Goal: Task Accomplishment & Management: Use online tool/utility

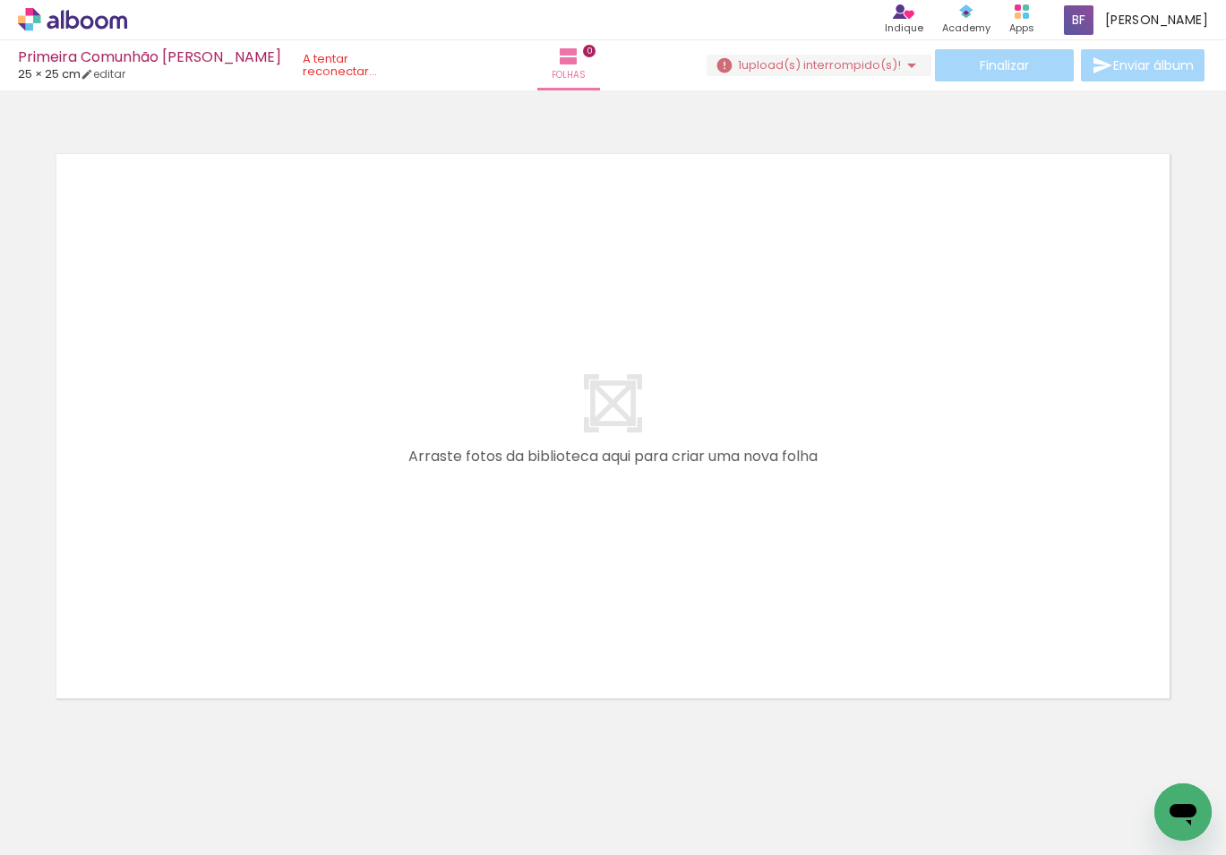
scroll to position [9, 0]
click at [814, 61] on span "upload(s) interrompido(s)!" at bounding box center [820, 64] width 159 height 17
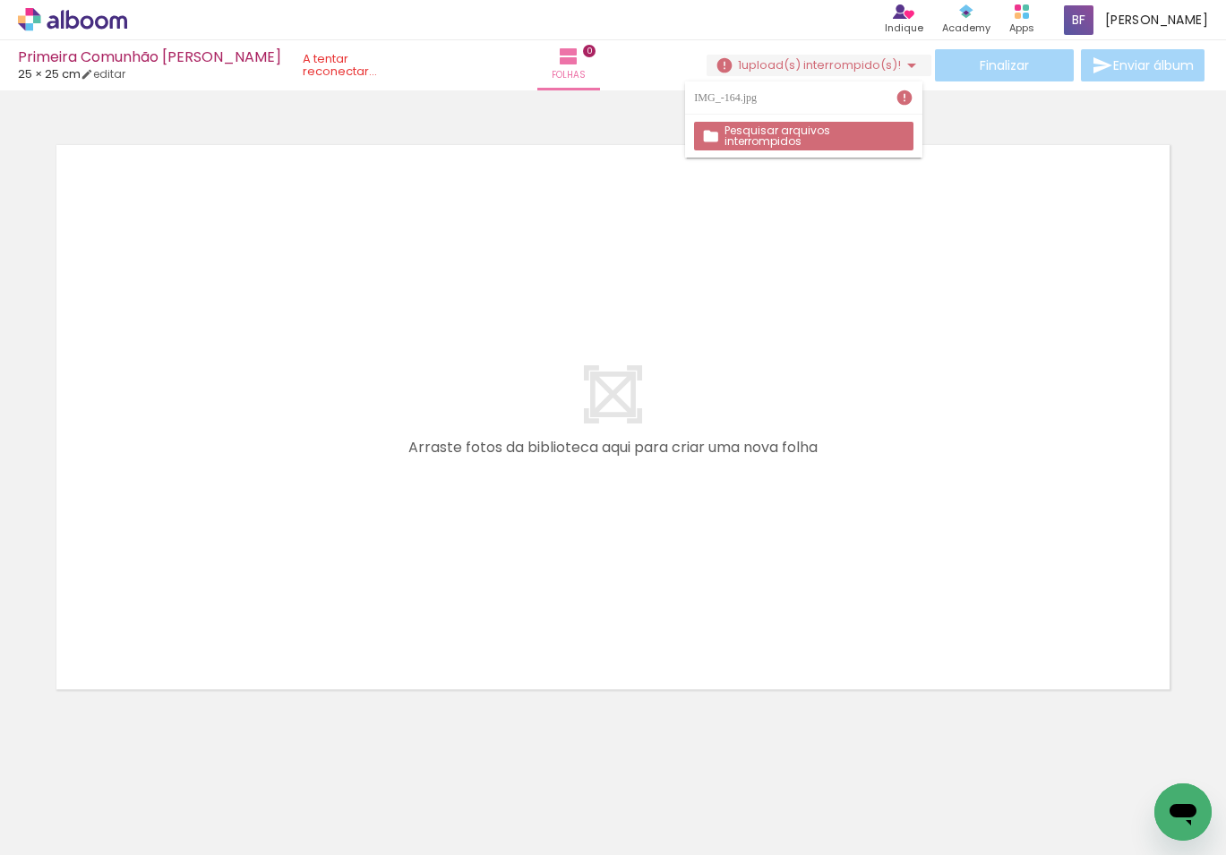
click at [0, 0] on slot "Pesquisar arquivos interrompidos" at bounding box center [0, 0] width 0 height 0
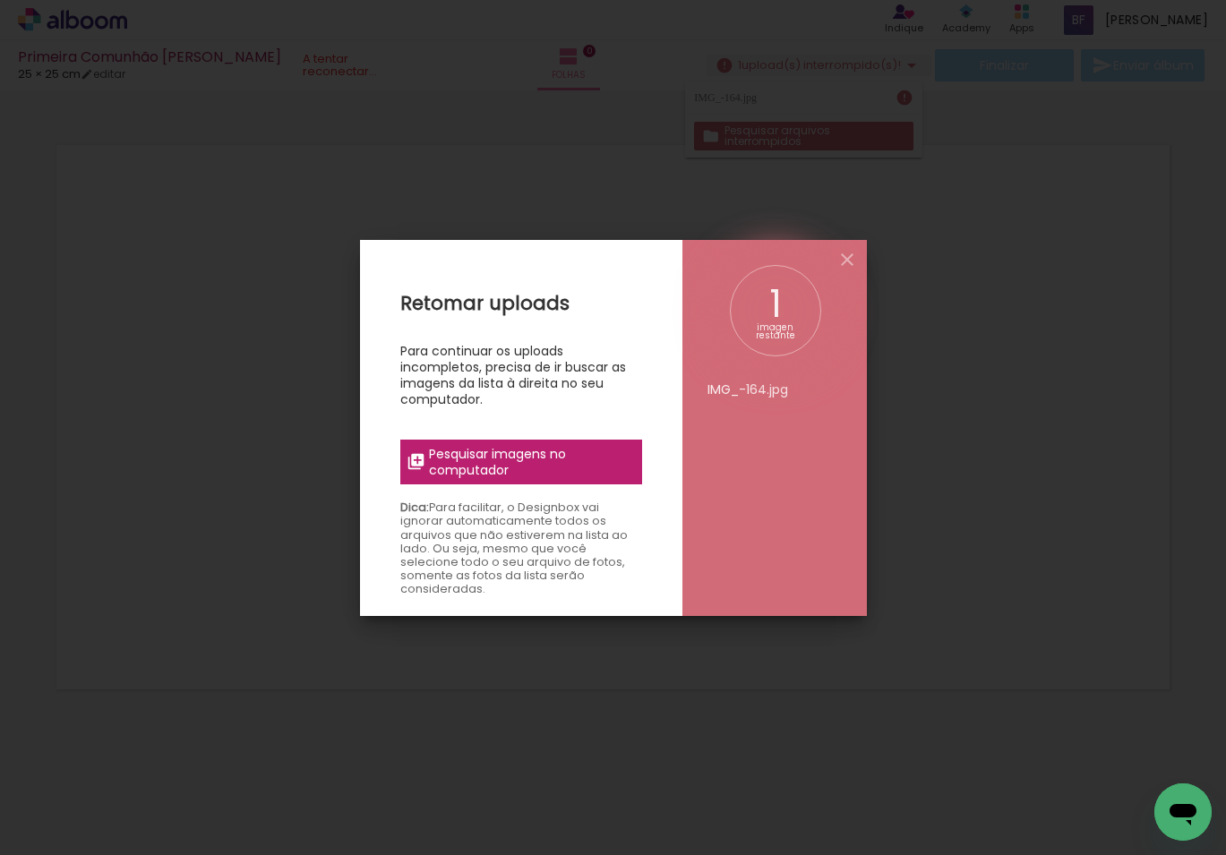
click at [482, 463] on span "Pesquisar imagens no computador" at bounding box center [529, 462] width 201 height 32
click at [0, 0] on input "file" at bounding box center [0, 0] width 0 height 0
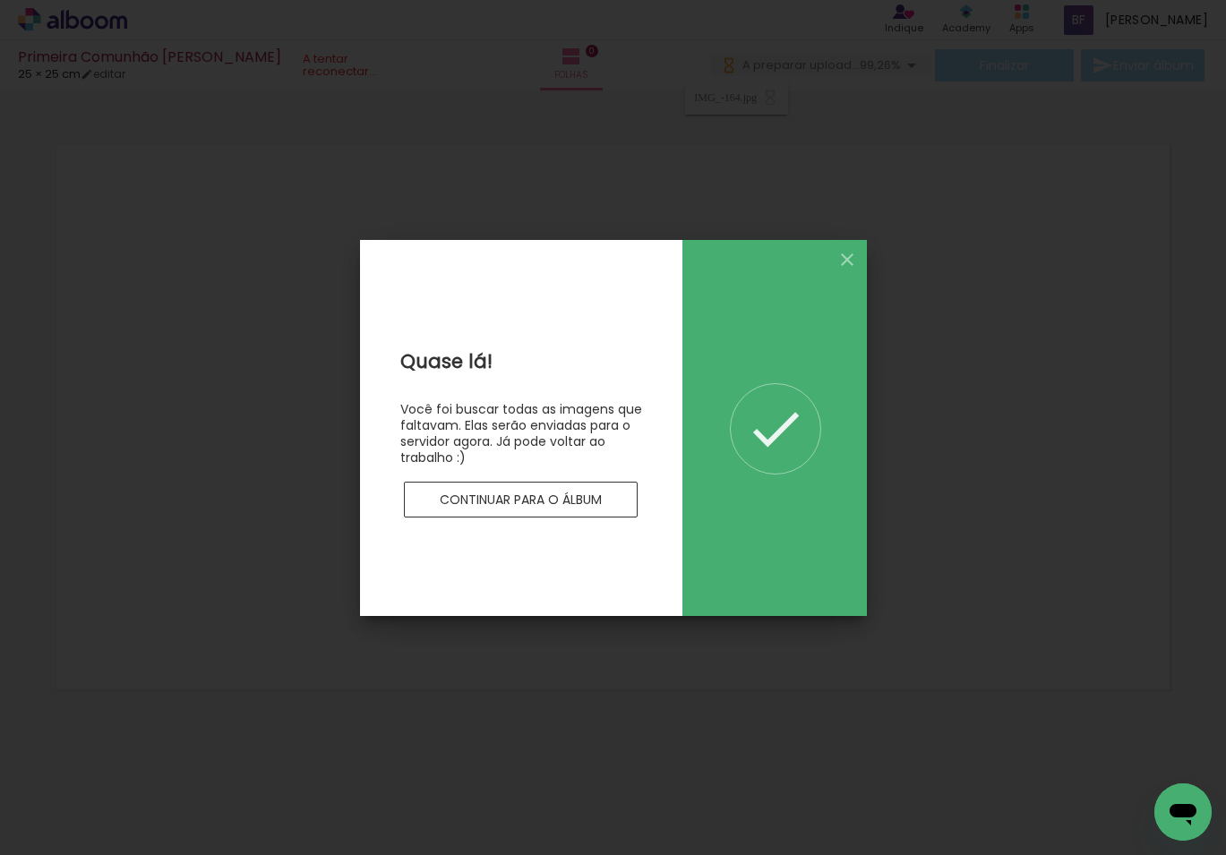
click at [844, 254] on iron-icon at bounding box center [846, 259] width 21 height 21
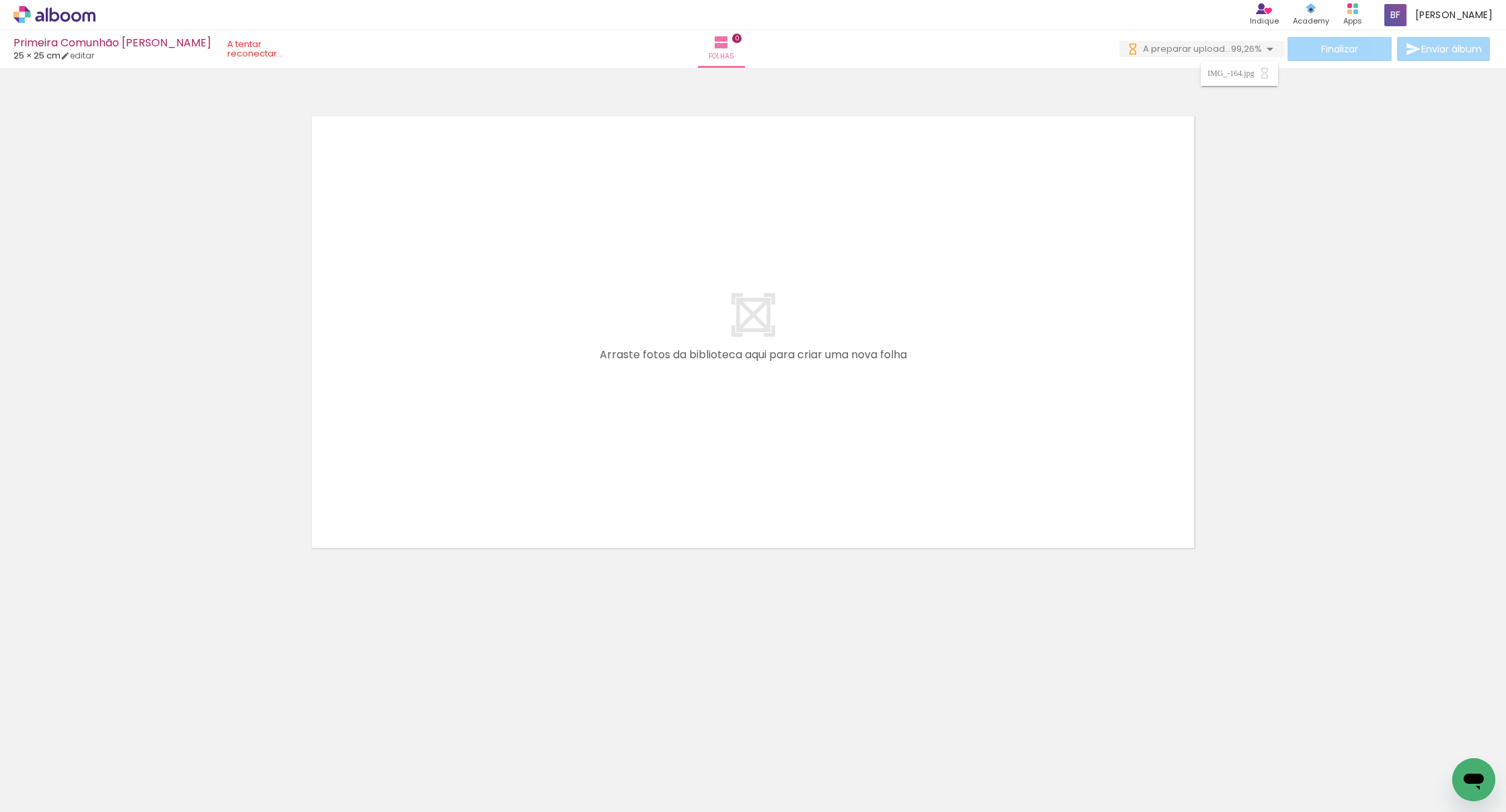
scroll to position [0, 1287]
drag, startPoint x: 953, startPoint y: 771, endPoint x: 963, endPoint y: 417, distance: 354.1
click at [920, 417] on quentale-workspace at bounding box center [753, 406] width 1506 height 812
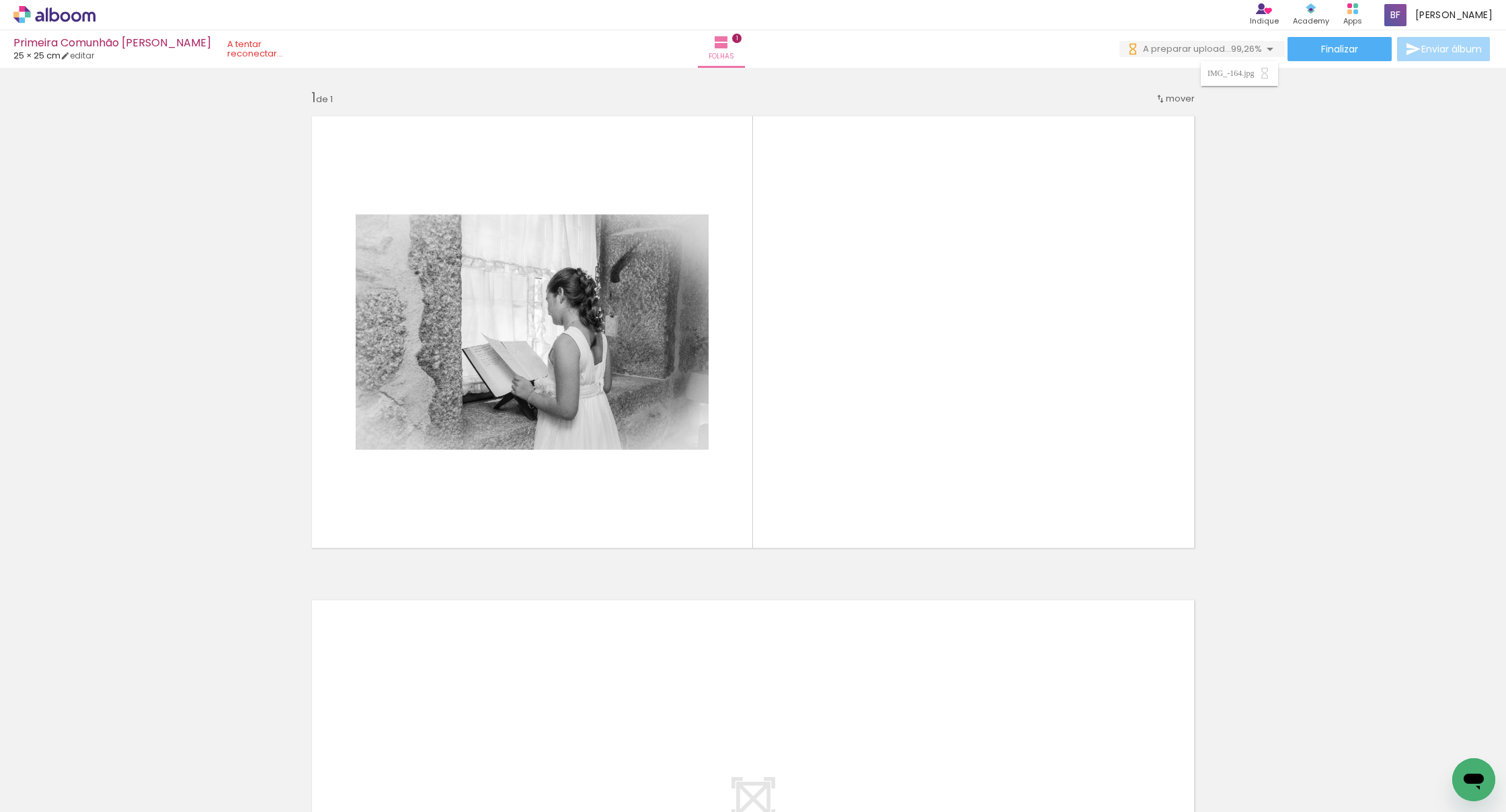
scroll to position [0, 0]
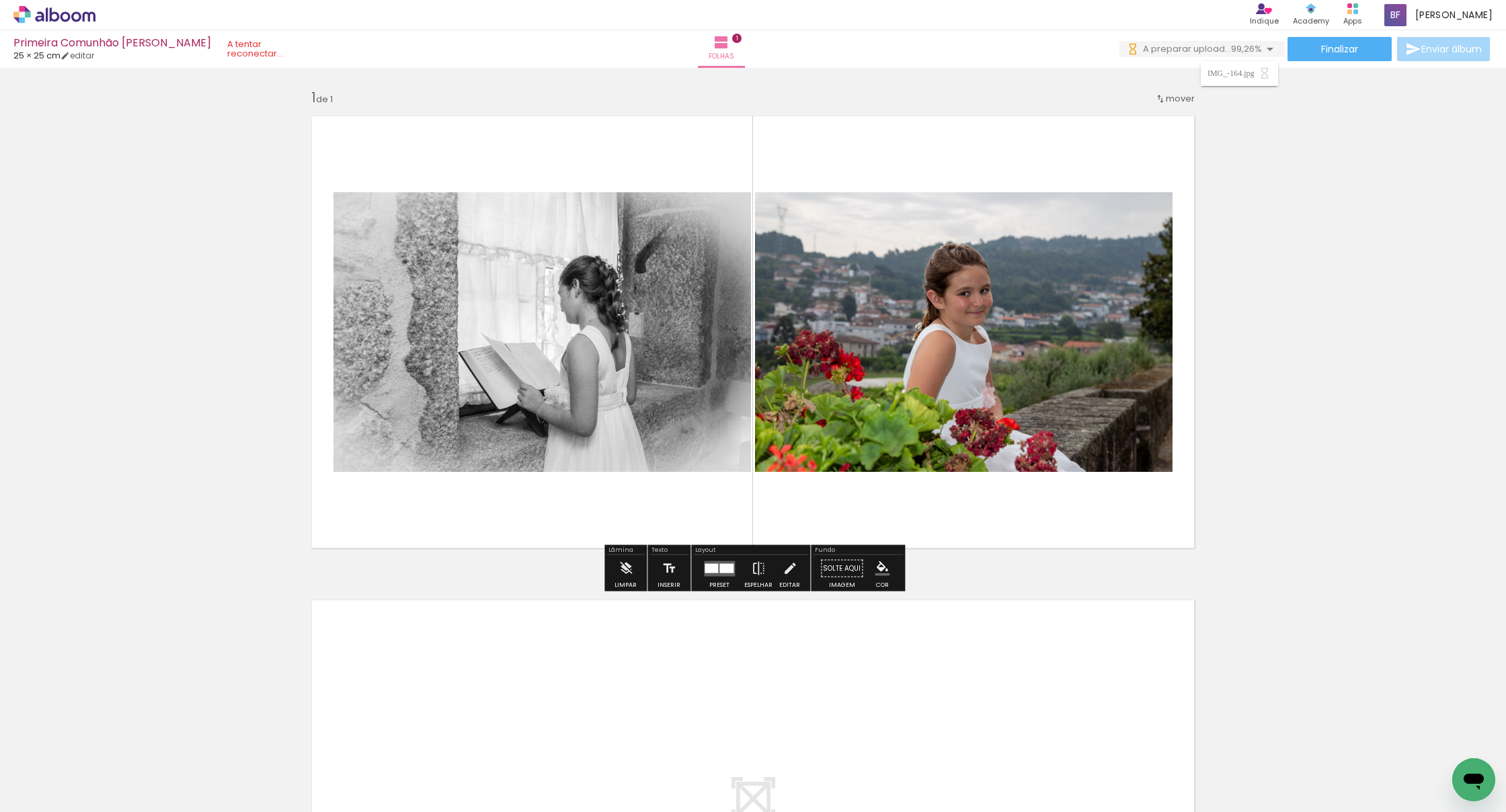
drag, startPoint x: 884, startPoint y: 780, endPoint x: 854, endPoint y: 424, distance: 357.3
click at [854, 424] on quentale-workspace at bounding box center [753, 406] width 1506 height 812
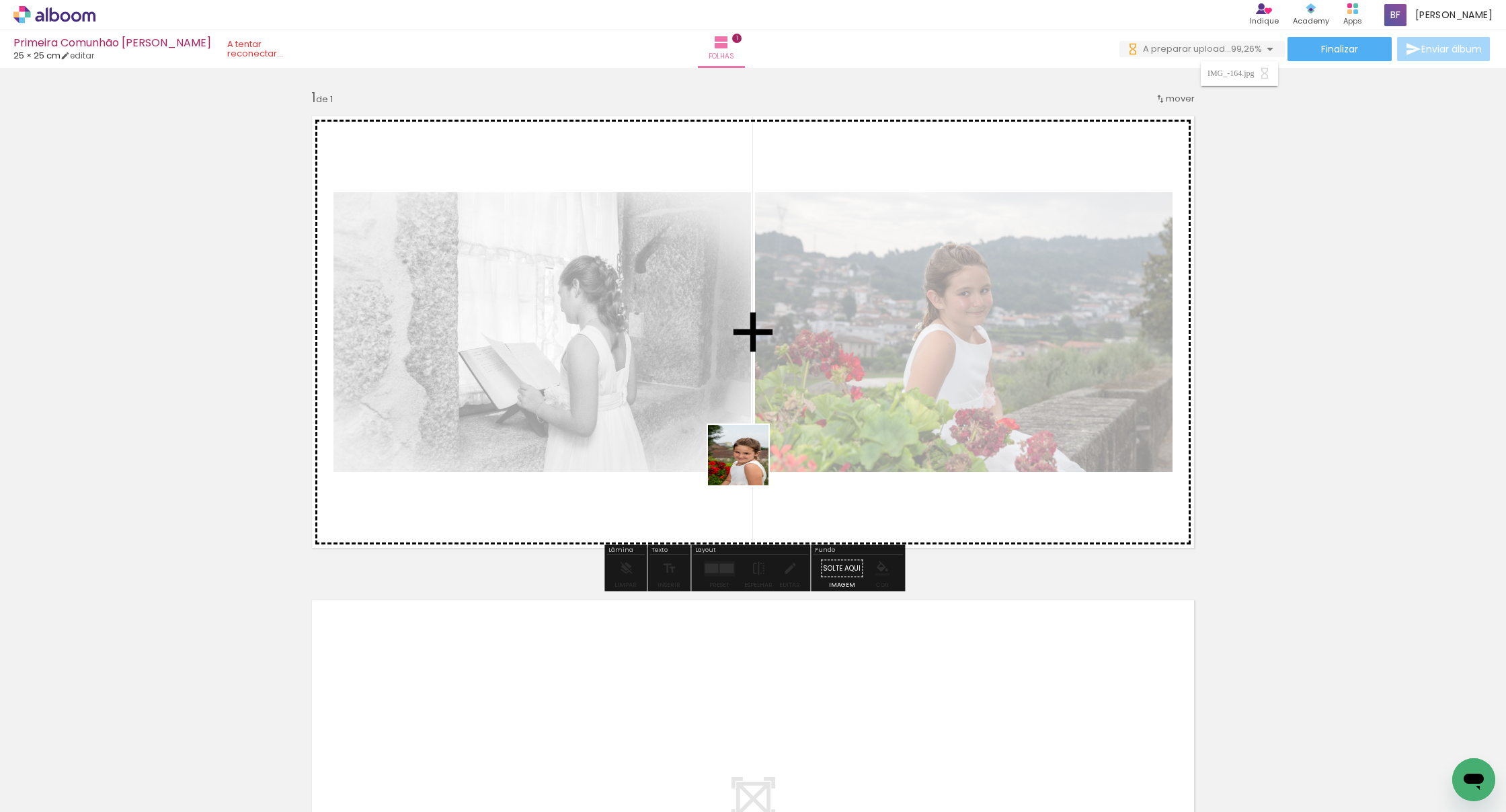
drag, startPoint x: 804, startPoint y: 772, endPoint x: 737, endPoint y: 423, distance: 355.4
click at [737, 423] on quentale-workspace at bounding box center [753, 406] width 1506 height 812
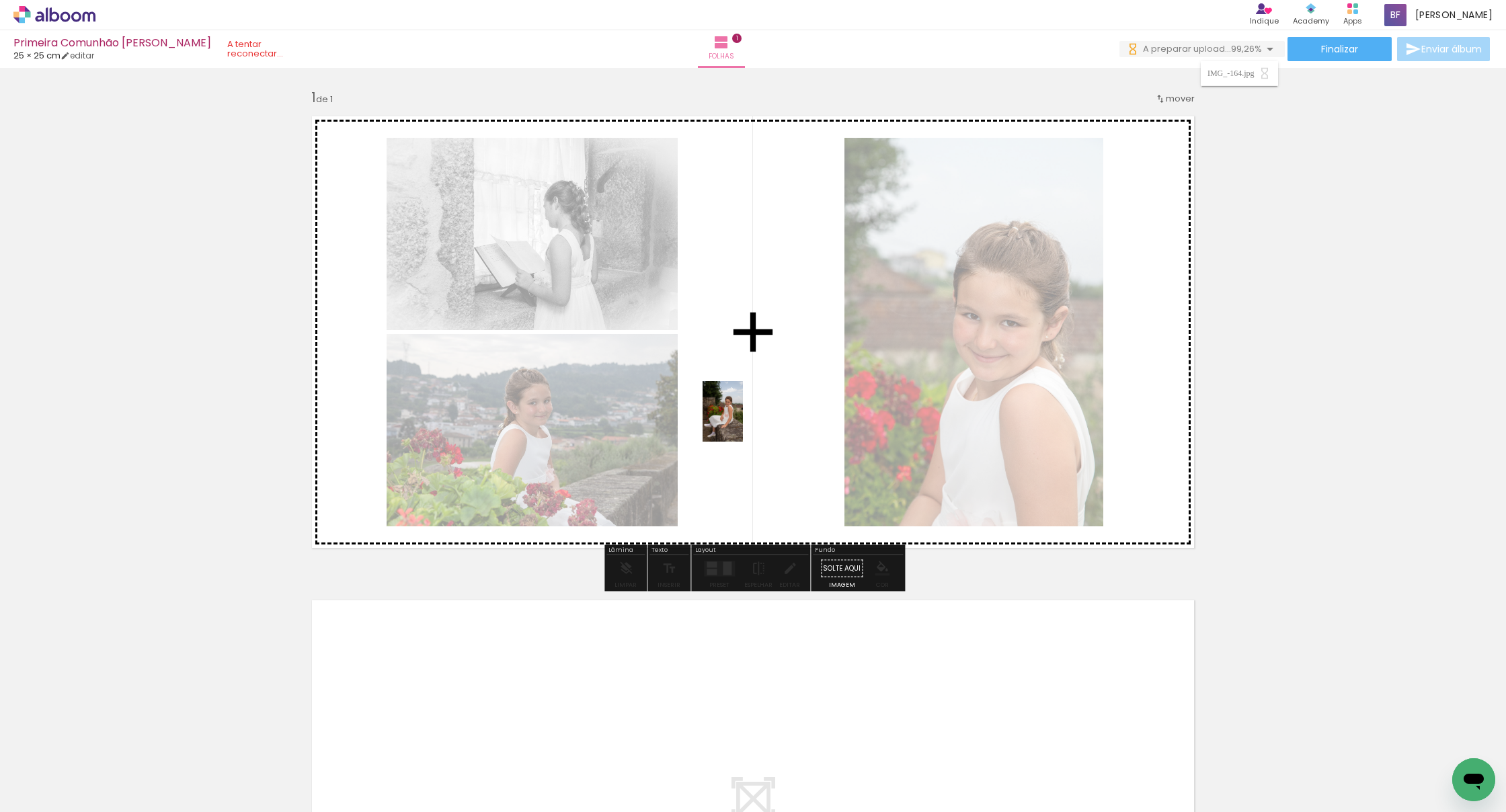
drag, startPoint x: 730, startPoint y: 770, endPoint x: 742, endPoint y: 418, distance: 352.2
click at [742, 418] on quentale-workspace at bounding box center [753, 406] width 1506 height 812
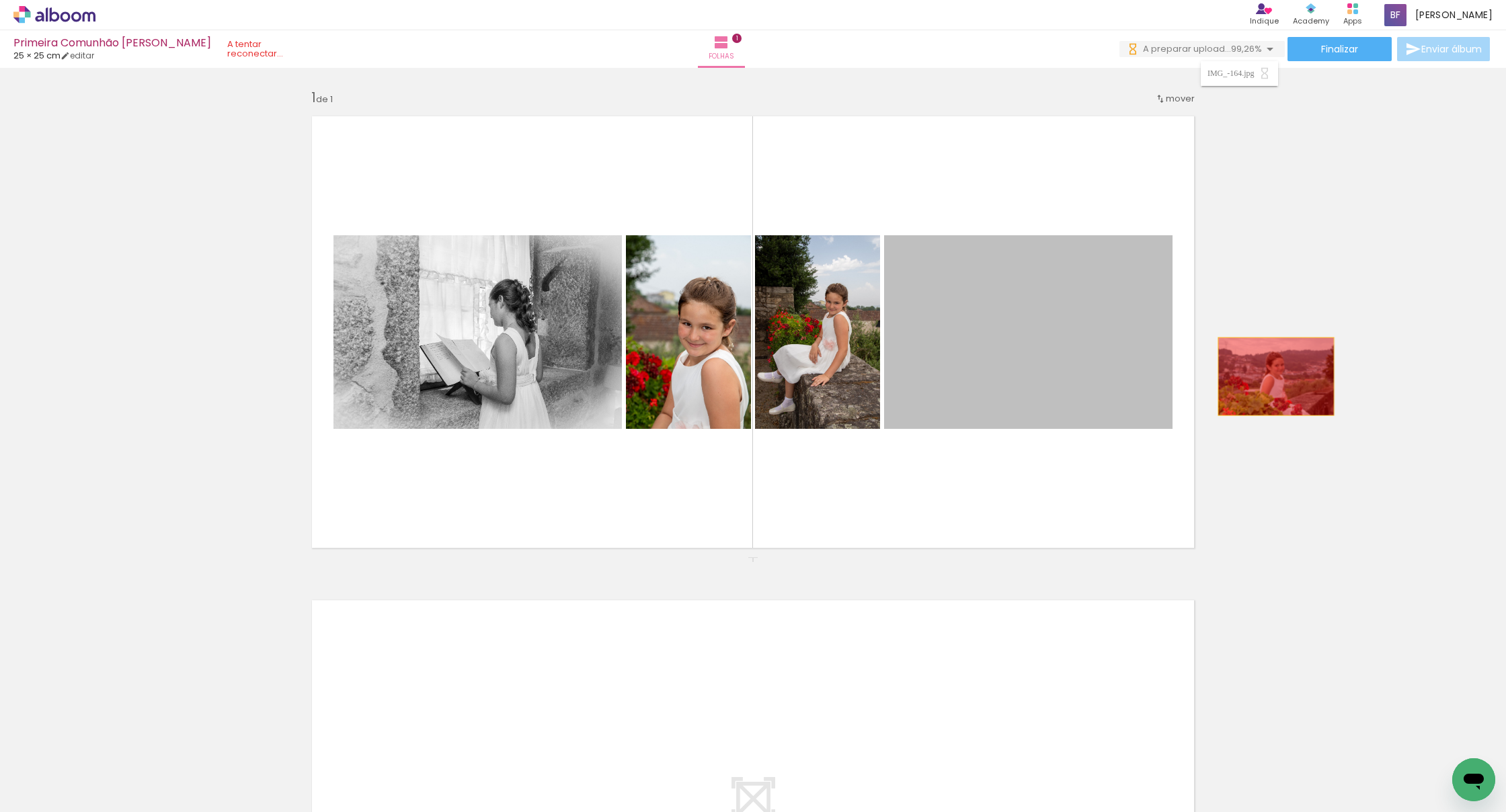
drag, startPoint x: 1026, startPoint y: 375, endPoint x: 1276, endPoint y: 376, distance: 250.0
click at [920, 376] on div "Inserir folha 1 de 1" at bounding box center [753, 557] width 1506 height 968
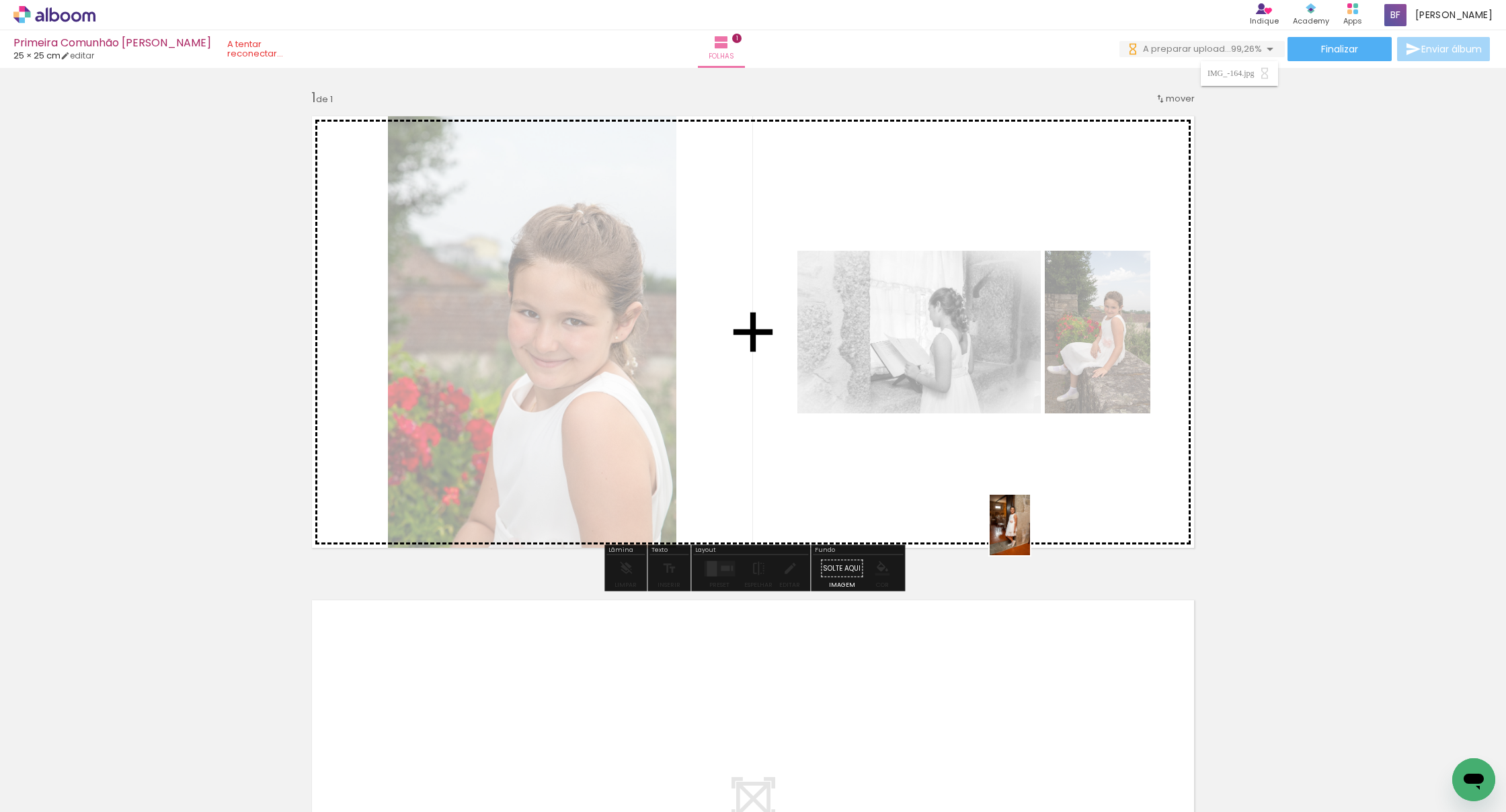
drag, startPoint x: 1031, startPoint y: 684, endPoint x: 1030, endPoint y: 535, distance: 149.0
click at [920, 535] on quentale-workspace at bounding box center [753, 406] width 1506 height 812
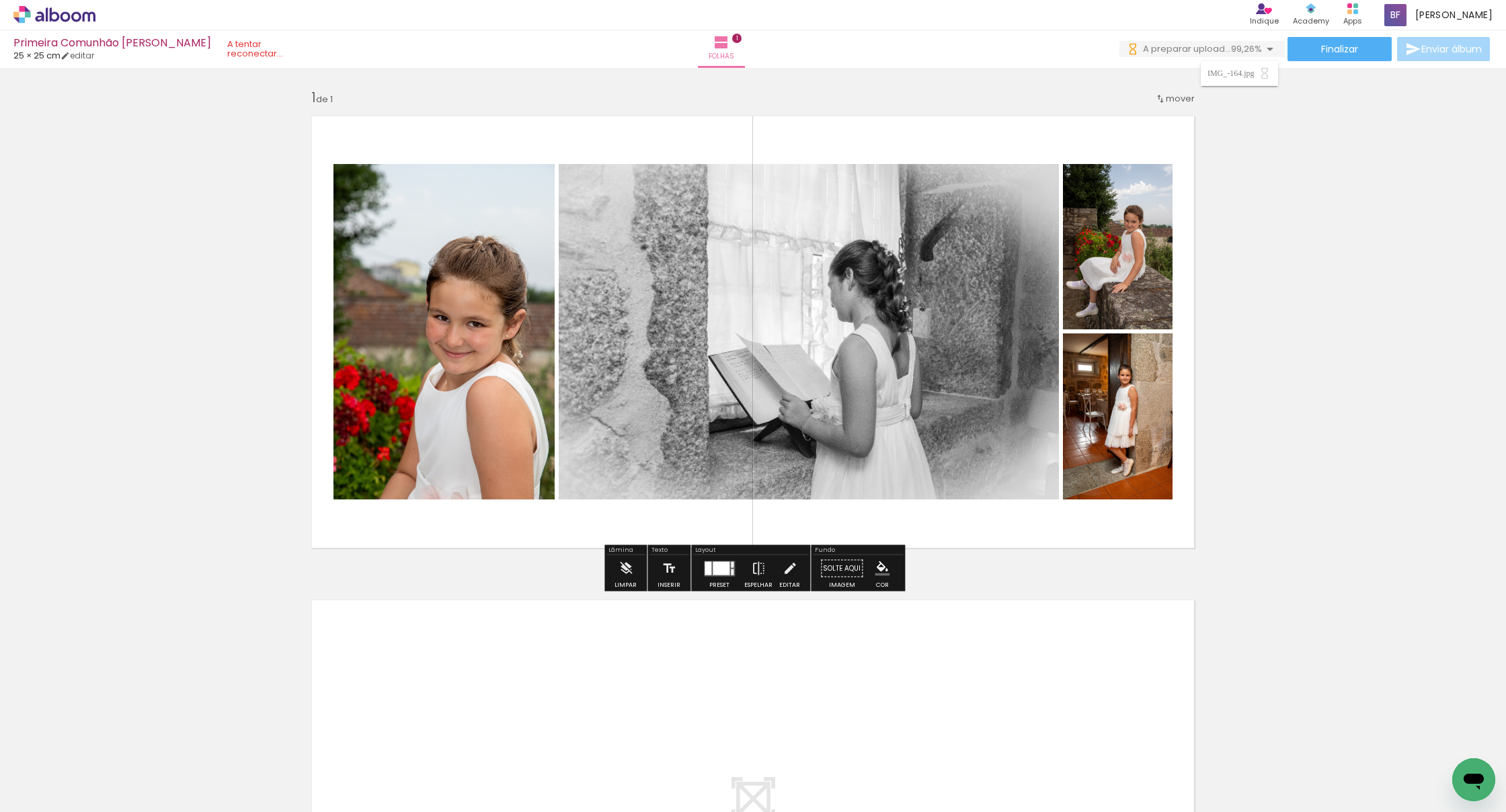
scroll to position [5, 0]
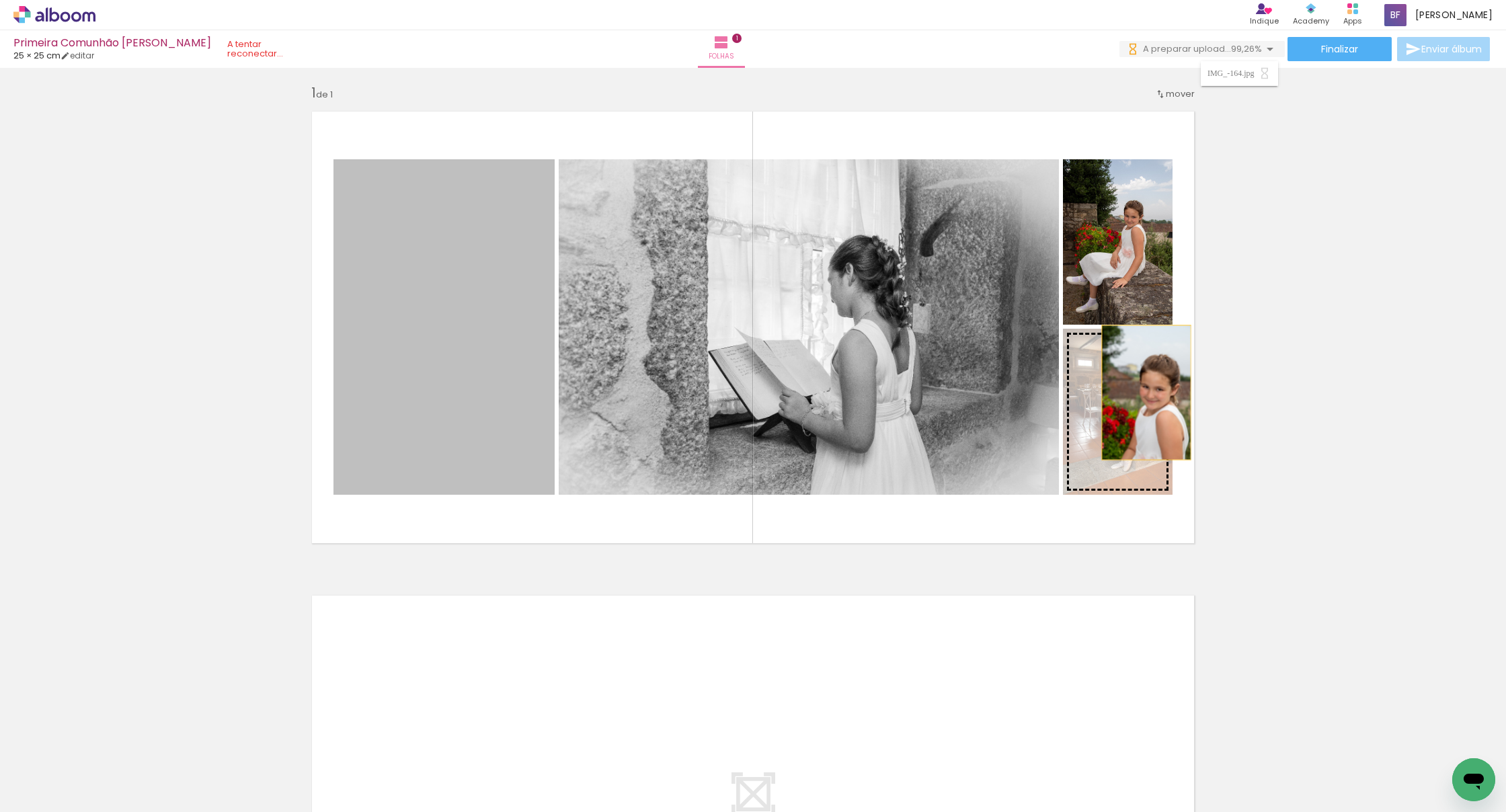
drag, startPoint x: 427, startPoint y: 345, endPoint x: 1133, endPoint y: 394, distance: 707.7
click at [0, 0] on slot at bounding box center [0, 0] width 0 height 0
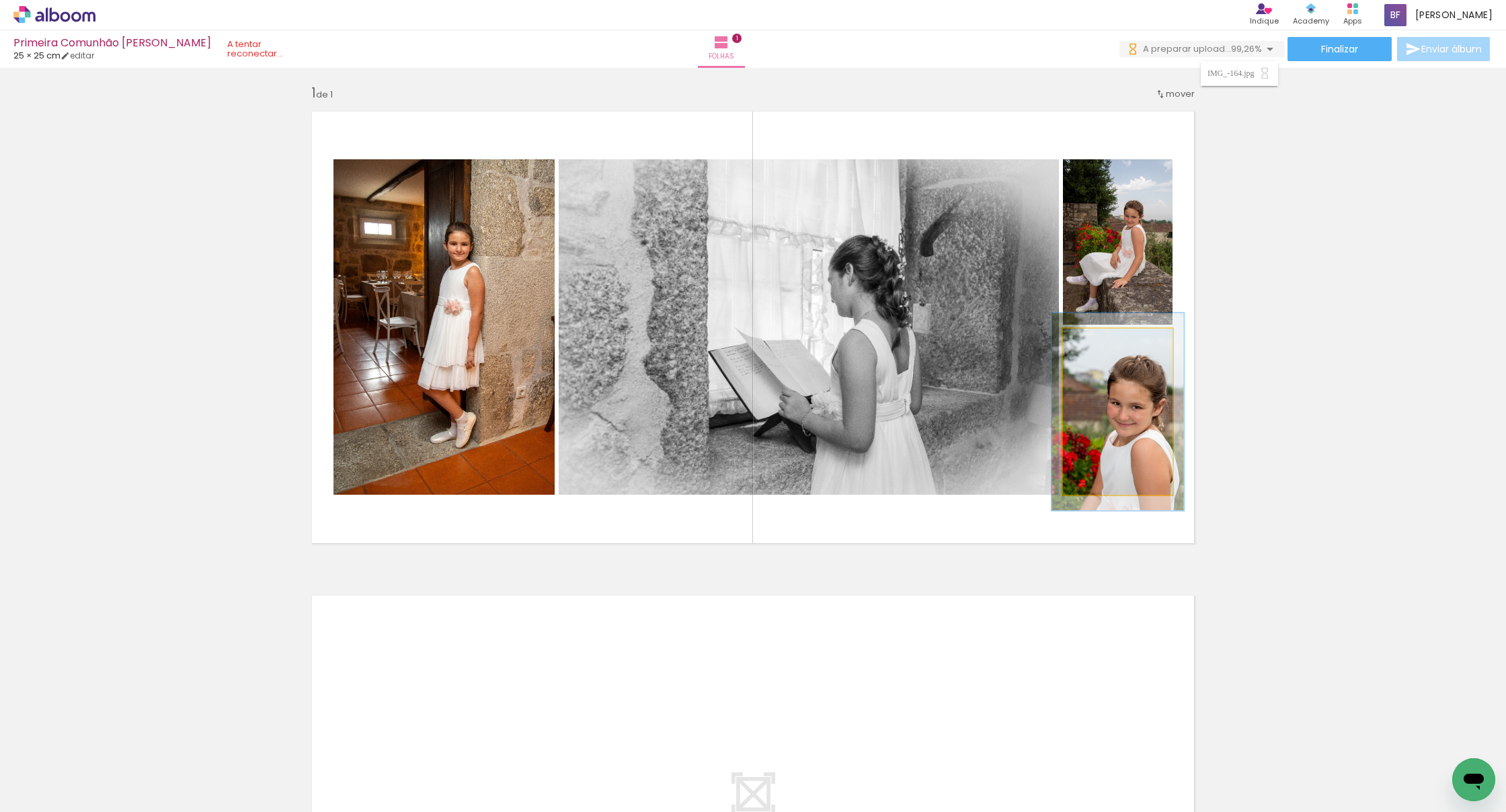
type paper-slider "119"
drag, startPoint x: 1098, startPoint y: 344, endPoint x: 1107, endPoint y: 341, distance: 9.5
click at [920, 341] on div at bounding box center [1103, 342] width 22 height 22
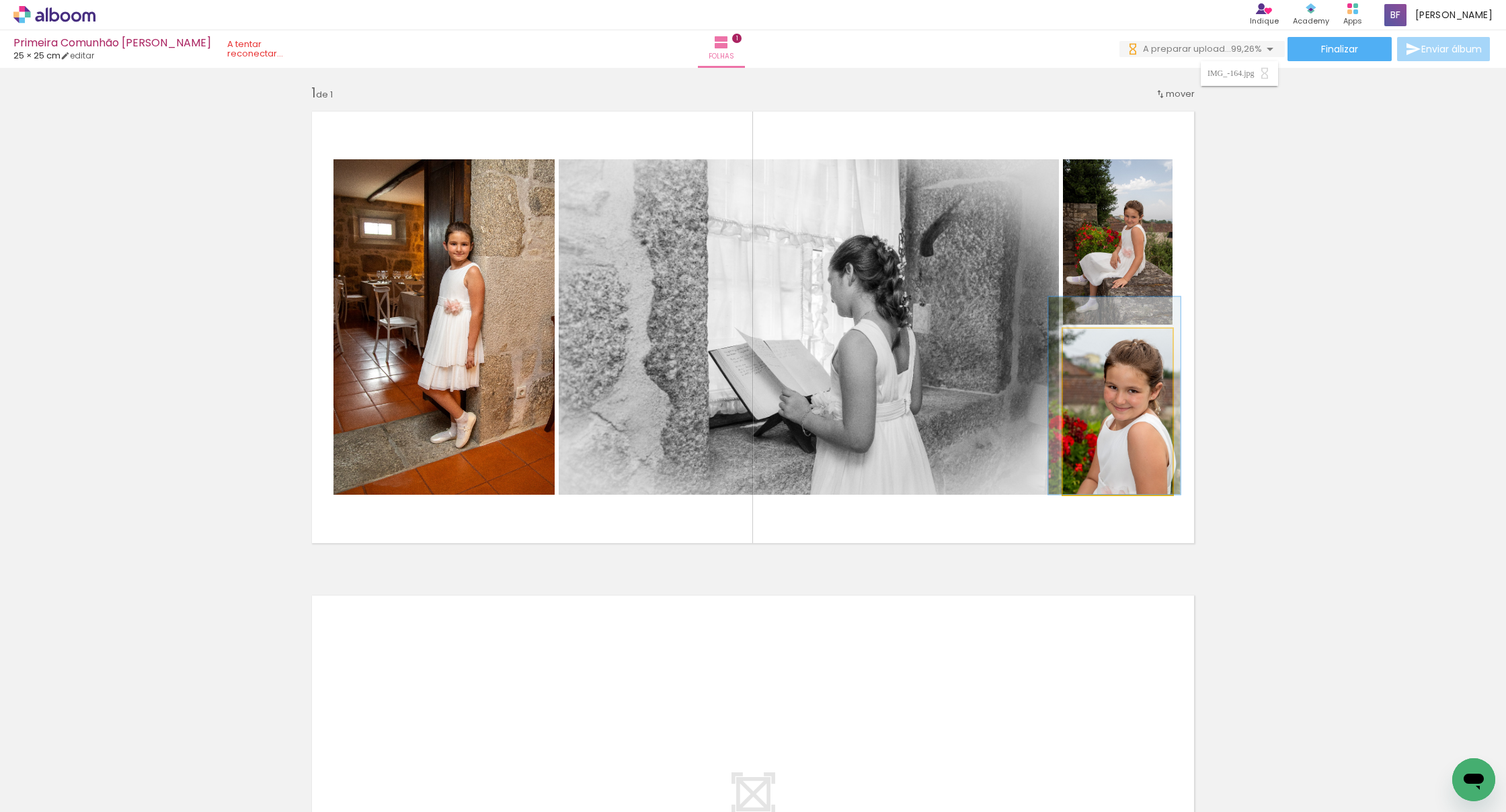
drag, startPoint x: 1130, startPoint y: 437, endPoint x: 1126, endPoint y: 424, distance: 13.6
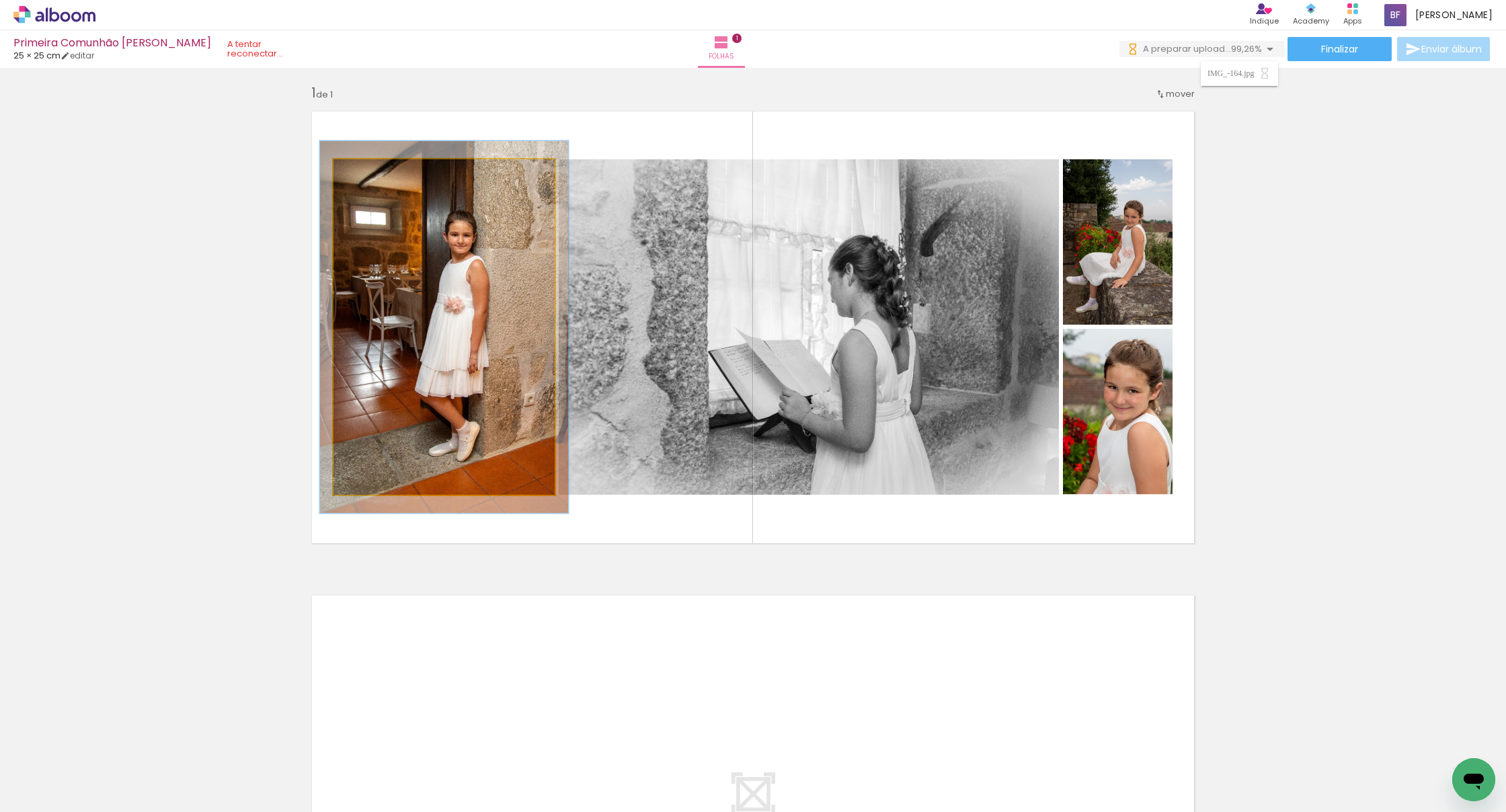
type paper-slider "110"
click at [372, 174] on div at bounding box center [370, 173] width 12 height 12
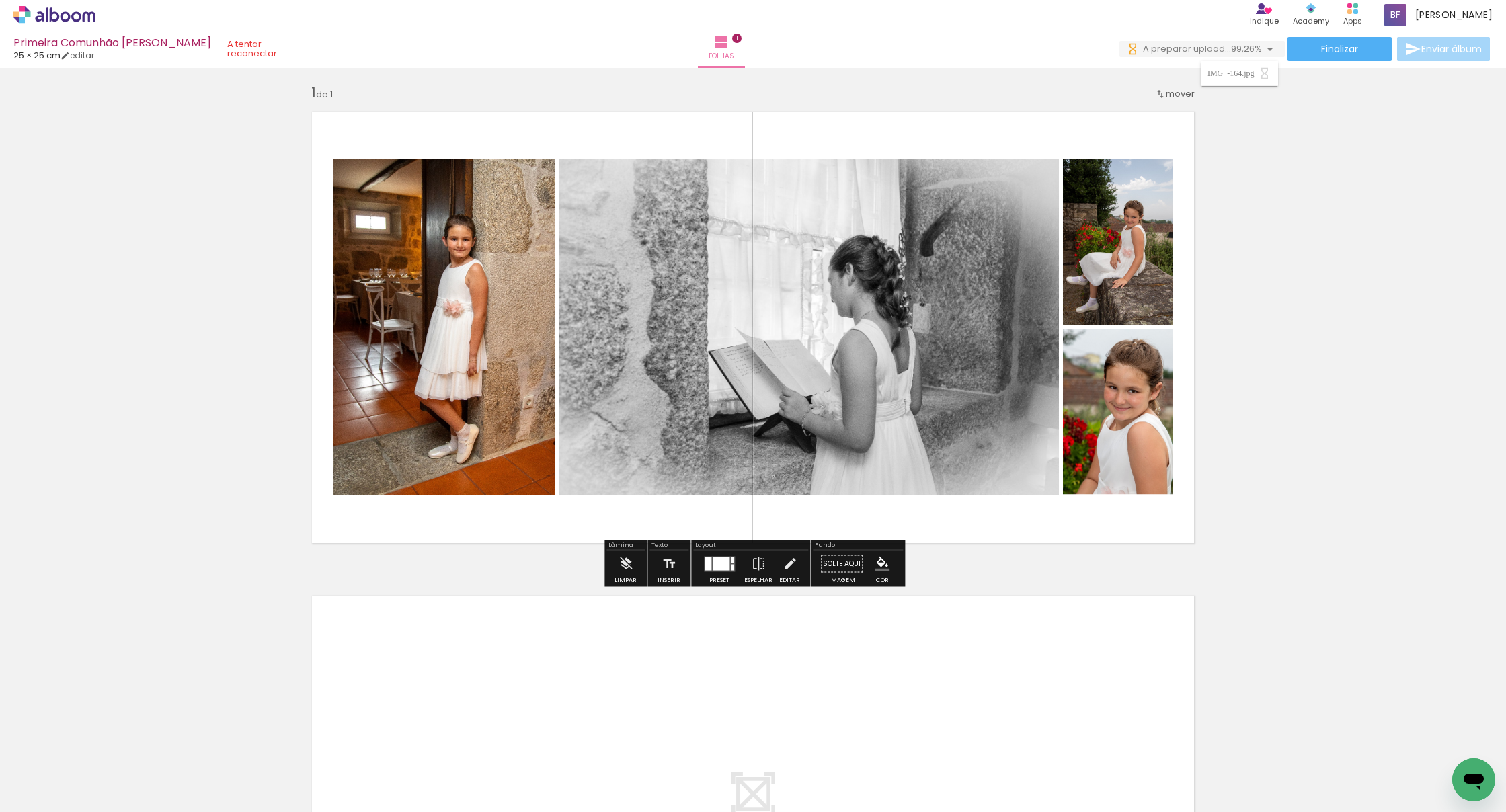
click at [716, 547] on div "Layout" at bounding box center [750, 546] width 115 height 8
click at [713, 564] on div at bounding box center [721, 563] width 17 height 14
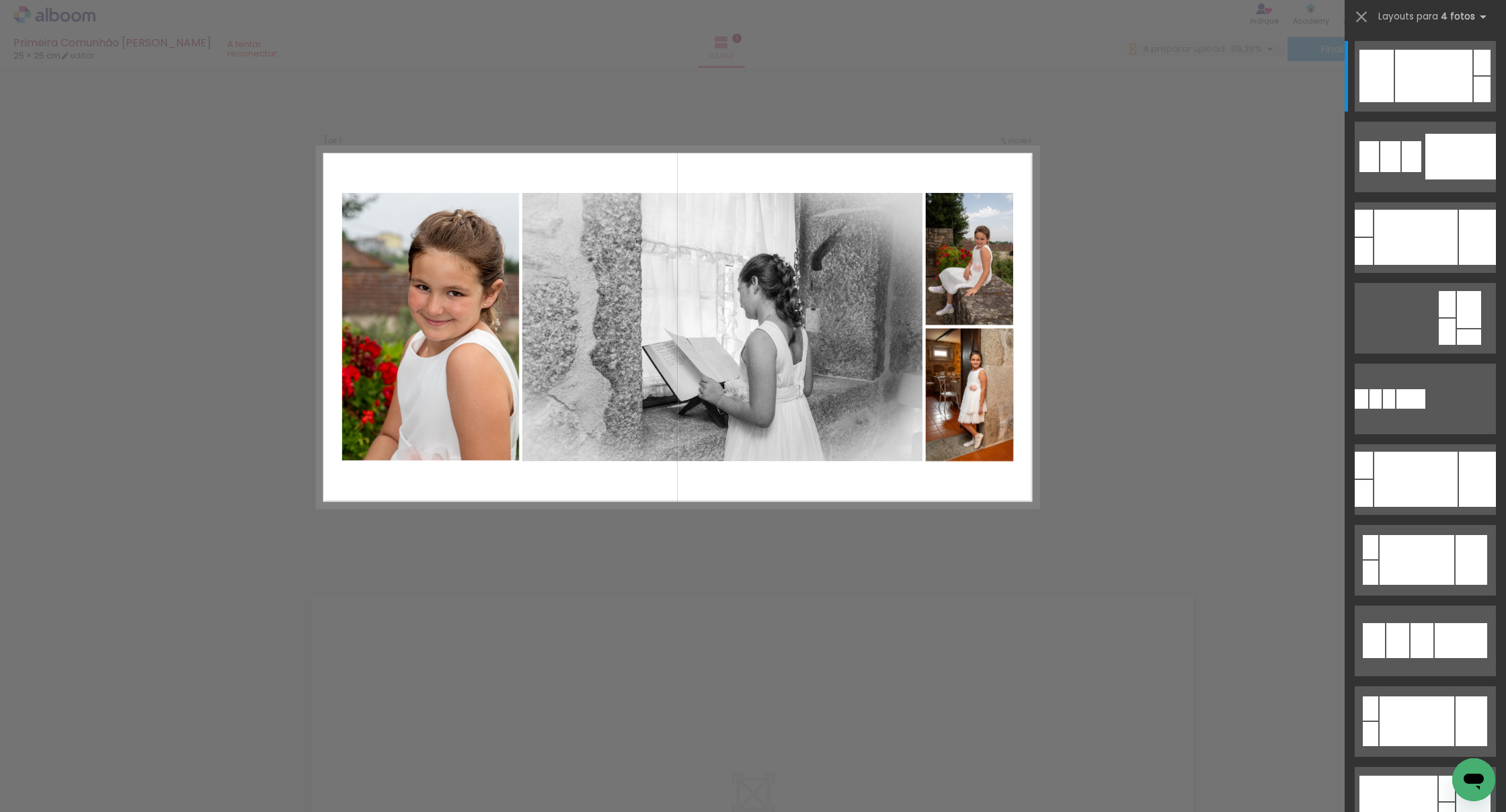
scroll to position [0, 0]
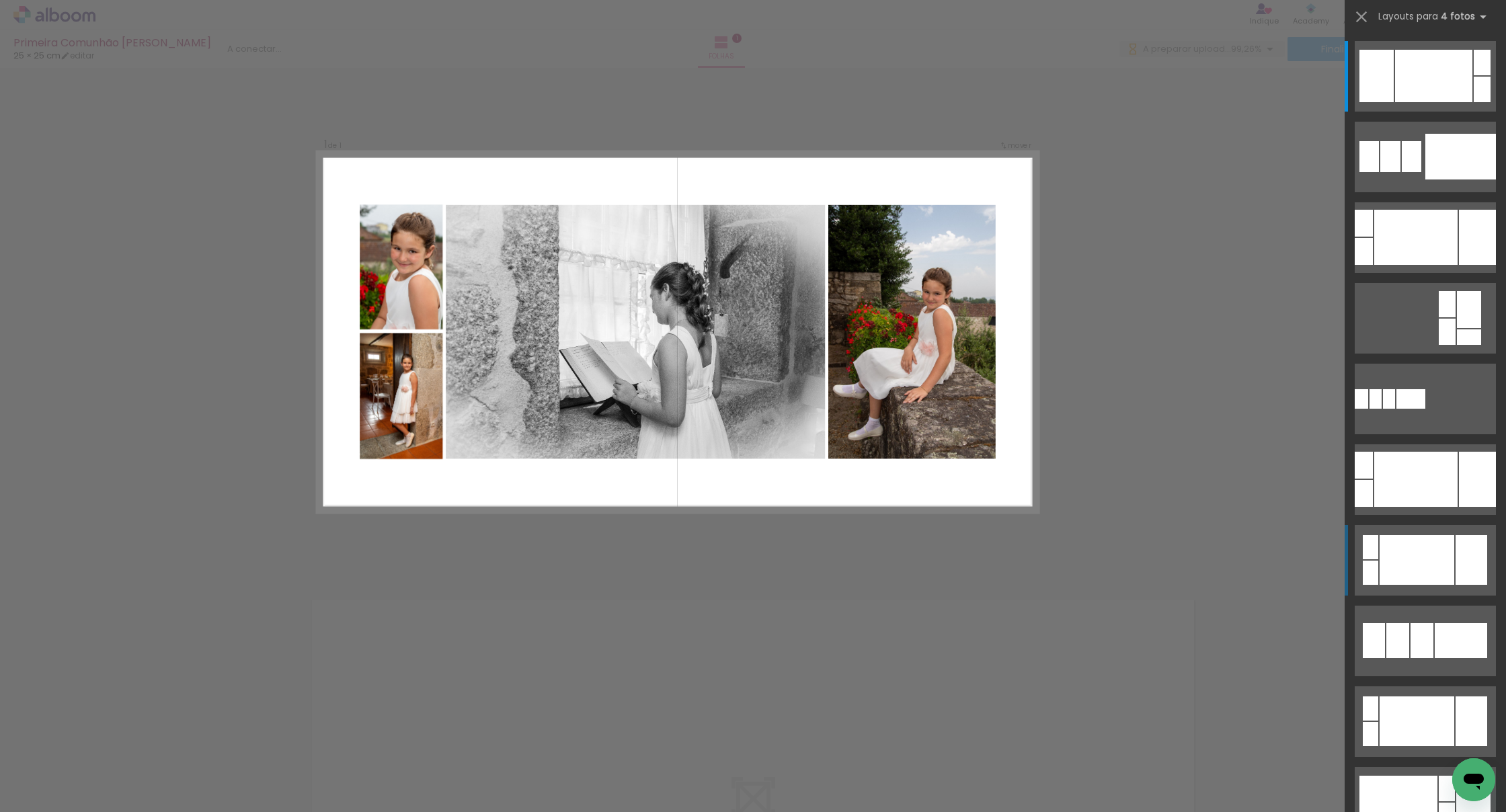
click at [920, 102] on div at bounding box center [1433, 76] width 77 height 53
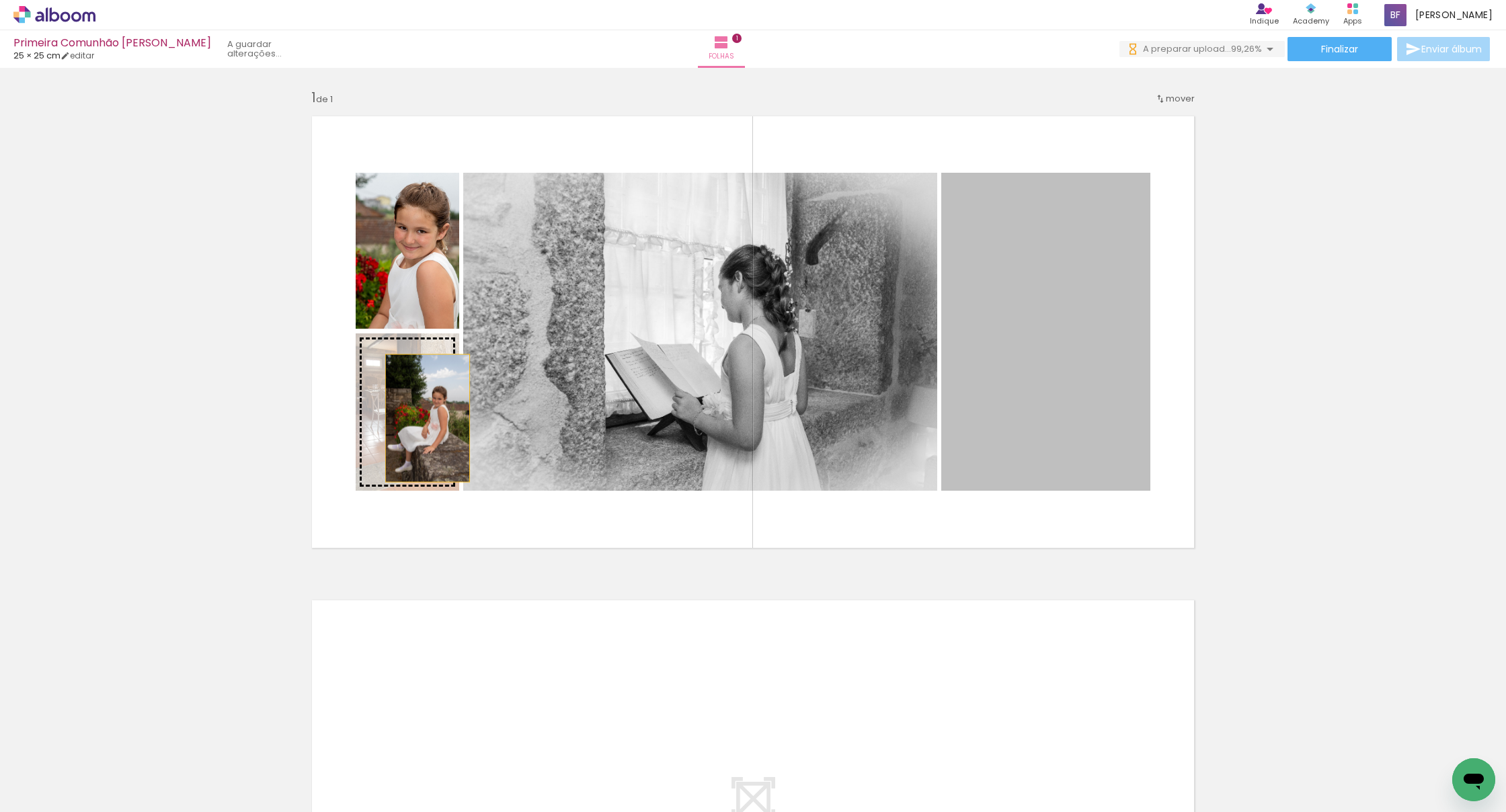
drag, startPoint x: 1070, startPoint y: 395, endPoint x: 438, endPoint y: 409, distance: 632.2
click at [0, 0] on slot at bounding box center [0, 0] width 0 height 0
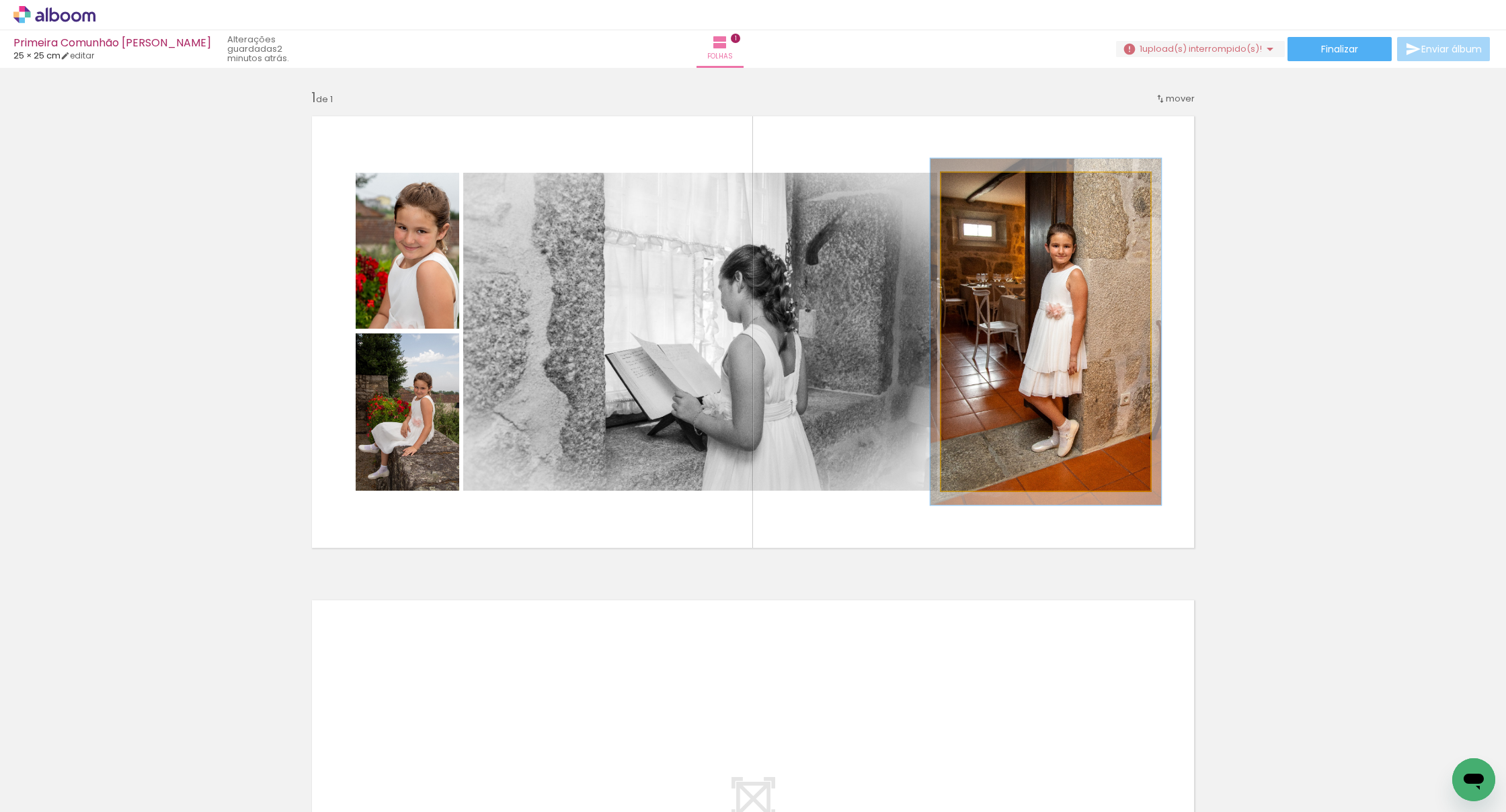
type paper-slider "109"
click at [920, 187] on div at bounding box center [977, 187] width 22 height 22
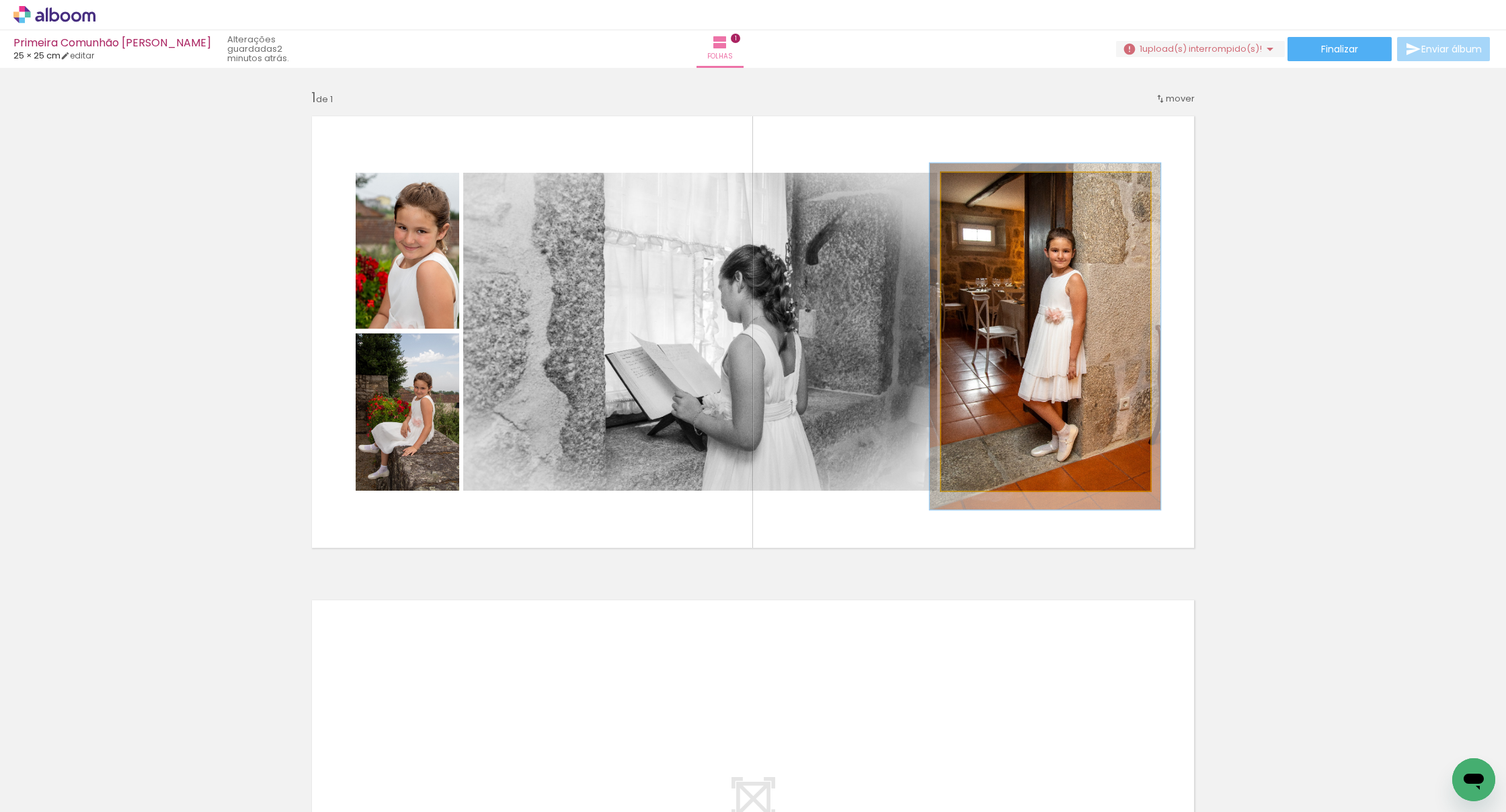
click at [920, 286] on div at bounding box center [1044, 337] width 230 height 347
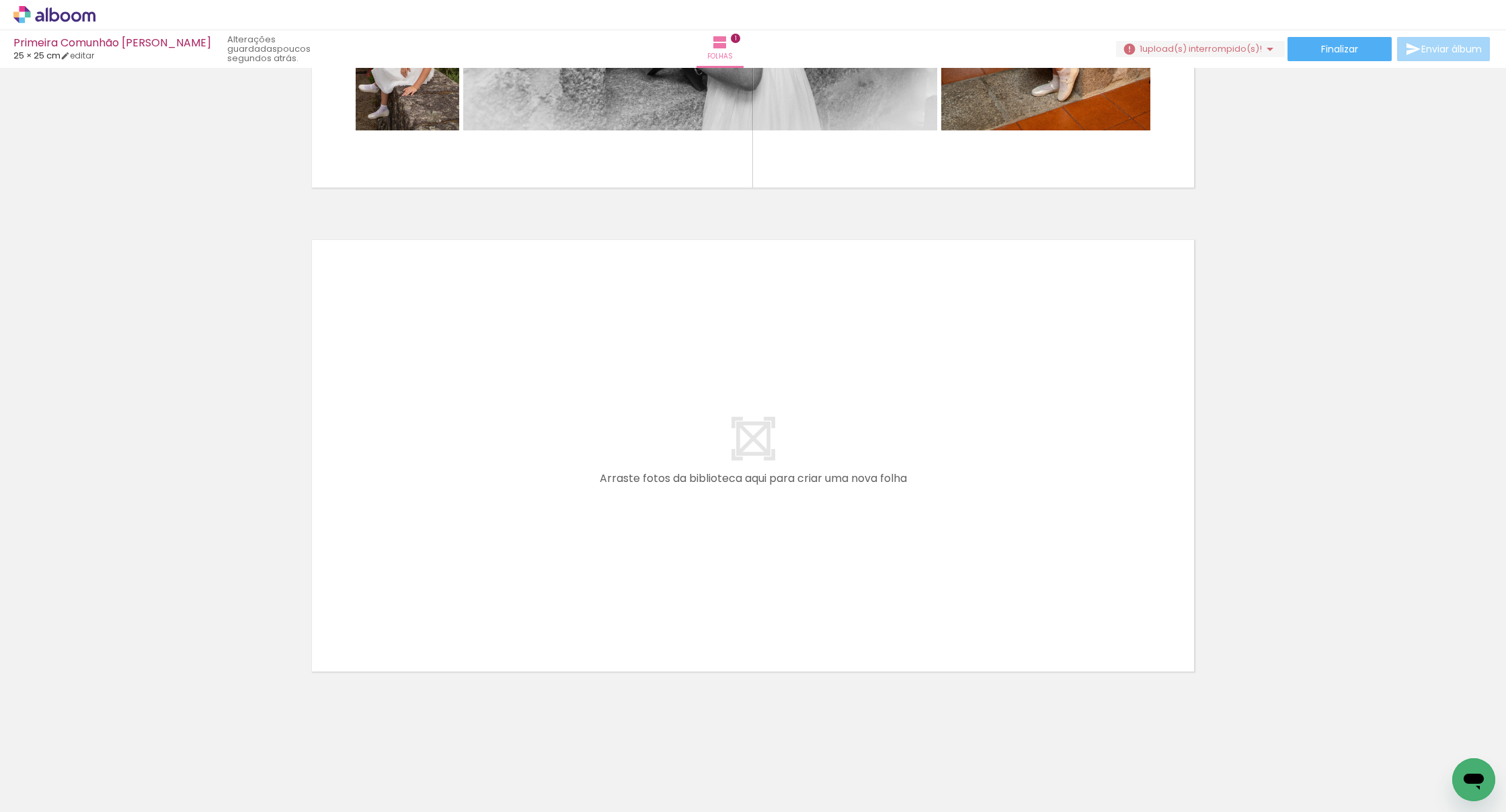
scroll to position [0, 6577]
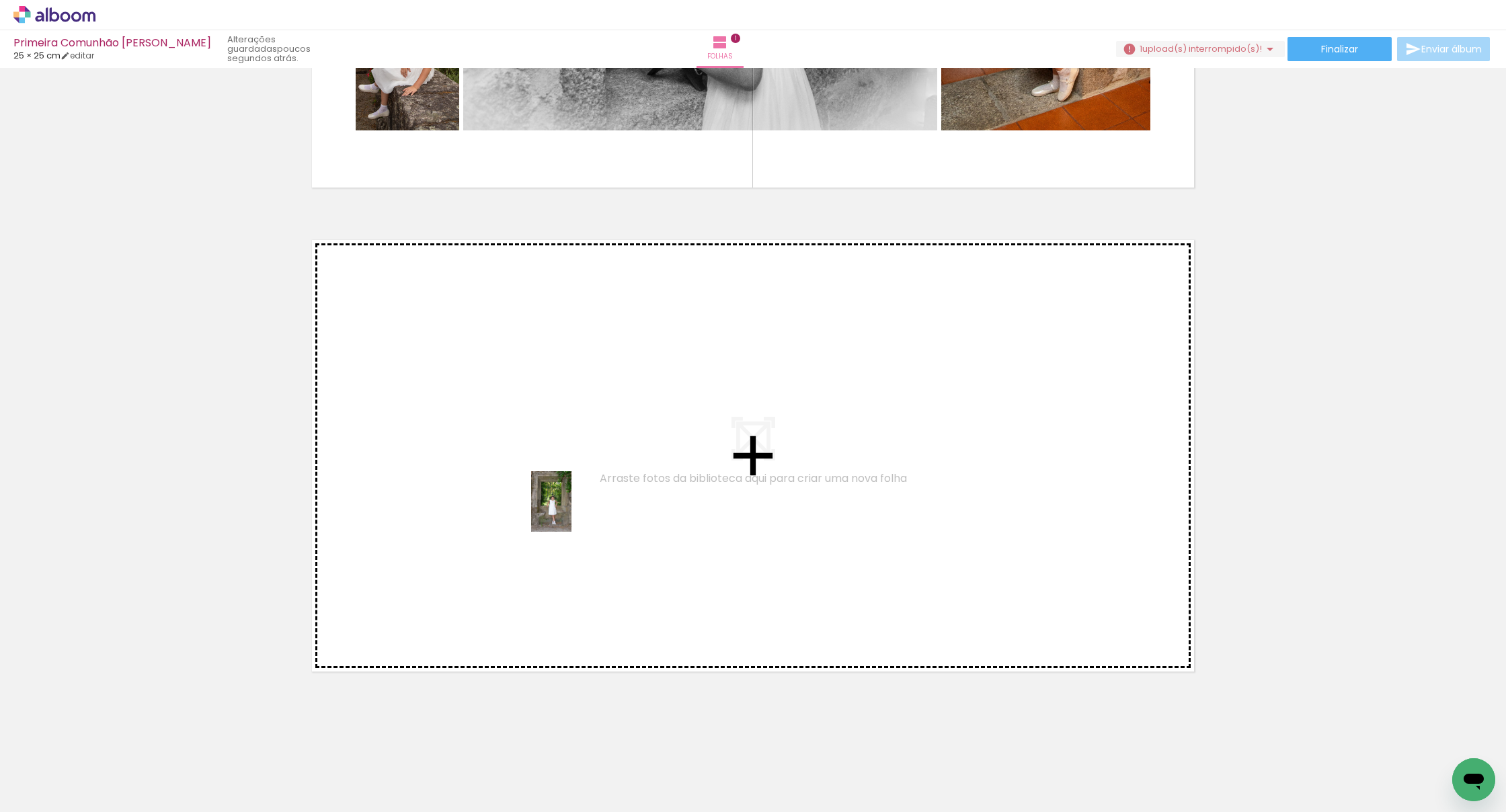
click at [569, 510] on quentale-workspace at bounding box center [753, 406] width 1506 height 812
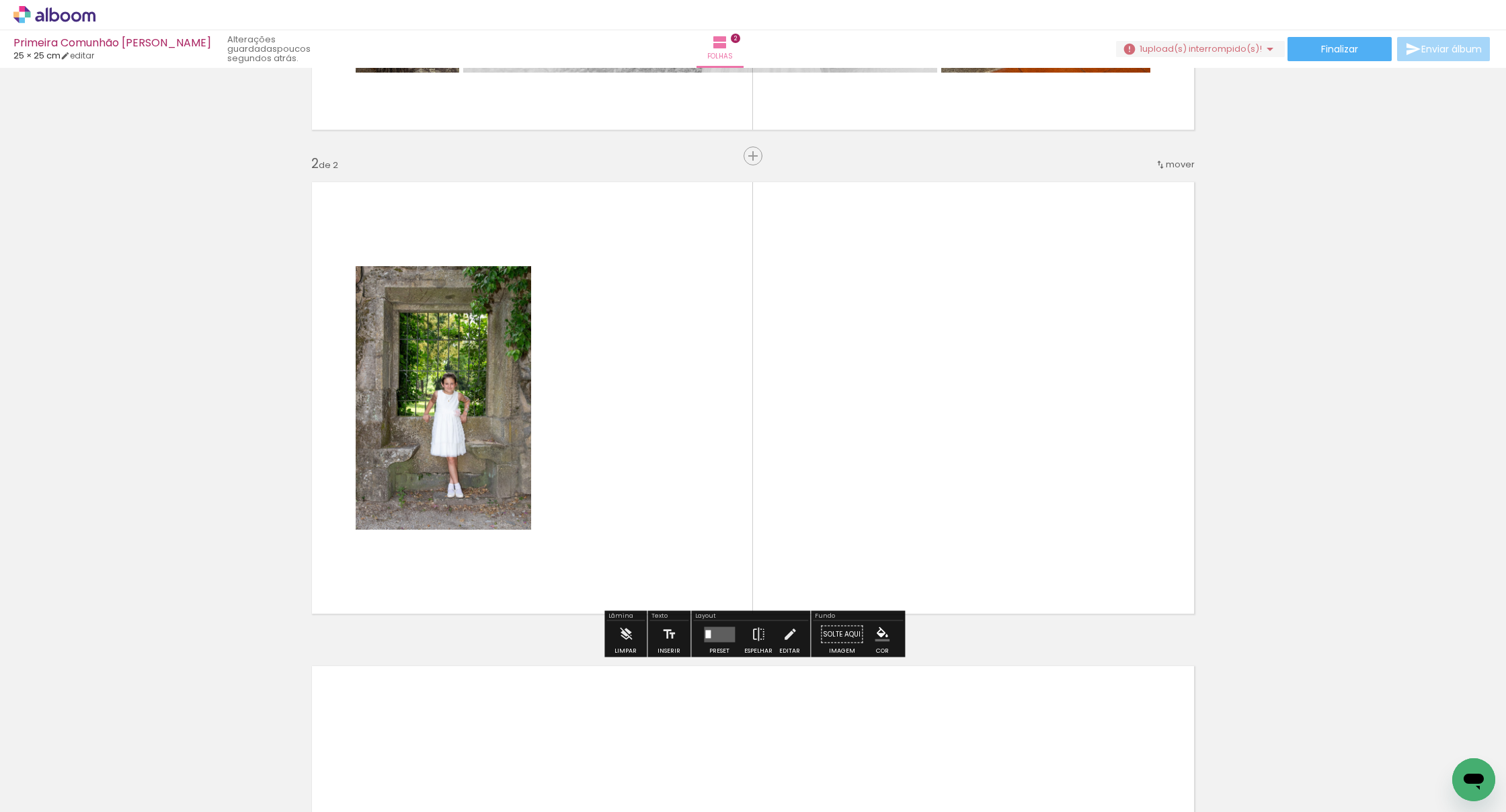
scroll to position [423, 0]
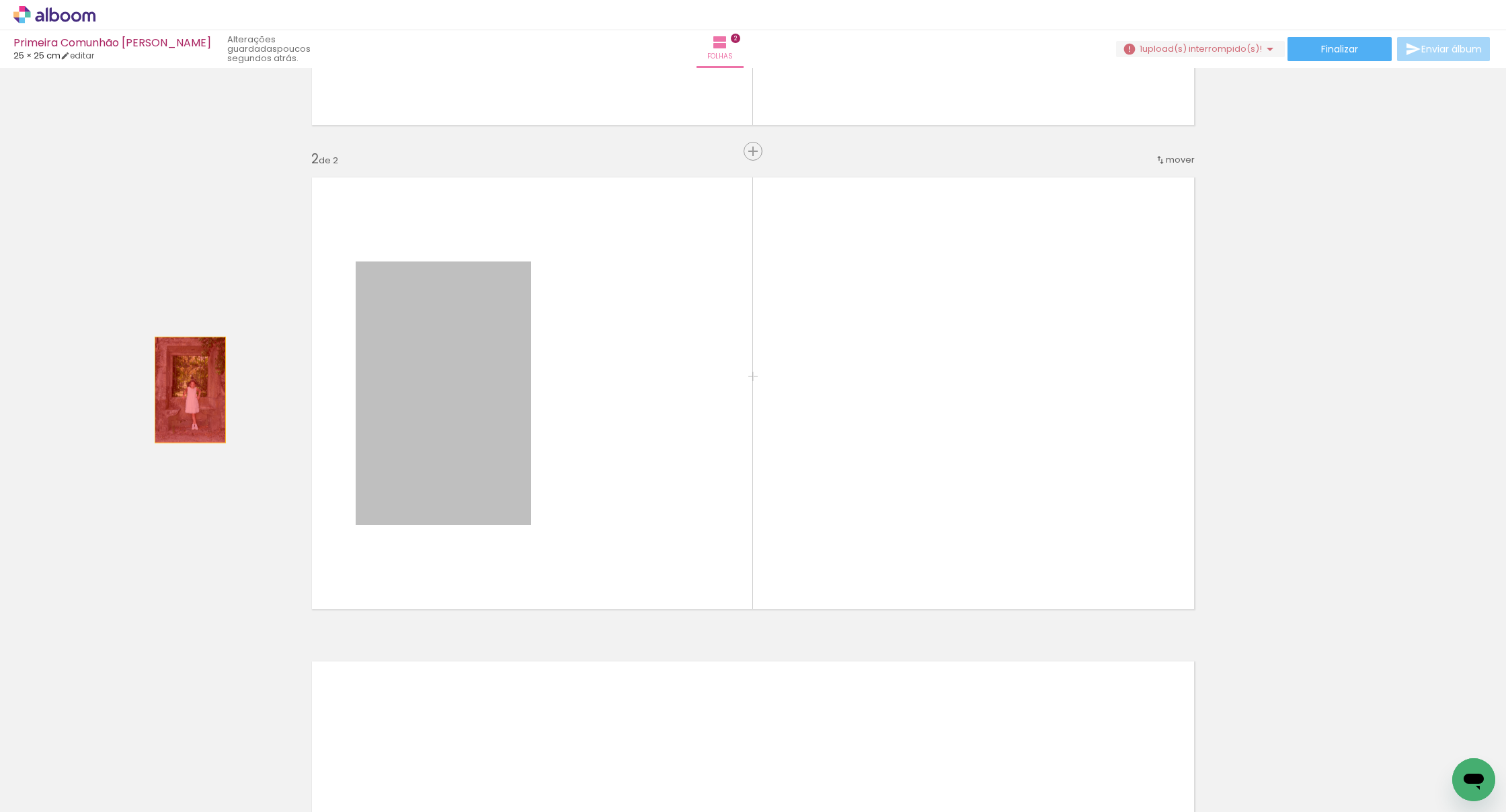
drag, startPoint x: 443, startPoint y: 396, endPoint x: 191, endPoint y: 389, distance: 252.1
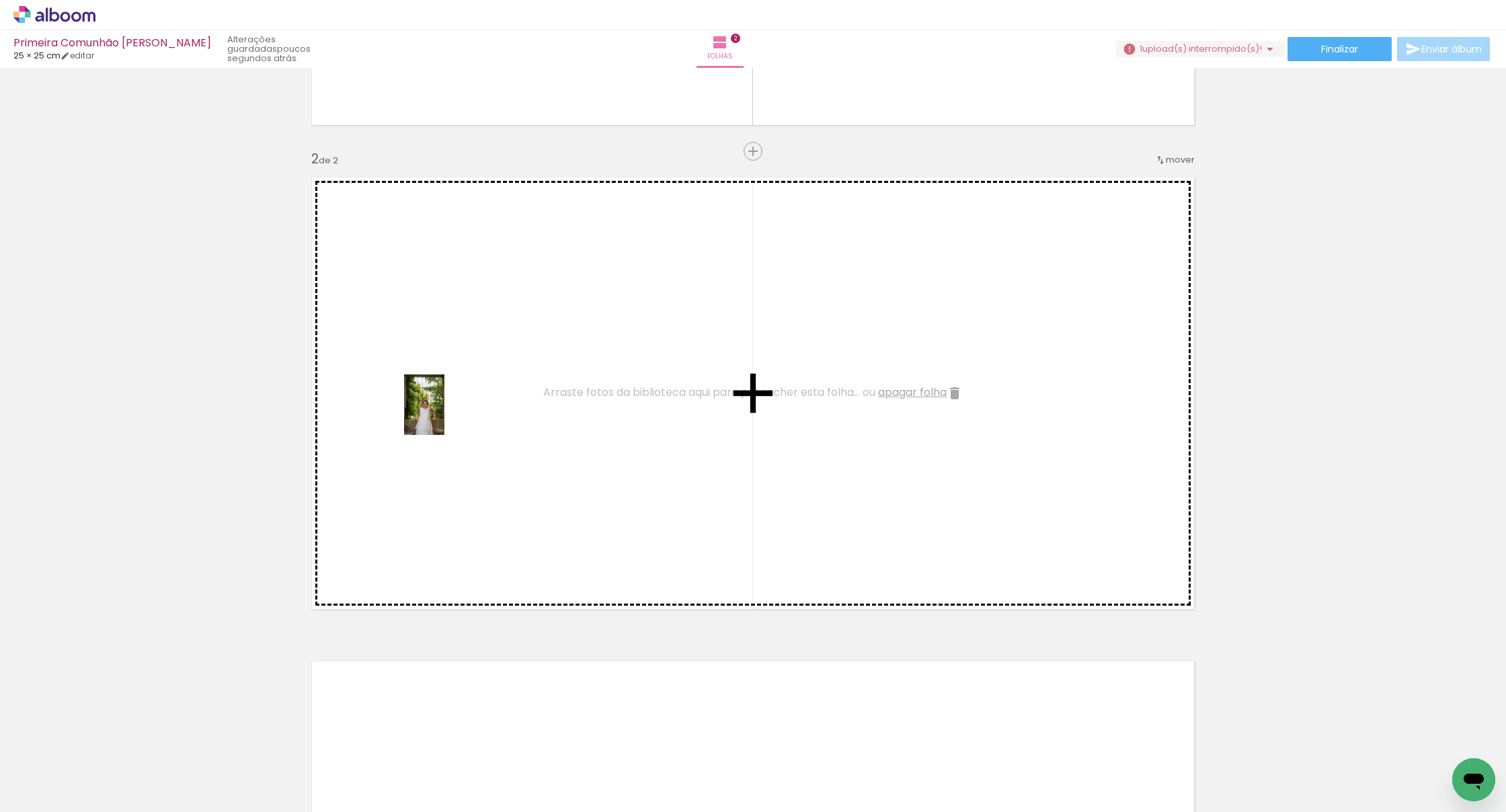
click at [451, 417] on quentale-workspace at bounding box center [753, 406] width 1506 height 812
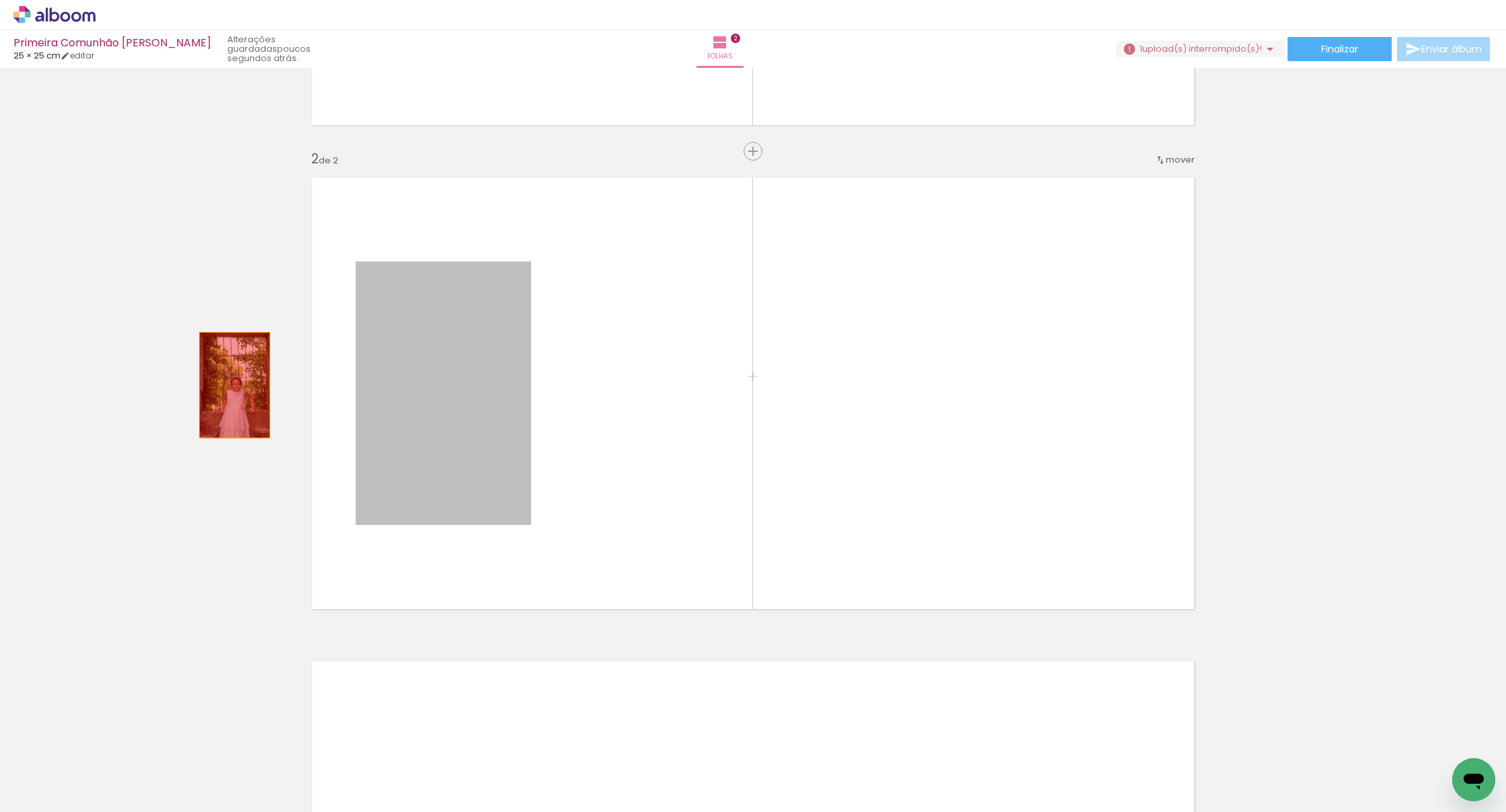
drag, startPoint x: 441, startPoint y: 396, endPoint x: 194, endPoint y: 379, distance: 247.6
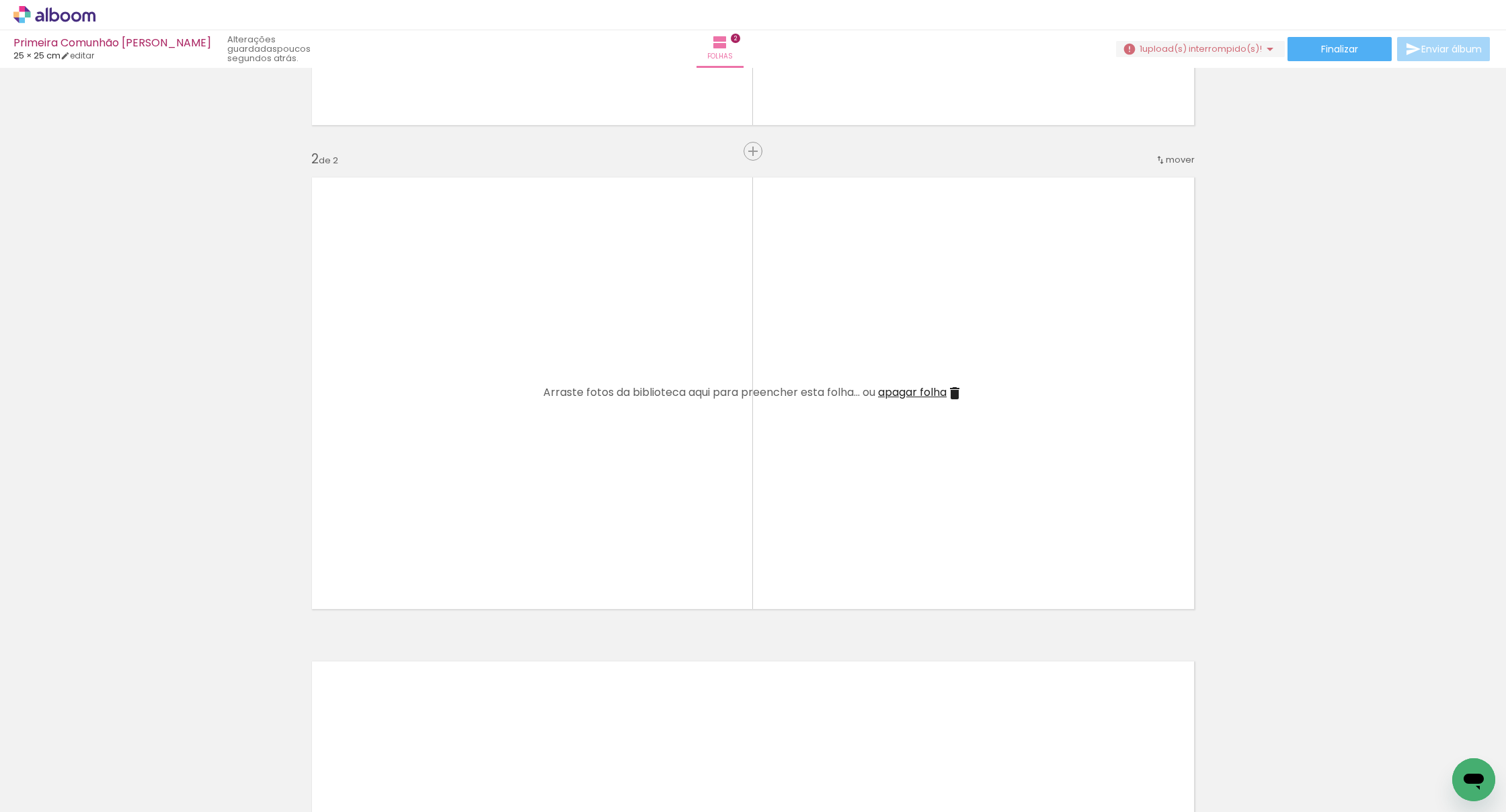
scroll to position [0, 7313]
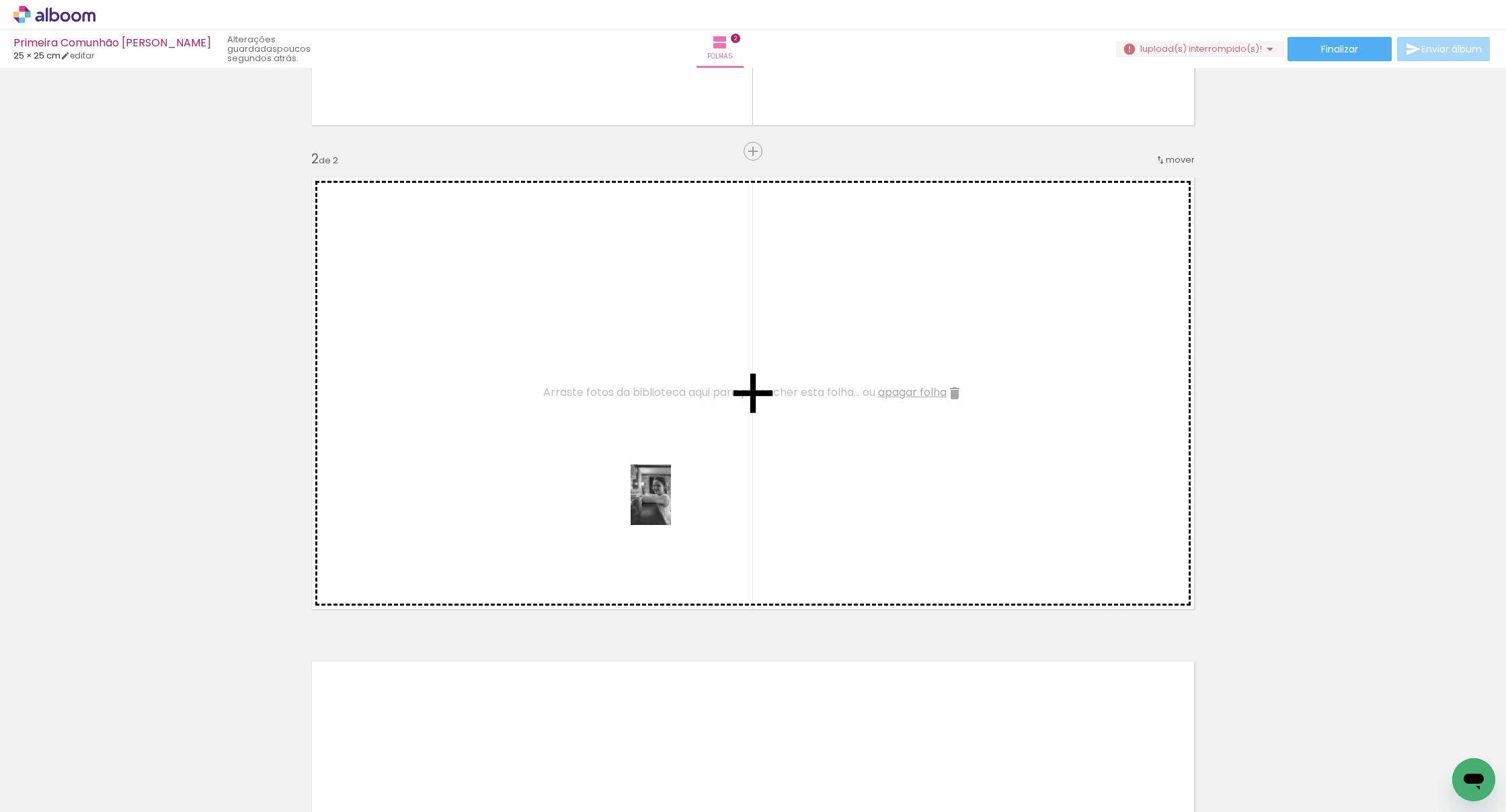
drag, startPoint x: 791, startPoint y: 708, endPoint x: 671, endPoint y: 504, distance: 236.7
click at [671, 504] on quentale-workspace at bounding box center [753, 406] width 1506 height 812
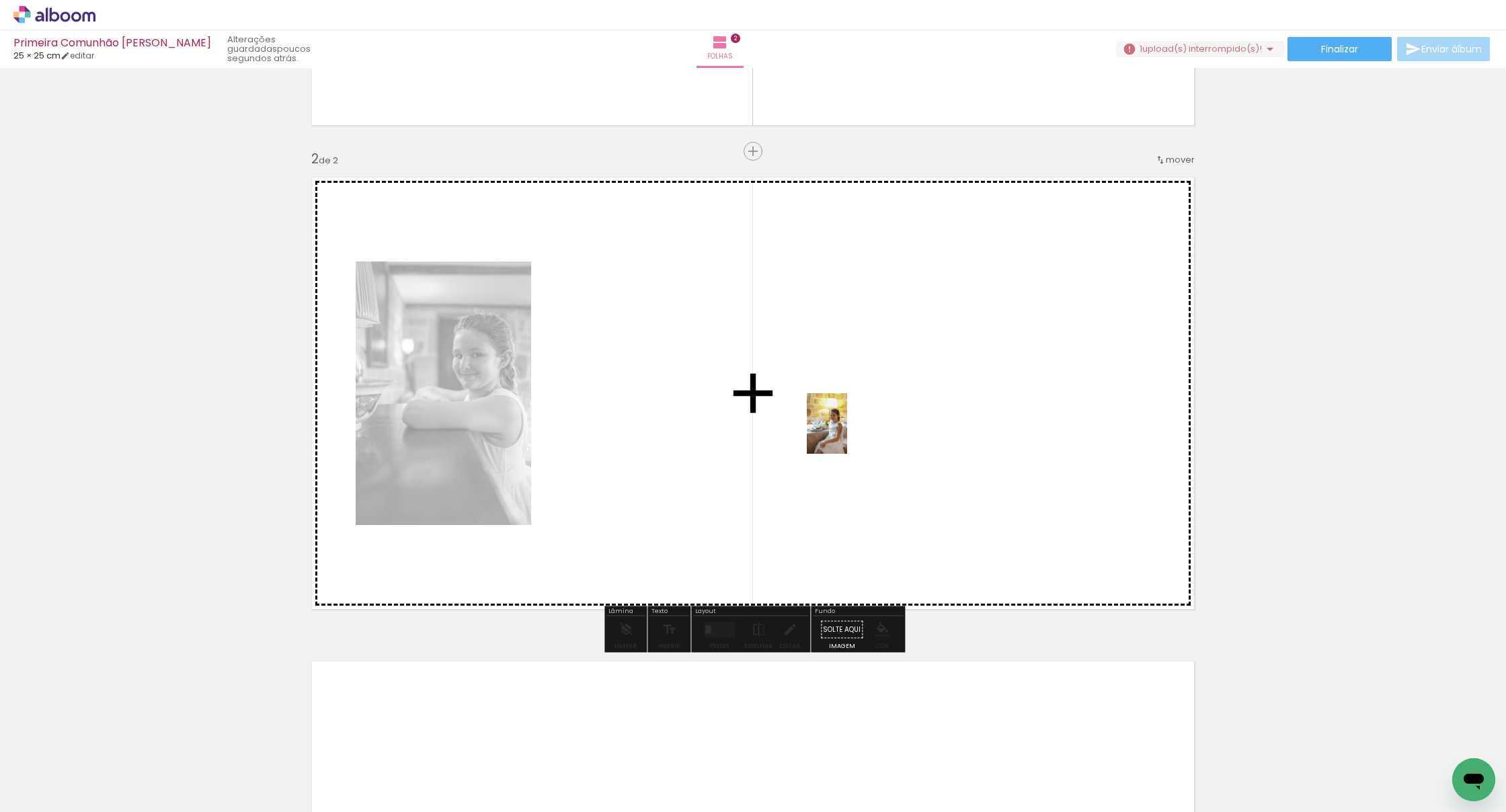
drag, startPoint x: 952, startPoint y: 681, endPoint x: 847, endPoint y: 434, distance: 268.4
click at [847, 434] on quentale-workspace at bounding box center [753, 406] width 1506 height 812
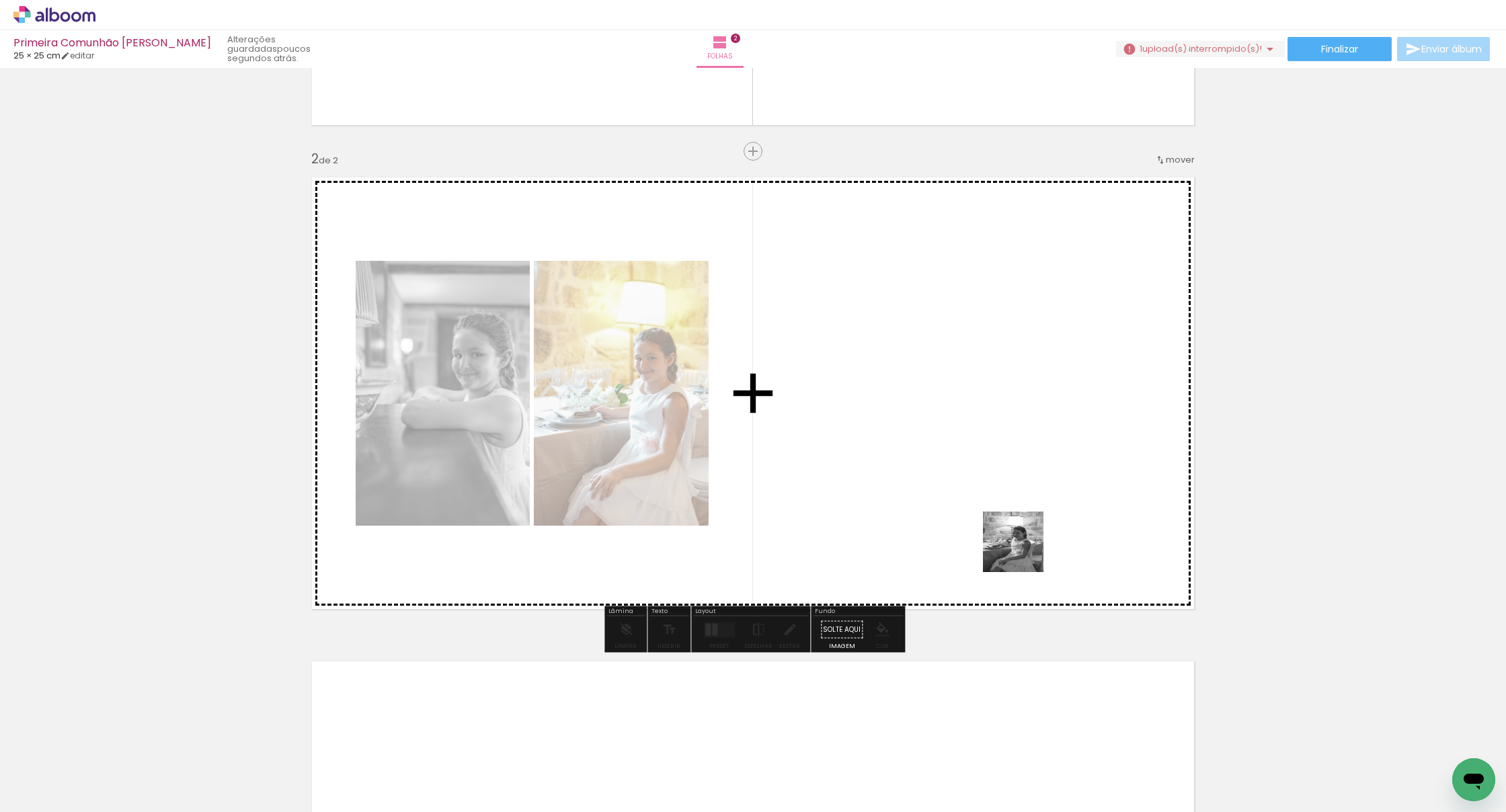
drag, startPoint x: 1026, startPoint y: 685, endPoint x: 1073, endPoint y: 573, distance: 121.5
click at [920, 466] on quentale-workspace at bounding box center [753, 406] width 1506 height 812
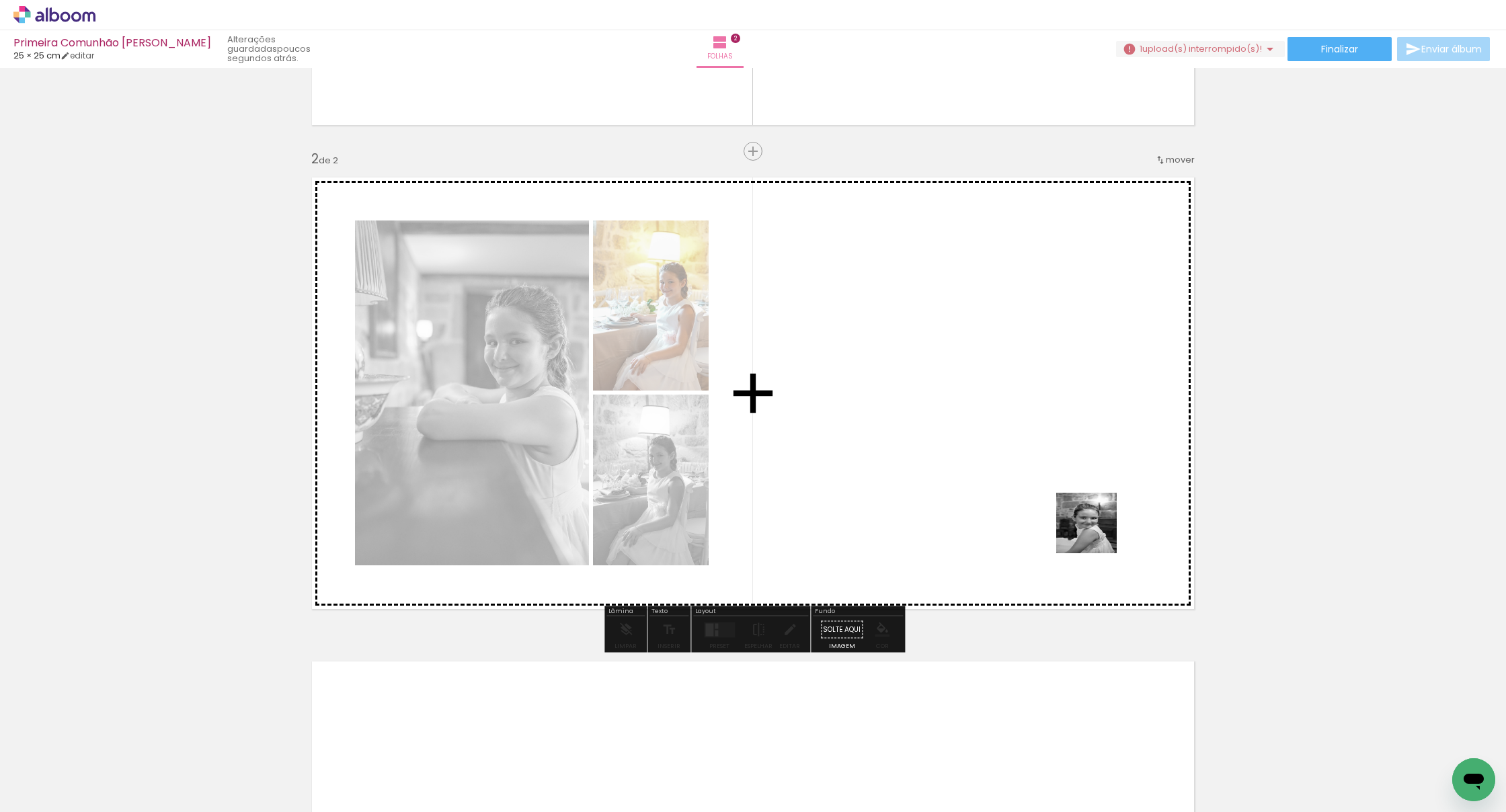
drag, startPoint x: 1096, startPoint y: 533, endPoint x: 1016, endPoint y: 395, distance: 159.5
click at [920, 395] on quentale-workspace at bounding box center [753, 406] width 1506 height 812
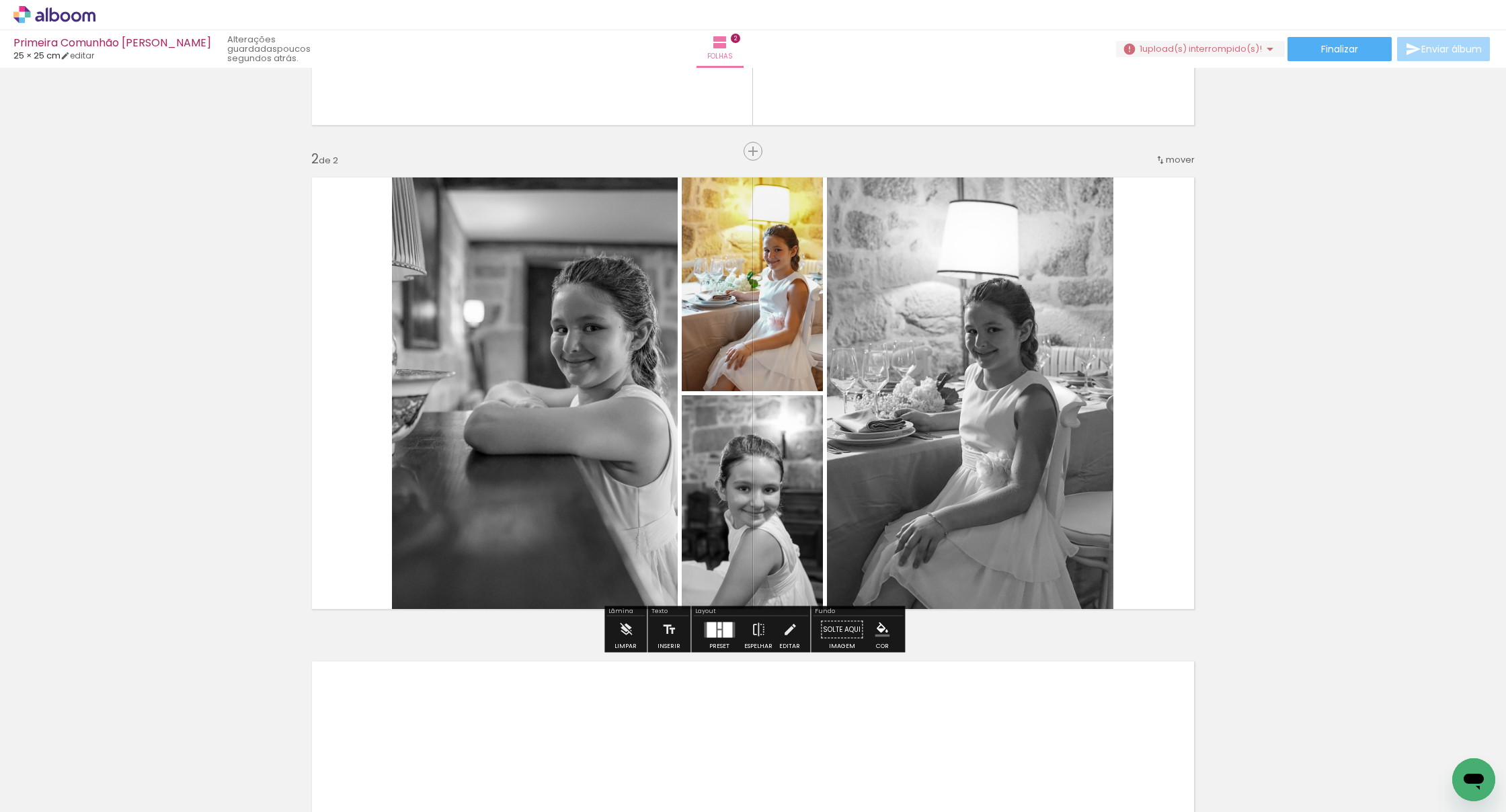
scroll to position [0, 0]
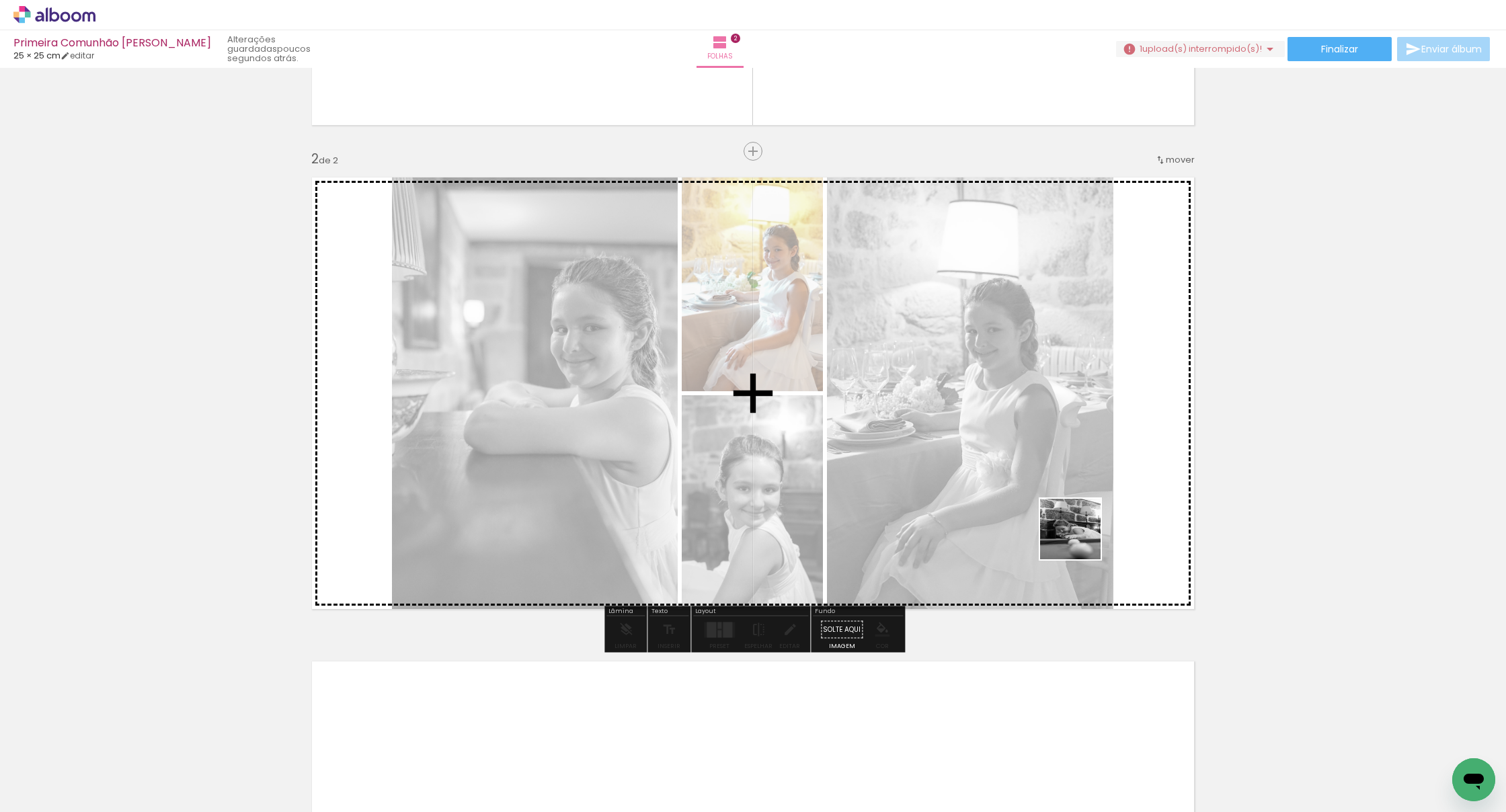
click at [920, 462] on quentale-workspace at bounding box center [753, 406] width 1506 height 812
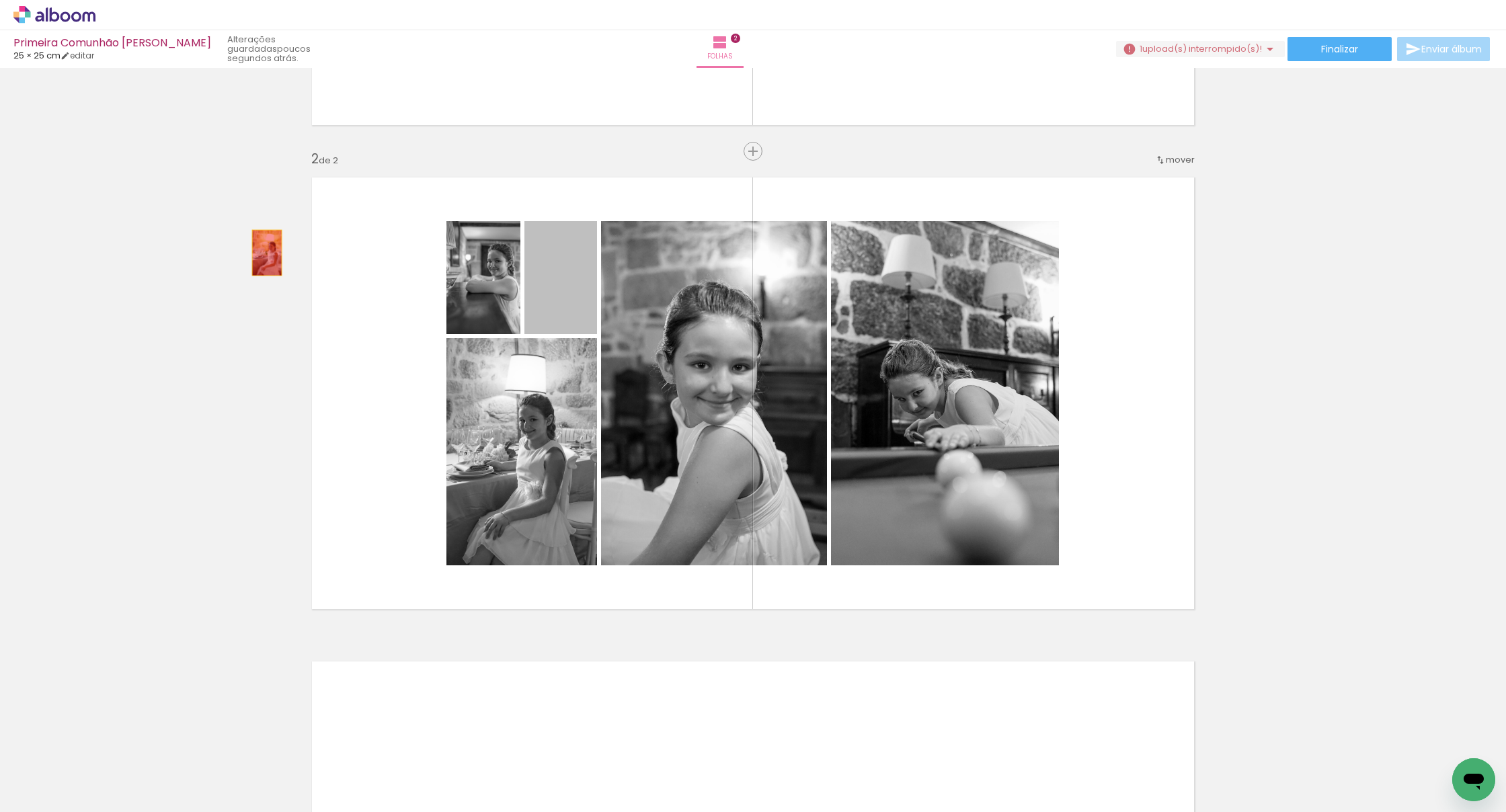
drag, startPoint x: 567, startPoint y: 281, endPoint x: 267, endPoint y: 253, distance: 301.3
click at [267, 253] on div "Inserir folha 1 de 2 Inserir folha 2 de 2" at bounding box center [753, 375] width 1506 height 1452
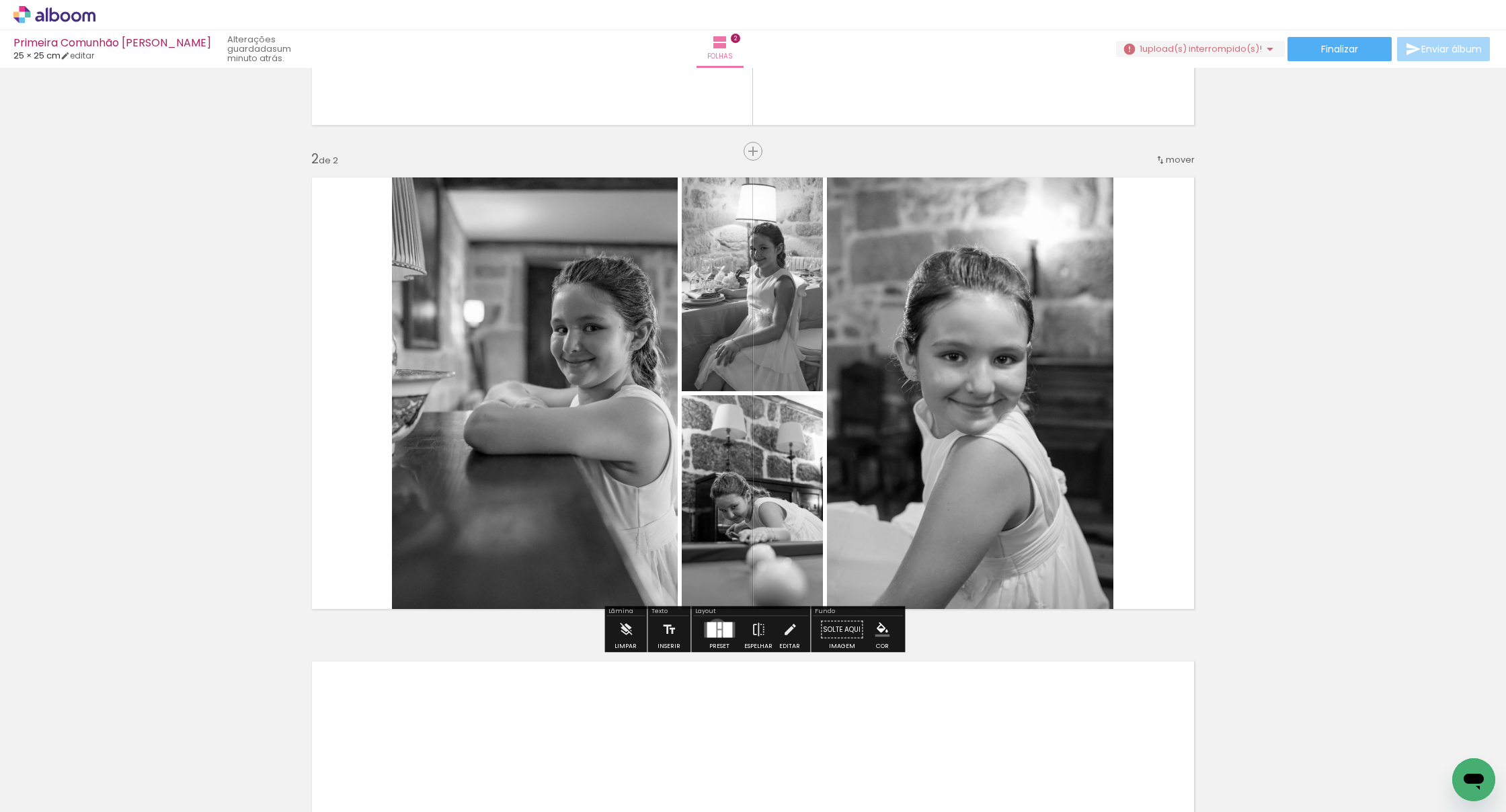
click at [714, 627] on quentale-layouter at bounding box center [718, 629] width 31 height 16
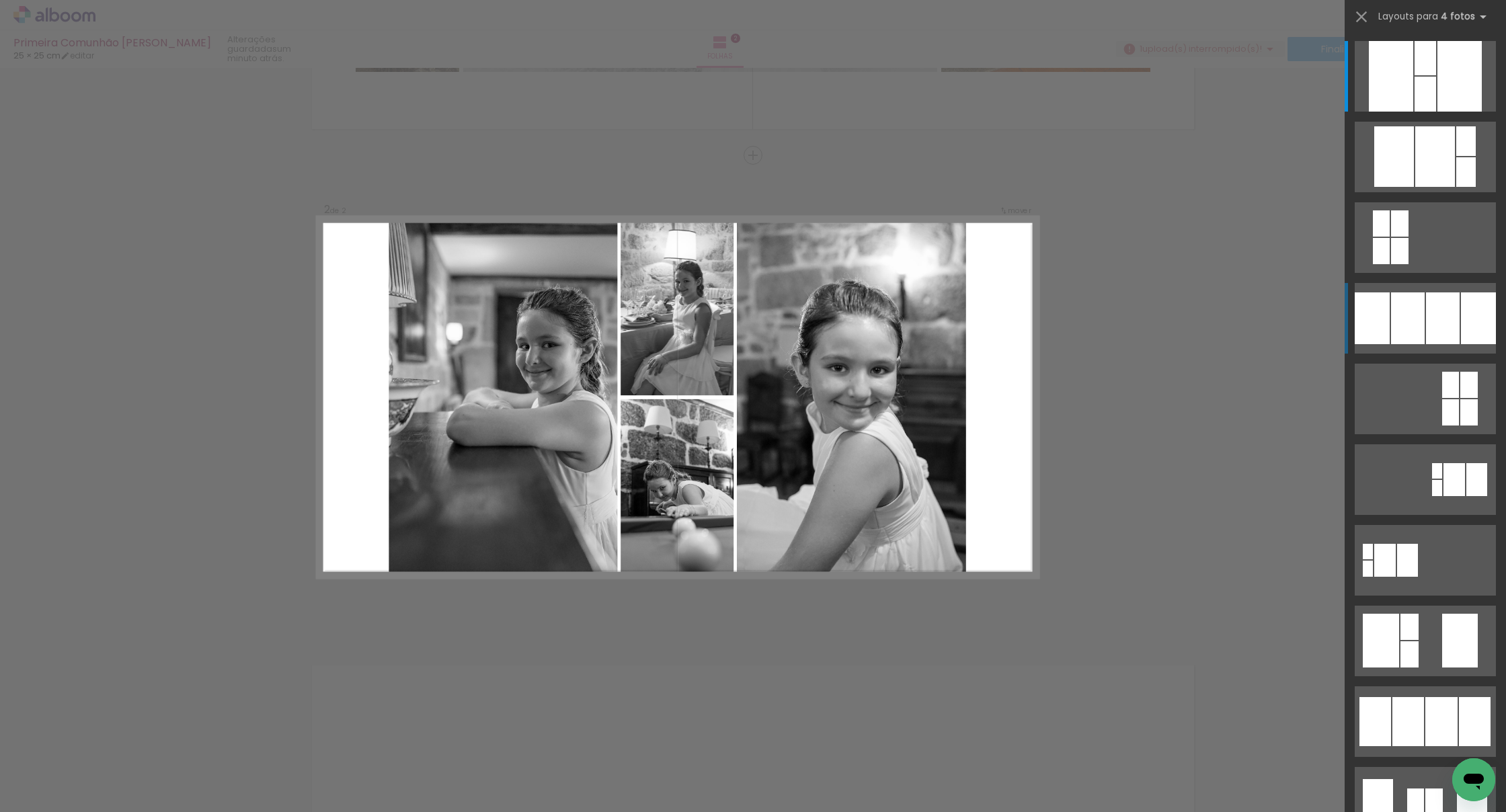
scroll to position [418, 0]
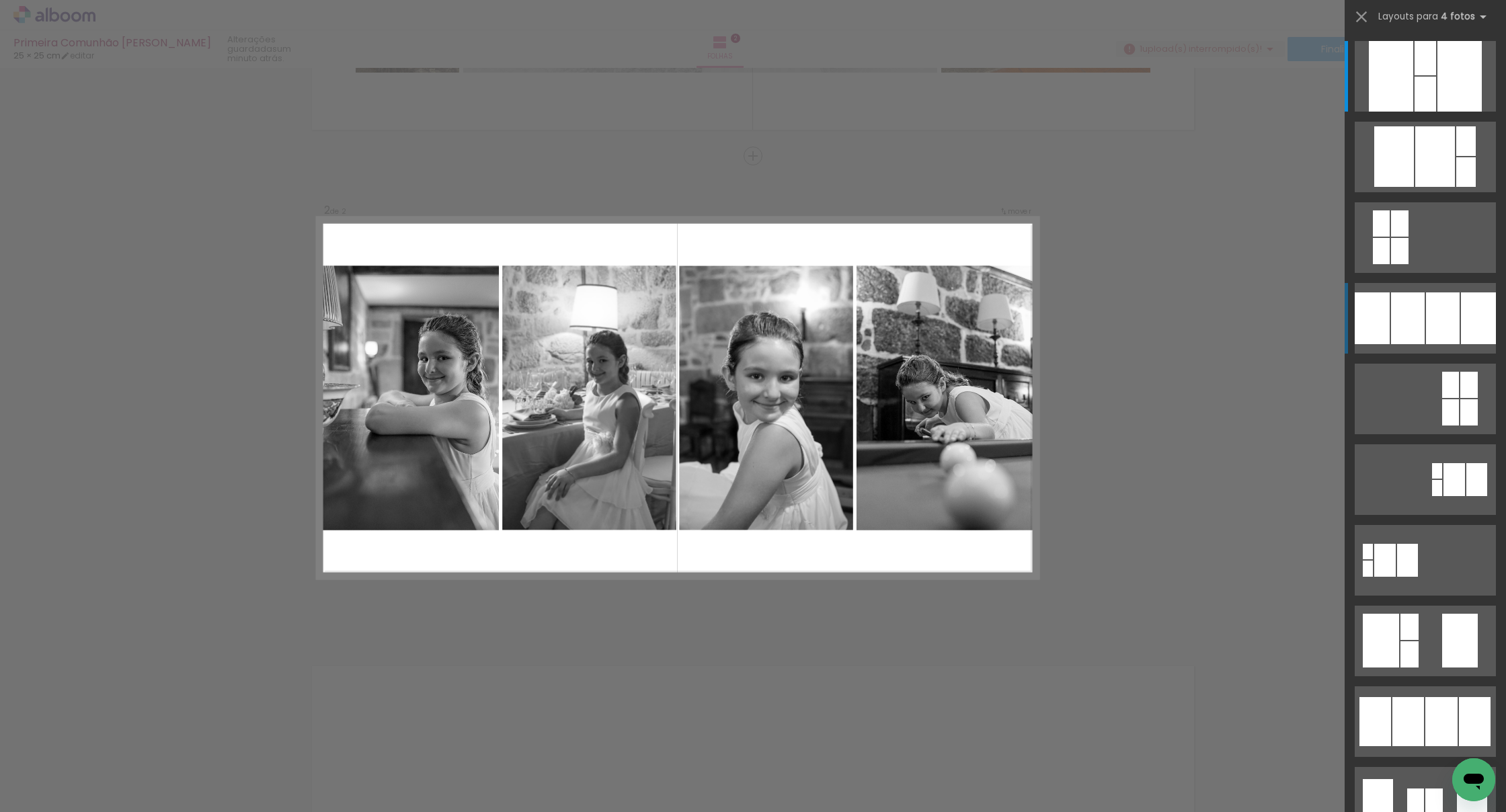
click at [920, 75] on div at bounding box center [1425, 59] width 22 height 35
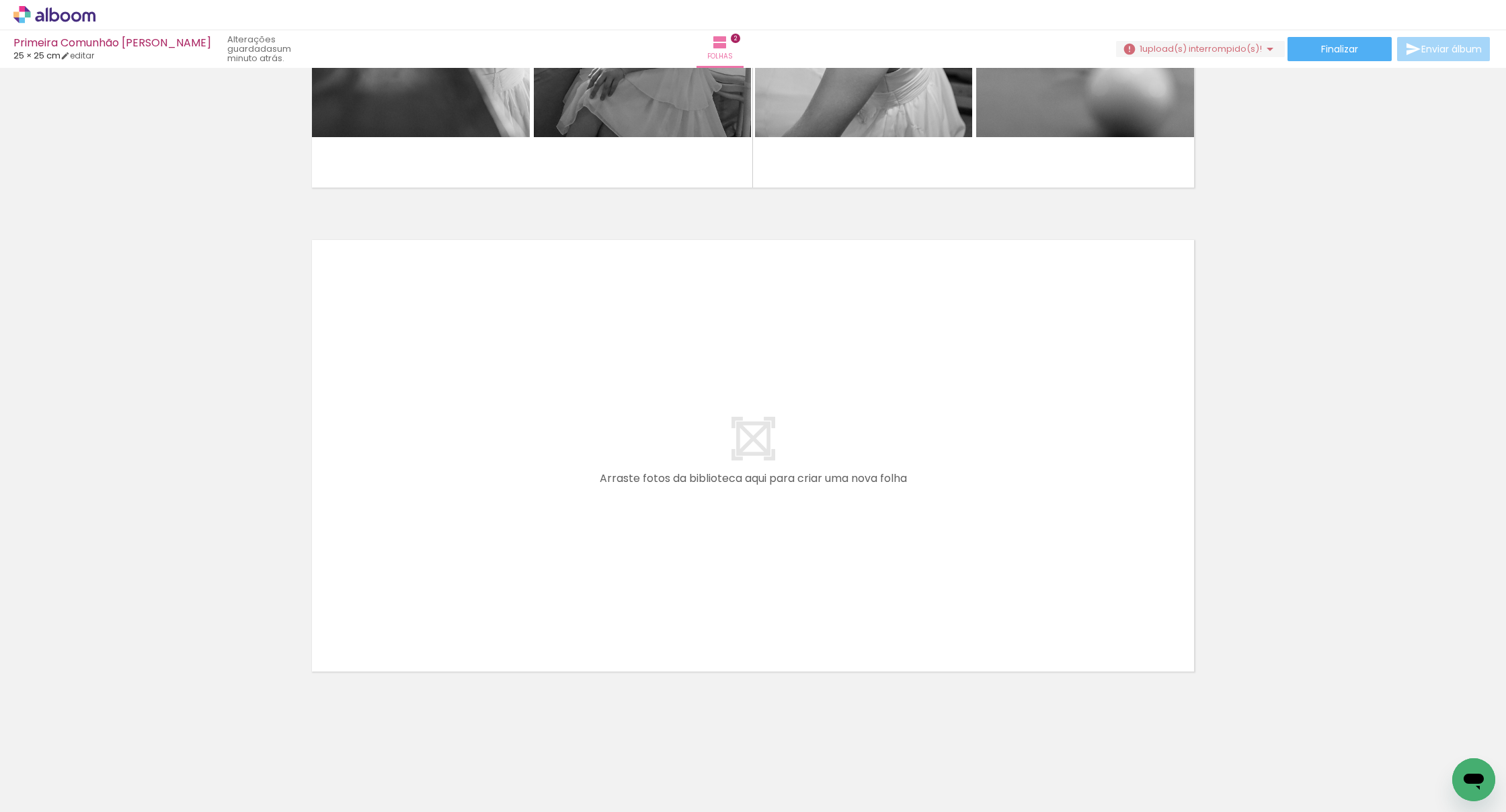
scroll to position [844, 0]
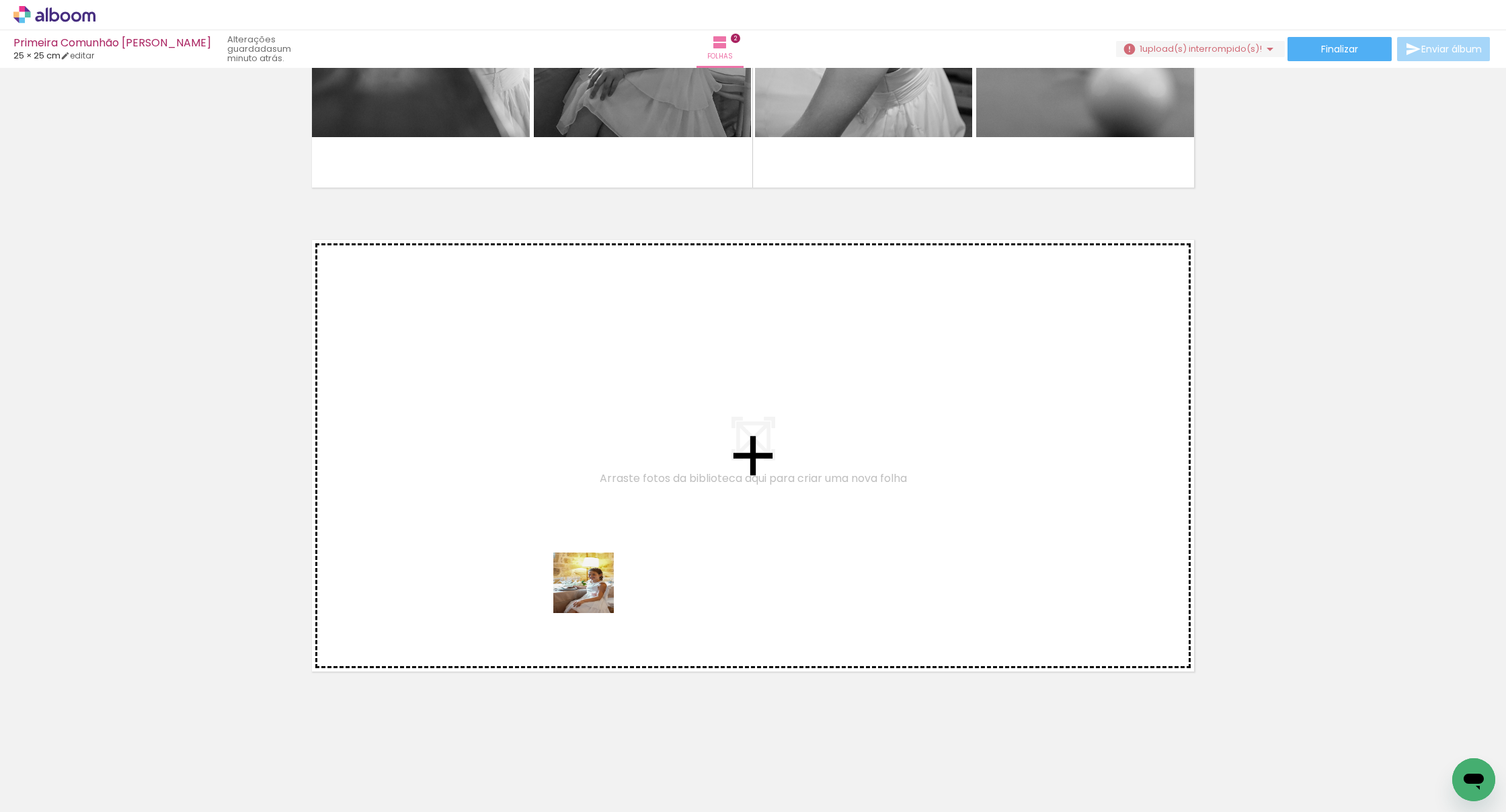
drag, startPoint x: 692, startPoint y: 775, endPoint x: 582, endPoint y: 581, distance: 223.0
click at [582, 581] on quentale-workspace at bounding box center [753, 406] width 1506 height 812
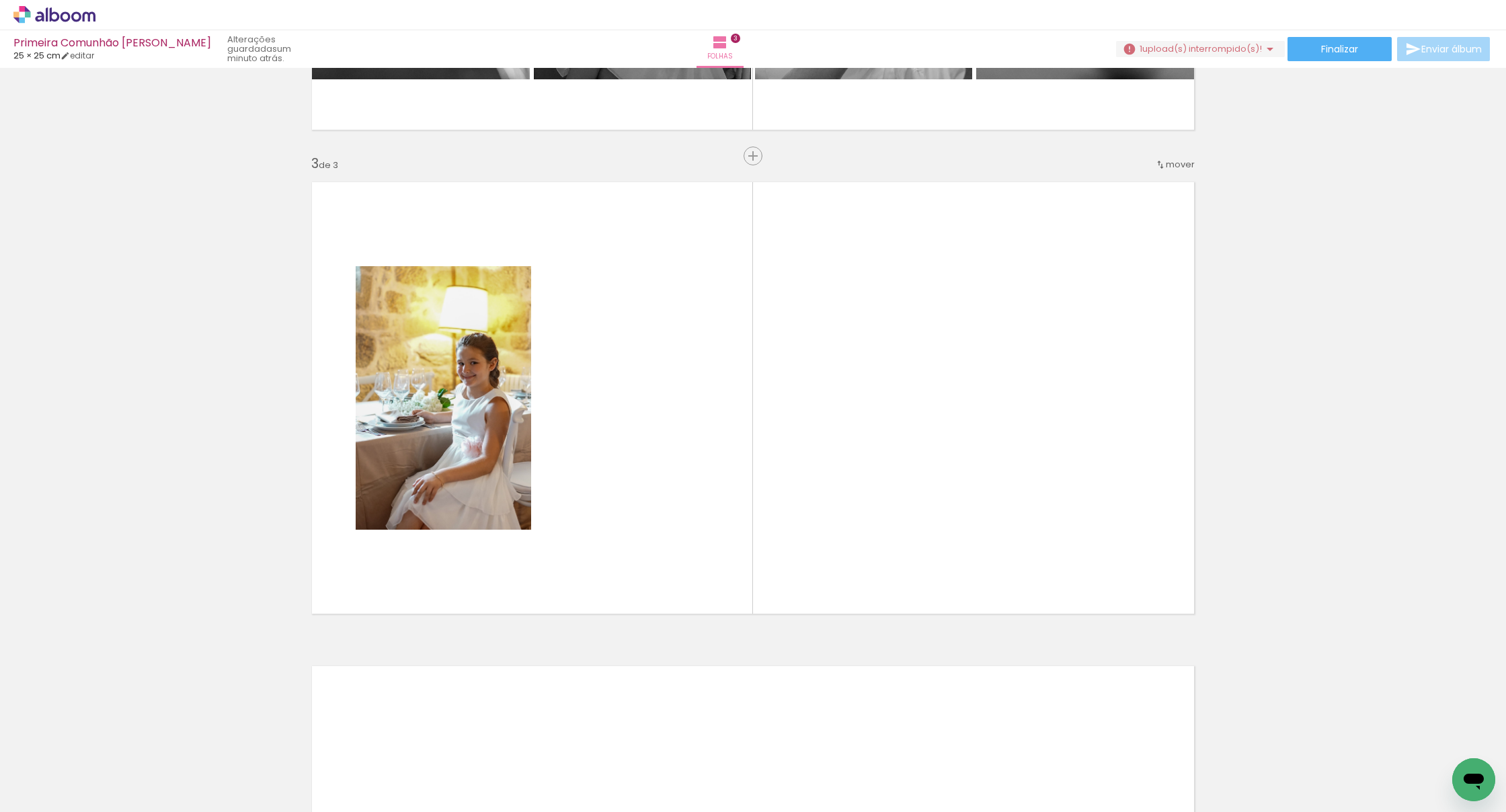
scroll to position [0, 0]
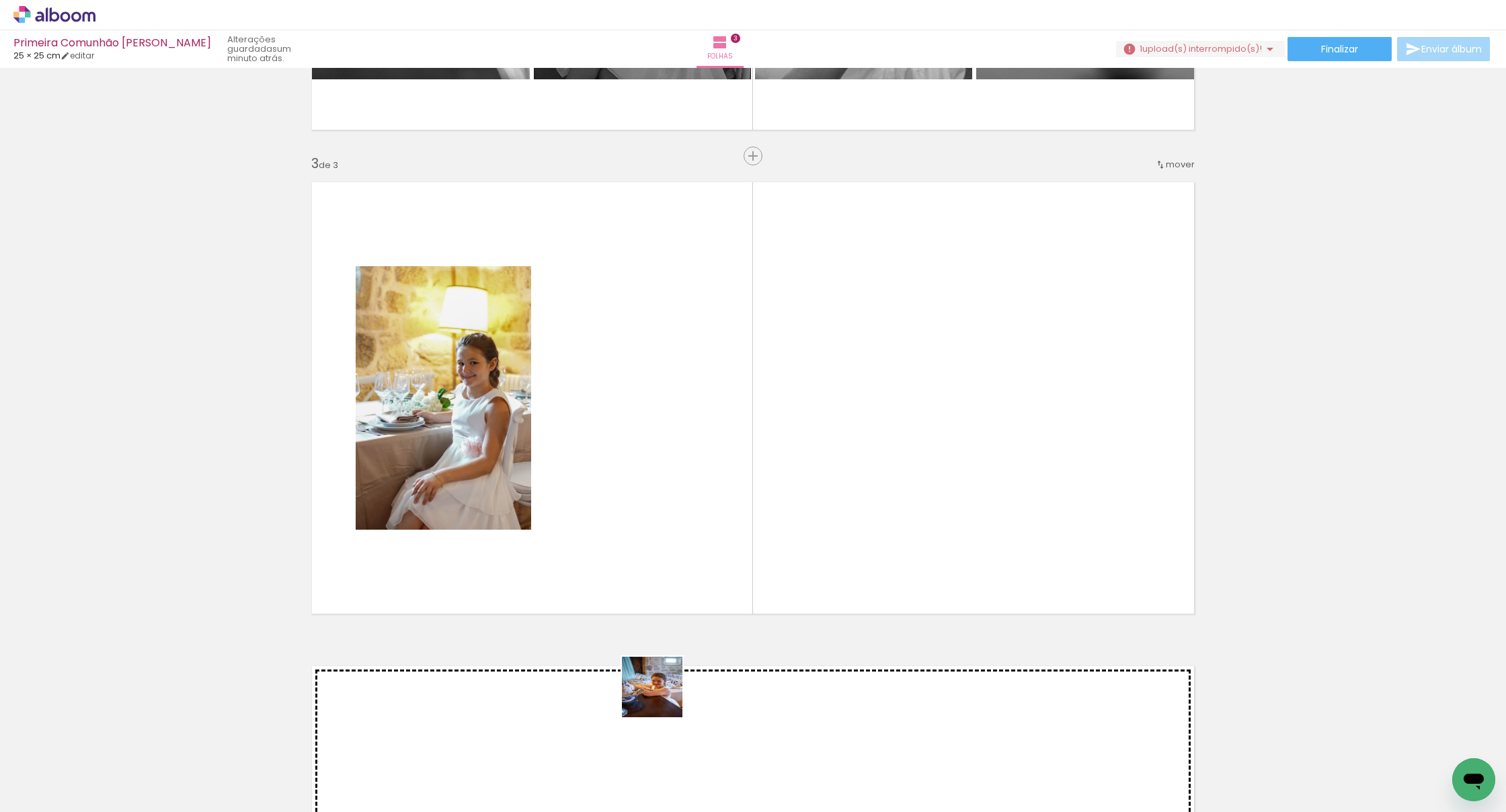
drag, startPoint x: 662, startPoint y: 697, endPoint x: 704, endPoint y: 503, distance: 198.5
click at [704, 503] on quentale-workspace at bounding box center [753, 406] width 1506 height 812
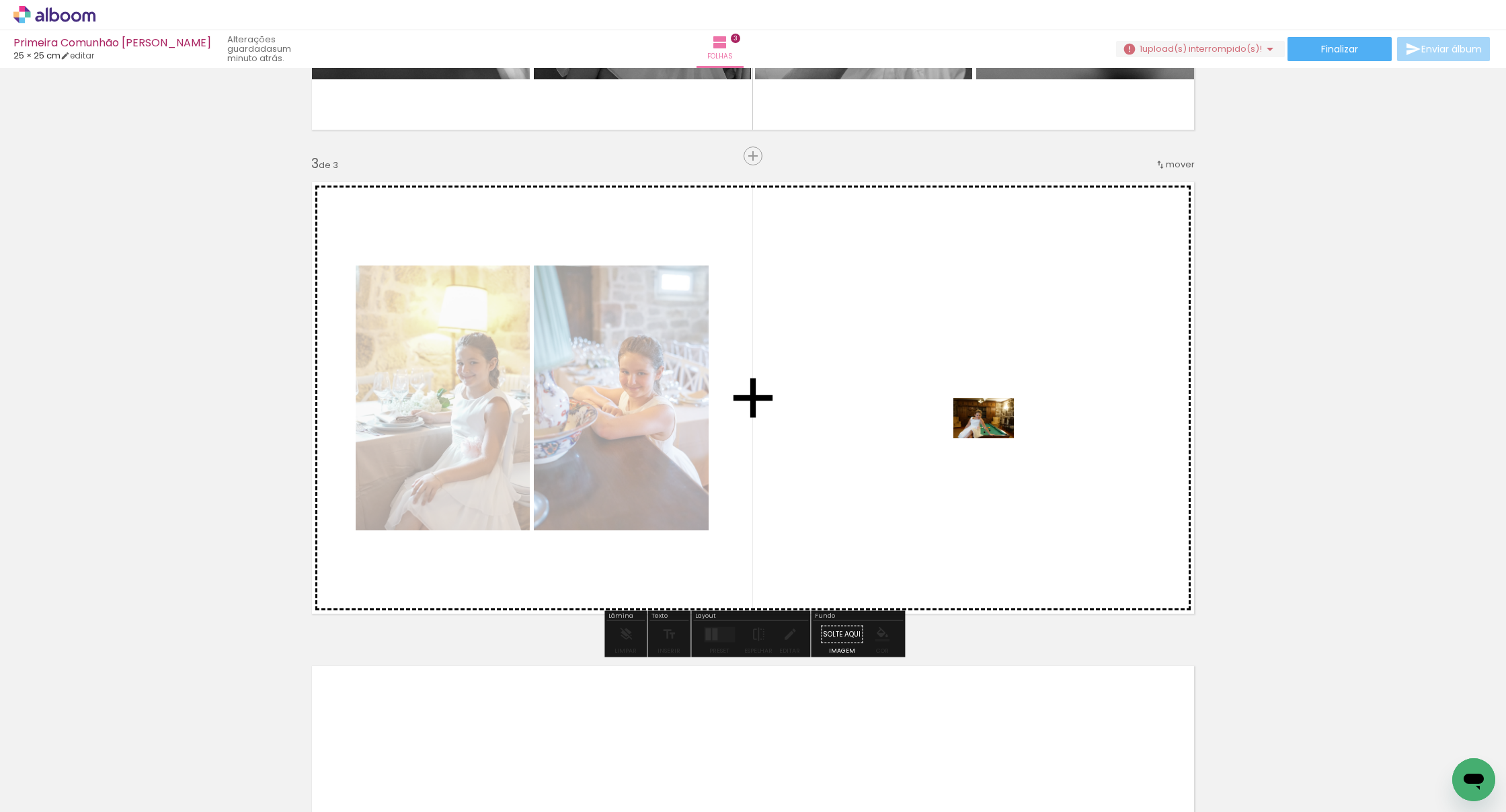
drag, startPoint x: 851, startPoint y: 772, endPoint x: 992, endPoint y: 438, distance: 362.5
click at [920, 438] on quentale-workspace at bounding box center [753, 406] width 1506 height 812
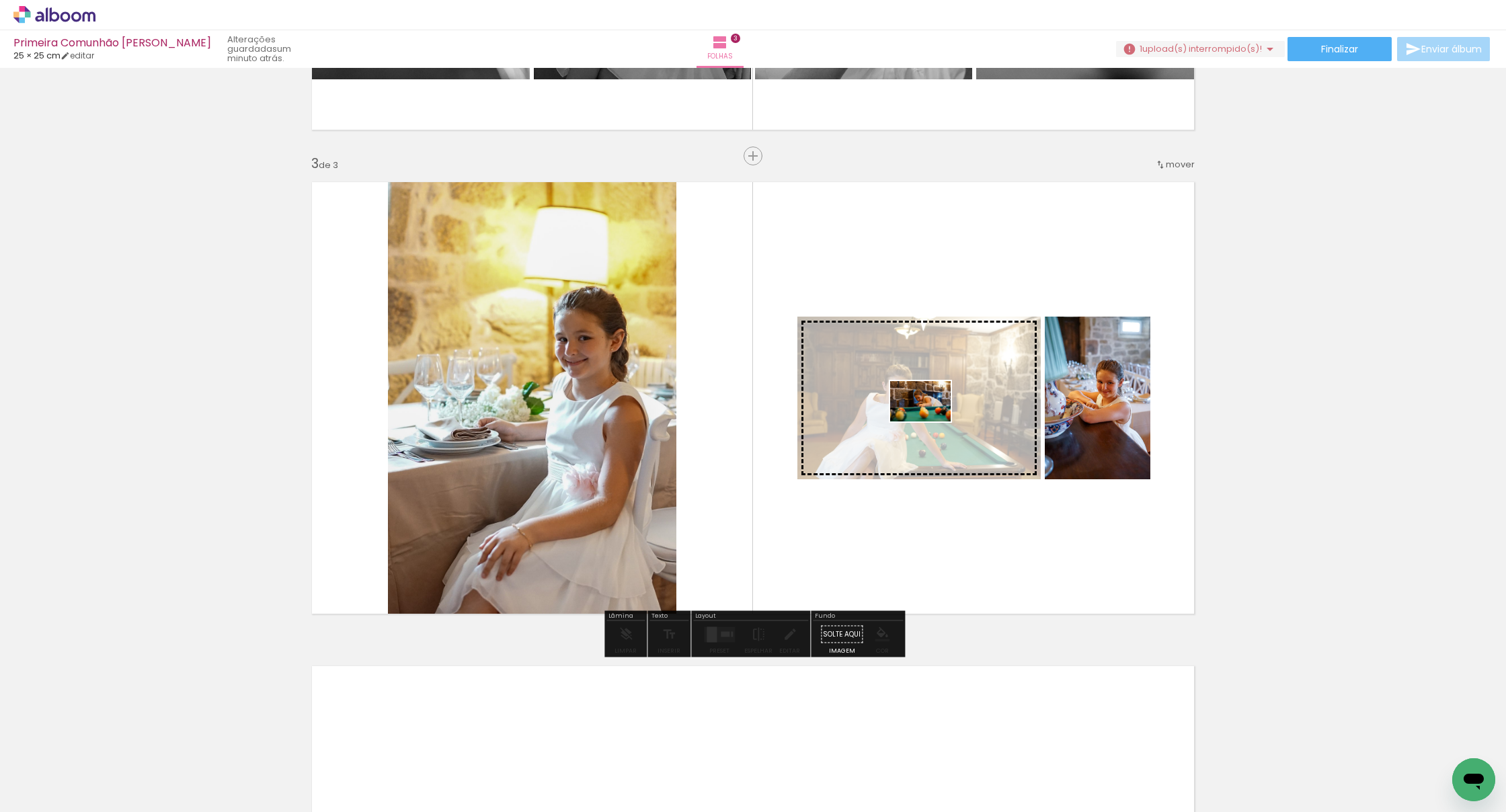
drag, startPoint x: 996, startPoint y: 768, endPoint x: 930, endPoint y: 421, distance: 353.2
click at [920, 421] on quentale-workspace at bounding box center [753, 406] width 1506 height 812
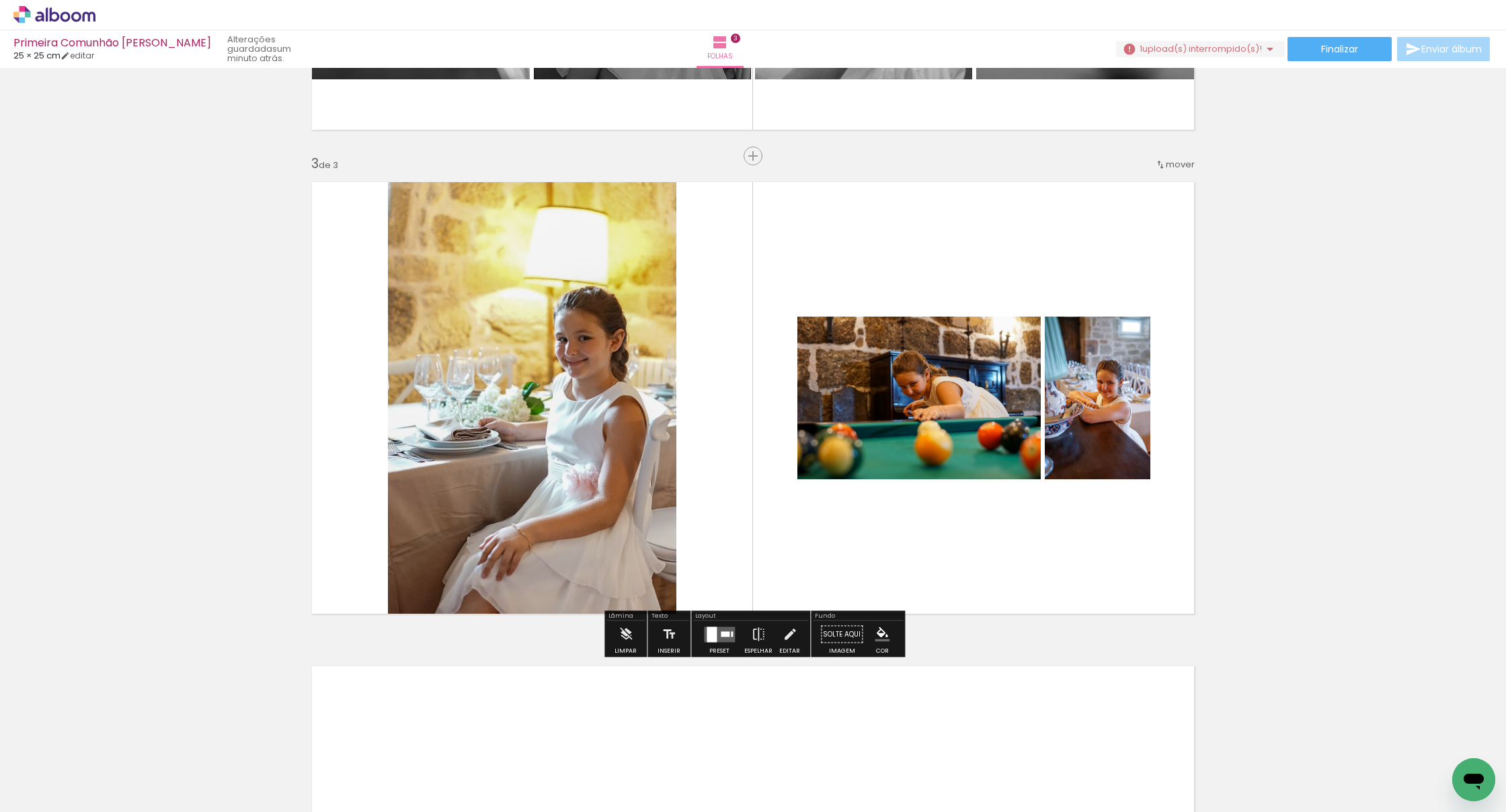
scroll to position [0, 8130]
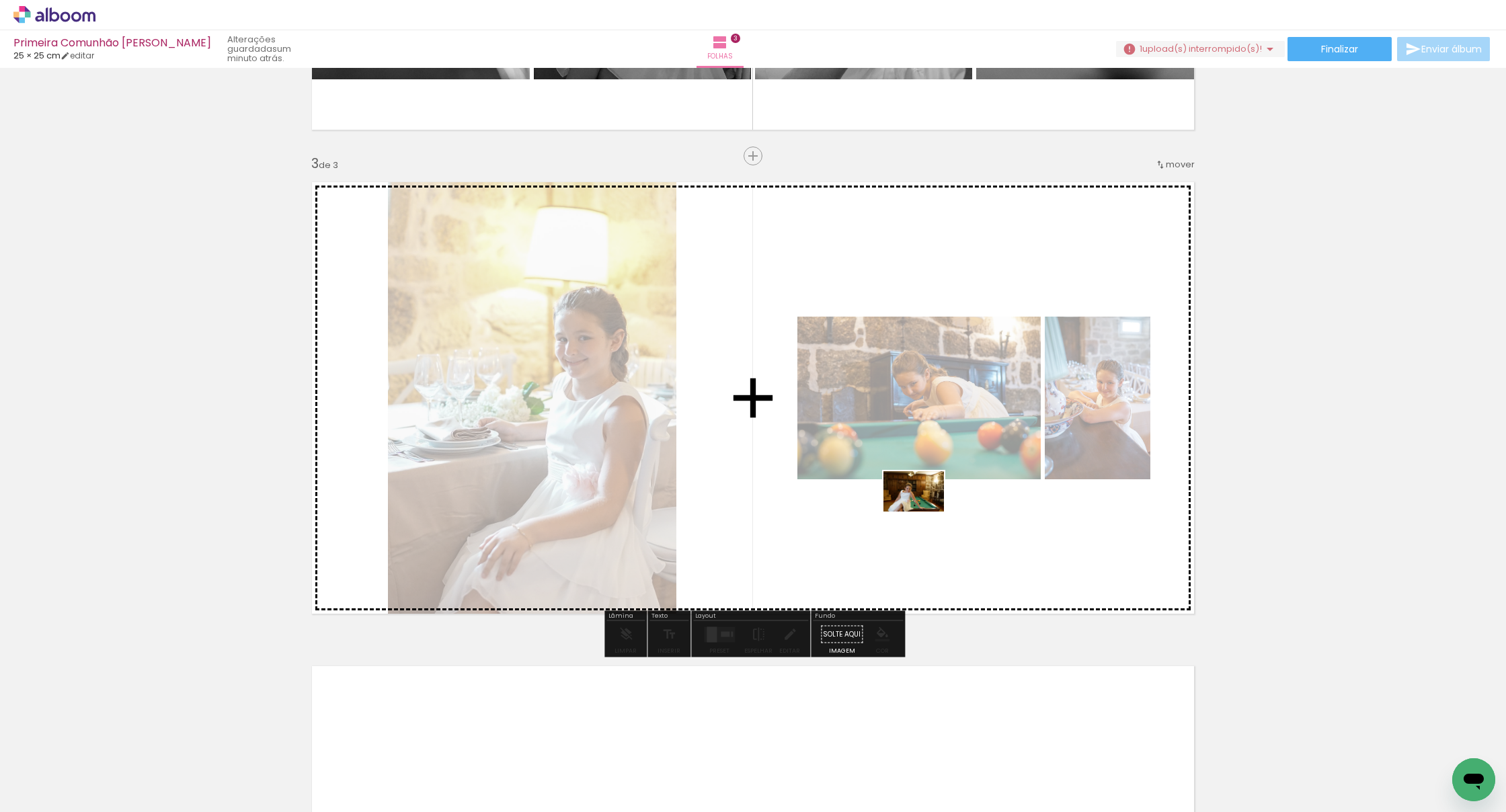
drag, startPoint x: 279, startPoint y: 770, endPoint x: 932, endPoint y: 559, distance: 686.2
click at [920, 556] on quentale-workspace at bounding box center [753, 406] width 1506 height 812
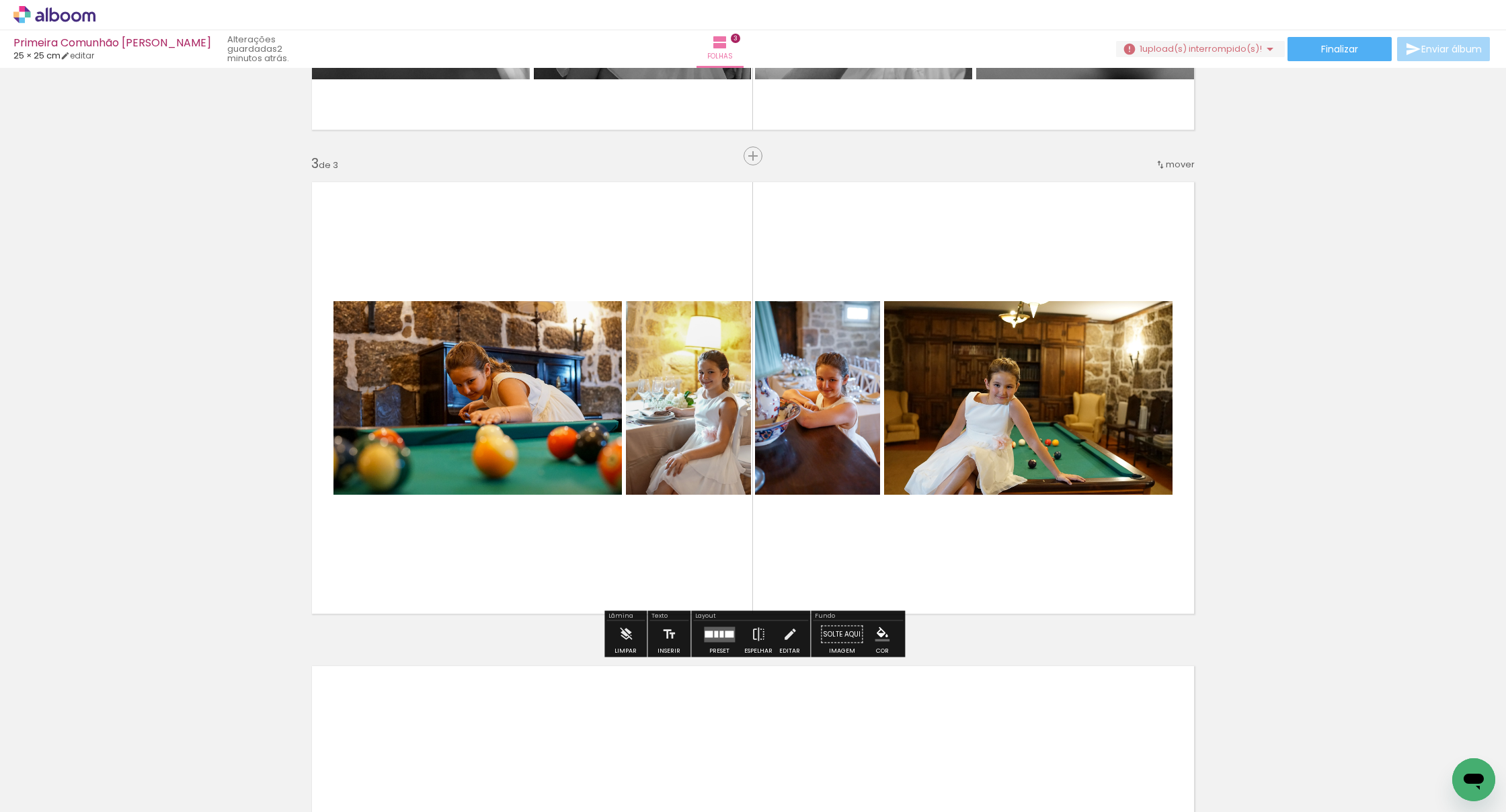
scroll to position [0, 0]
click at [710, 633] on div at bounding box center [708, 633] width 8 height 7
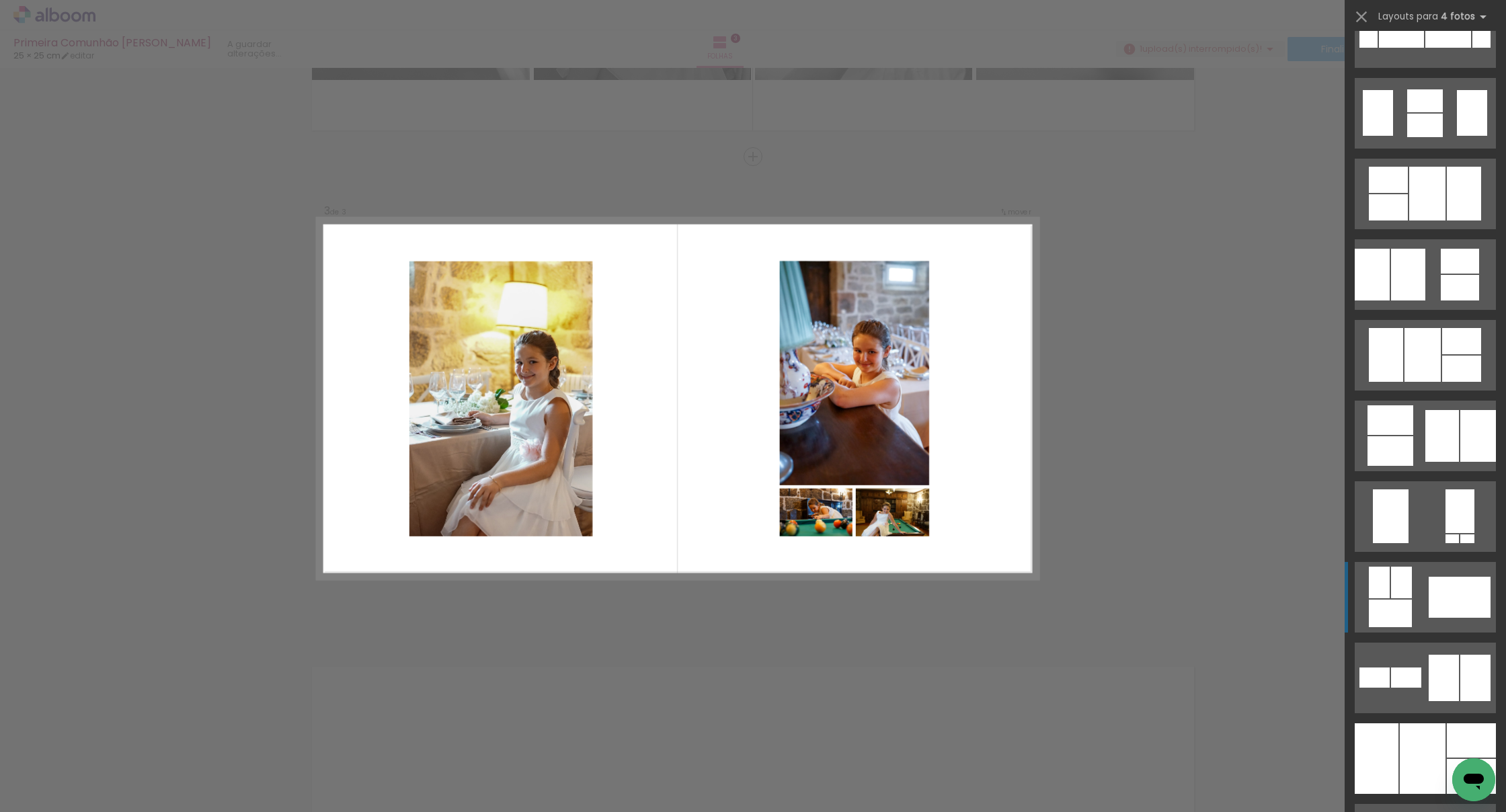
scroll to position [527, 0]
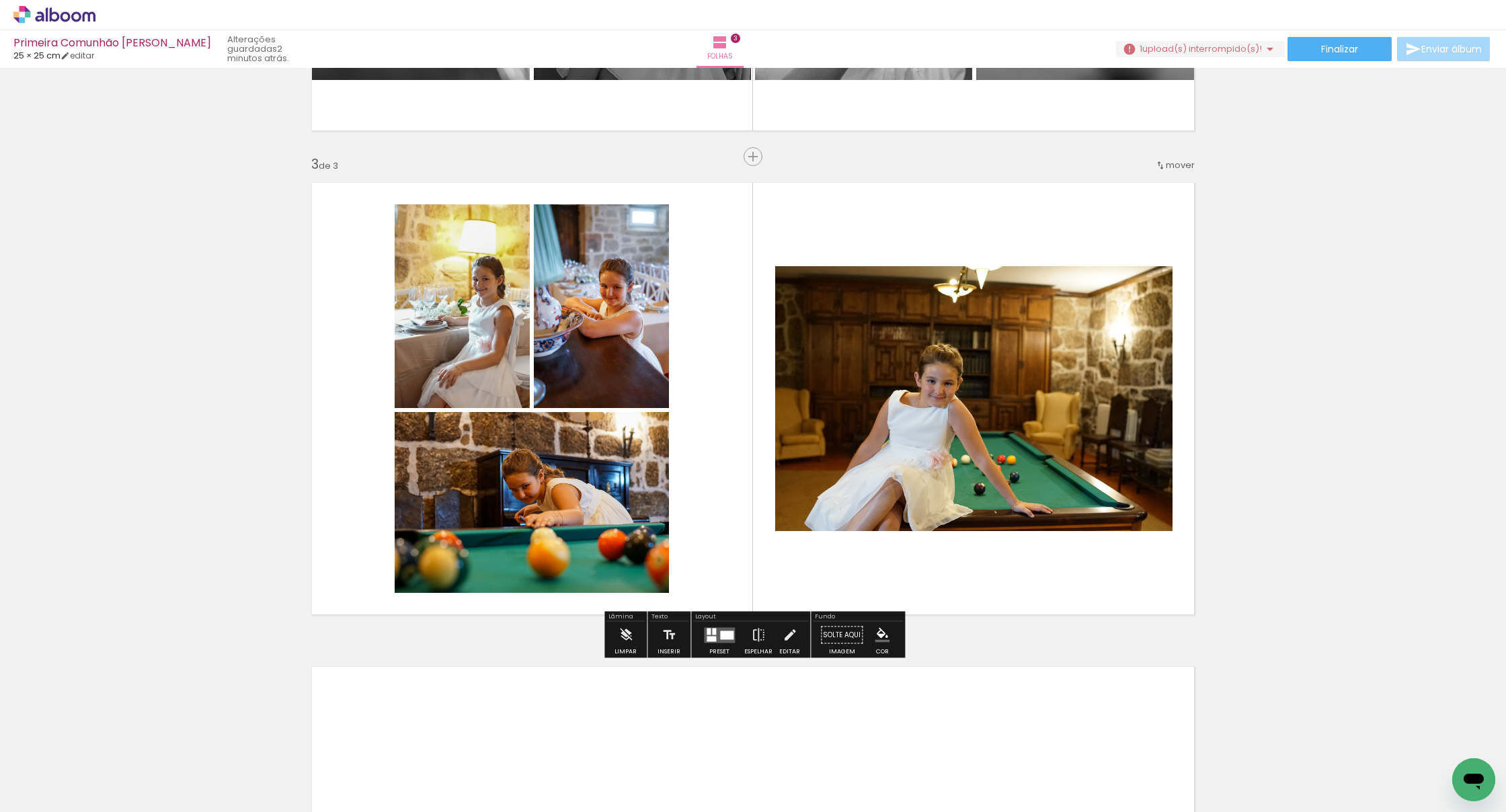
click at [712, 635] on quentale-layouter at bounding box center [718, 634] width 31 height 16
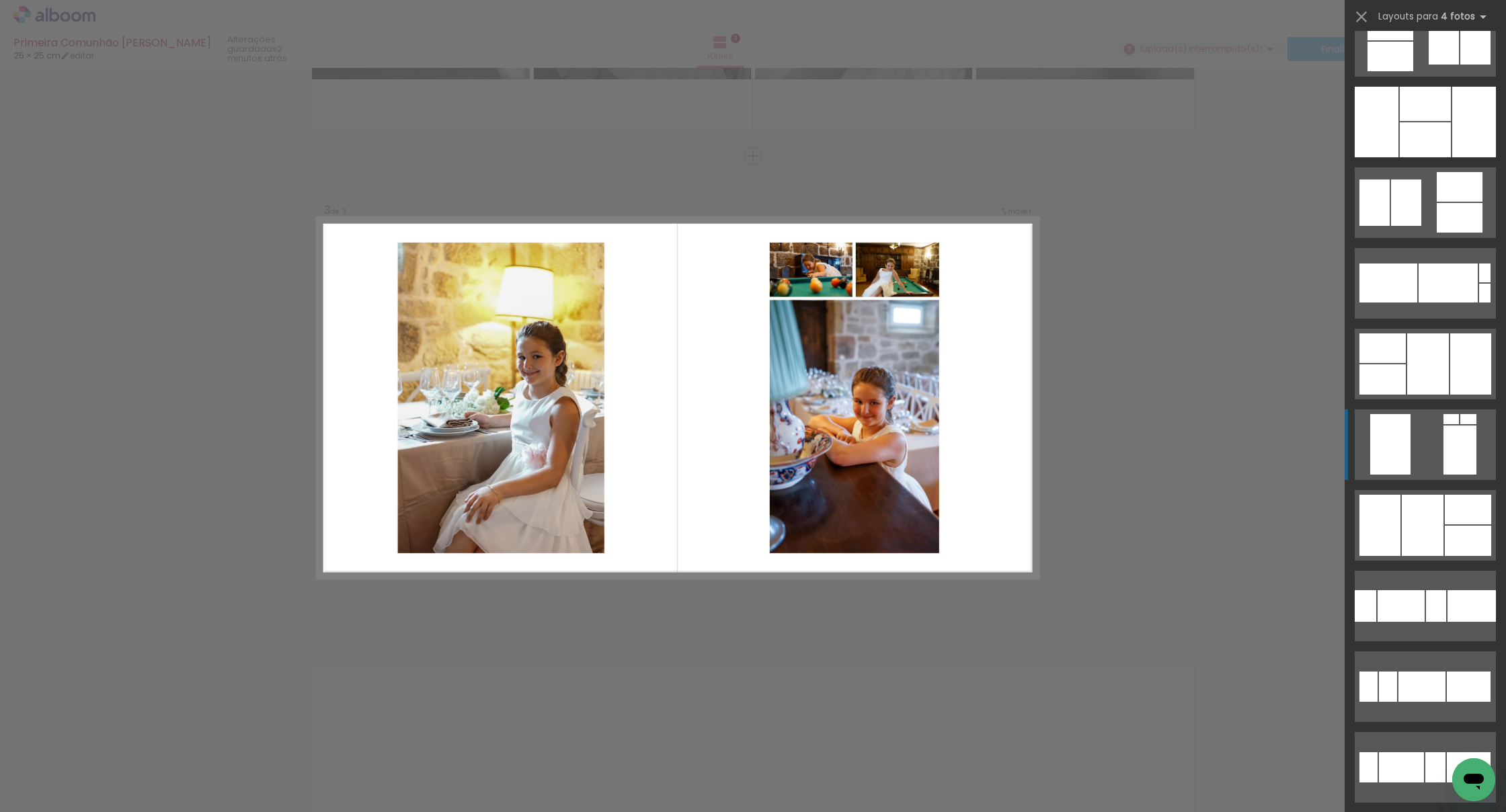
scroll to position [1650, 0]
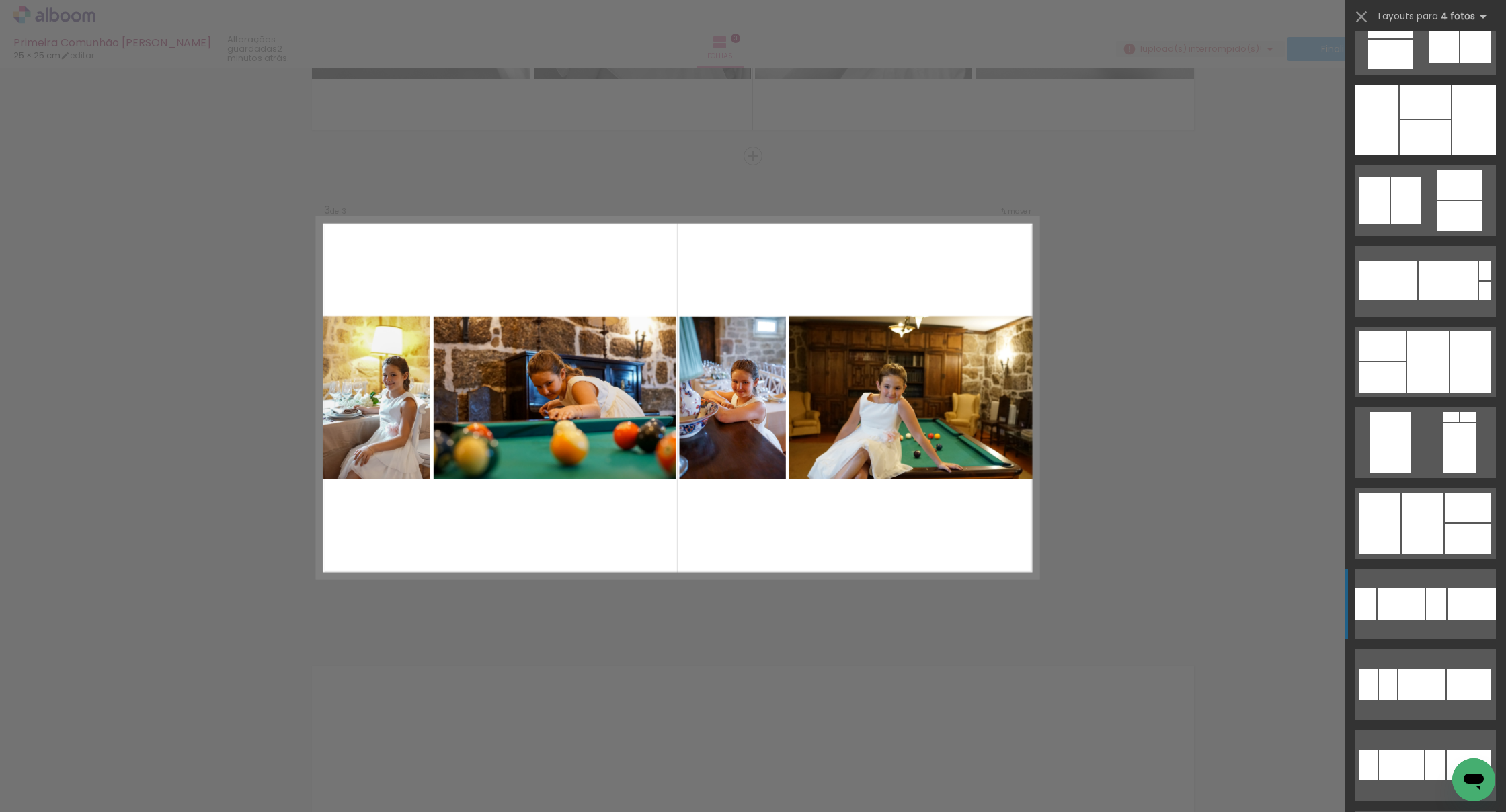
click at [920, 597] on div at bounding box center [1401, 603] width 47 height 32
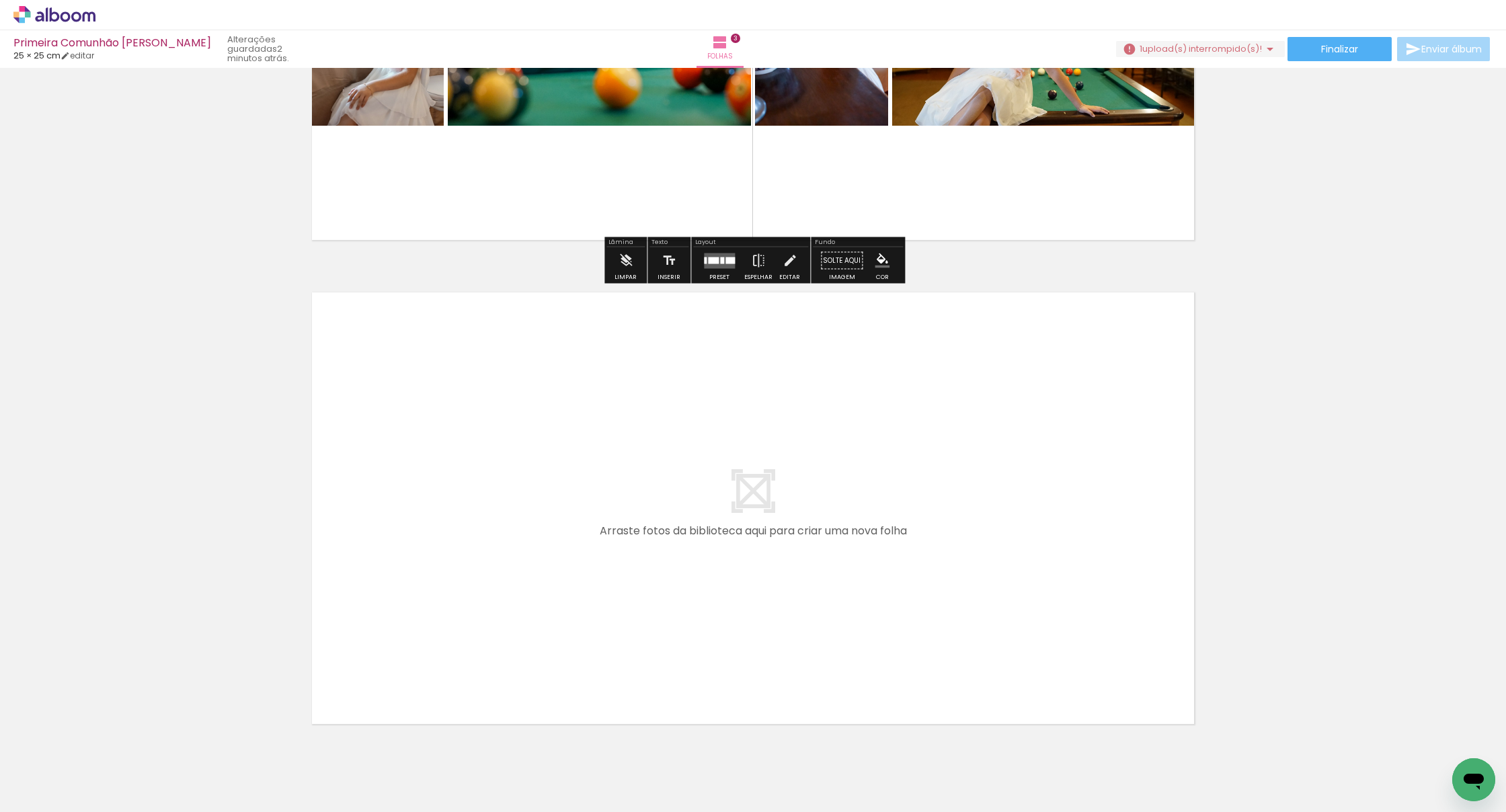
scroll to position [1278, 0]
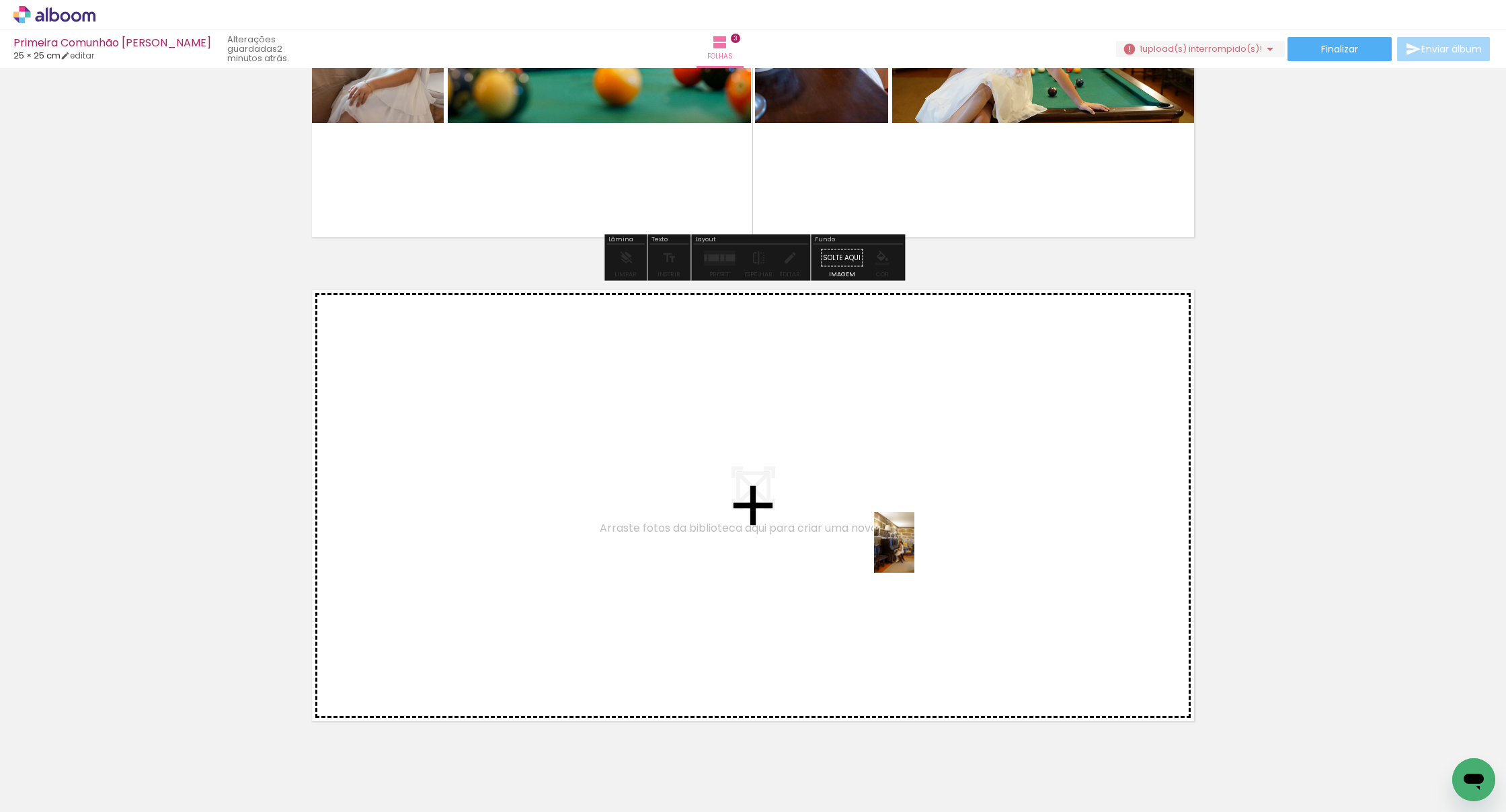
drag, startPoint x: 981, startPoint y: 756, endPoint x: 914, endPoint y: 552, distance: 214.7
click at [914, 552] on quentale-workspace at bounding box center [753, 406] width 1506 height 812
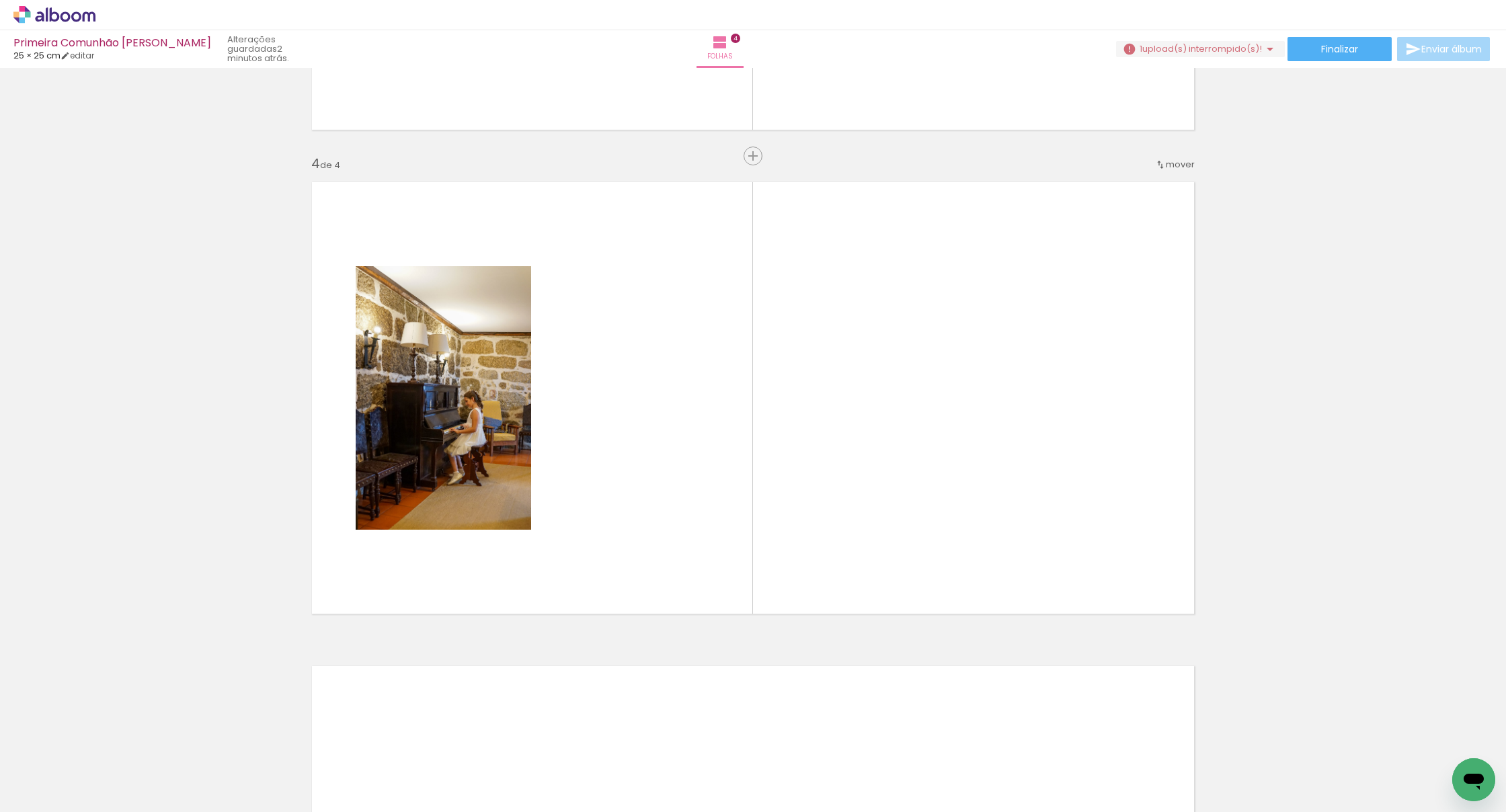
scroll to position [0, 7920]
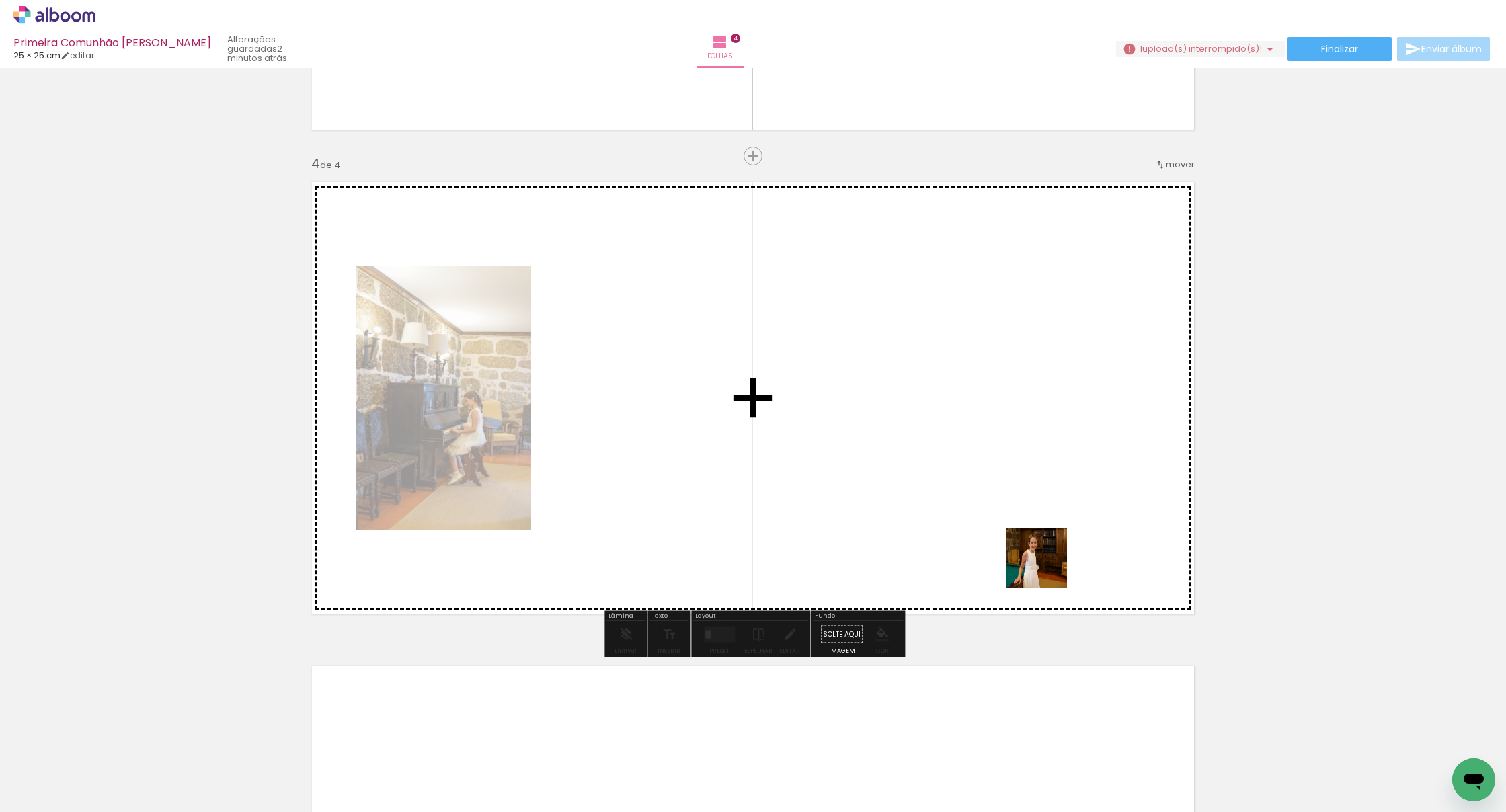
drag, startPoint x: 1101, startPoint y: 770, endPoint x: 1017, endPoint y: 494, distance: 288.5
click at [920, 494] on quentale-workspace at bounding box center [753, 406] width 1506 height 812
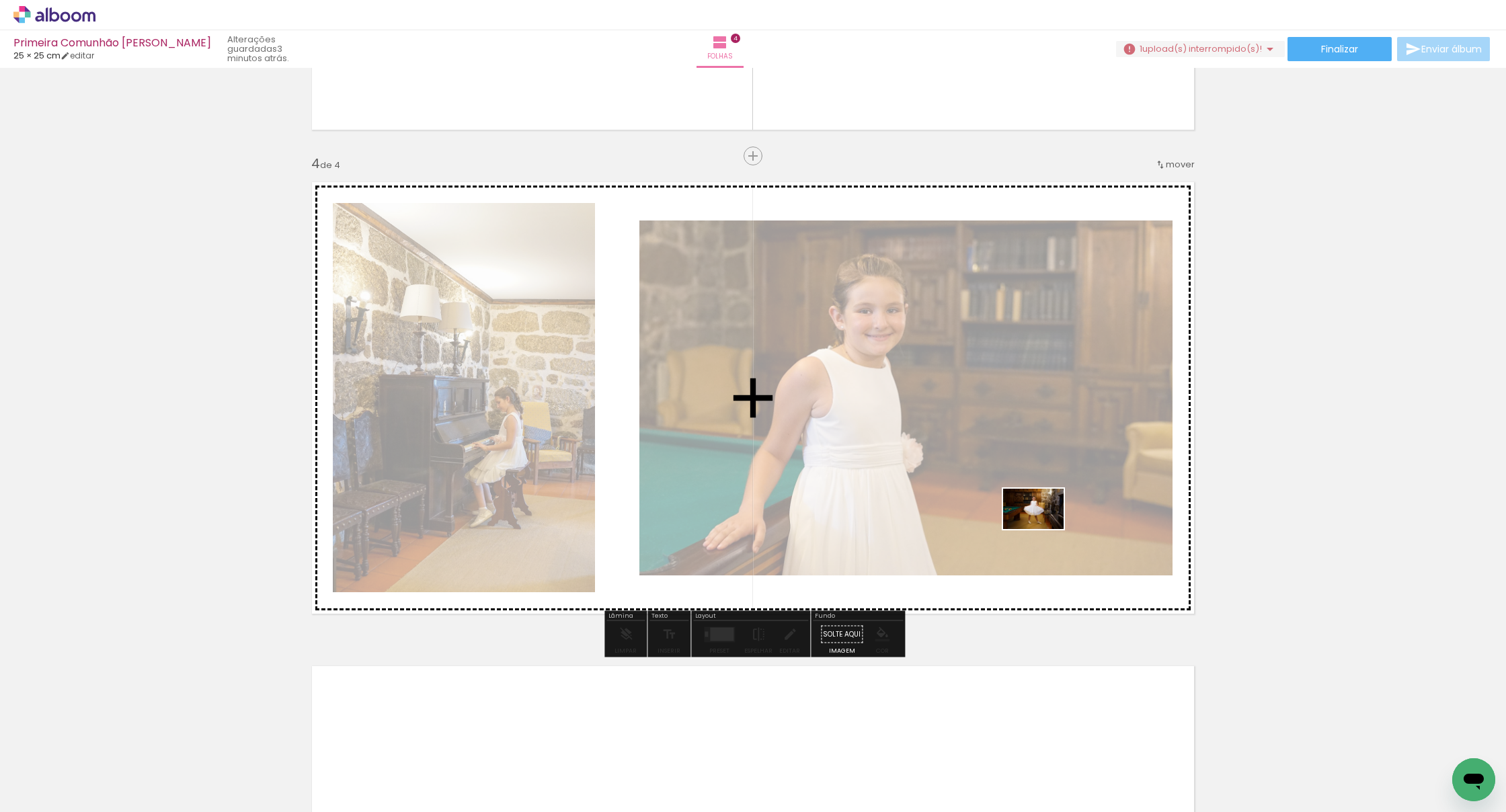
drag, startPoint x: 1173, startPoint y: 768, endPoint x: 1039, endPoint y: 532, distance: 271.4
click at [920, 519] on quentale-workspace at bounding box center [753, 406] width 1506 height 812
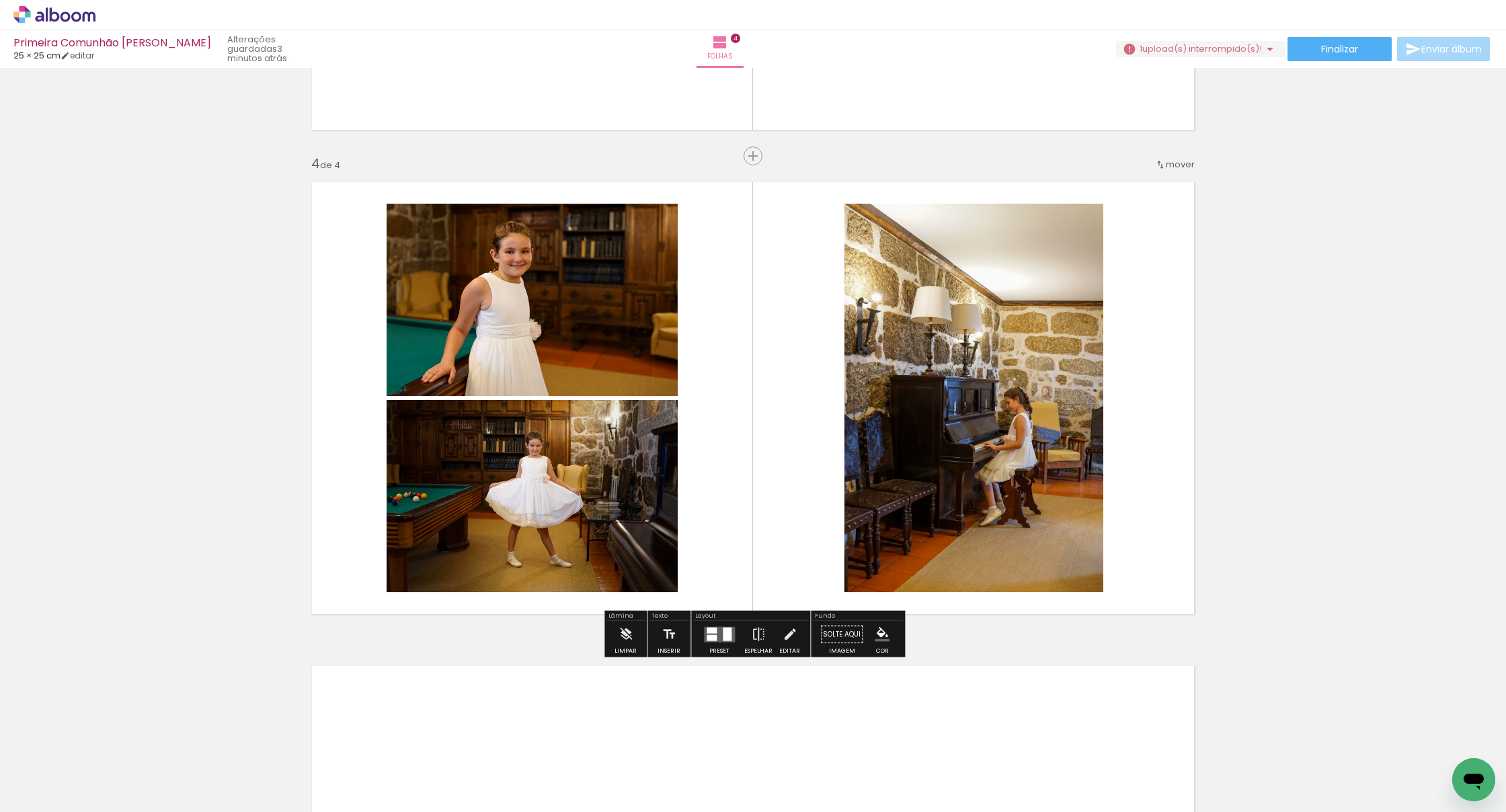
click at [723, 634] on div at bounding box center [727, 633] width 9 height 14
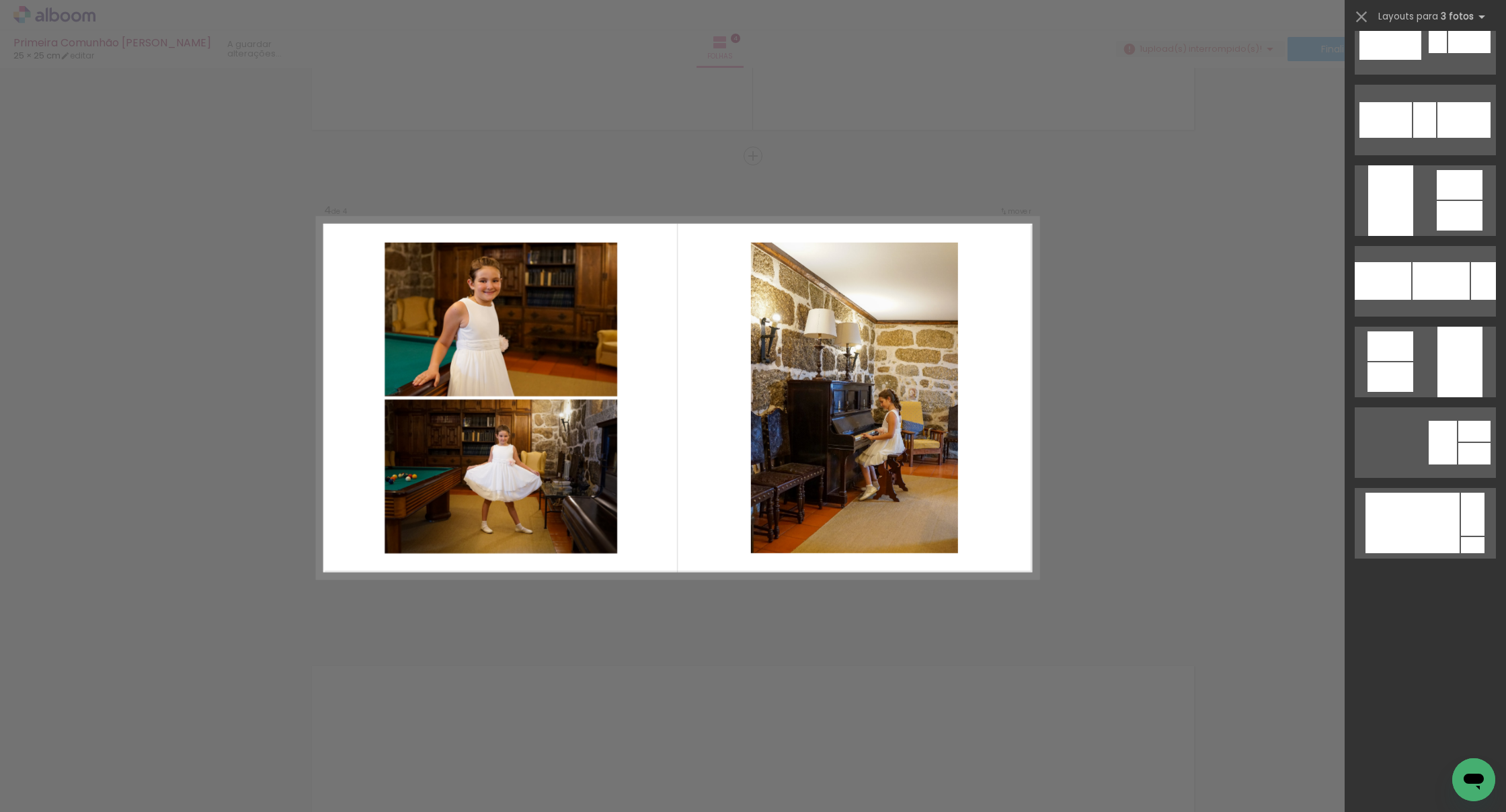
scroll to position [0, 0]
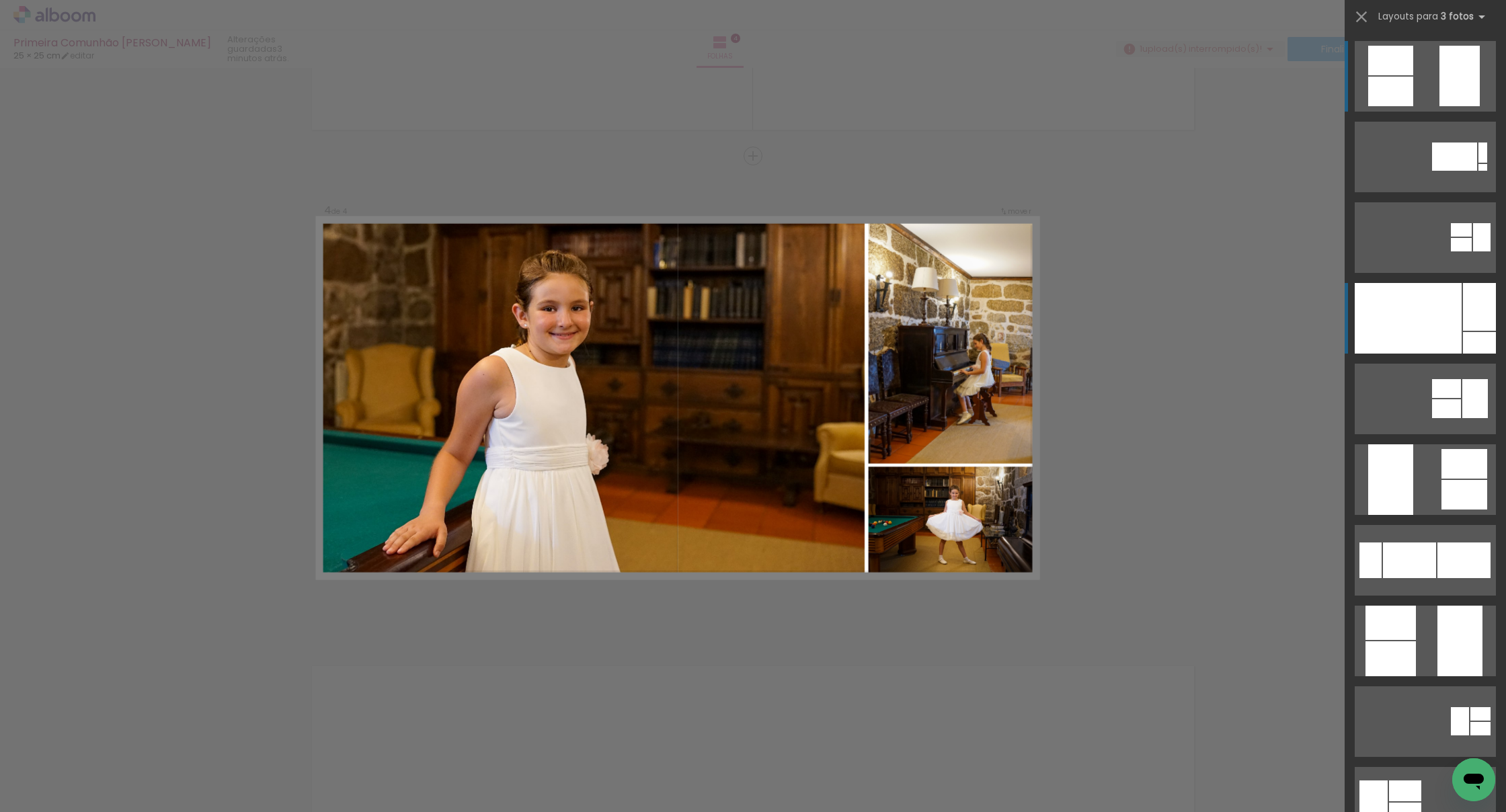
click at [920, 314] on div at bounding box center [1408, 318] width 107 height 71
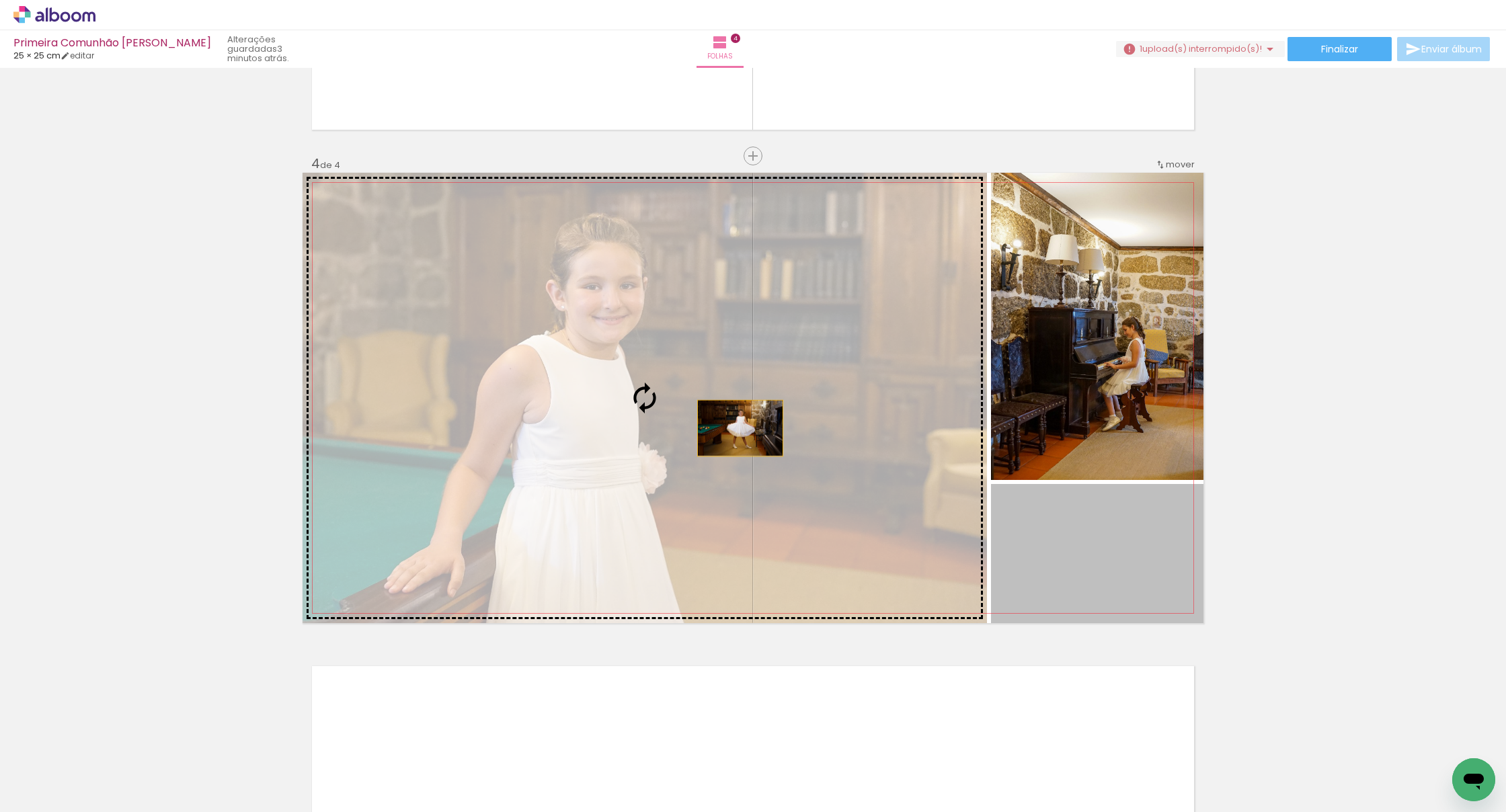
drag, startPoint x: 1089, startPoint y: 542, endPoint x: 742, endPoint y: 426, distance: 365.9
click at [0, 0] on slot at bounding box center [0, 0] width 0 height 0
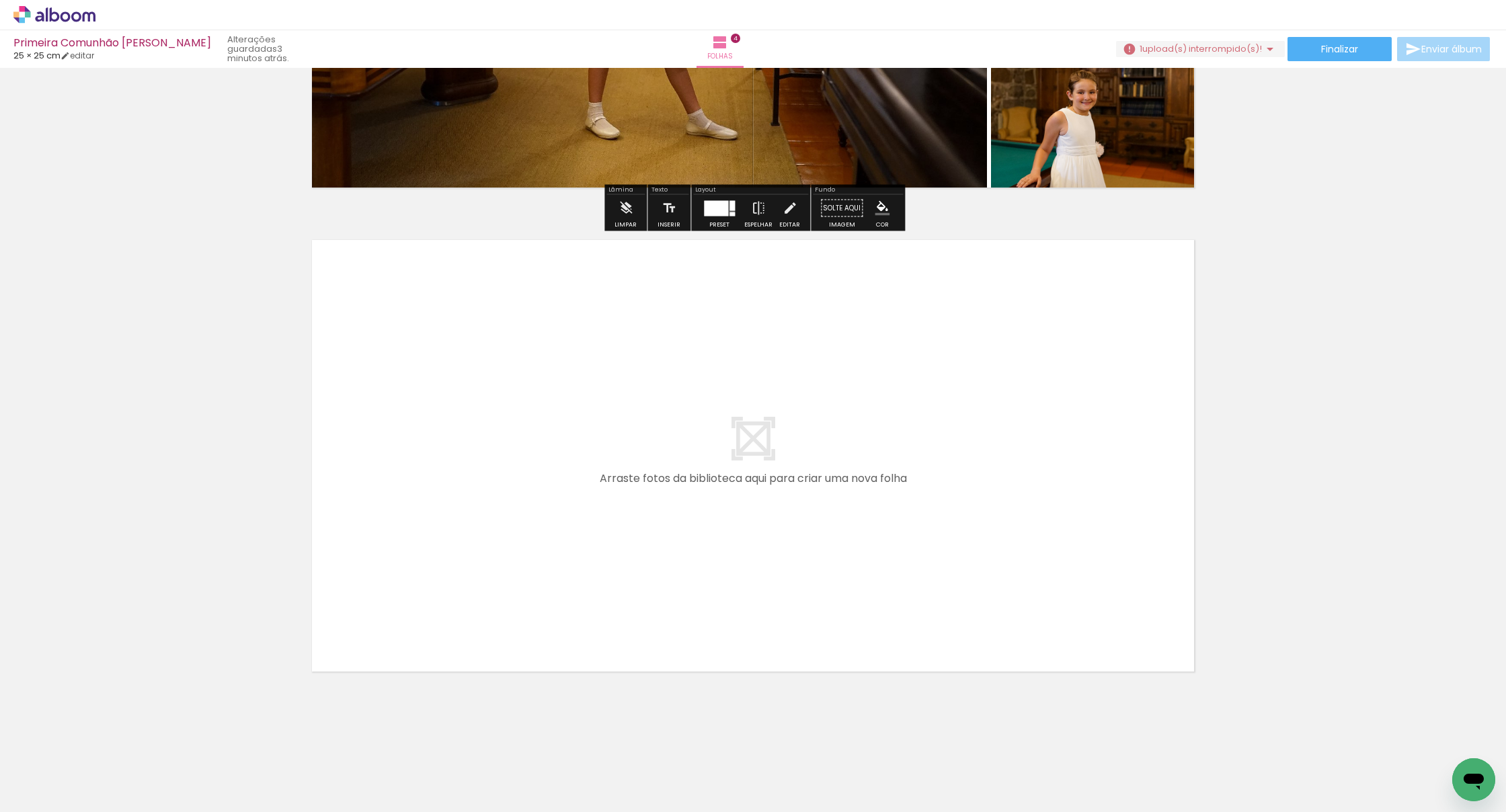
scroll to position [1812, 0]
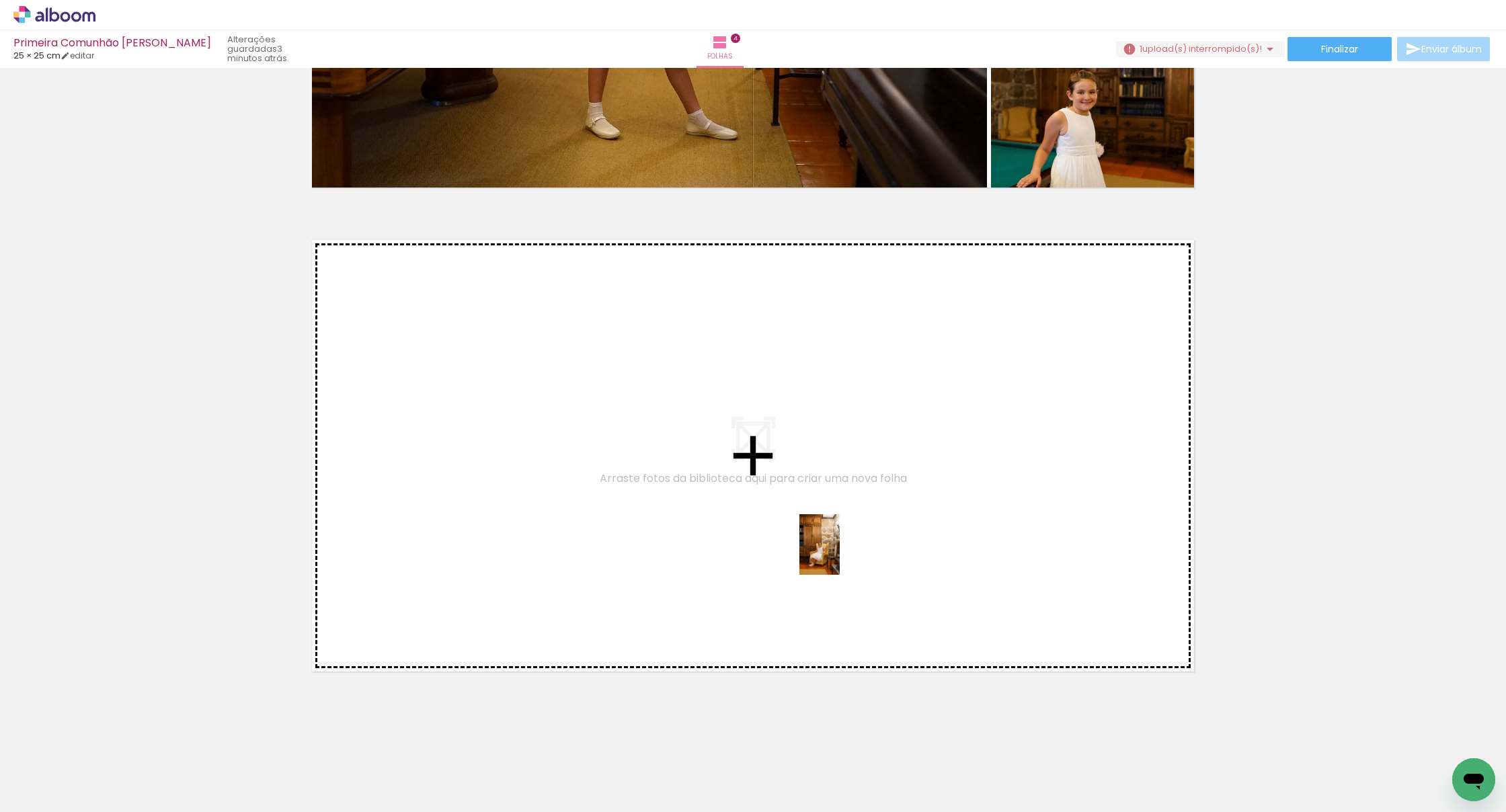
click at [840, 555] on quentale-workspace at bounding box center [753, 406] width 1506 height 812
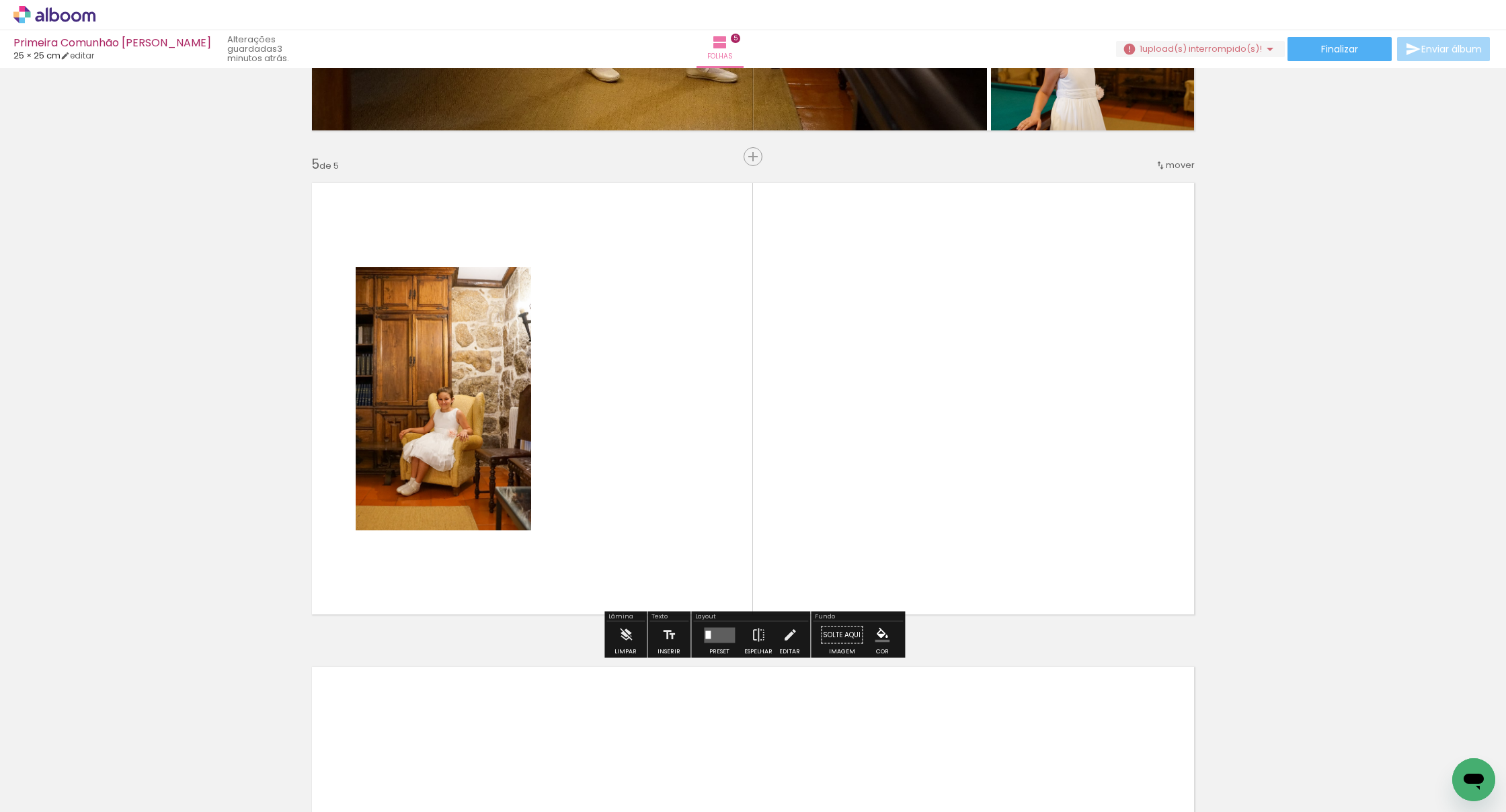
scroll to position [1869, 0]
drag, startPoint x: 899, startPoint y: 623, endPoint x: 841, endPoint y: 498, distance: 137.8
click at [841, 498] on quentale-workspace at bounding box center [753, 406] width 1506 height 812
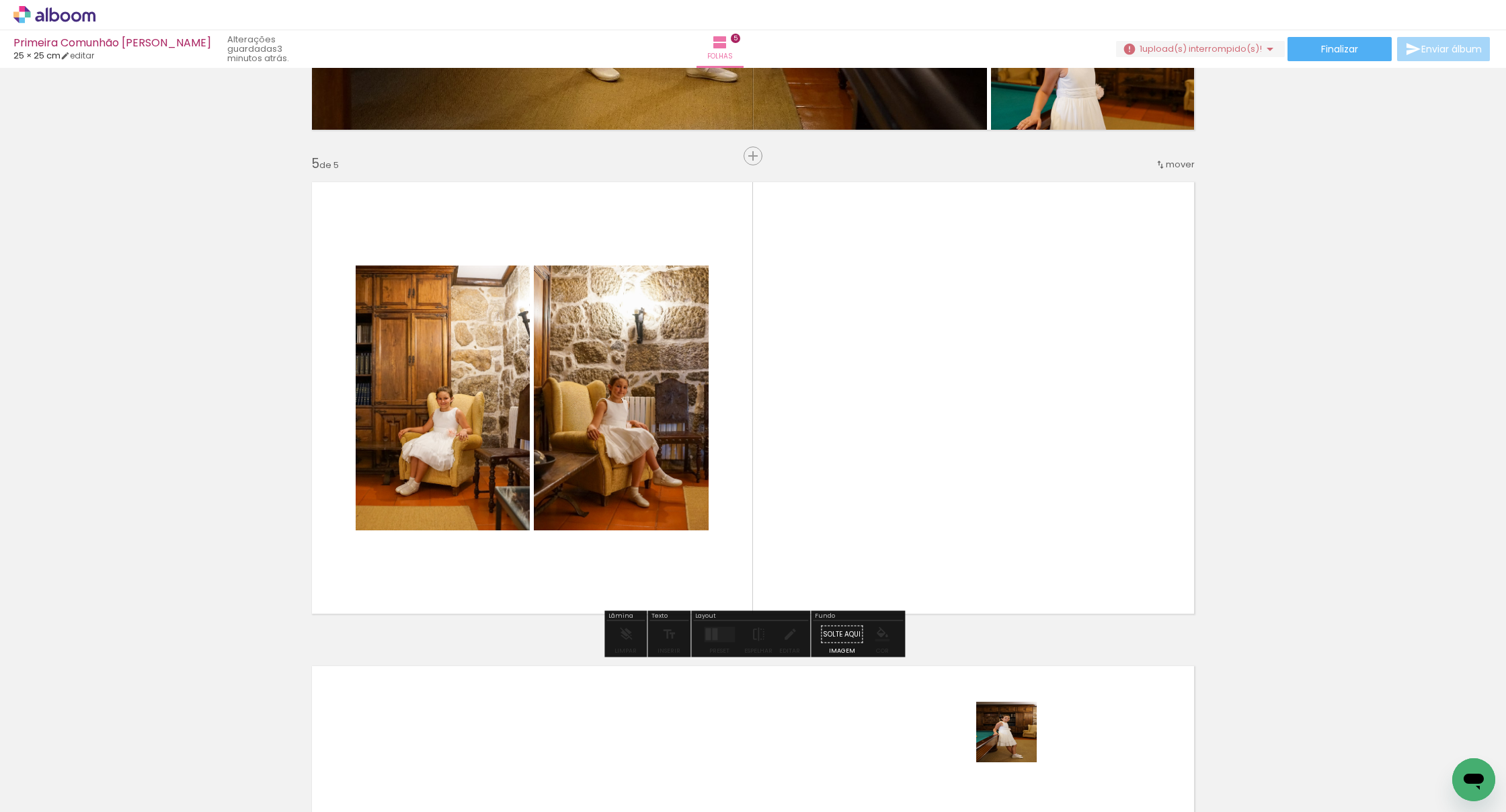
drag, startPoint x: 1026, startPoint y: 770, endPoint x: 953, endPoint y: 453, distance: 325.3
click at [920, 453] on quentale-workspace at bounding box center [753, 406] width 1506 height 812
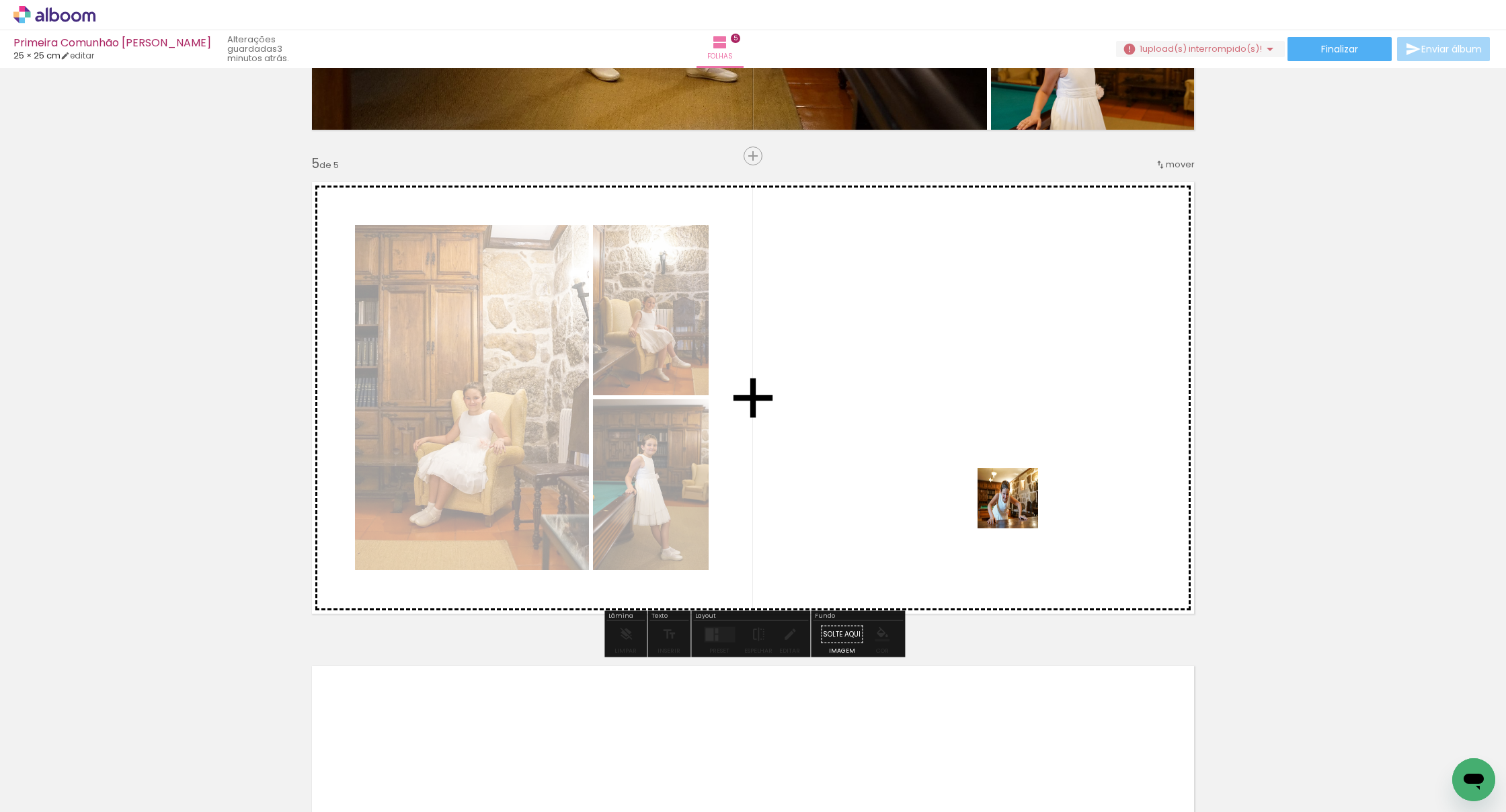
drag, startPoint x: 1143, startPoint y: 657, endPoint x: 1019, endPoint y: 507, distance: 194.6
click at [920, 507] on quentale-workspace at bounding box center [753, 406] width 1506 height 812
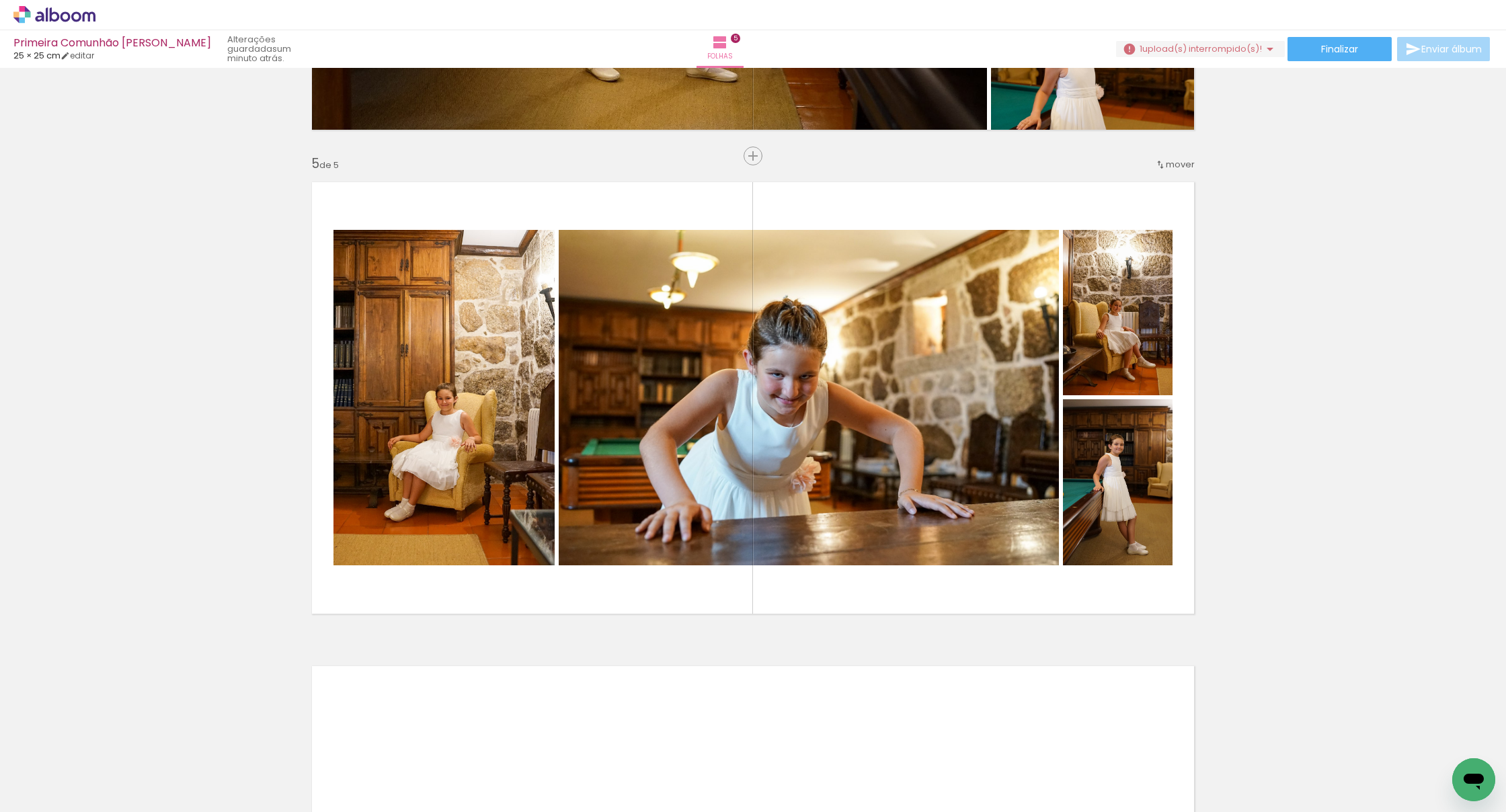
scroll to position [0, 2651]
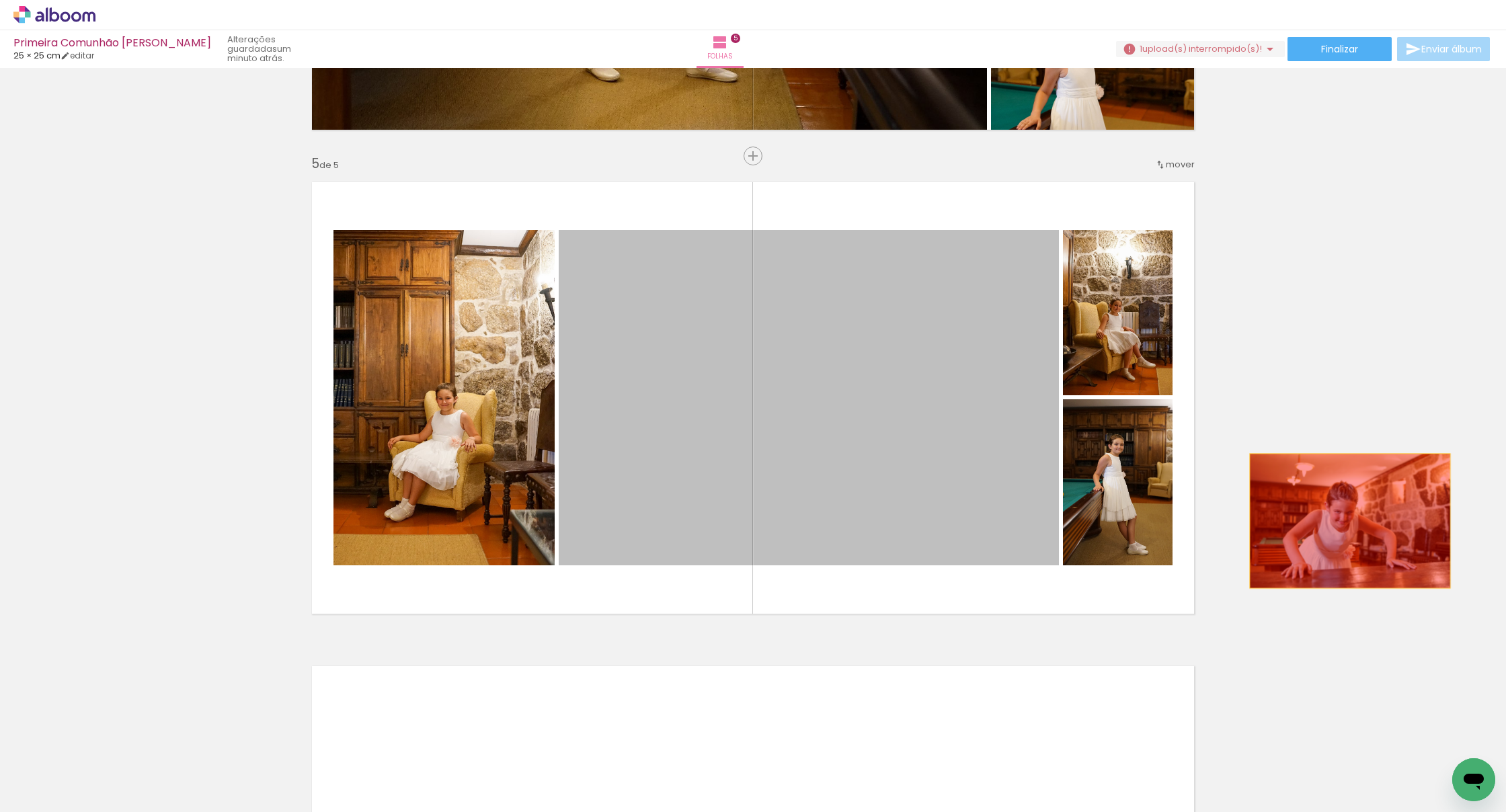
drag, startPoint x: 964, startPoint y: 456, endPoint x: 1346, endPoint y: 520, distance: 387.3
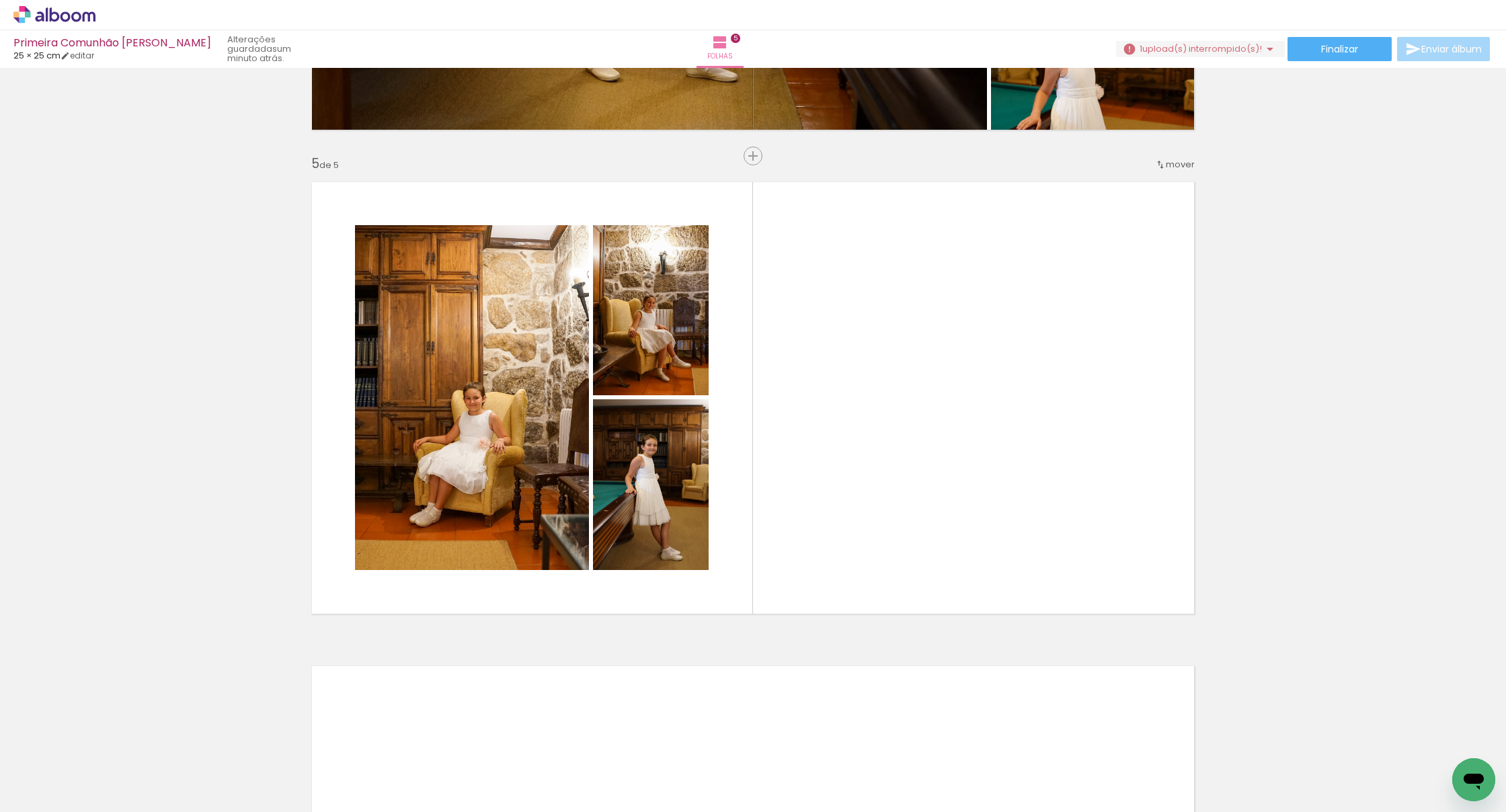
scroll to position [0, 8622]
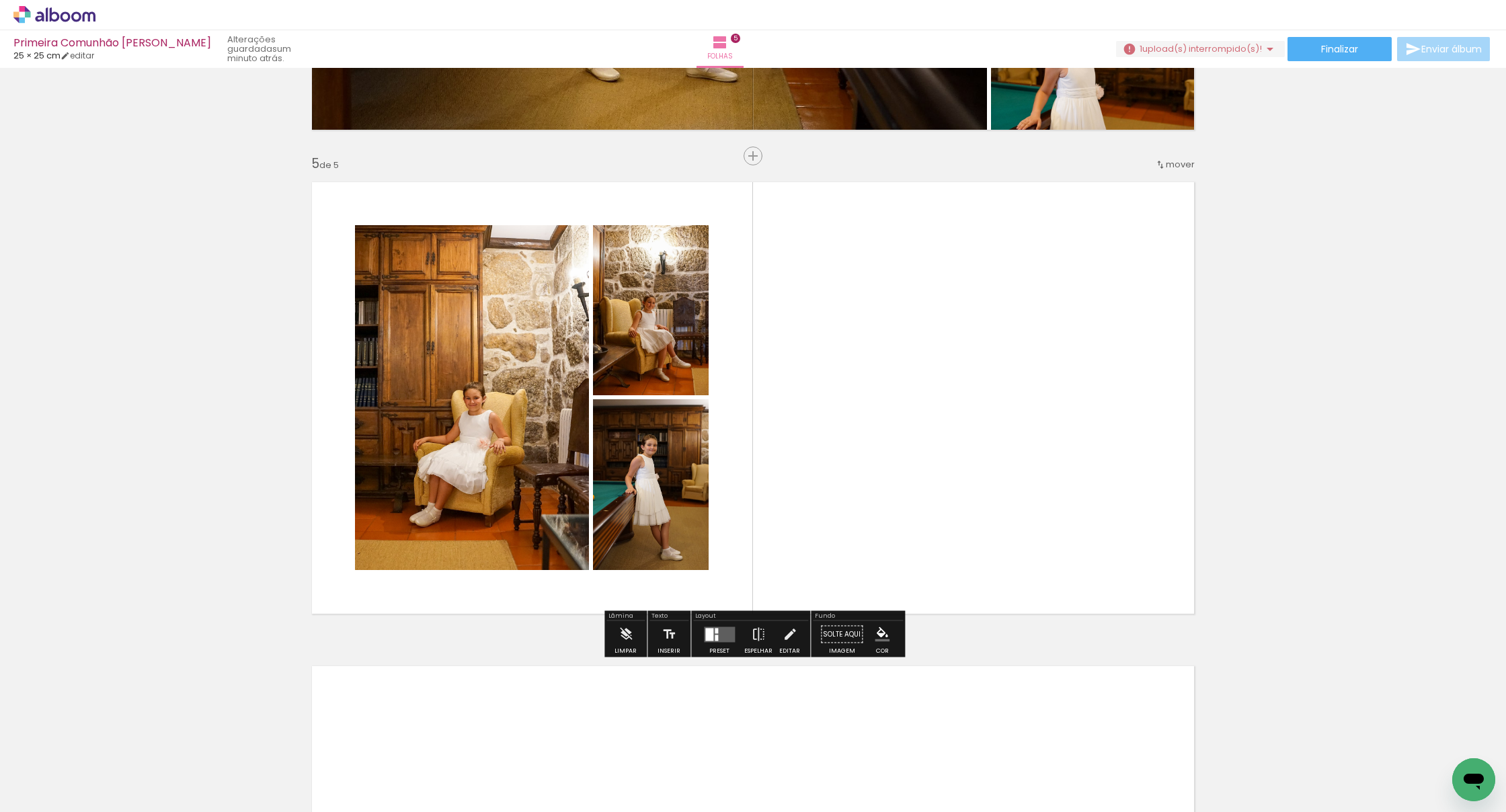
click at [715, 639] on div at bounding box center [716, 637] width 3 height 6
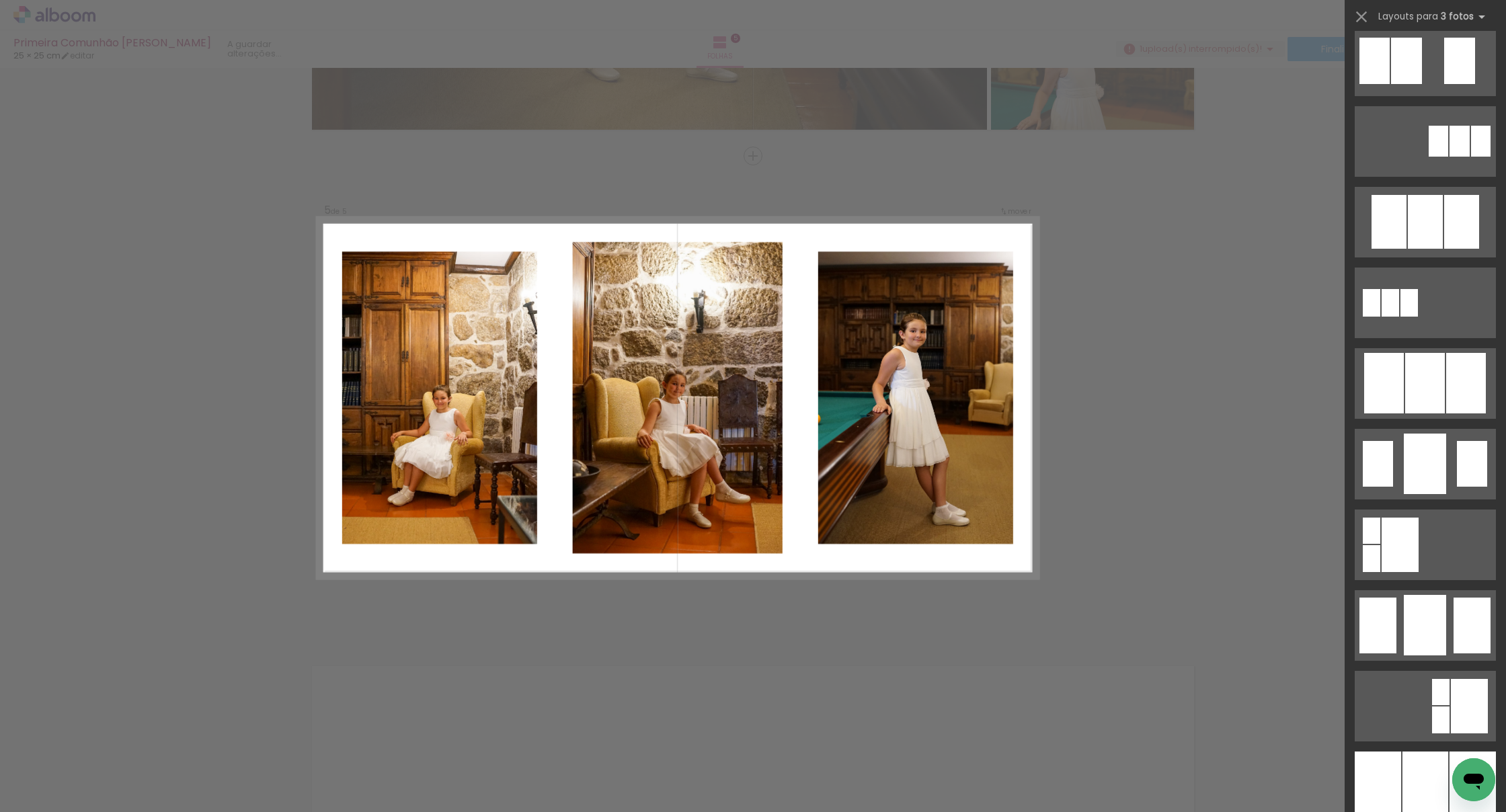
scroll to position [582, 0]
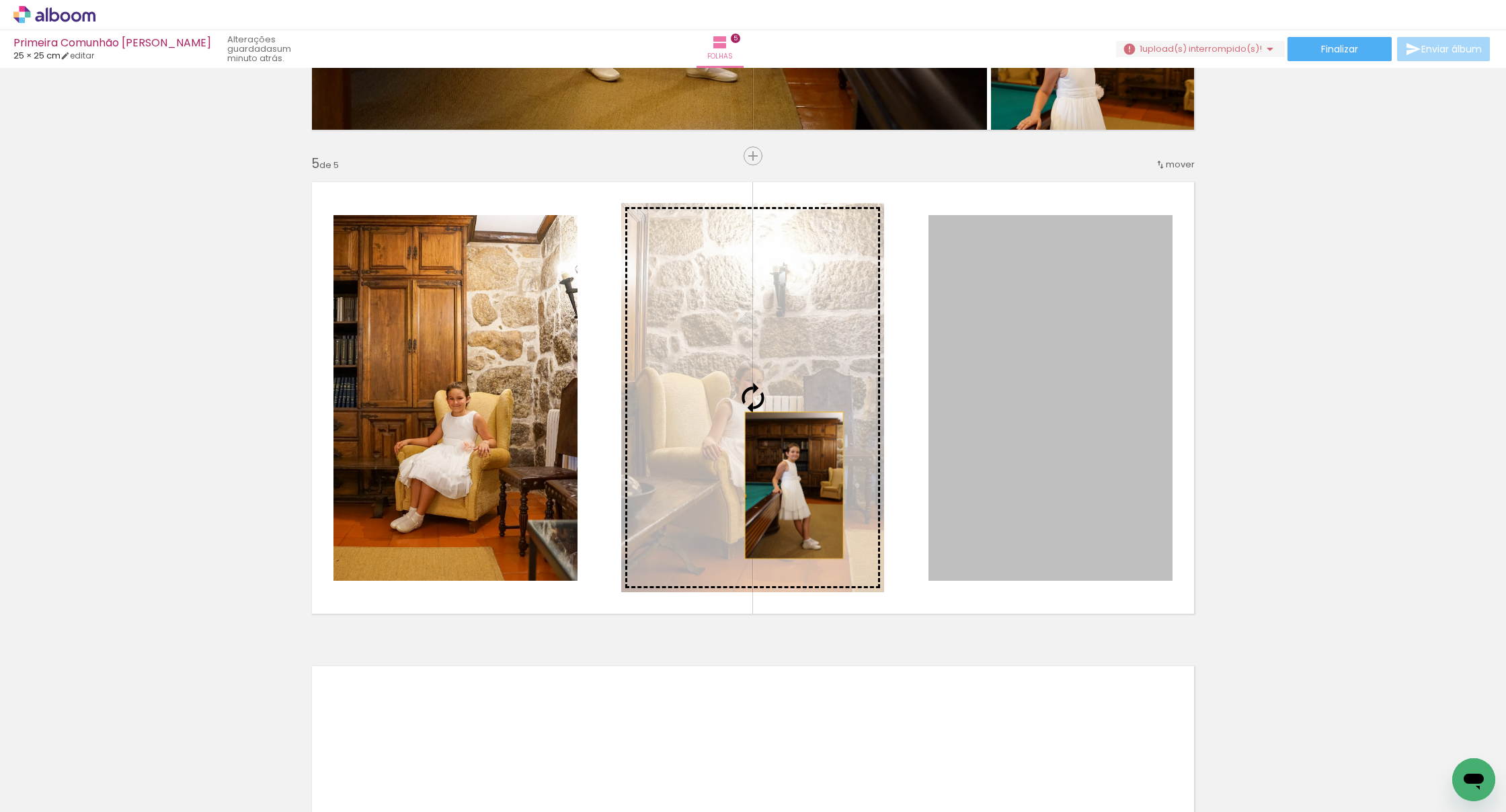
drag, startPoint x: 1012, startPoint y: 480, endPoint x: 794, endPoint y: 485, distance: 218.1
click at [0, 0] on slot at bounding box center [0, 0] width 0 height 0
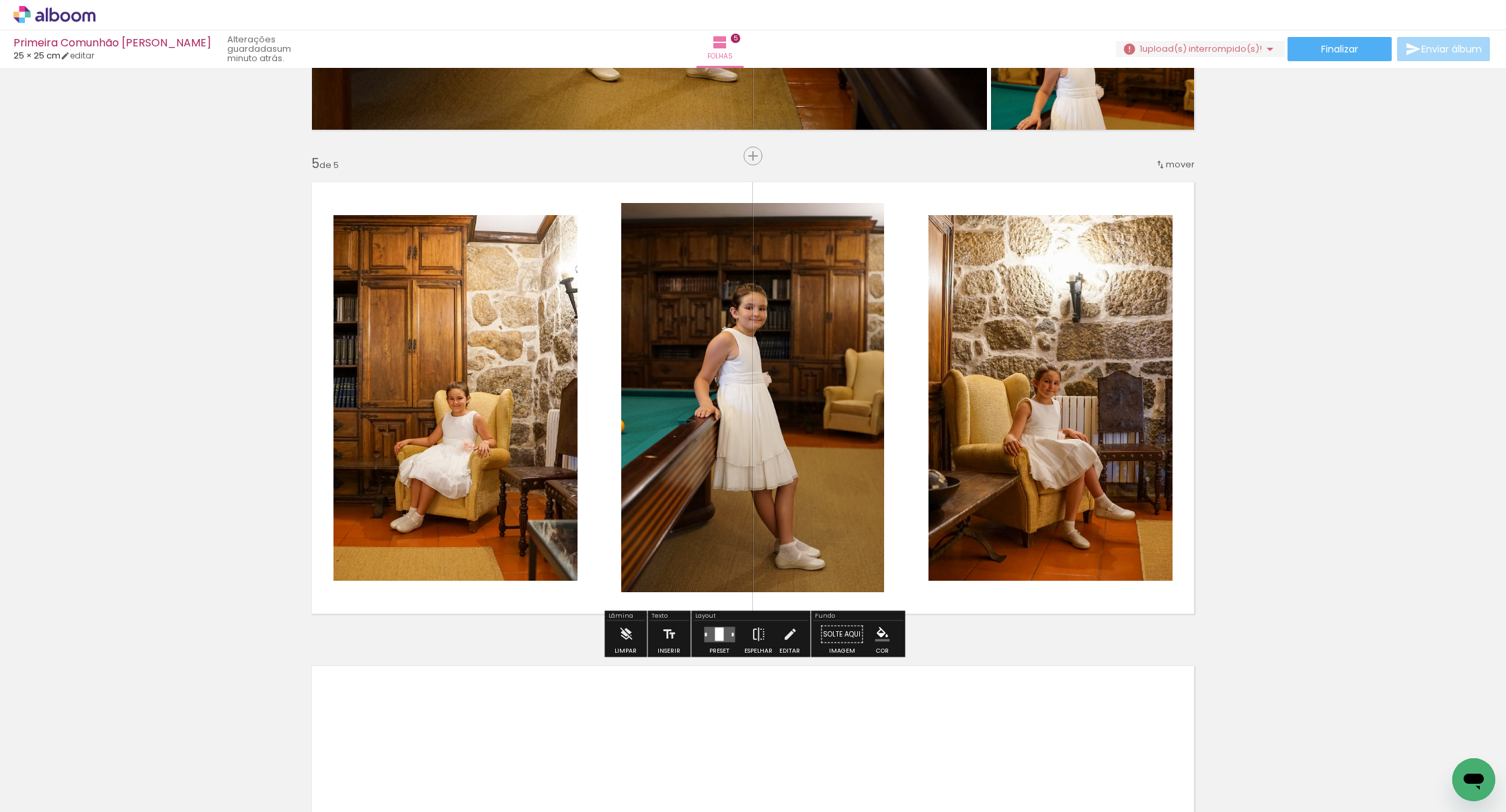
click at [719, 630] on div at bounding box center [719, 633] width 9 height 14
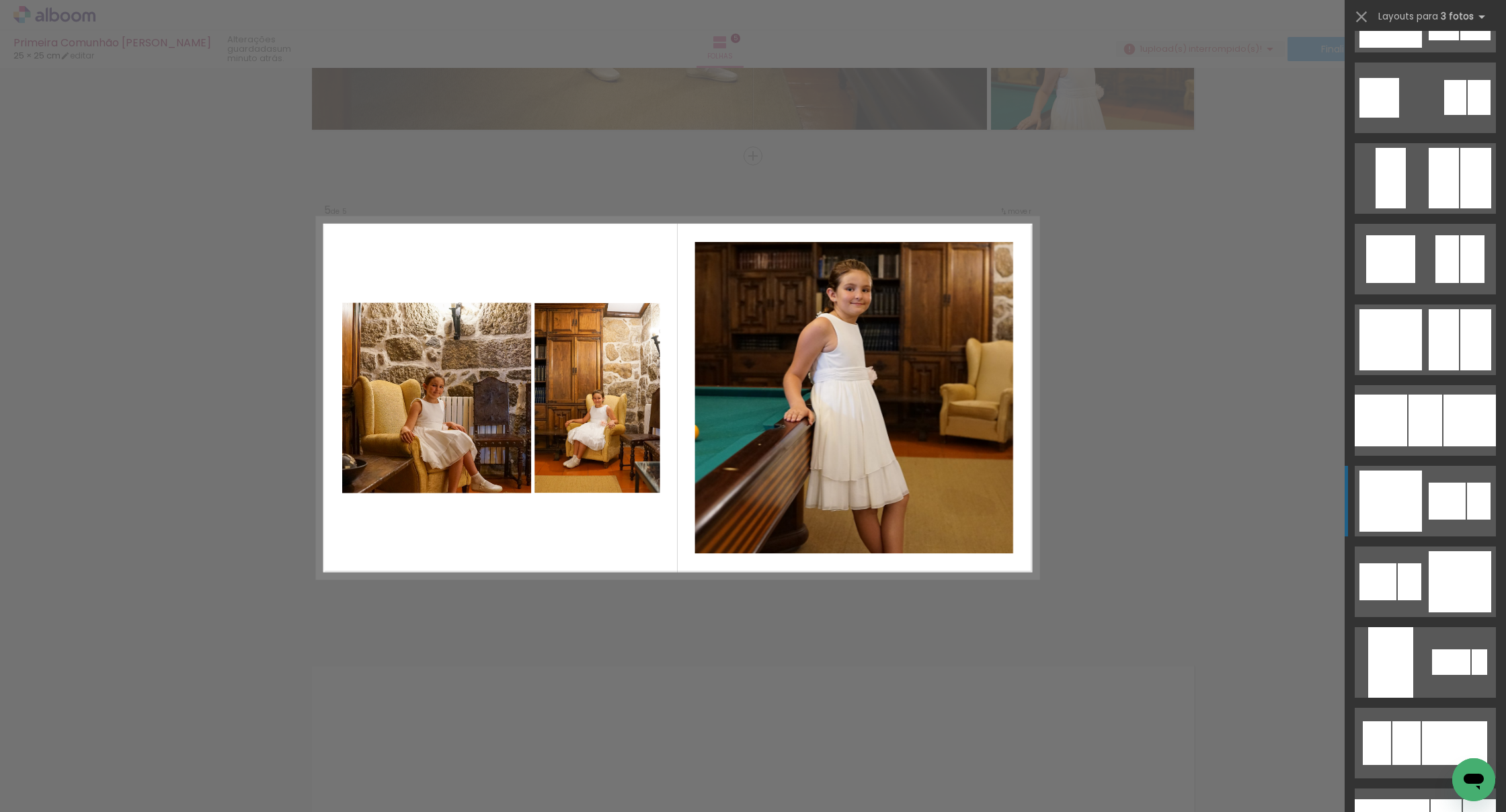
scroll to position [1679, 0]
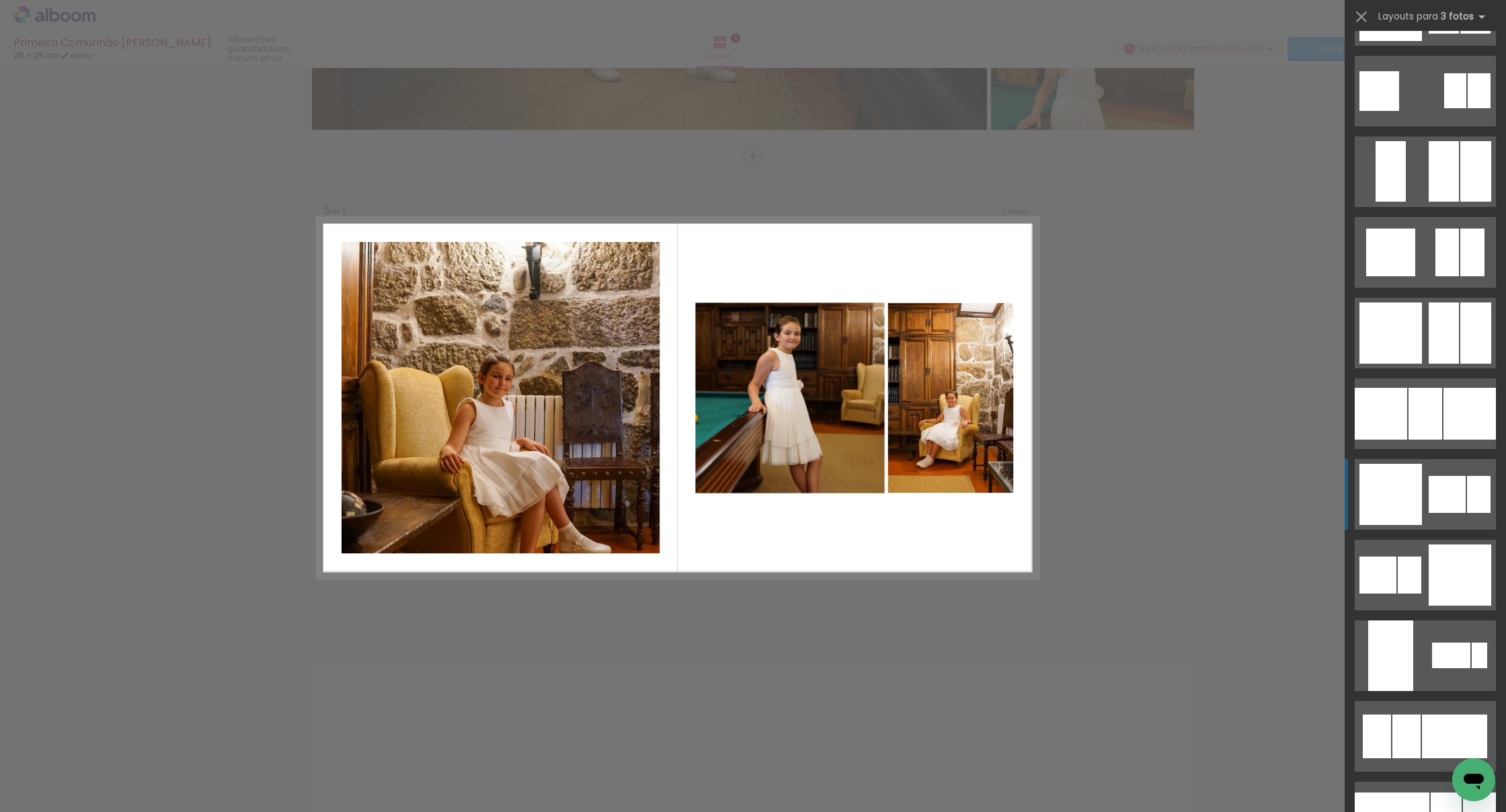
click at [920, 556] on div at bounding box center [1377, 574] width 37 height 37
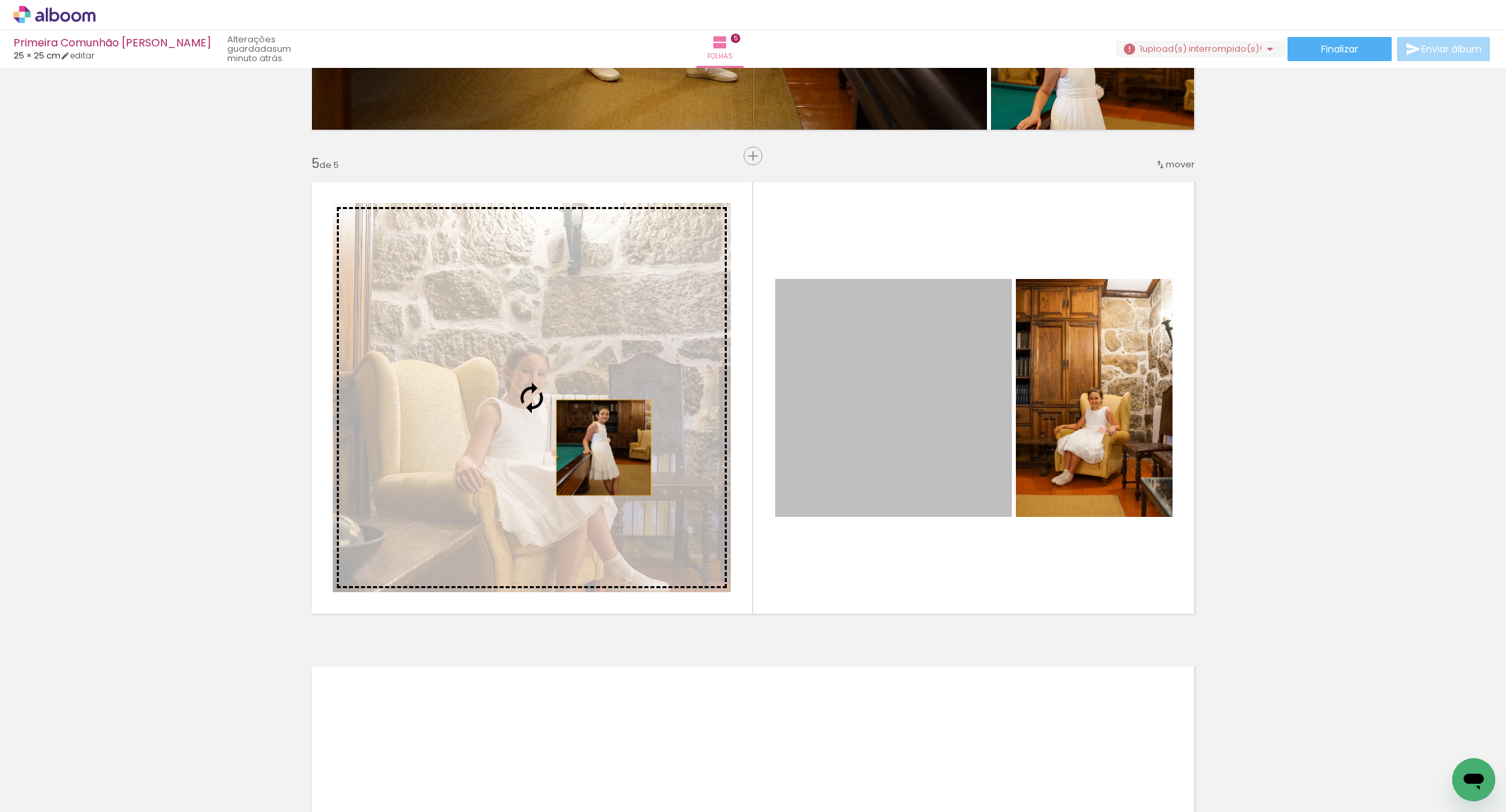
drag, startPoint x: 903, startPoint y: 450, endPoint x: 600, endPoint y: 447, distance: 303.0
click at [0, 0] on slot at bounding box center [0, 0] width 0 height 0
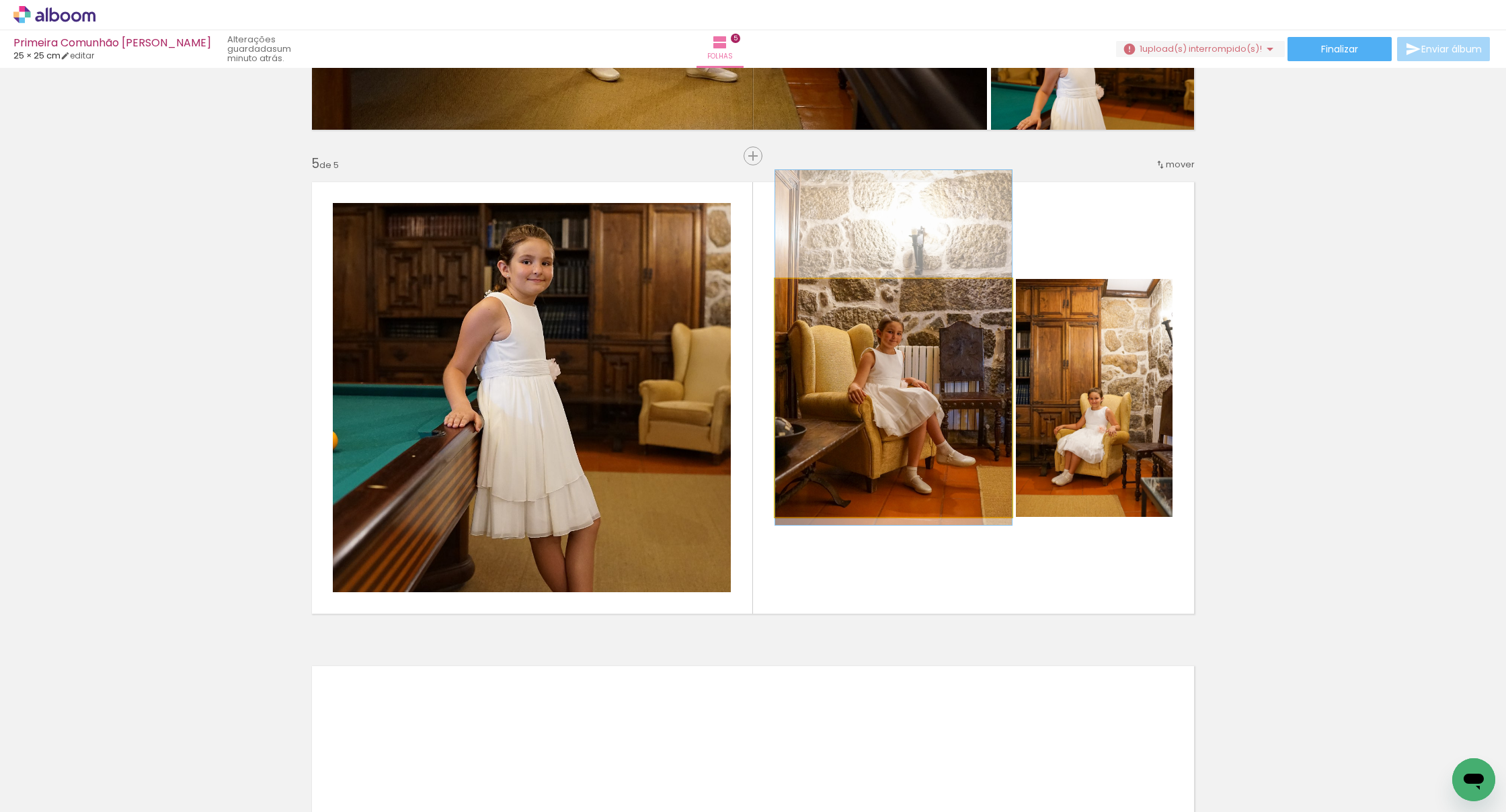
drag, startPoint x: 860, startPoint y: 447, endPoint x: 856, endPoint y: 395, distance: 52.2
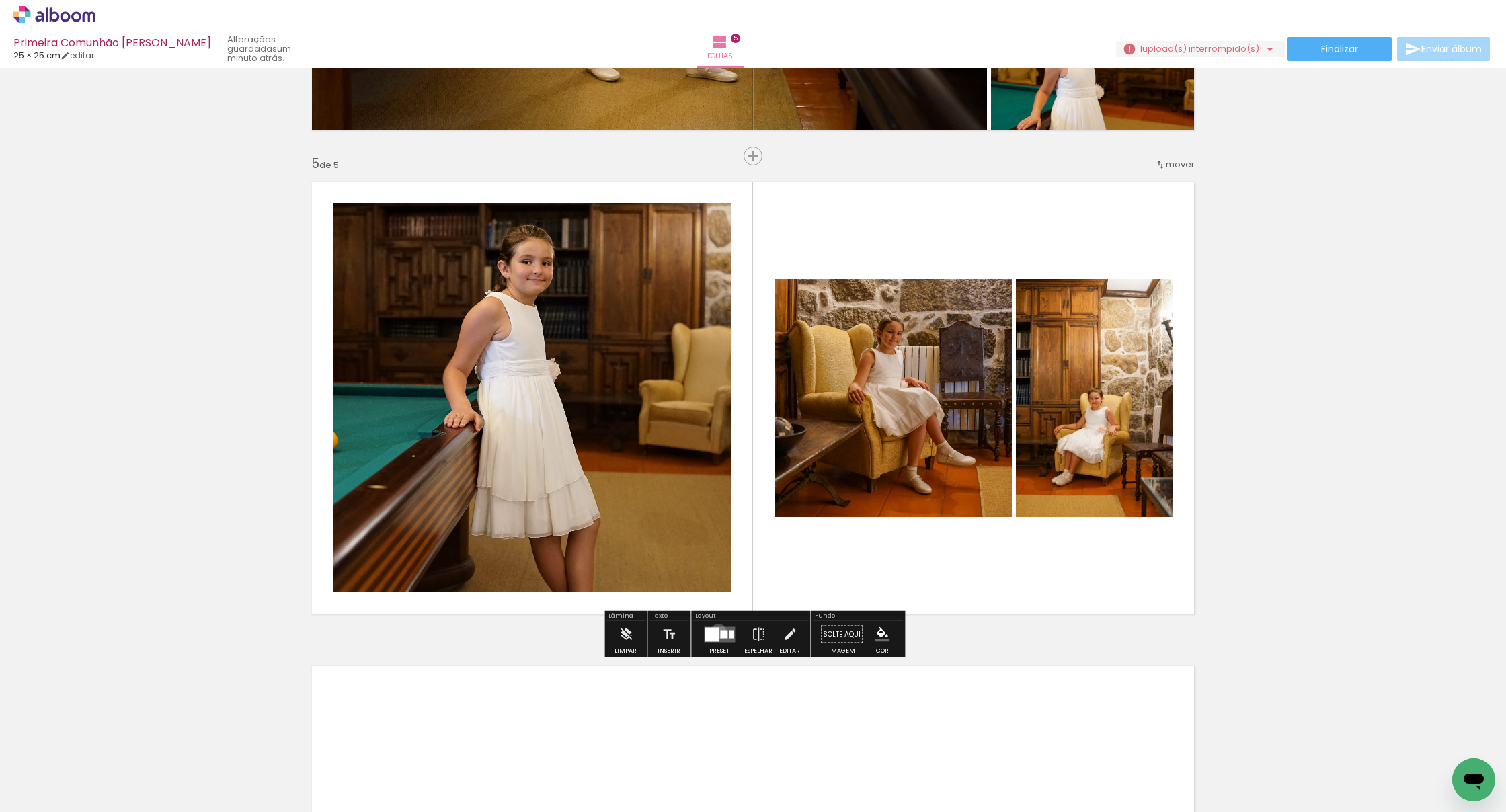
click at [715, 631] on div at bounding box center [711, 633] width 14 height 14
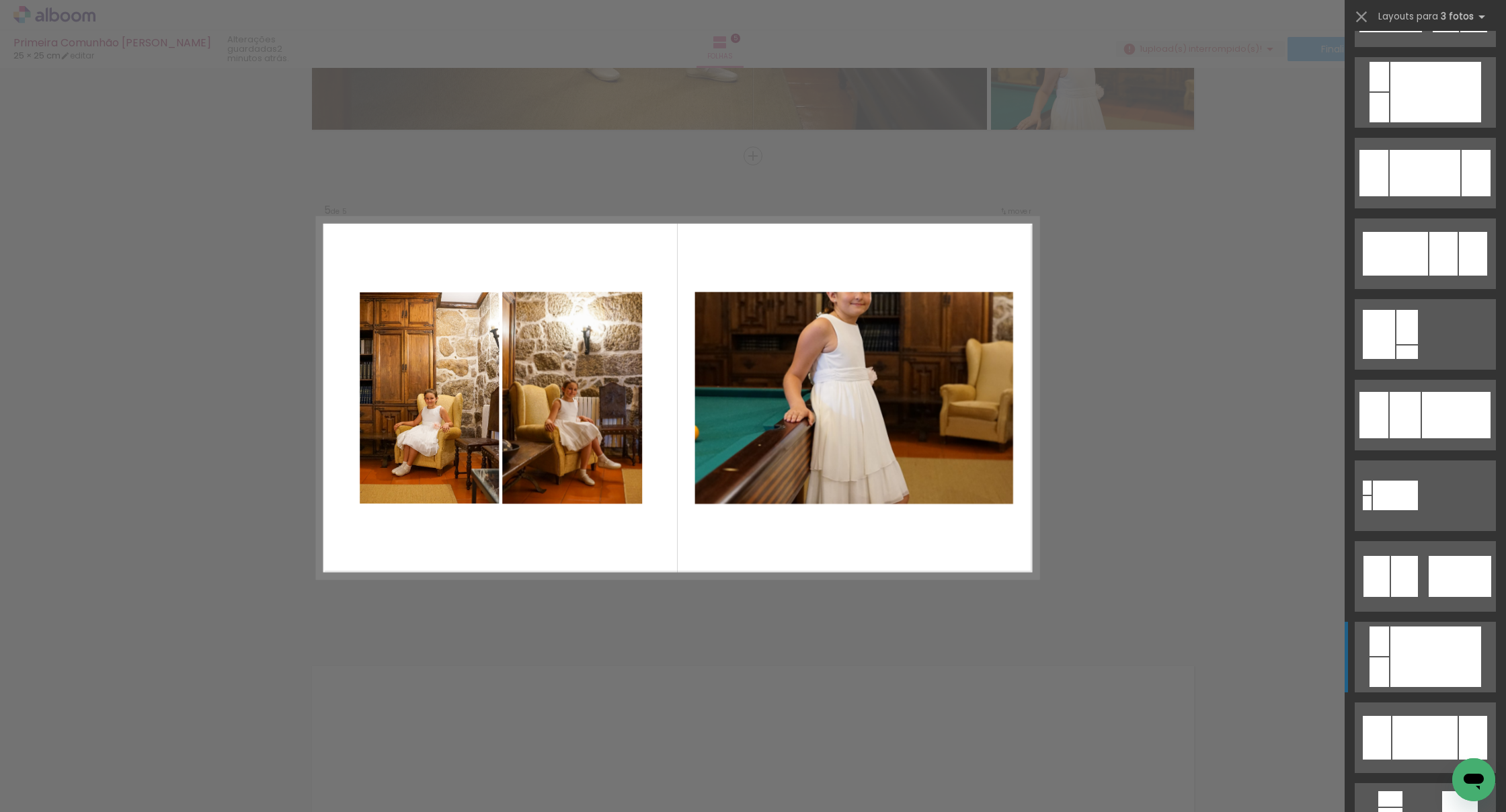
scroll to position [2981, 0]
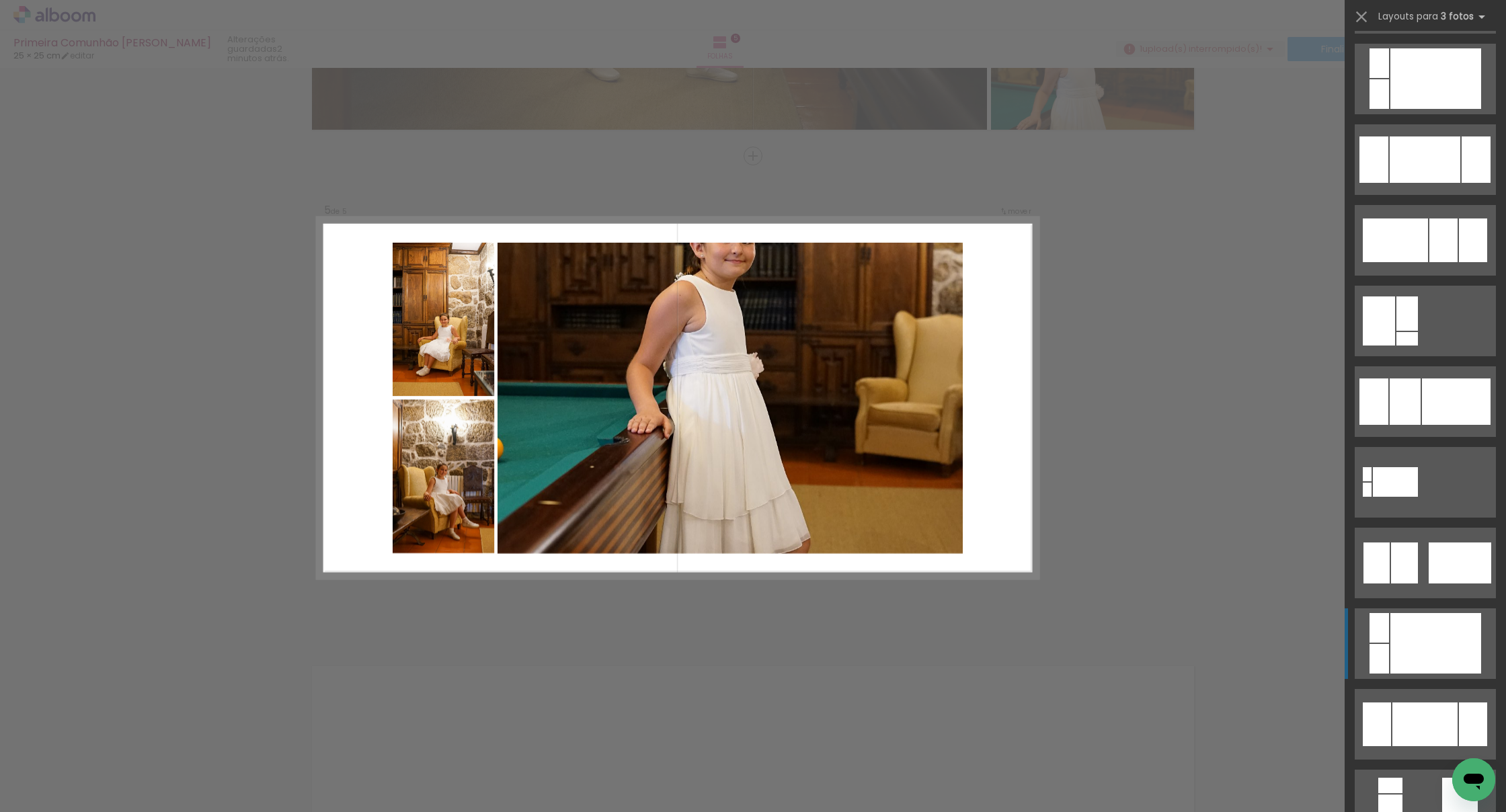
click at [920, 183] on div at bounding box center [1425, 160] width 71 height 47
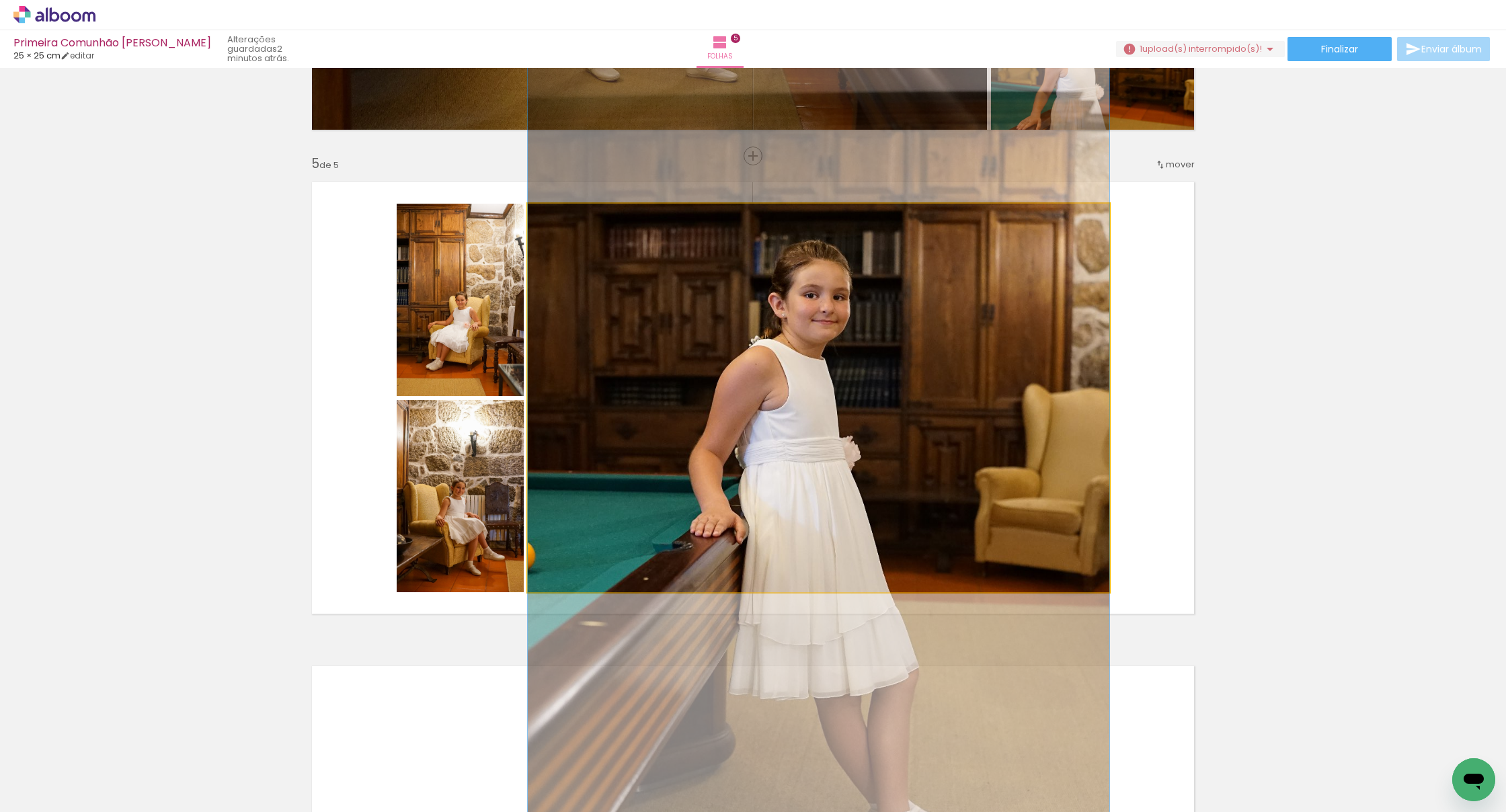
drag, startPoint x: 925, startPoint y: 438, endPoint x: 926, endPoint y: 534, distance: 96.0
click at [920, 513] on quentale-photo at bounding box center [818, 398] width 582 height 389
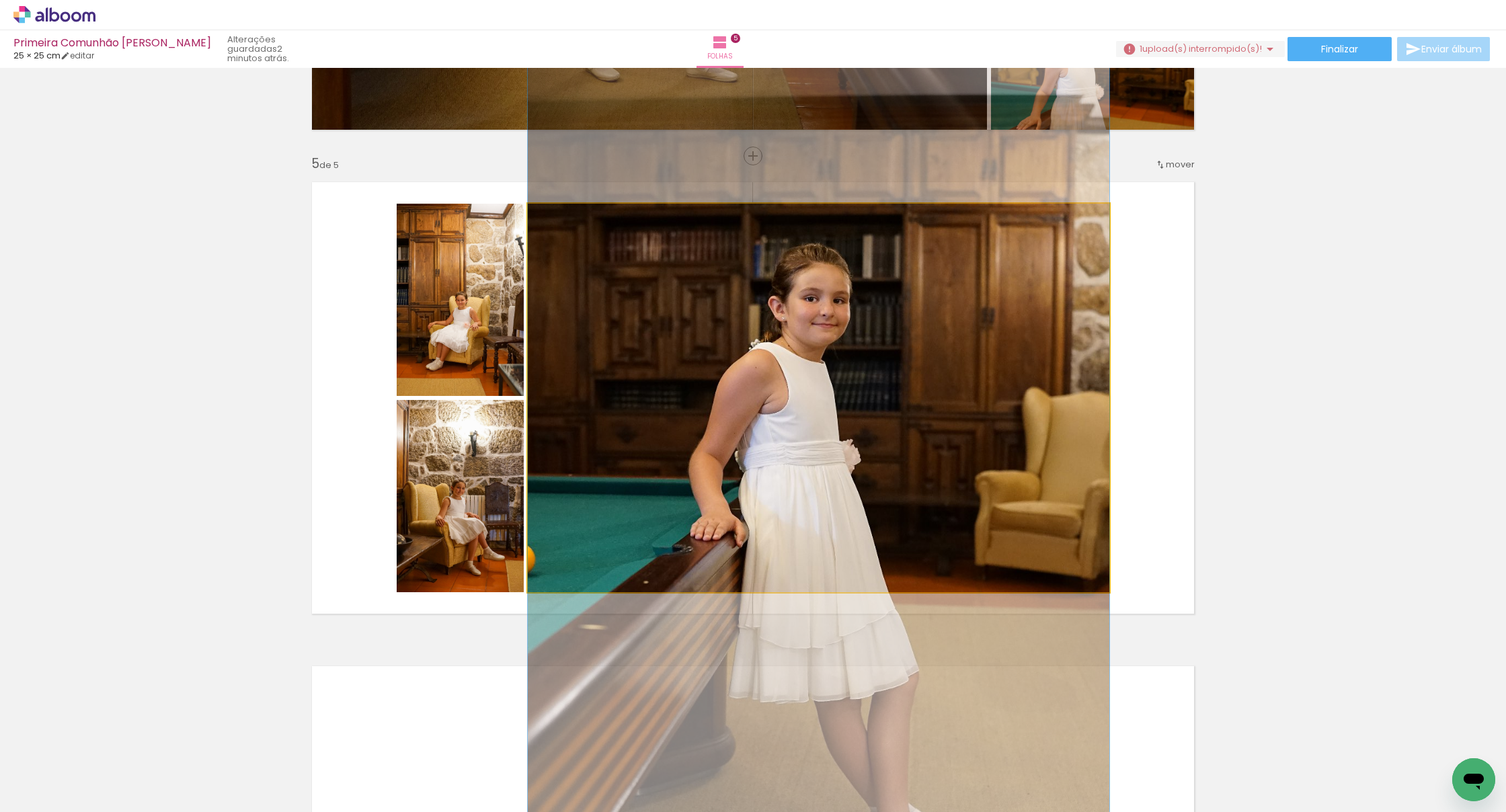
drag, startPoint x: 959, startPoint y: 518, endPoint x: 1006, endPoint y: 520, distance: 47.0
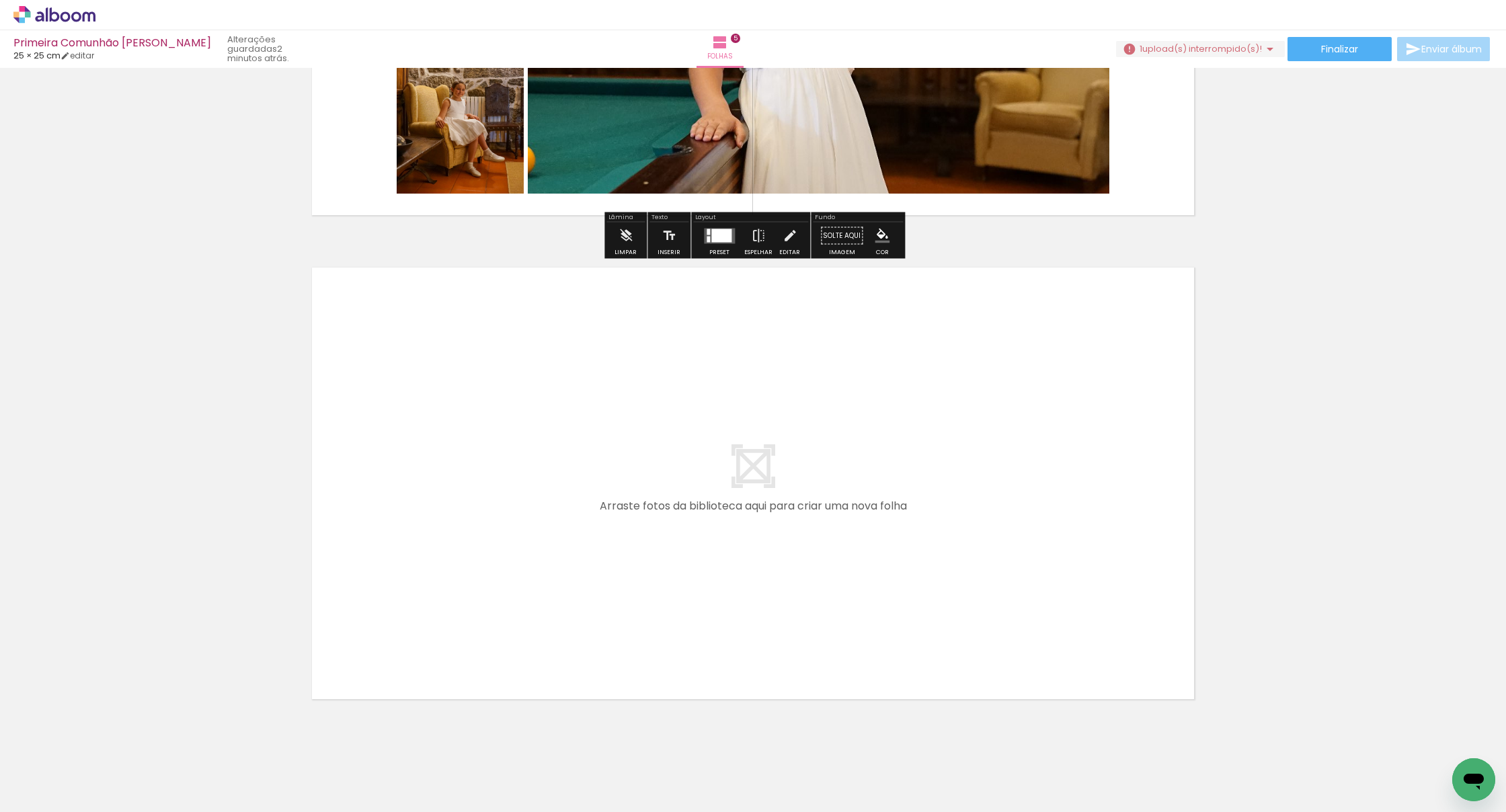
scroll to position [2277, 0]
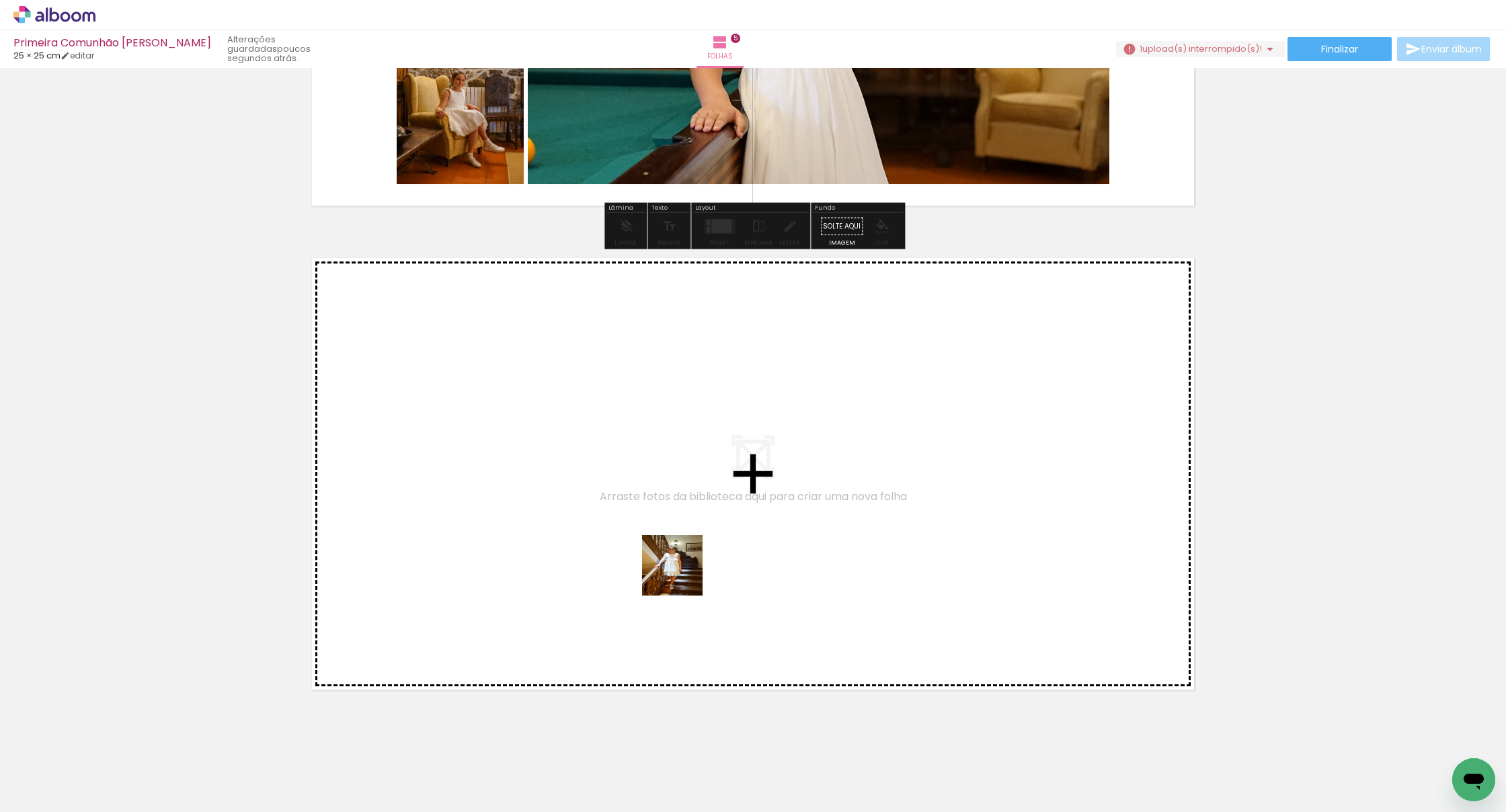
click at [682, 575] on quentale-workspace at bounding box center [753, 406] width 1506 height 812
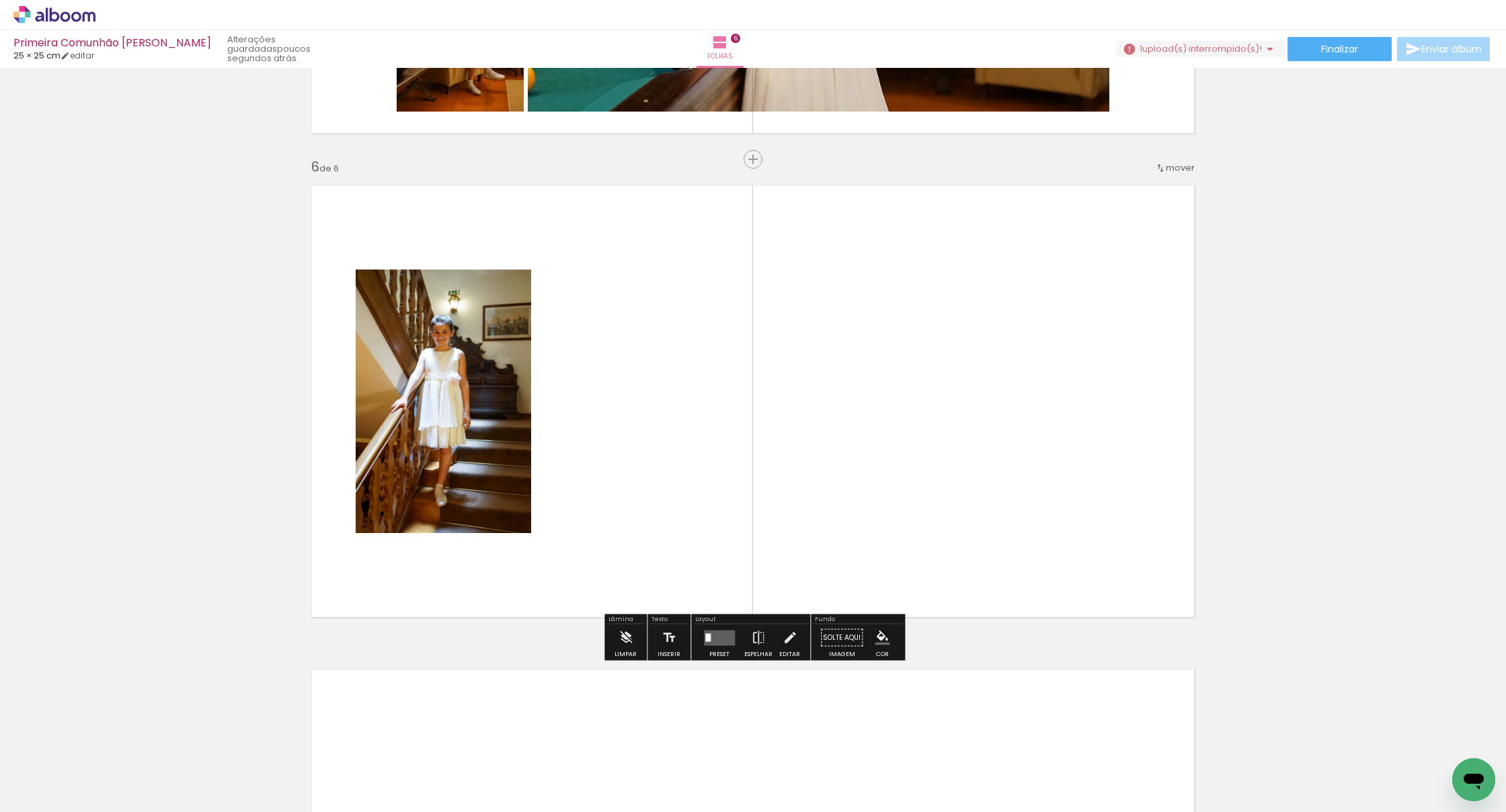
scroll to position [2353, 0]
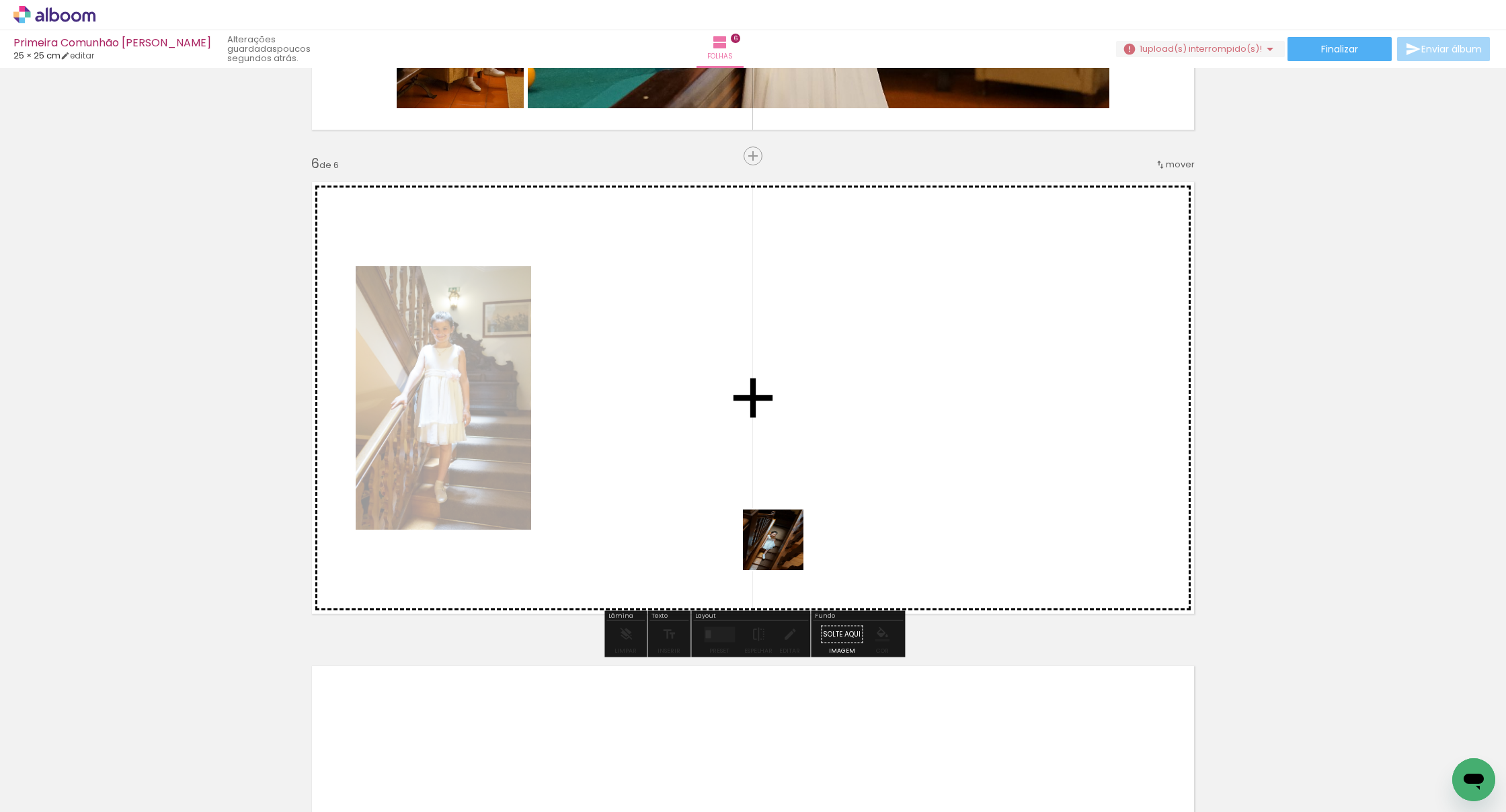
drag, startPoint x: 842, startPoint y: 717, endPoint x: 832, endPoint y: 586, distance: 131.4
click at [767, 513] on quentale-workspace at bounding box center [753, 406] width 1506 height 812
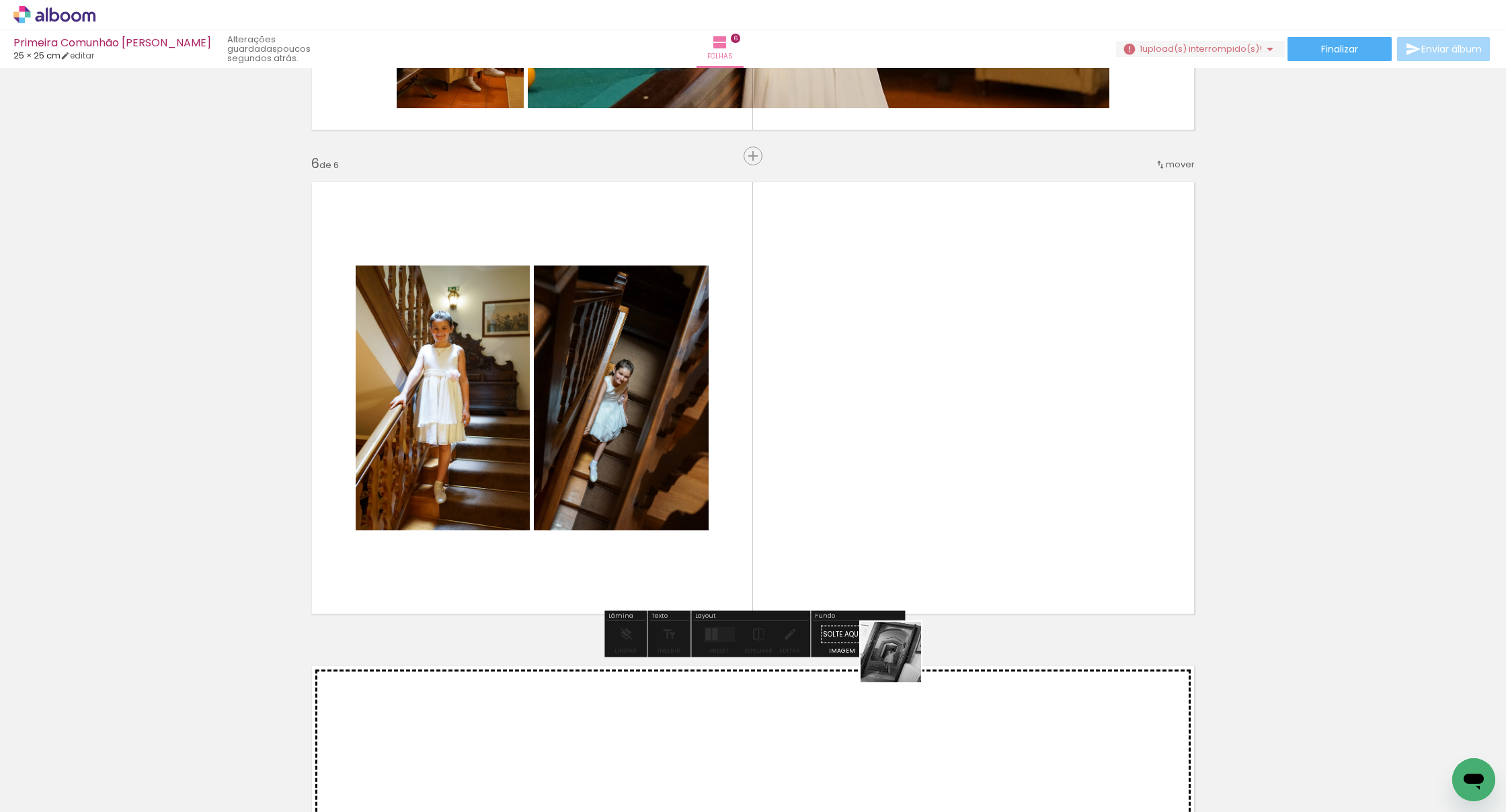
drag, startPoint x: 901, startPoint y: 662, endPoint x: 806, endPoint y: 466, distance: 217.8
click at [806, 466] on quentale-workspace at bounding box center [753, 406] width 1506 height 812
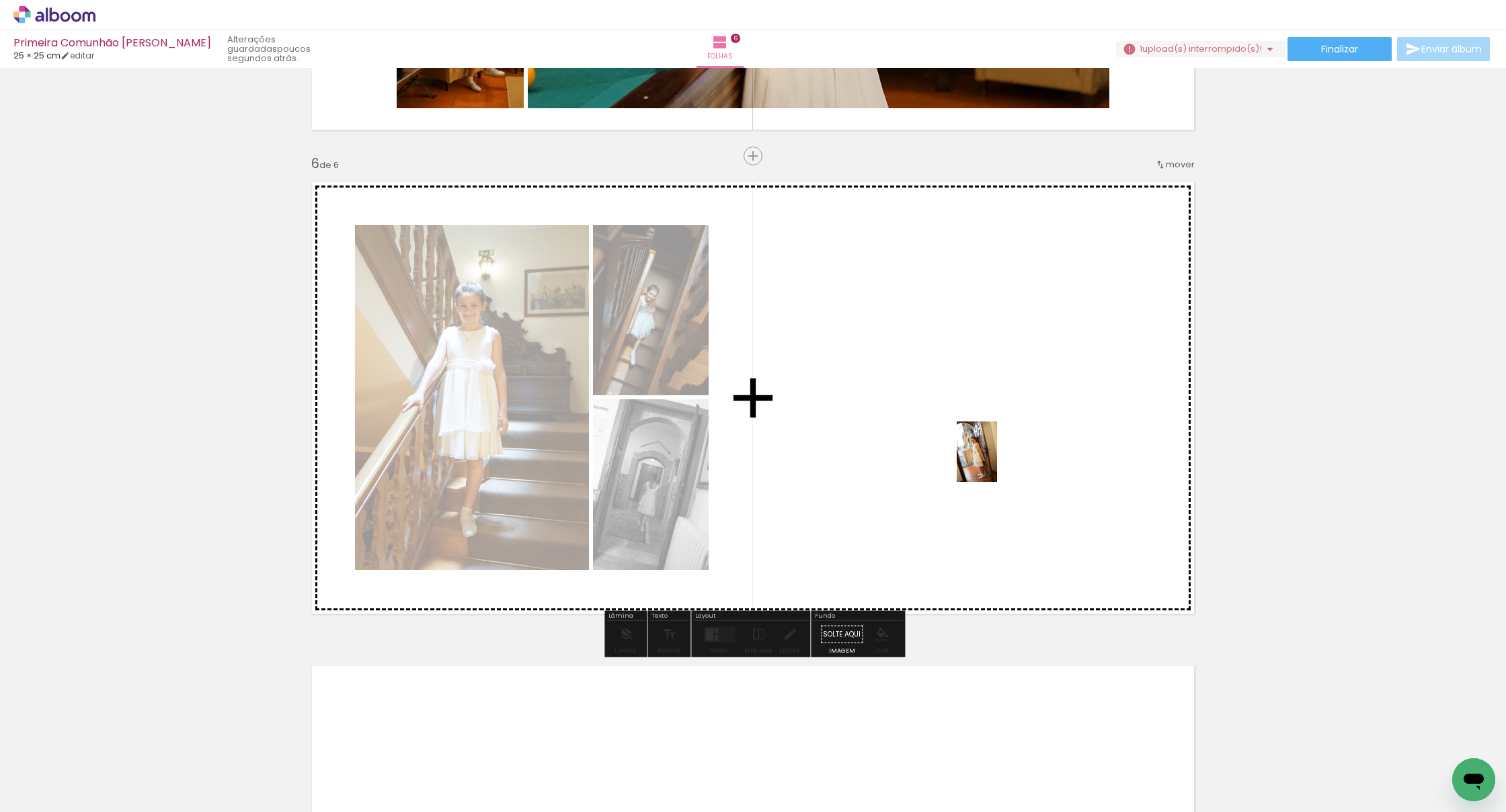
drag, startPoint x: 995, startPoint y: 760, endPoint x: 995, endPoint y: 462, distance: 298.0
click at [920, 462] on quentale-workspace at bounding box center [753, 406] width 1506 height 812
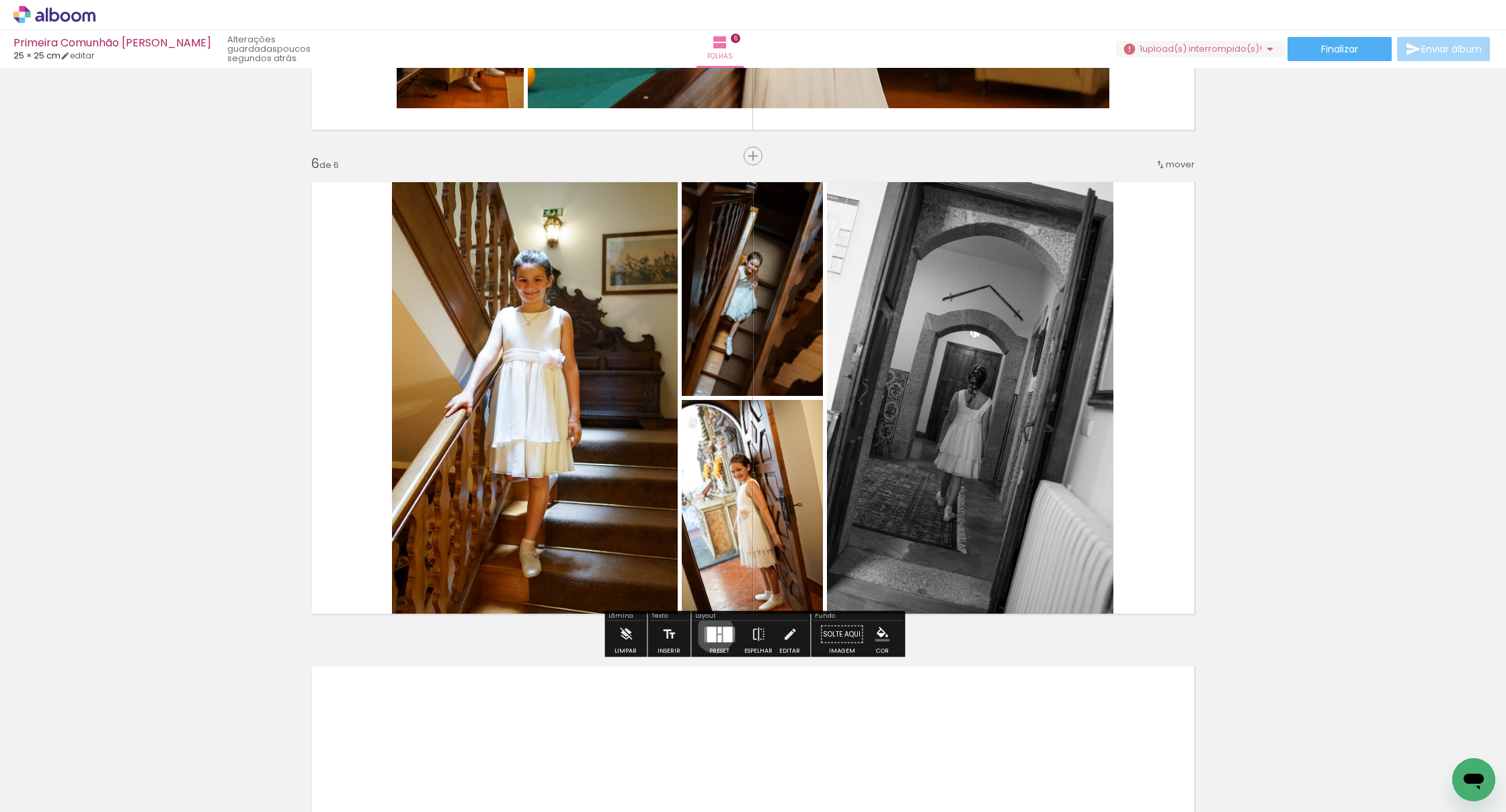
click at [712, 633] on div at bounding box center [711, 634] width 10 height 16
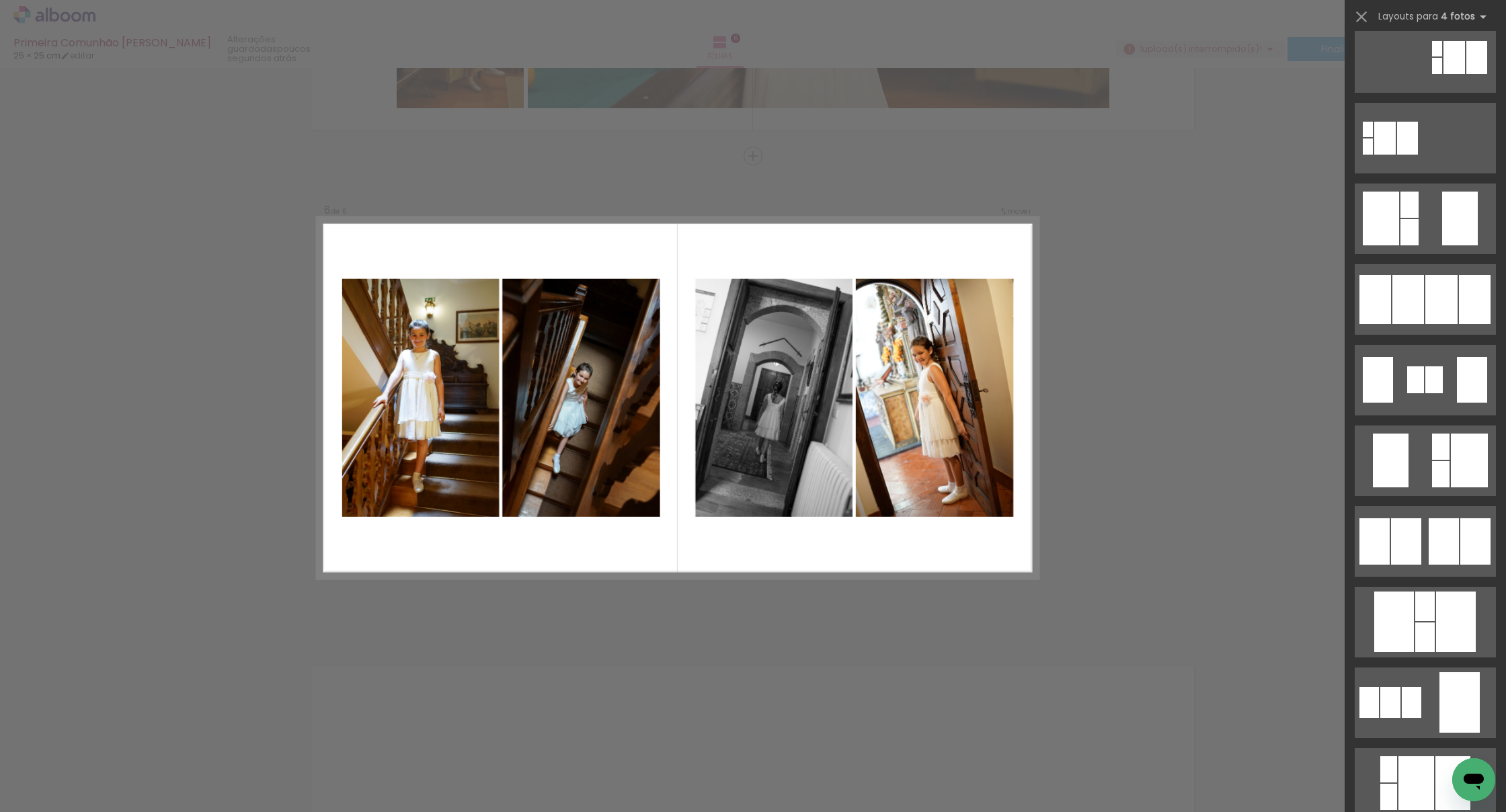
scroll to position [425, 0]
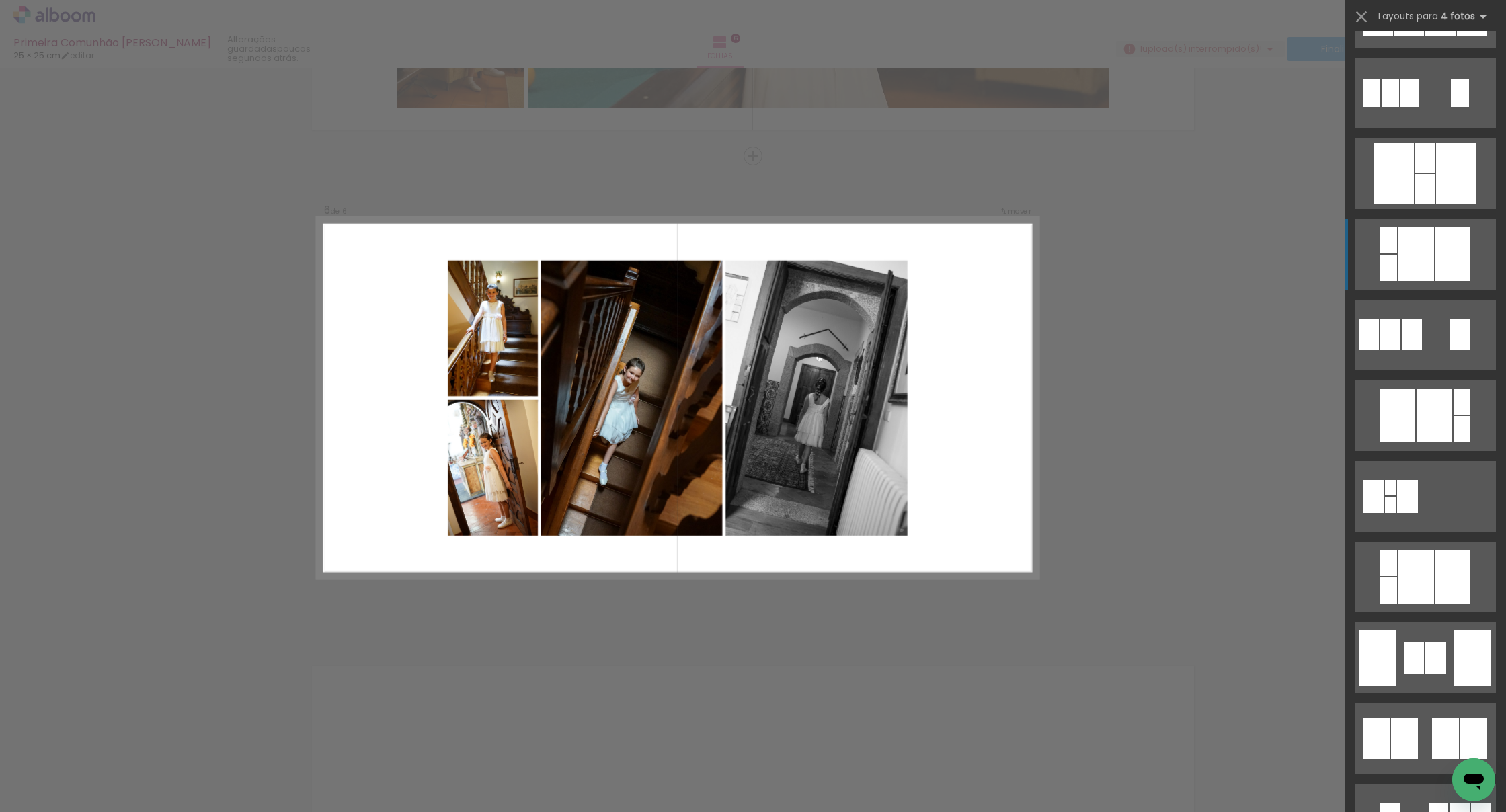
scroll to position [2076, 0]
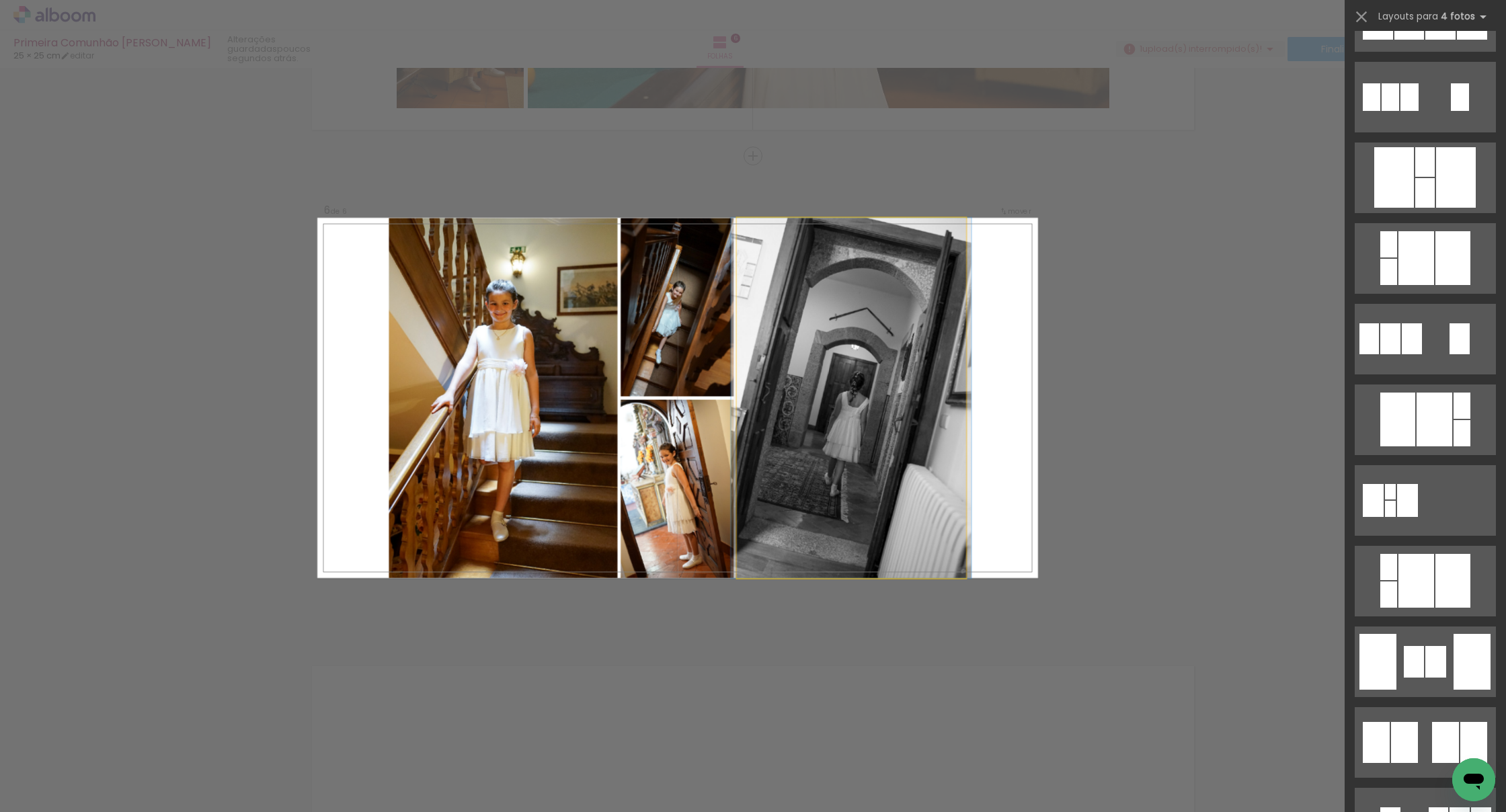
drag, startPoint x: 836, startPoint y: 417, endPoint x: 821, endPoint y: 423, distance: 16.2
click at [836, 417] on div at bounding box center [851, 398] width 241 height 360
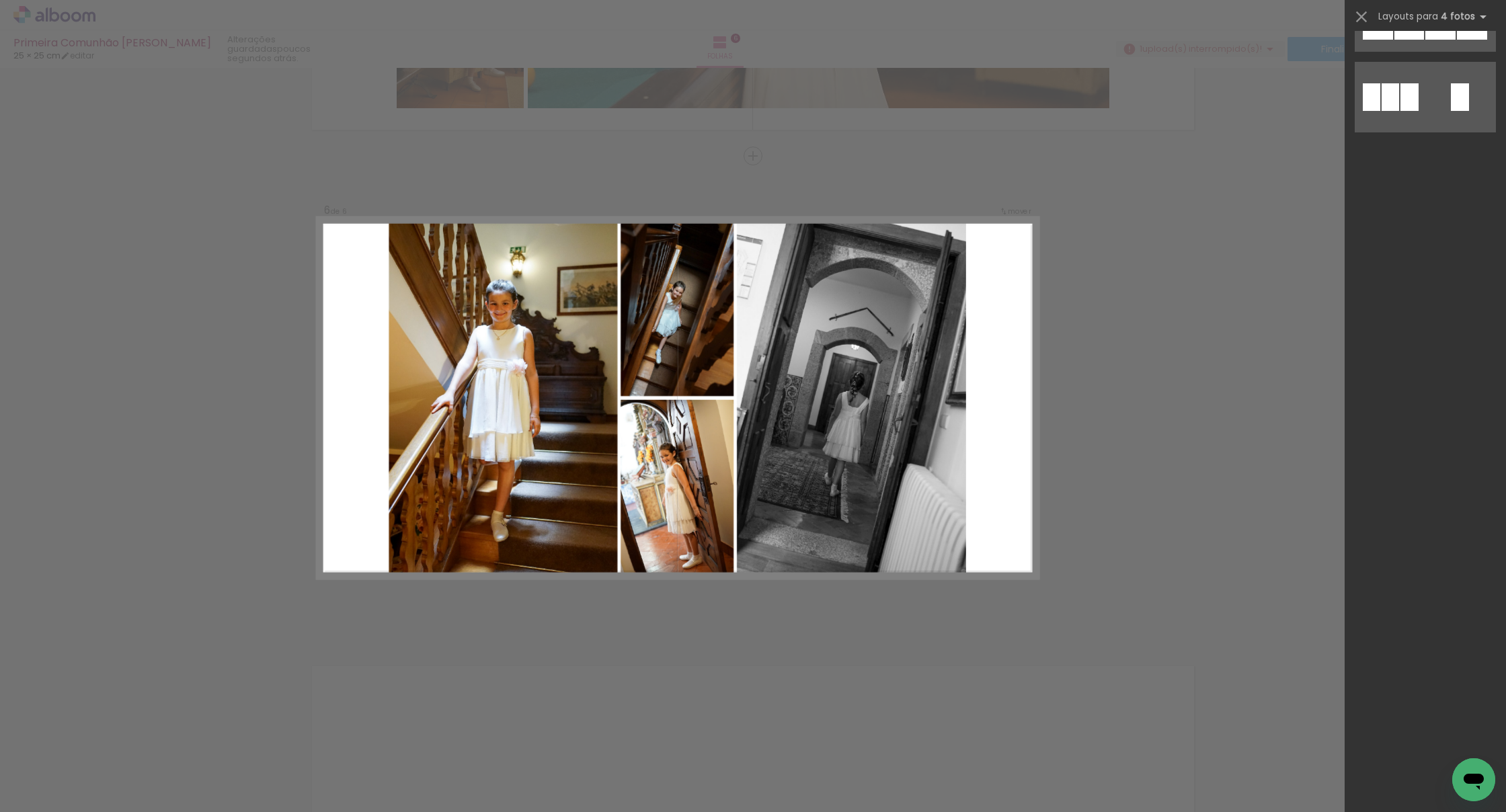
scroll to position [0, 0]
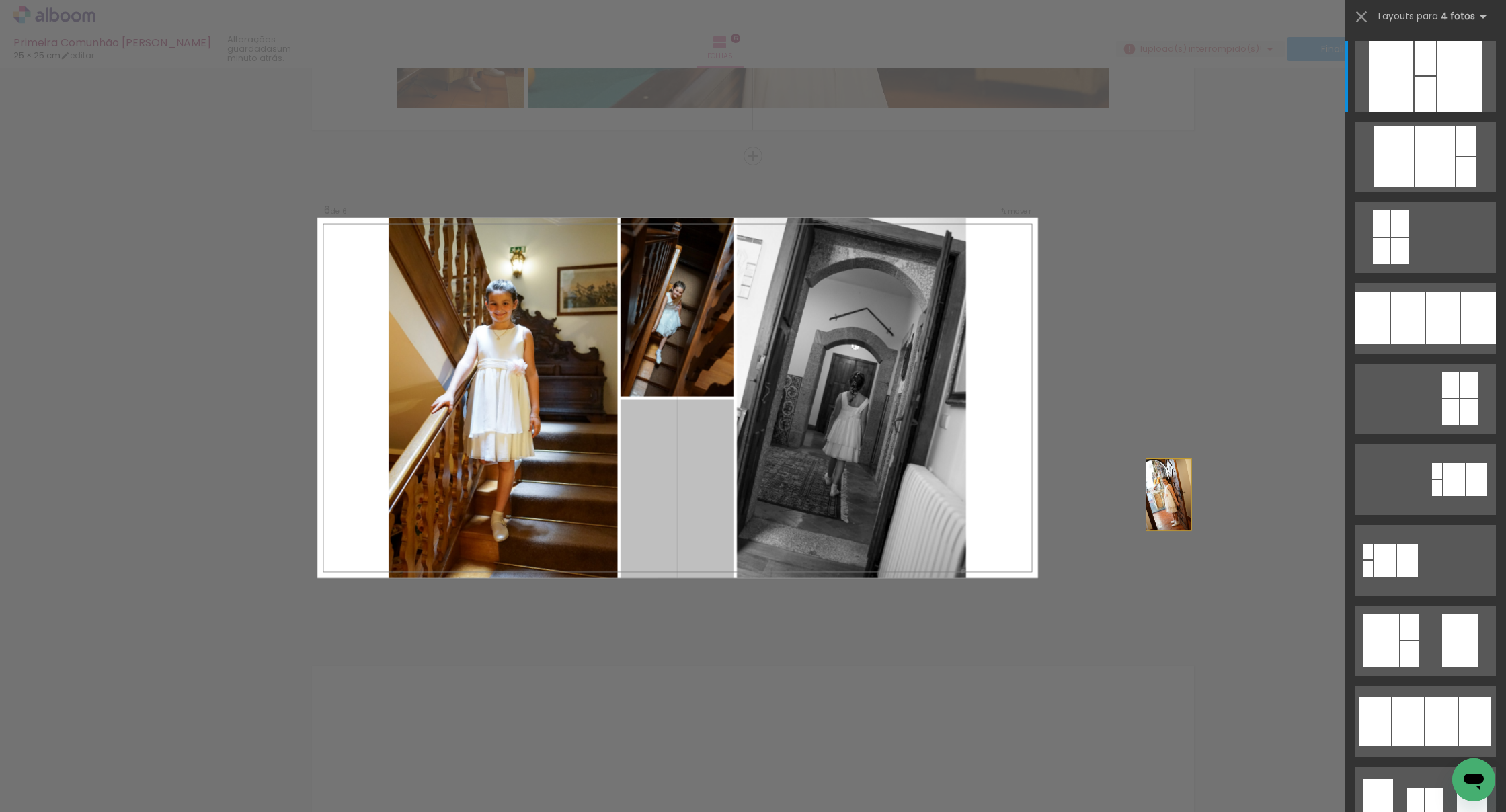
drag, startPoint x: 671, startPoint y: 489, endPoint x: 1291, endPoint y: 496, distance: 620.0
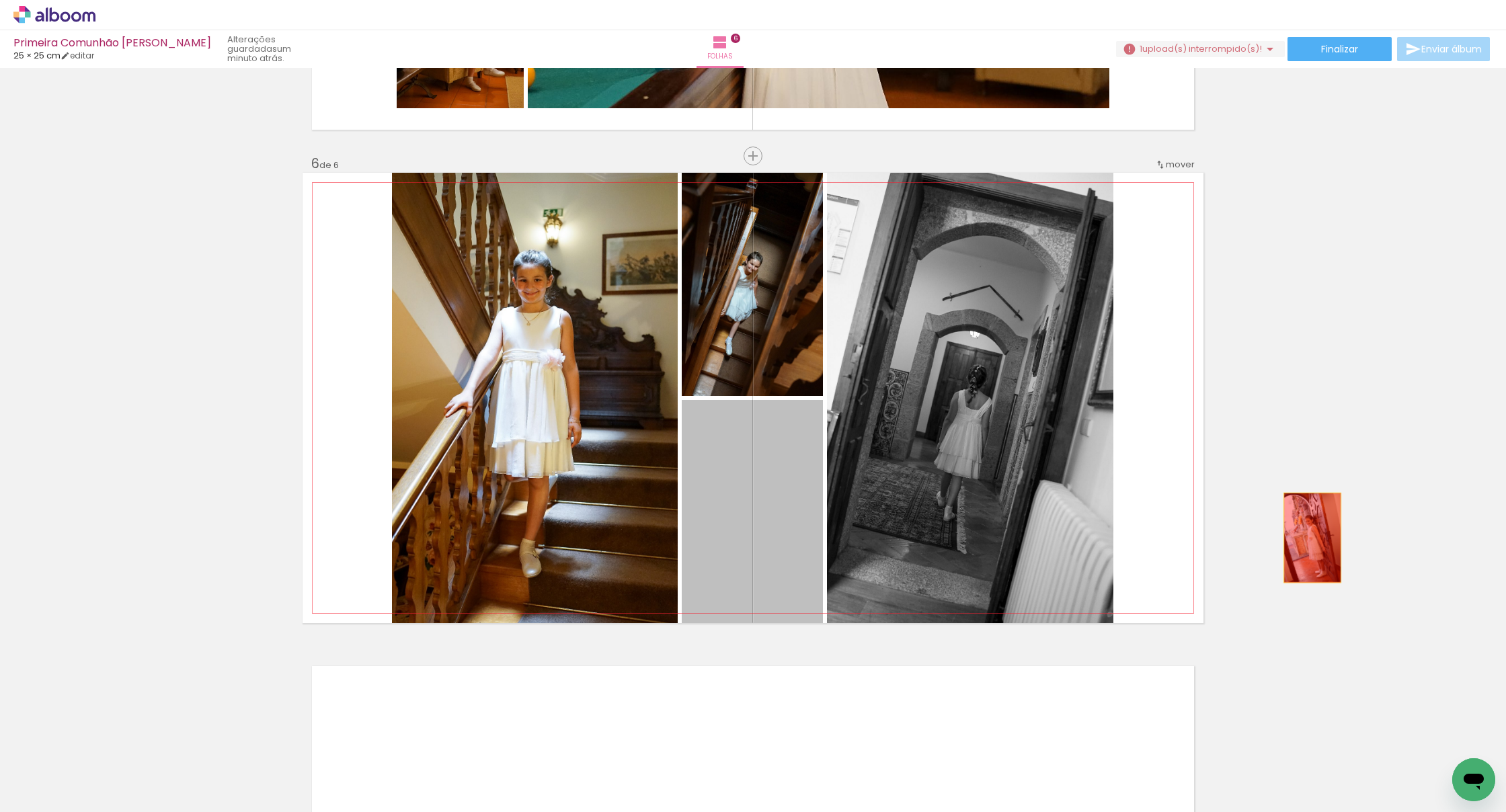
drag, startPoint x: 1110, startPoint y: 537, endPoint x: 1313, endPoint y: 533, distance: 203.0
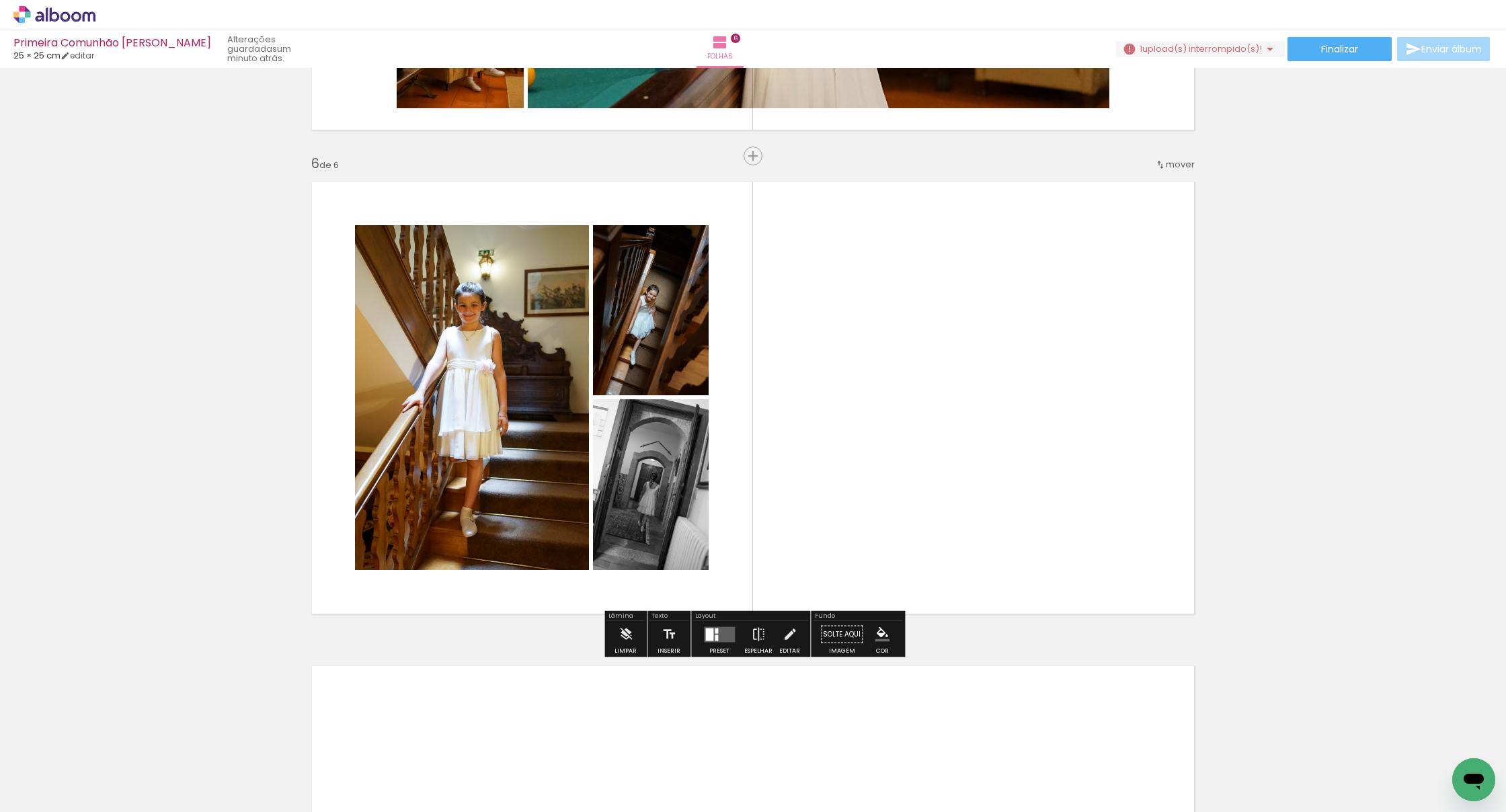
click at [706, 636] on div at bounding box center [709, 633] width 8 height 13
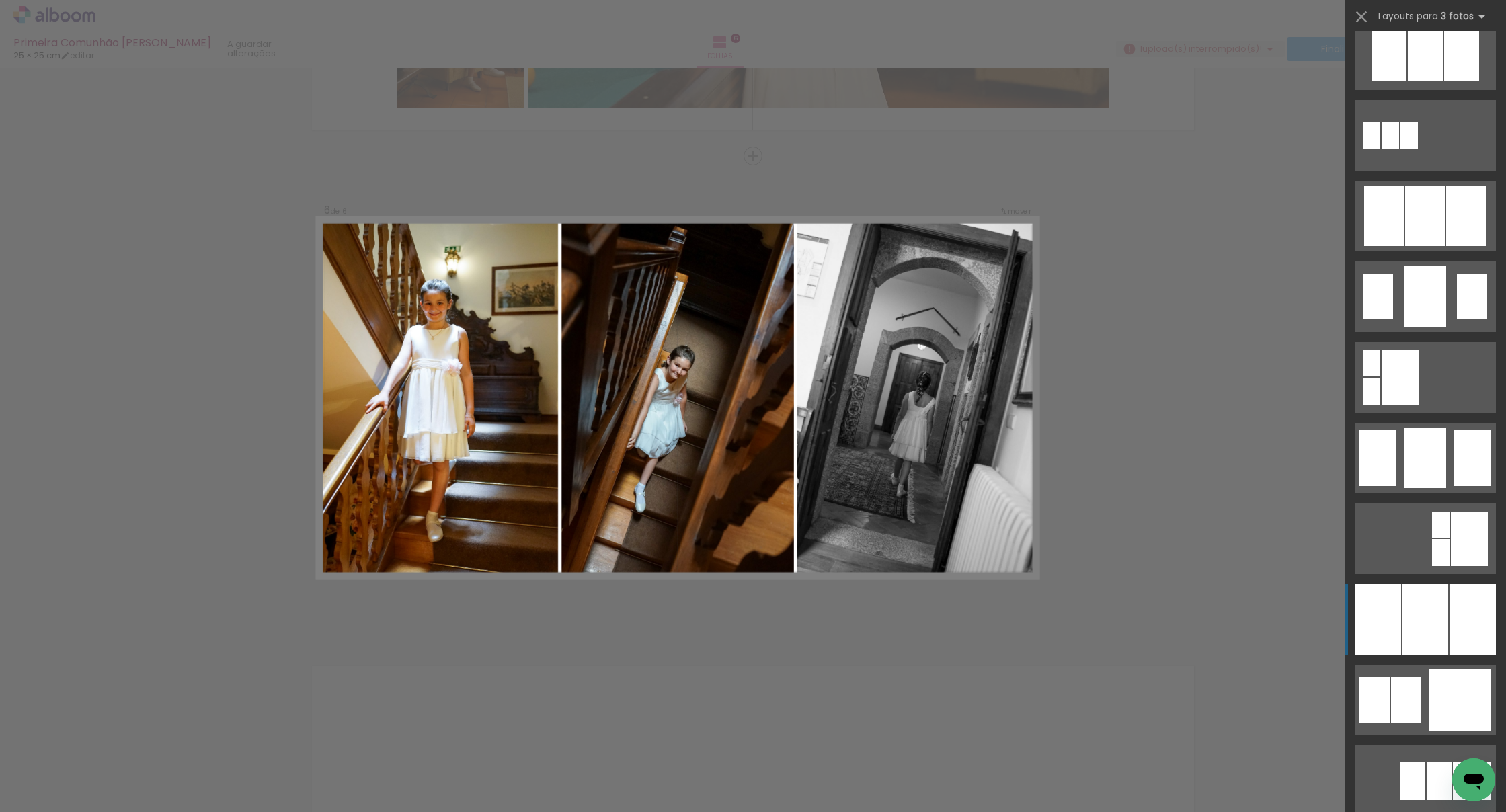
scroll to position [748, 0]
click at [1438, 636] on div at bounding box center [1425, 618] width 46 height 71
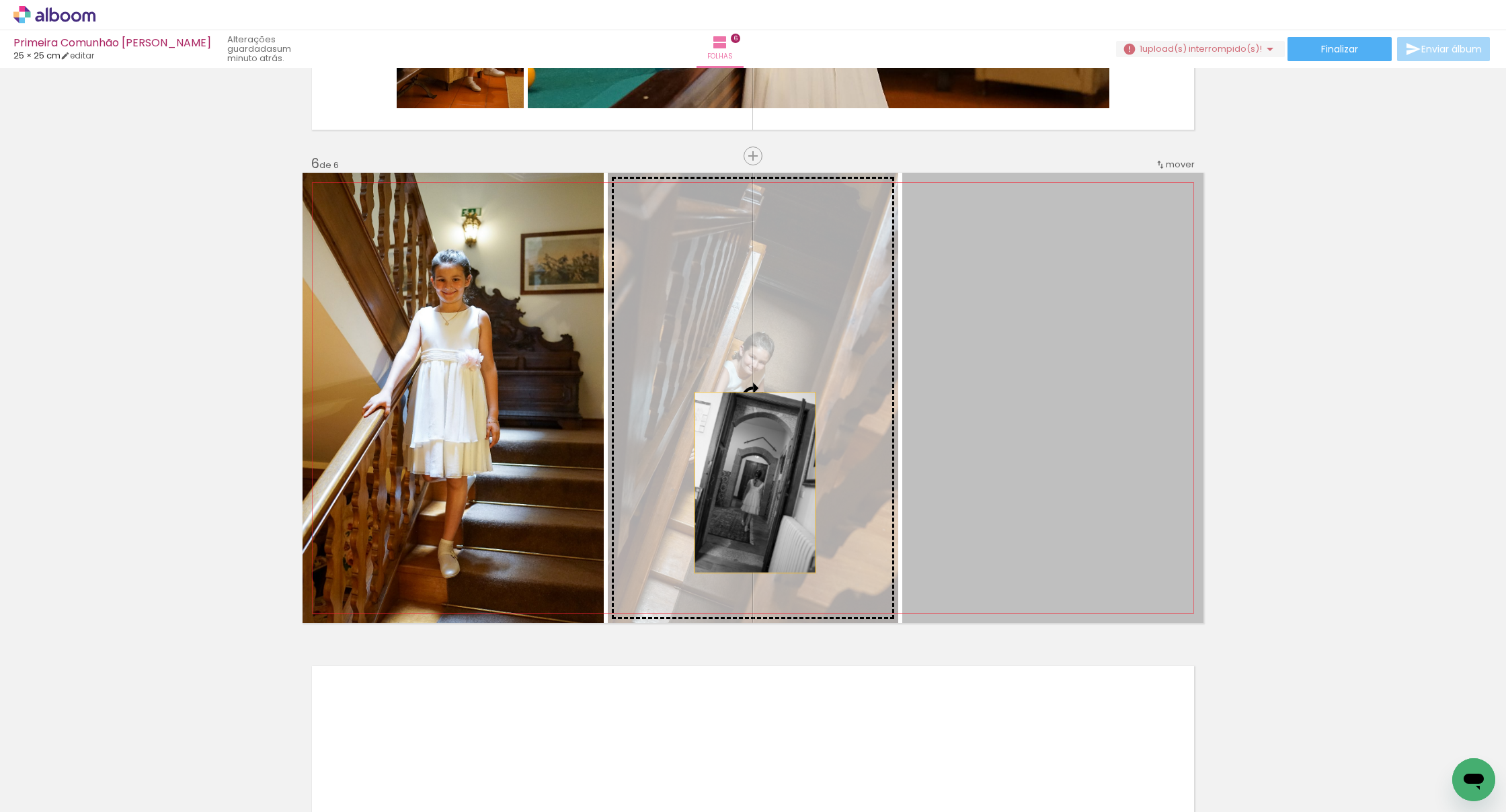
drag, startPoint x: 985, startPoint y: 486, endPoint x: 755, endPoint y: 483, distance: 230.0
click at [0, 0] on slot at bounding box center [0, 0] width 0 height 0
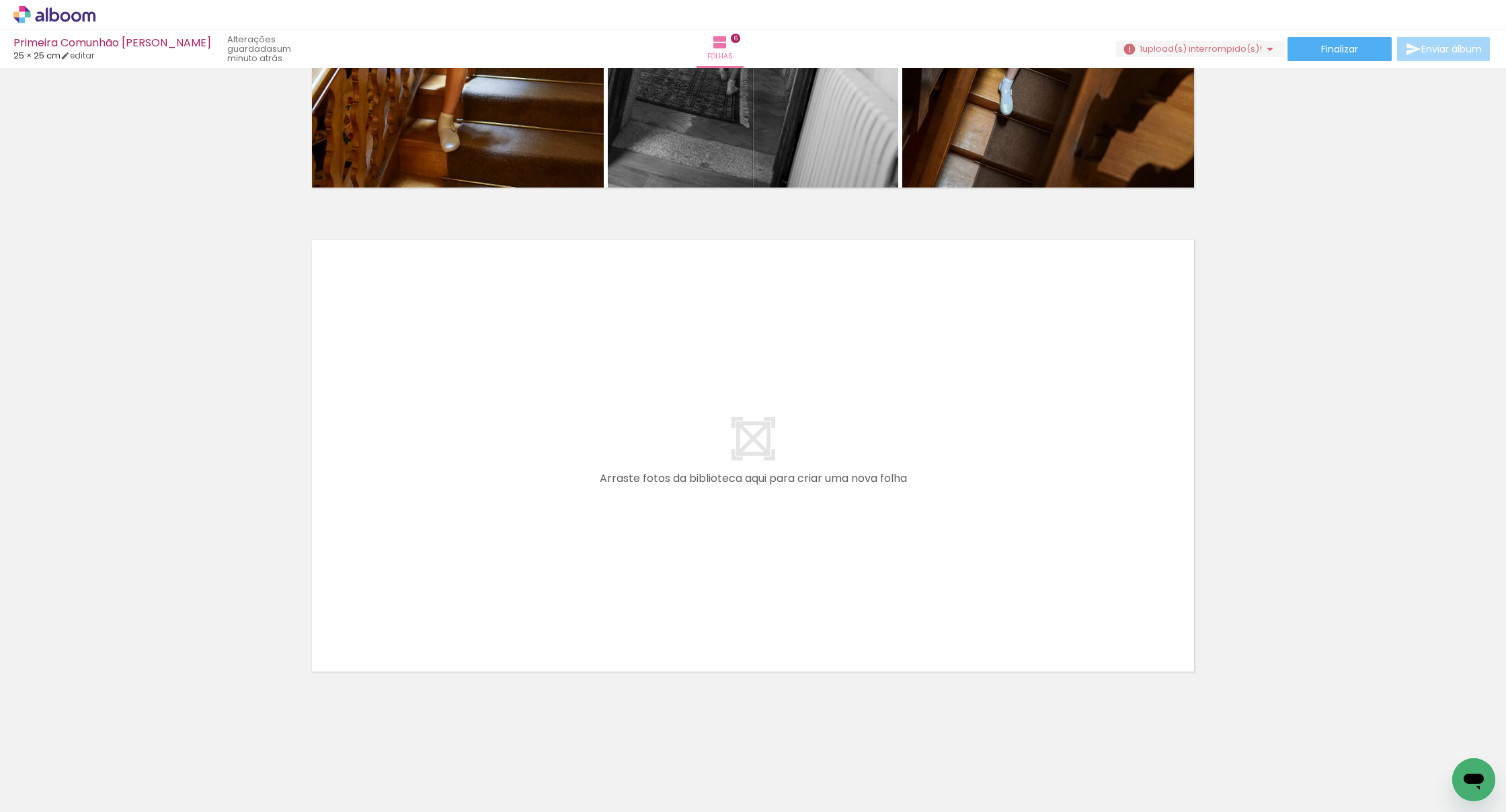
scroll to position [0, 1]
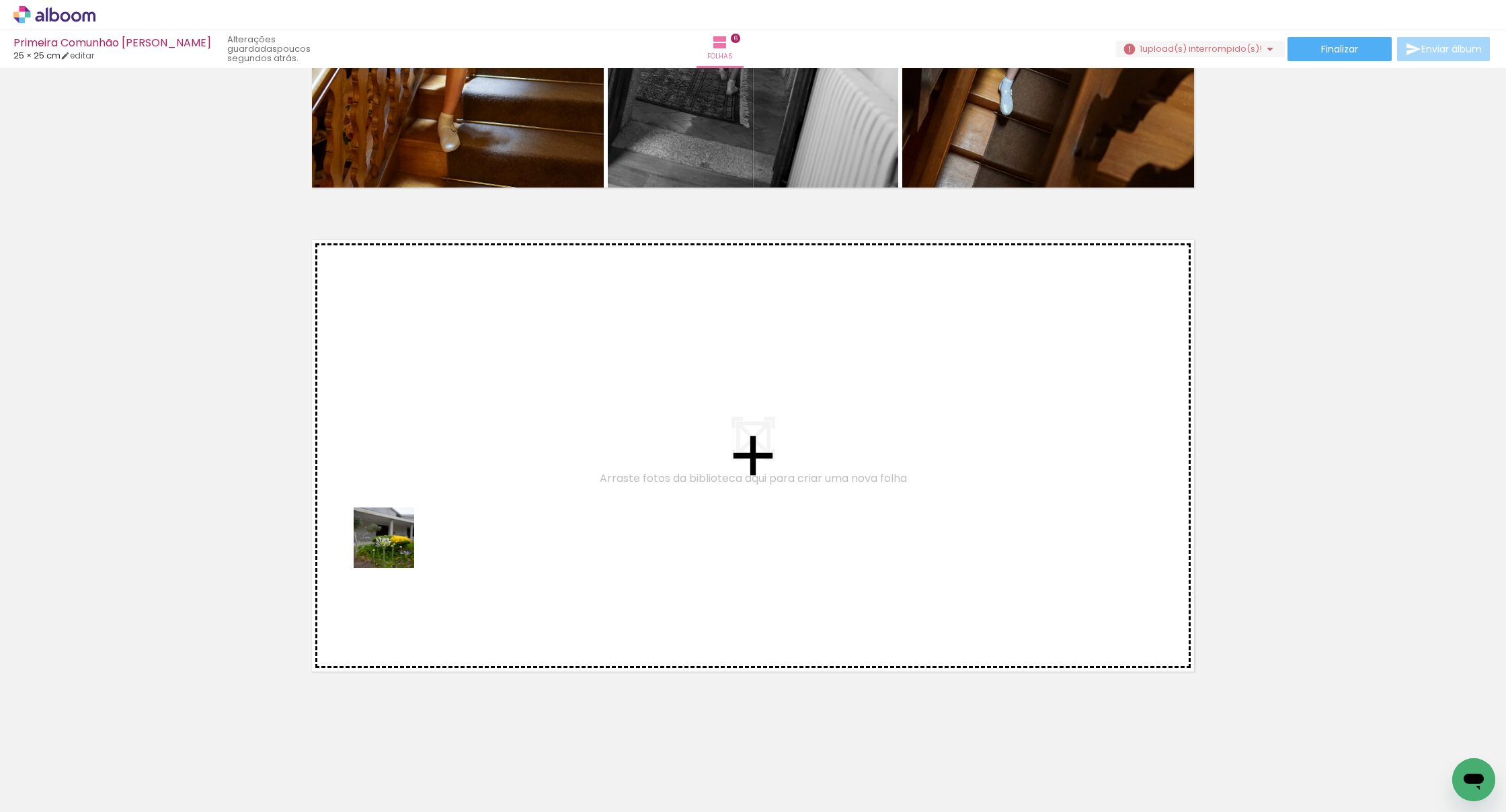
drag, startPoint x: 143, startPoint y: 771, endPoint x: 438, endPoint y: 512, distance: 392.6
click at [438, 512] on quentale-workspace at bounding box center [753, 406] width 1506 height 812
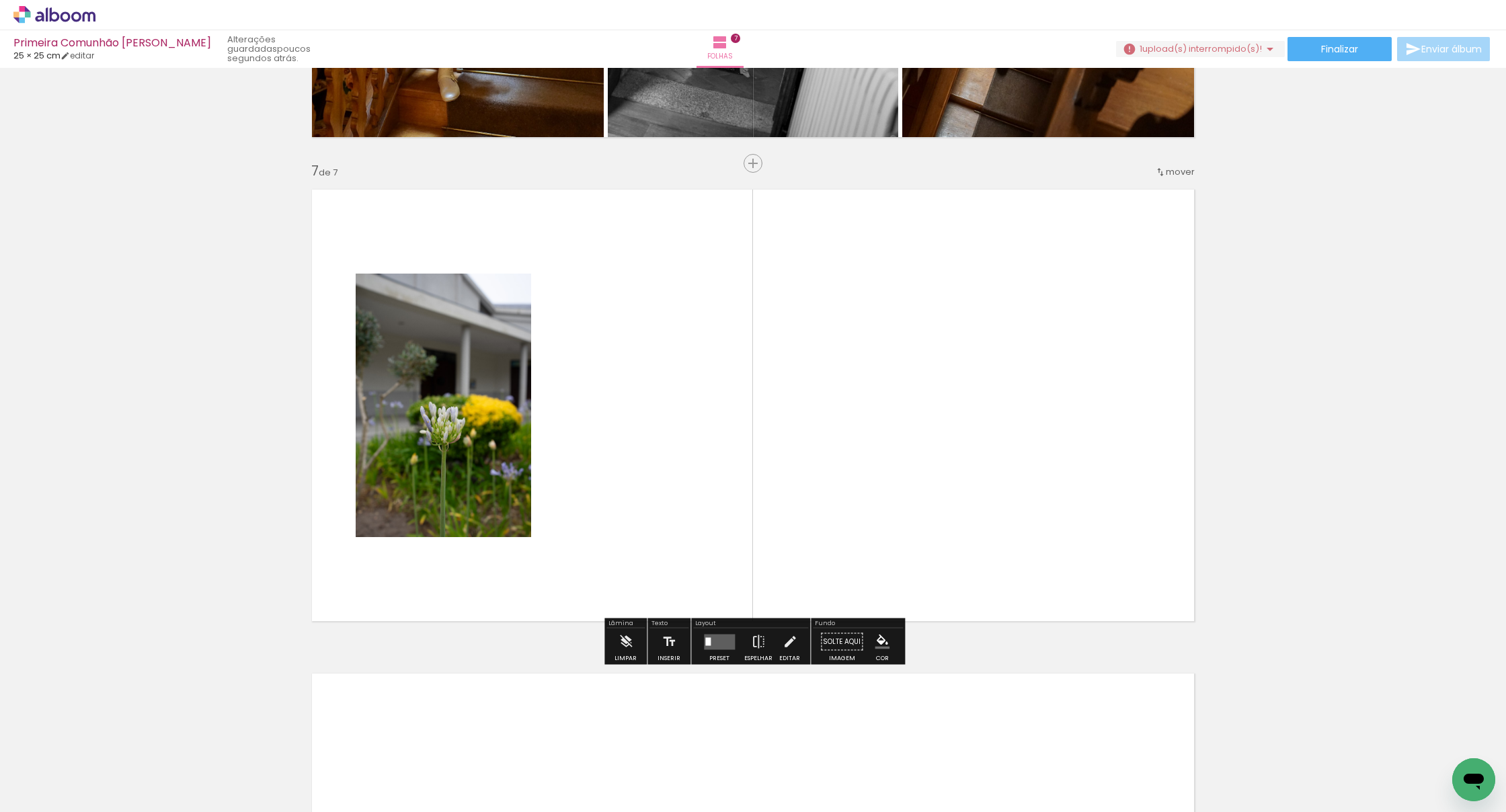
scroll to position [2837, 0]
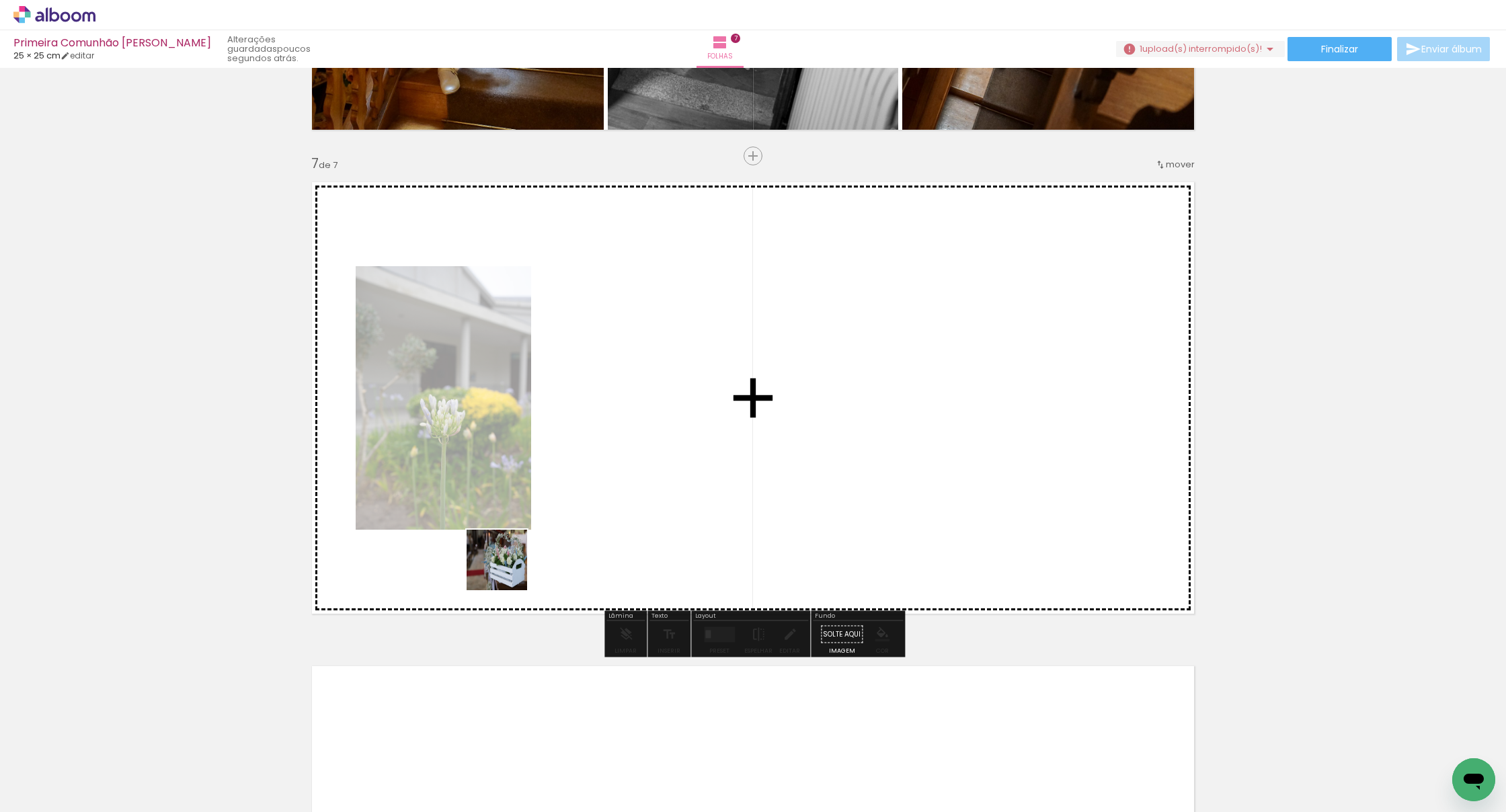
drag, startPoint x: 373, startPoint y: 669, endPoint x: 655, endPoint y: 473, distance: 343.4
click at [655, 473] on quentale-workspace at bounding box center [753, 406] width 1506 height 812
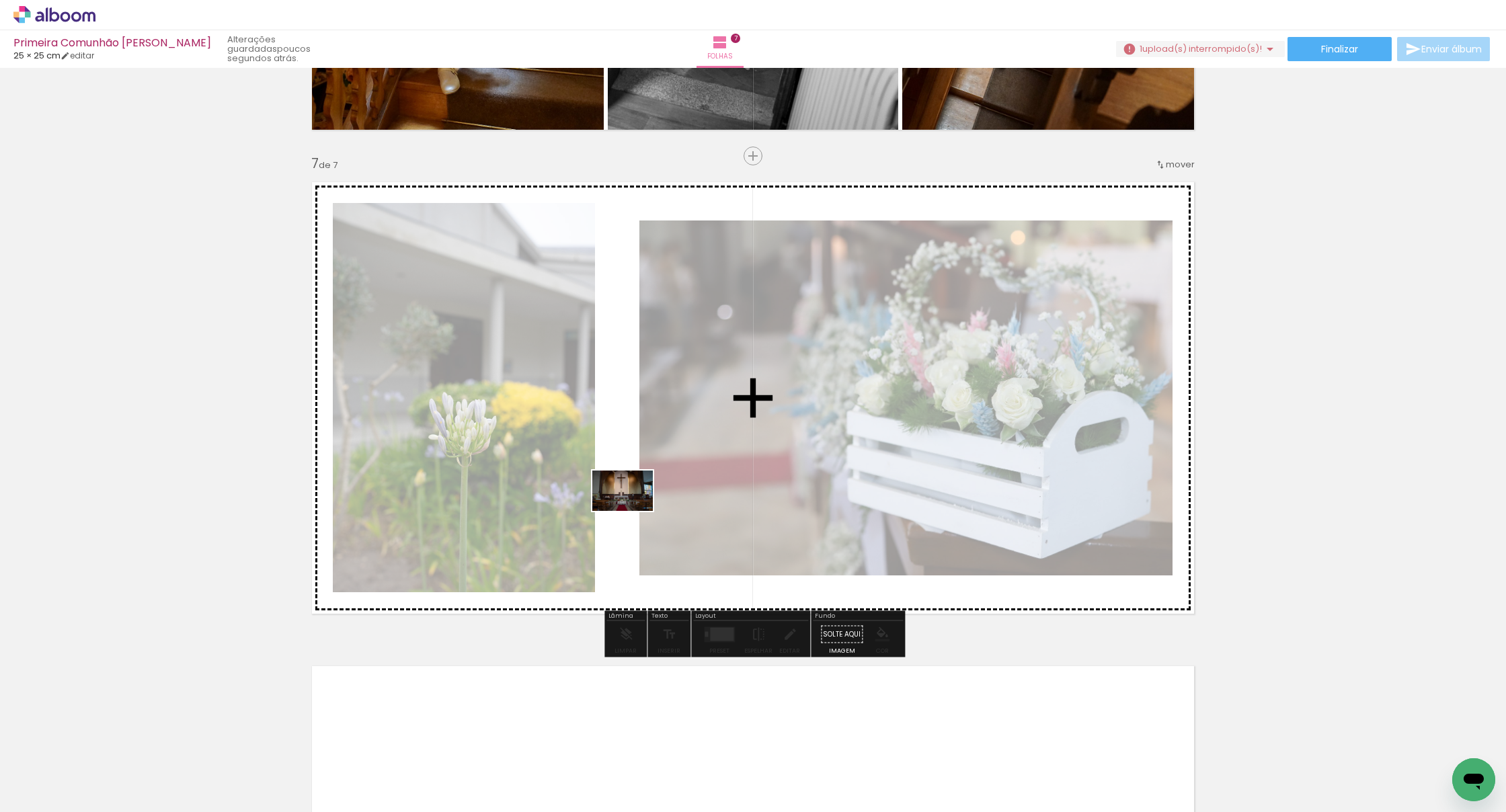
drag, startPoint x: 378, startPoint y: 716, endPoint x: 678, endPoint y: 464, distance: 391.8
click at [678, 464] on quentale-workspace at bounding box center [753, 406] width 1506 height 812
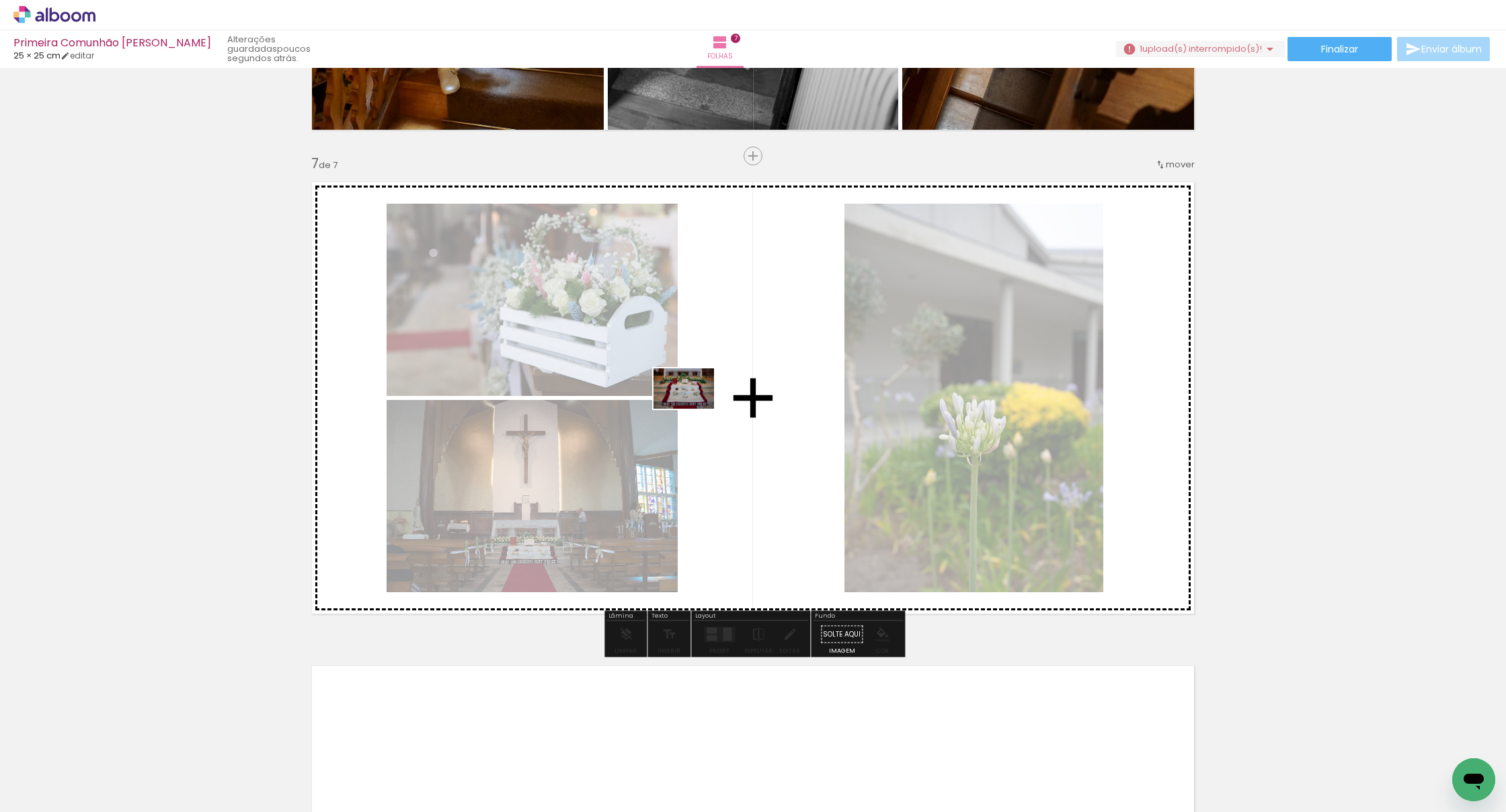
drag, startPoint x: 410, startPoint y: 741, endPoint x: 694, endPoint y: 408, distance: 437.7
click at [694, 408] on quentale-workspace at bounding box center [753, 406] width 1506 height 812
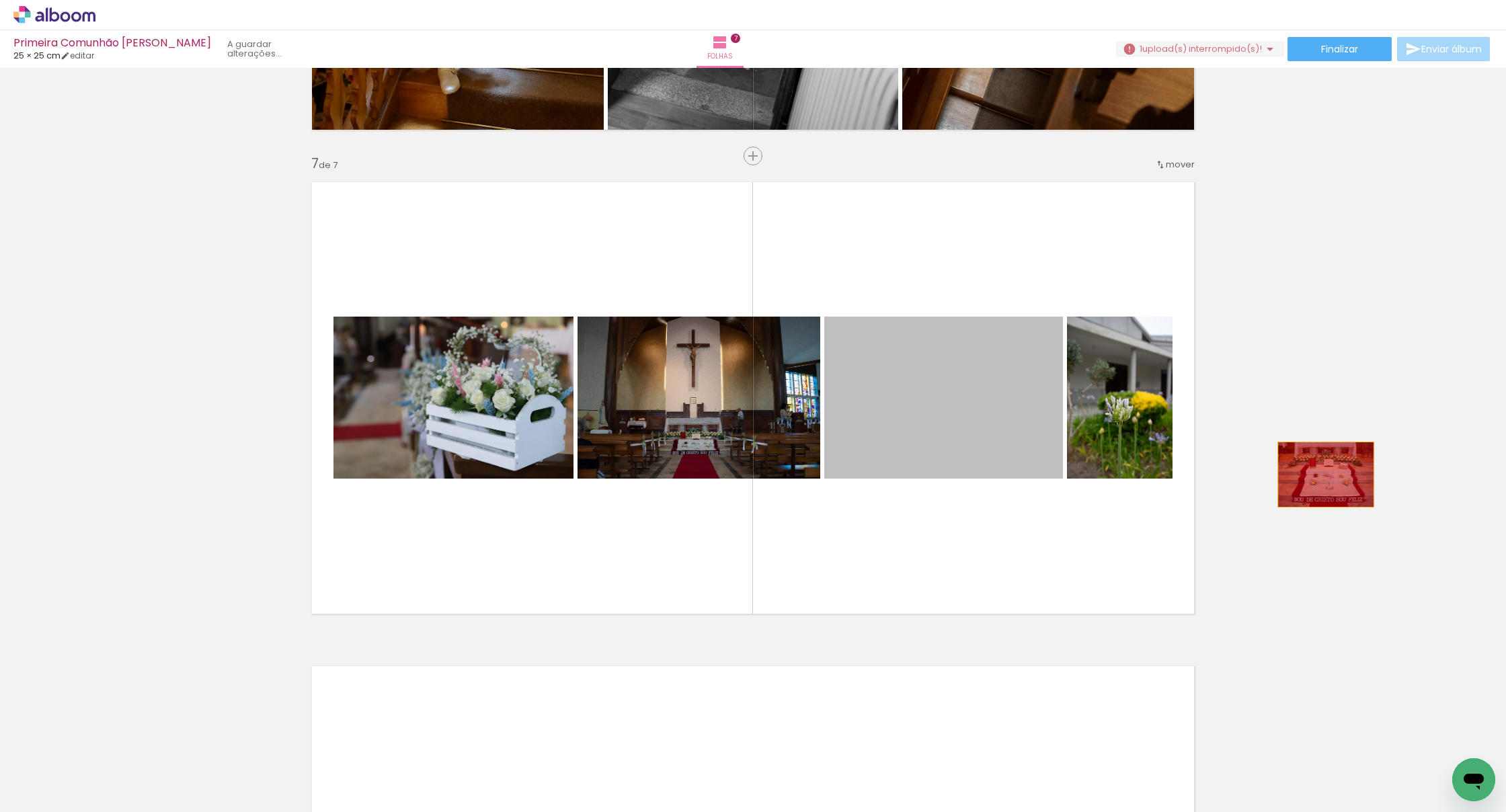
drag, startPoint x: 956, startPoint y: 417, endPoint x: 1325, endPoint y: 474, distance: 373.4
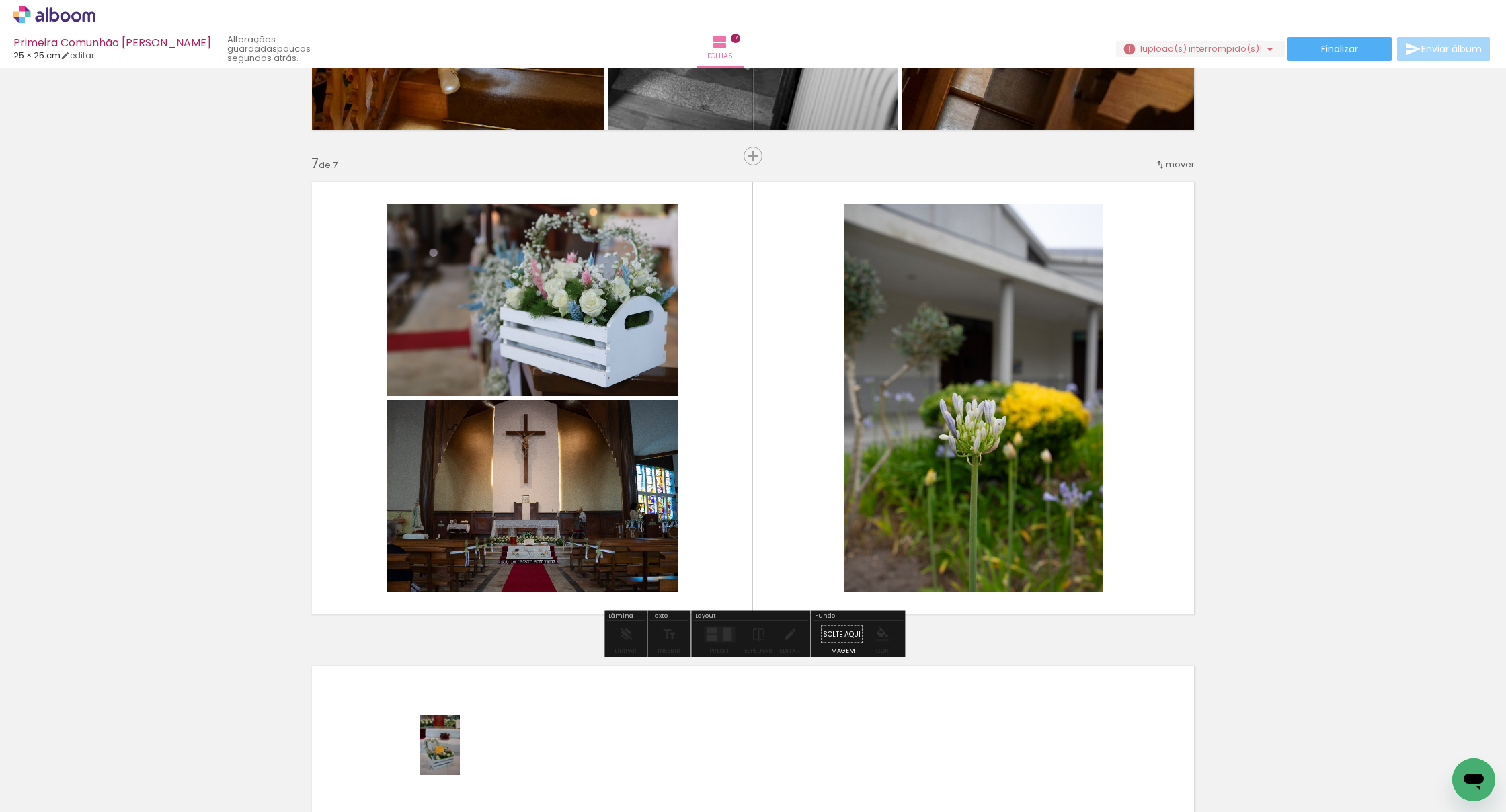
drag, startPoint x: 463, startPoint y: 744, endPoint x: 462, endPoint y: 762, distance: 18.0
click at [457, 762] on div at bounding box center [435, 766] width 44 height 67
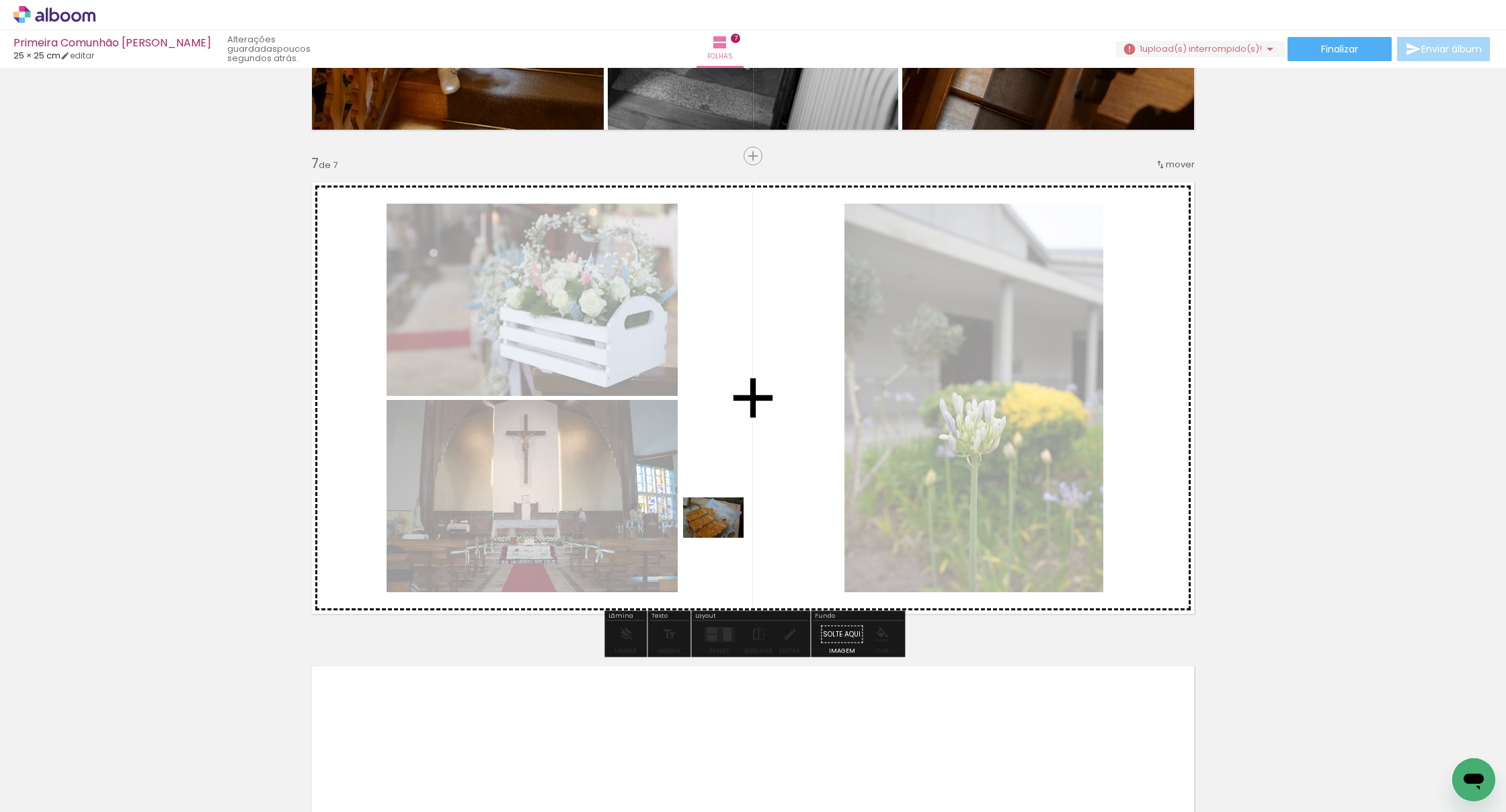
drag, startPoint x: 520, startPoint y: 768, endPoint x: 722, endPoint y: 541, distance: 303.9
click at [723, 537] on quentale-workspace at bounding box center [753, 406] width 1506 height 812
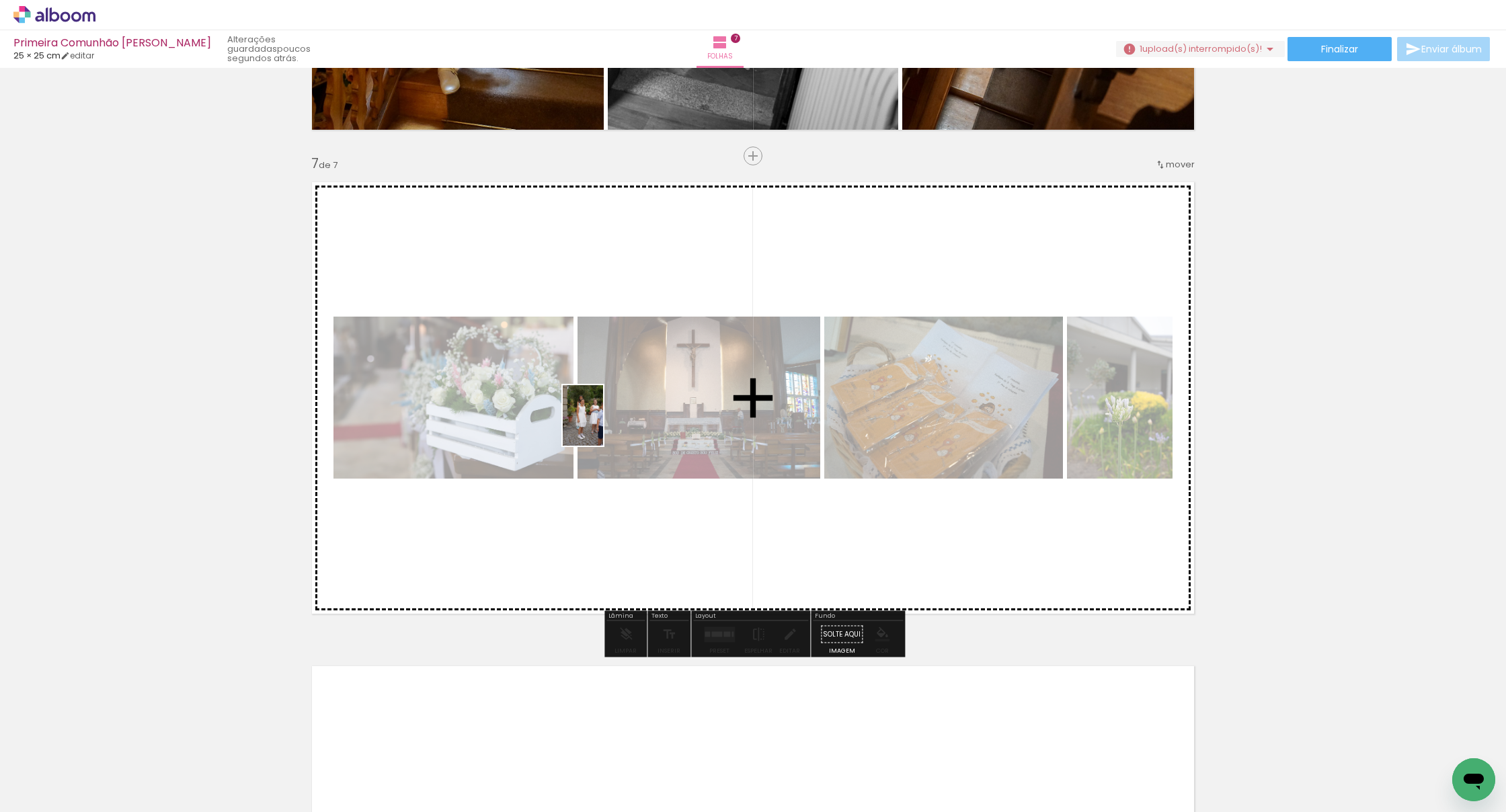
drag, startPoint x: 598, startPoint y: 721, endPoint x: 604, endPoint y: 426, distance: 295.1
click at [604, 426] on quentale-workspace at bounding box center [753, 406] width 1506 height 812
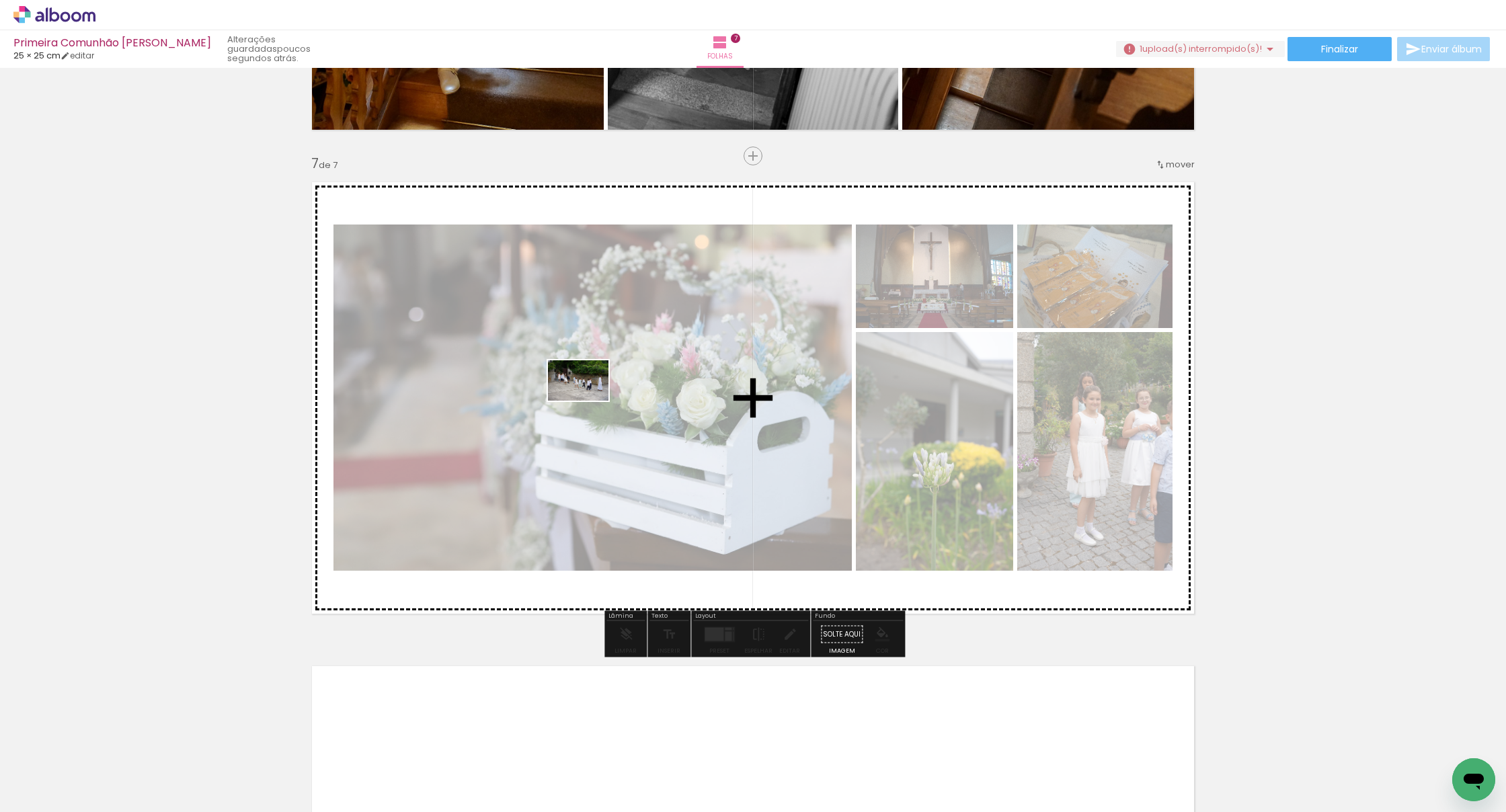
drag, startPoint x: 680, startPoint y: 766, endPoint x: 588, endPoint y: 401, distance: 376.4
click at [588, 401] on quentale-workspace at bounding box center [753, 406] width 1506 height 812
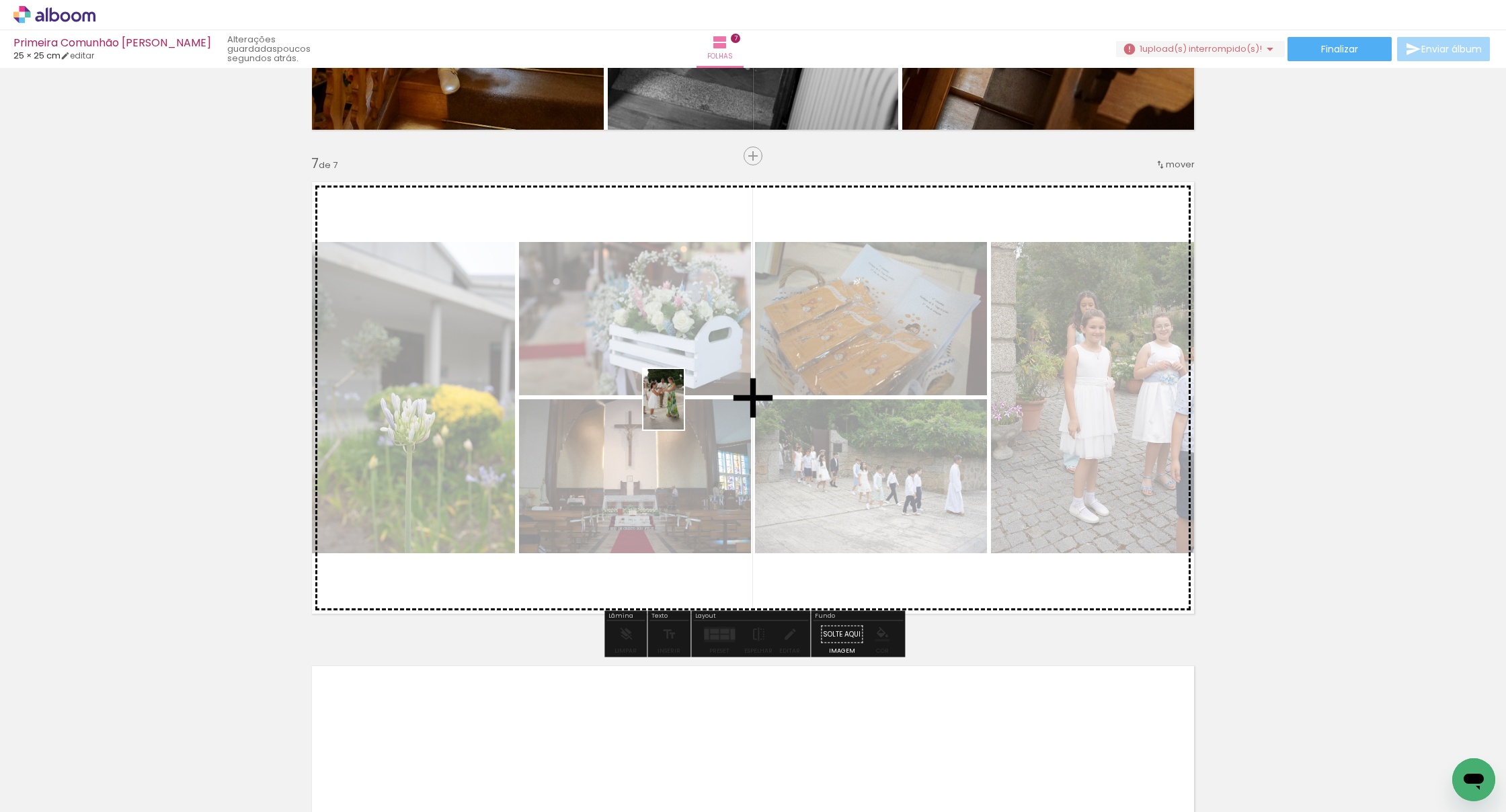
drag, startPoint x: 743, startPoint y: 760, endPoint x: 683, endPoint y: 409, distance: 356.1
click at [683, 409] on quentale-workspace at bounding box center [753, 406] width 1506 height 812
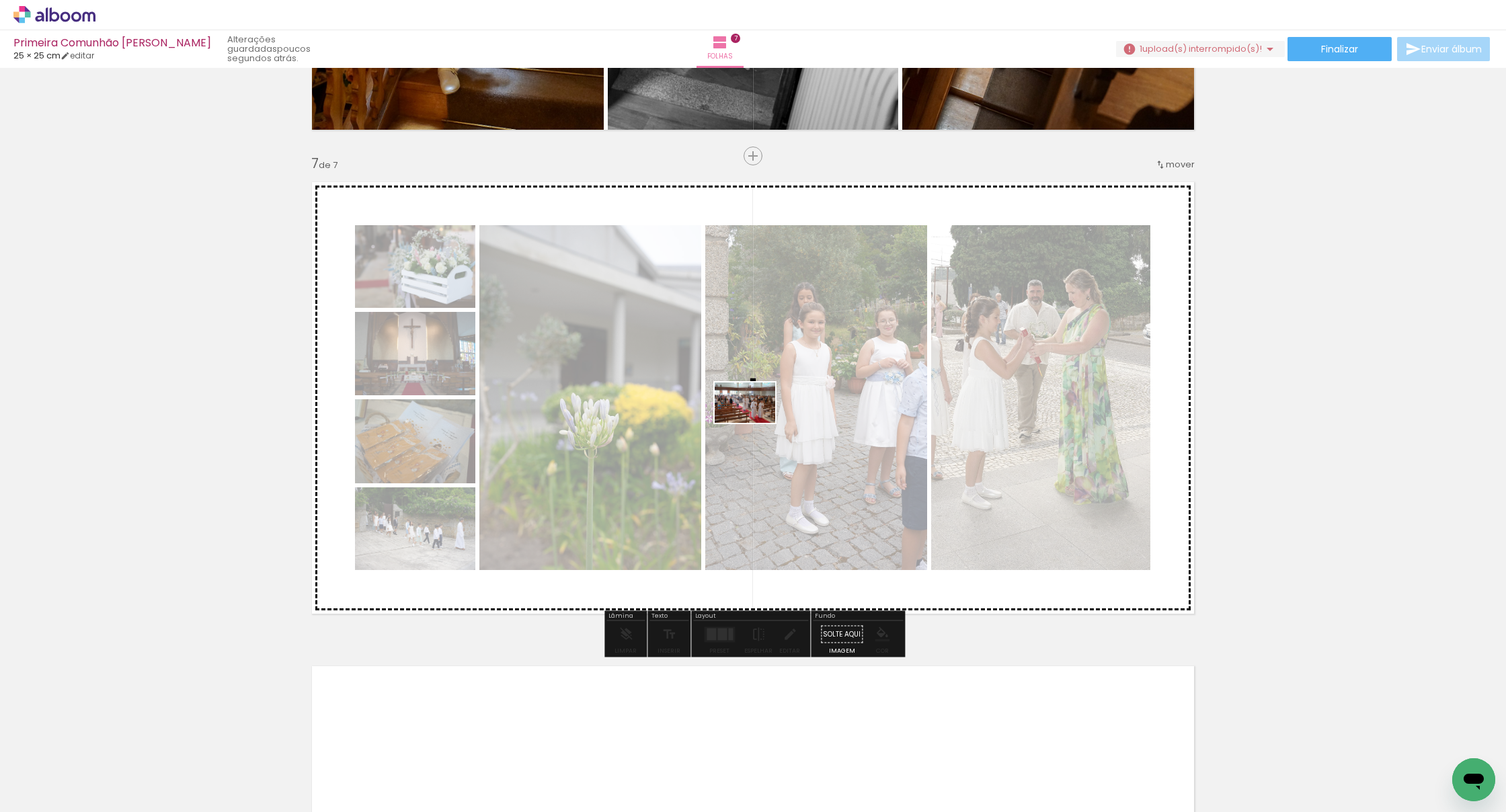
drag, startPoint x: 826, startPoint y: 759, endPoint x: 755, endPoint y: 408, distance: 358.1
click at [755, 408] on quentale-workspace at bounding box center [753, 406] width 1506 height 812
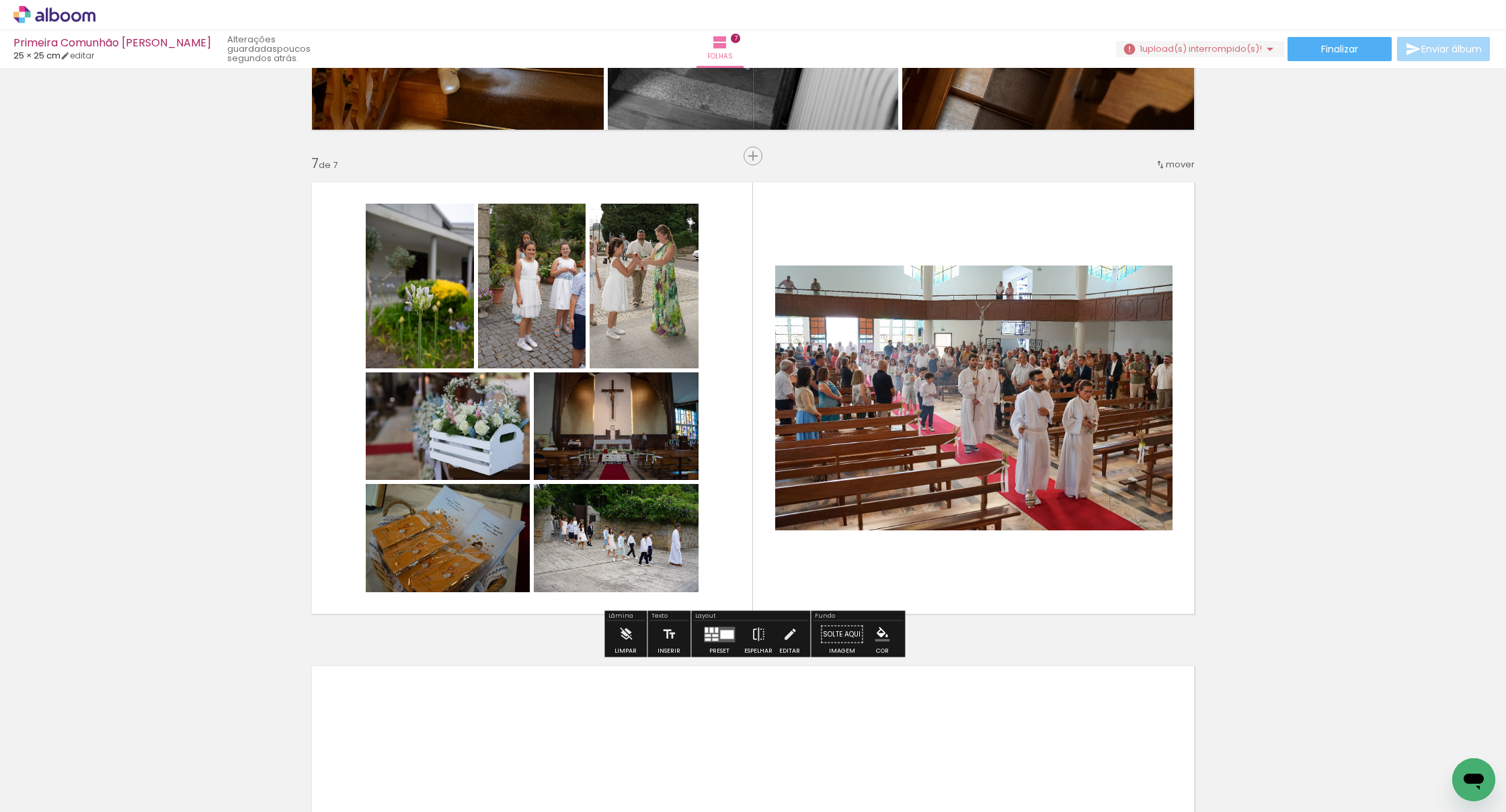
click at [721, 636] on div at bounding box center [727, 634] width 14 height 9
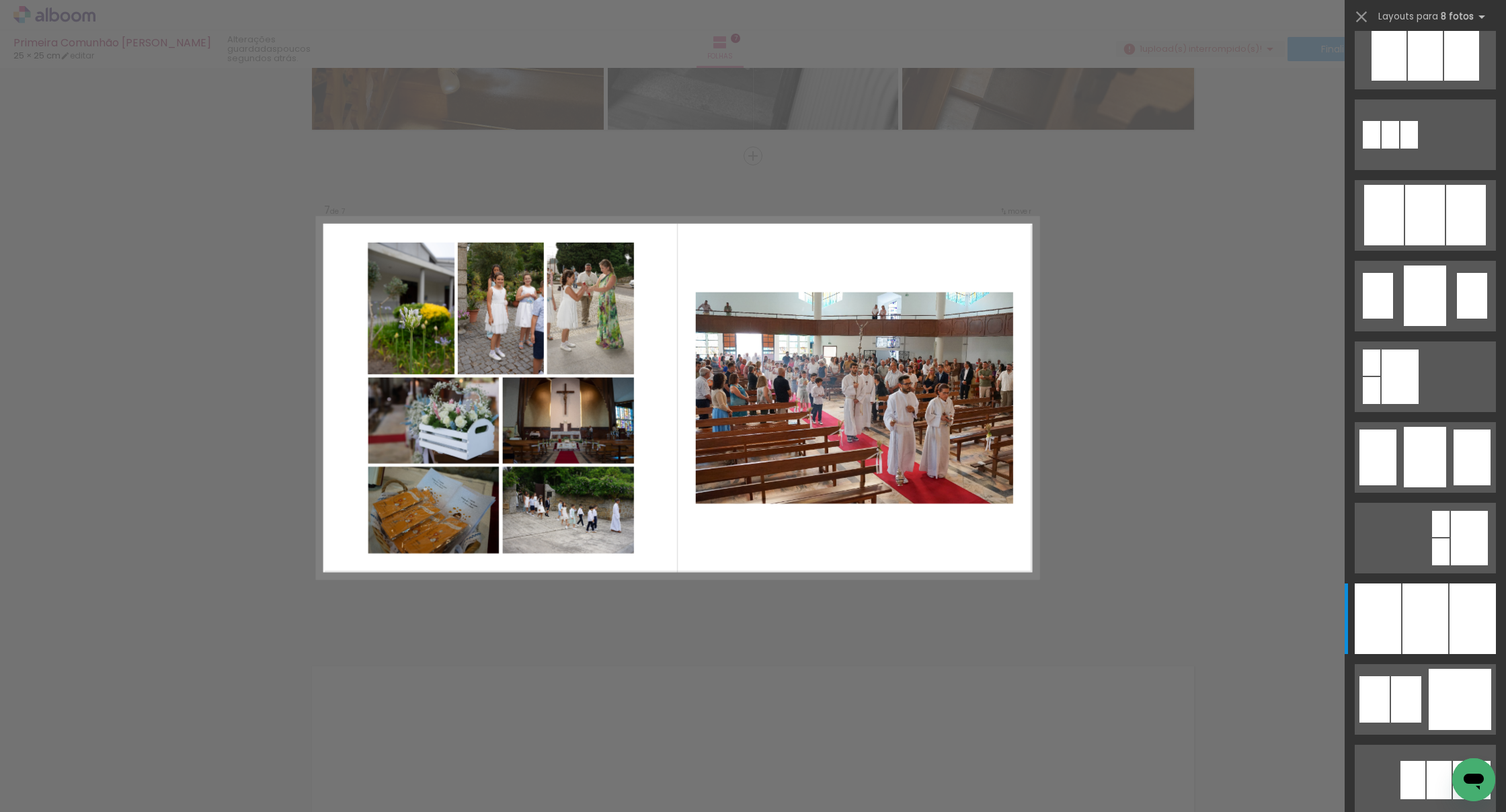
scroll to position [0, 0]
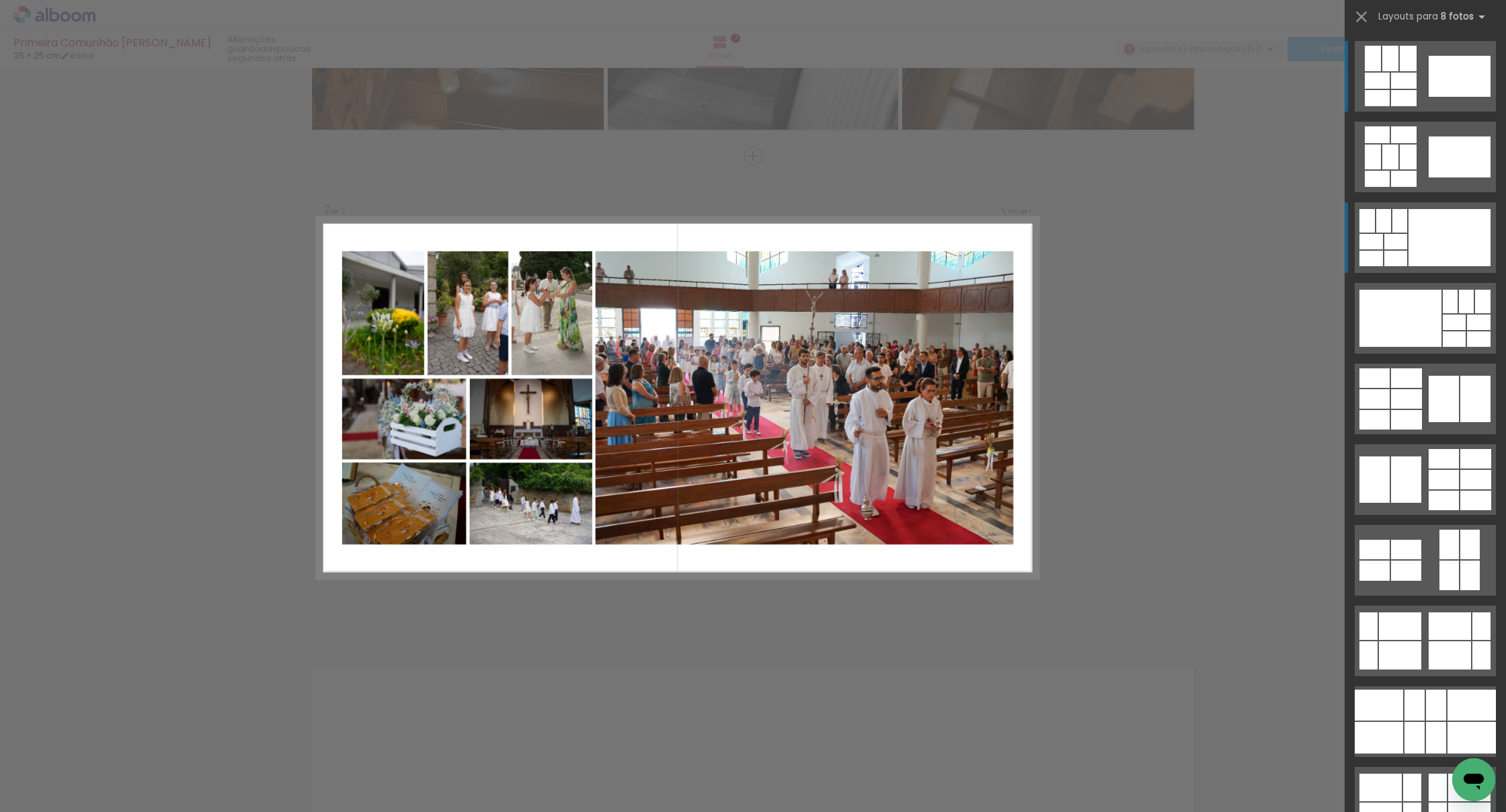
click at [1425, 234] on div at bounding box center [1449, 237] width 82 height 57
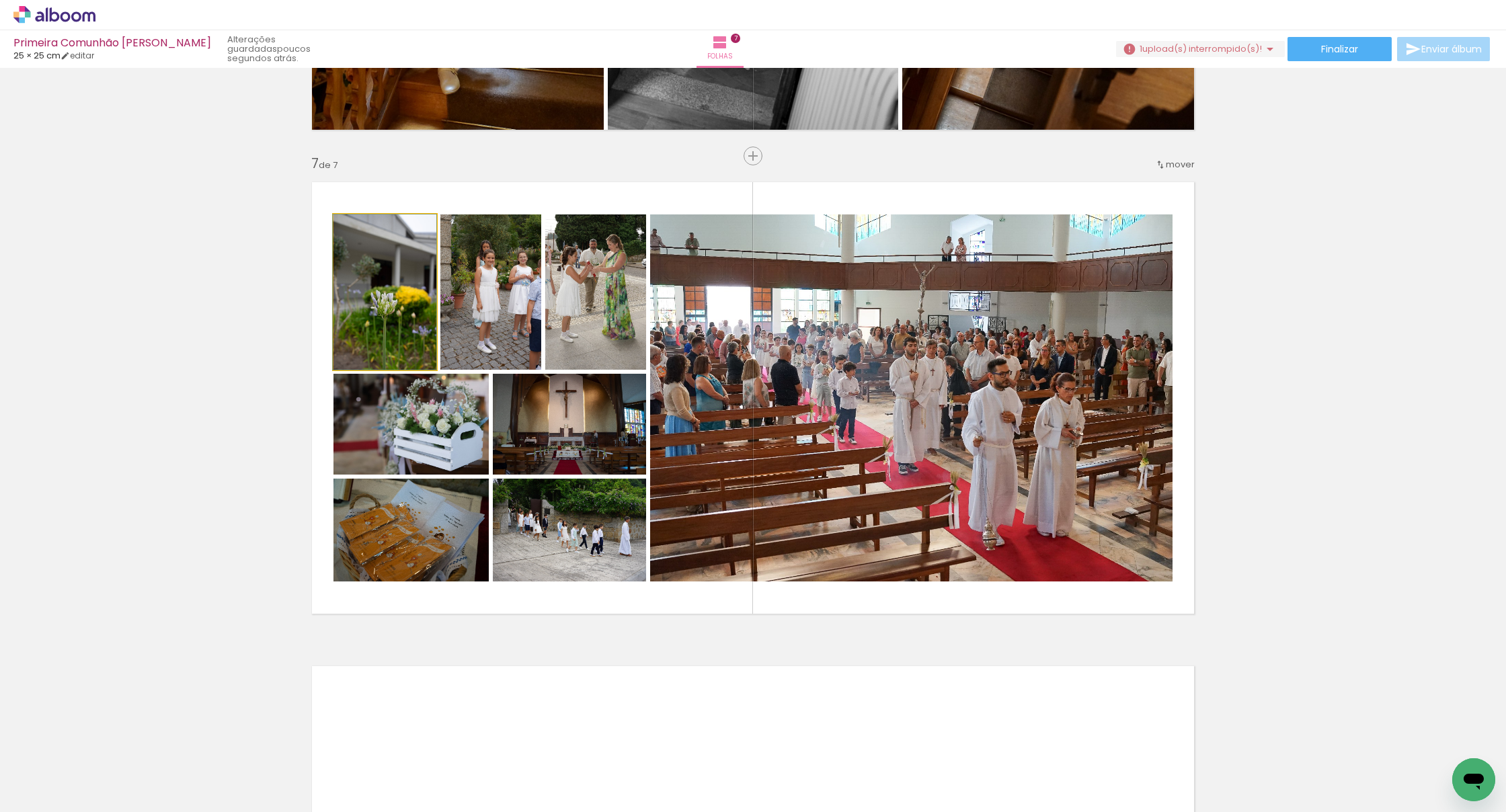
drag, startPoint x: 389, startPoint y: 301, endPoint x: 390, endPoint y: 314, distance: 13.0
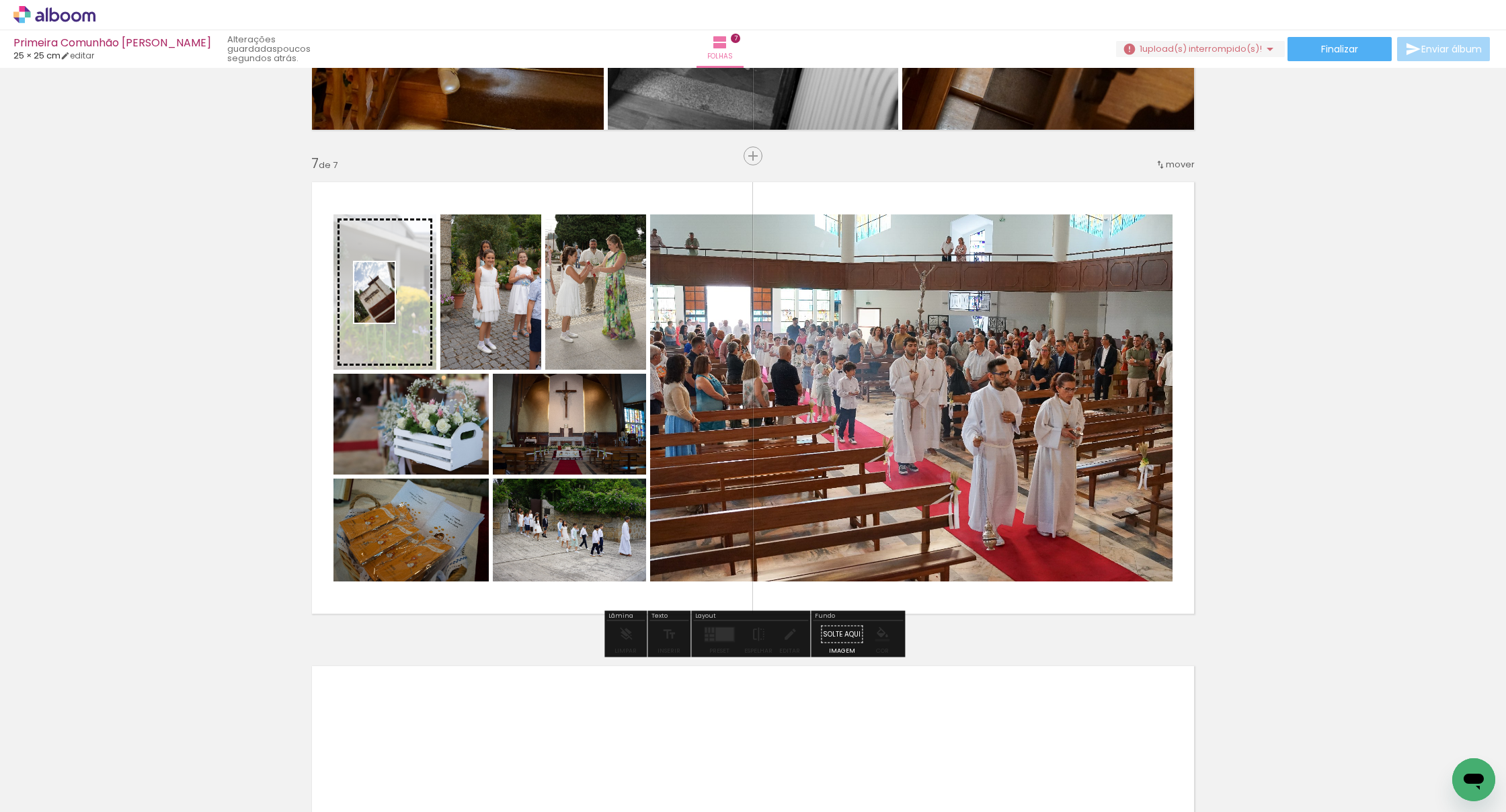
drag, startPoint x: 1467, startPoint y: 753, endPoint x: 395, endPoint y: 302, distance: 1163.0
click at [395, 302] on quentale-workspace at bounding box center [753, 406] width 1506 height 812
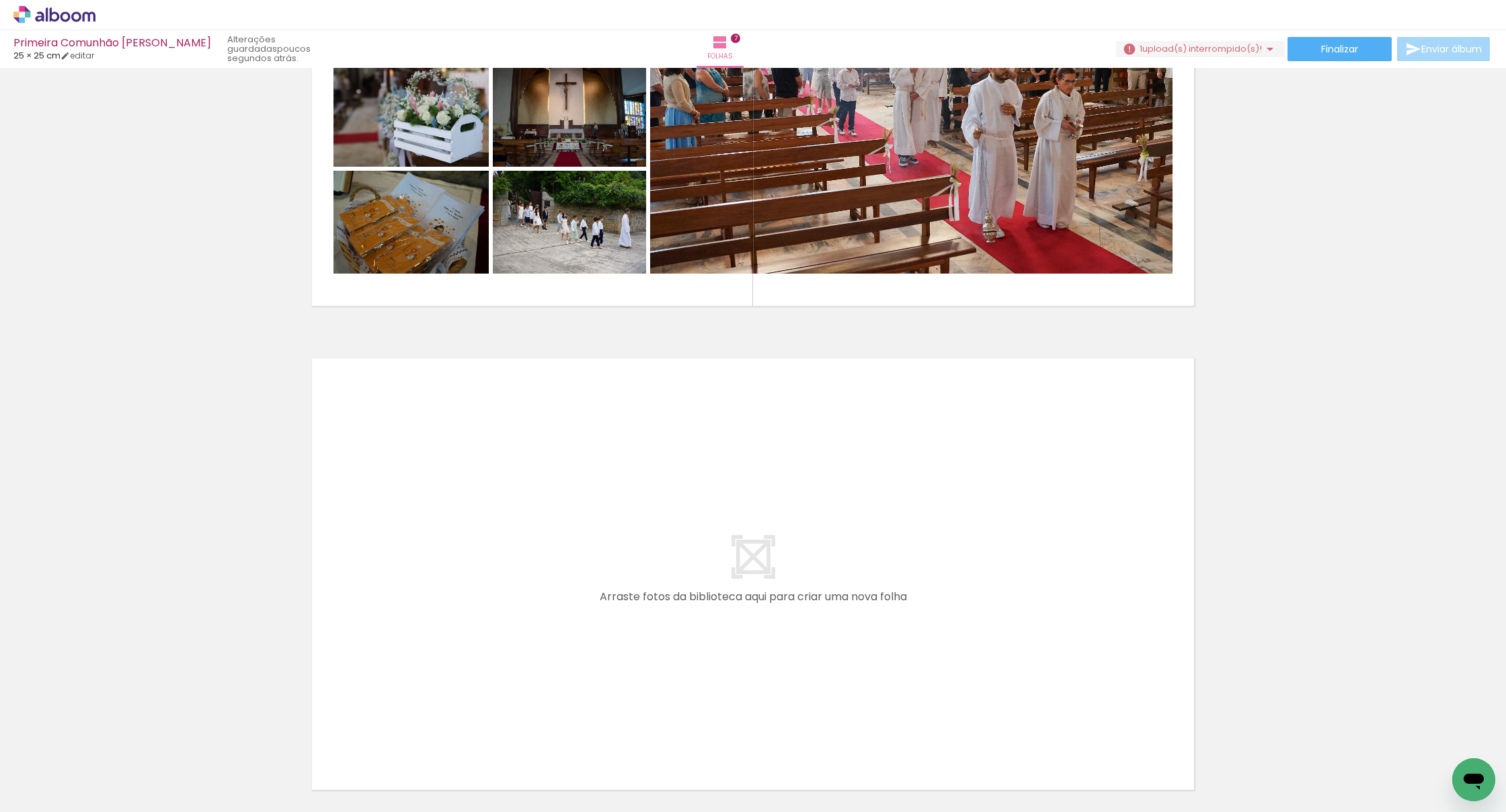
scroll to position [0, 137]
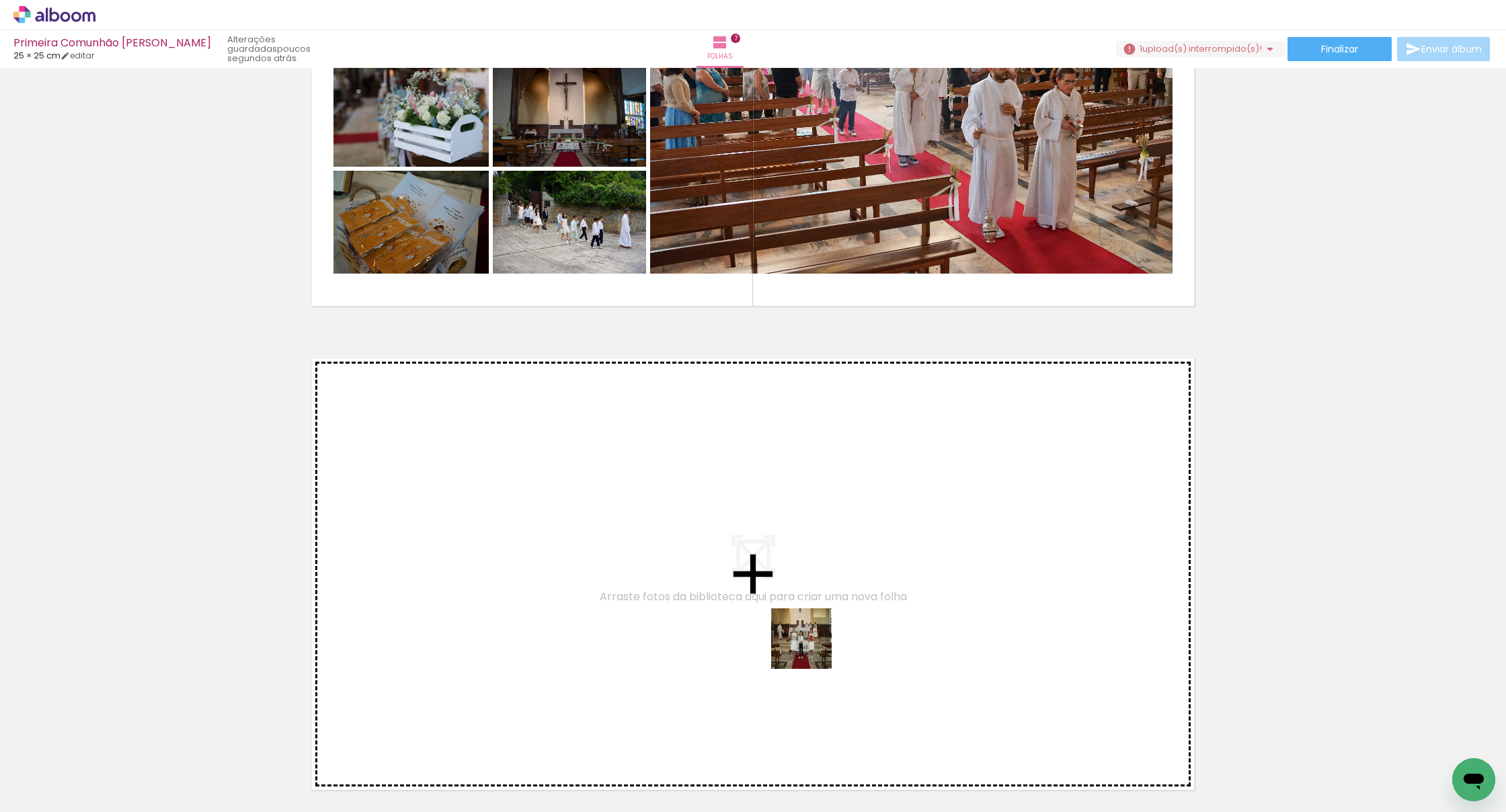
drag, startPoint x: 857, startPoint y: 696, endPoint x: 777, endPoint y: 615, distance: 113.8
click at [777, 615] on quentale-workspace at bounding box center [753, 406] width 1506 height 812
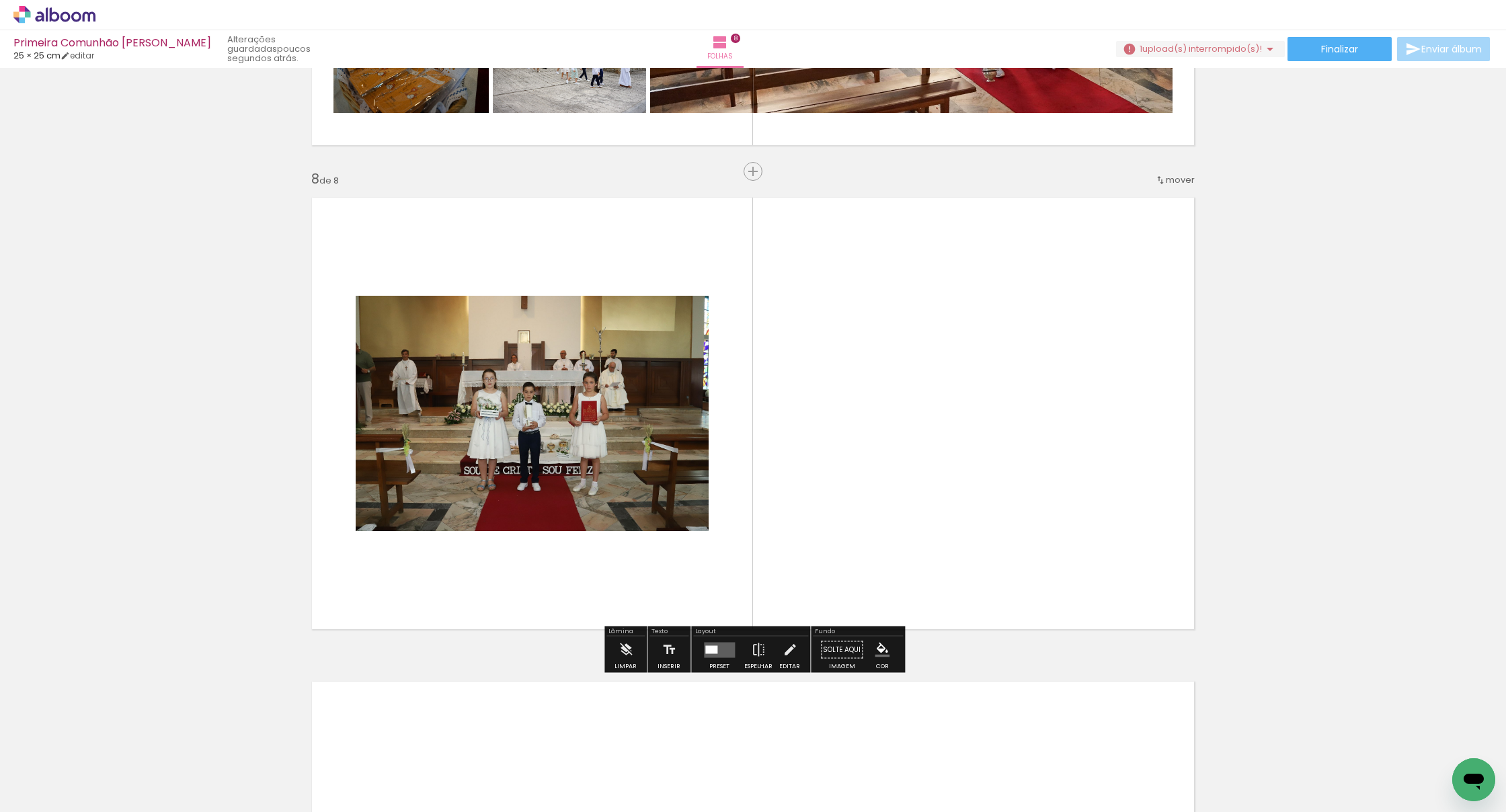
scroll to position [3321, 0]
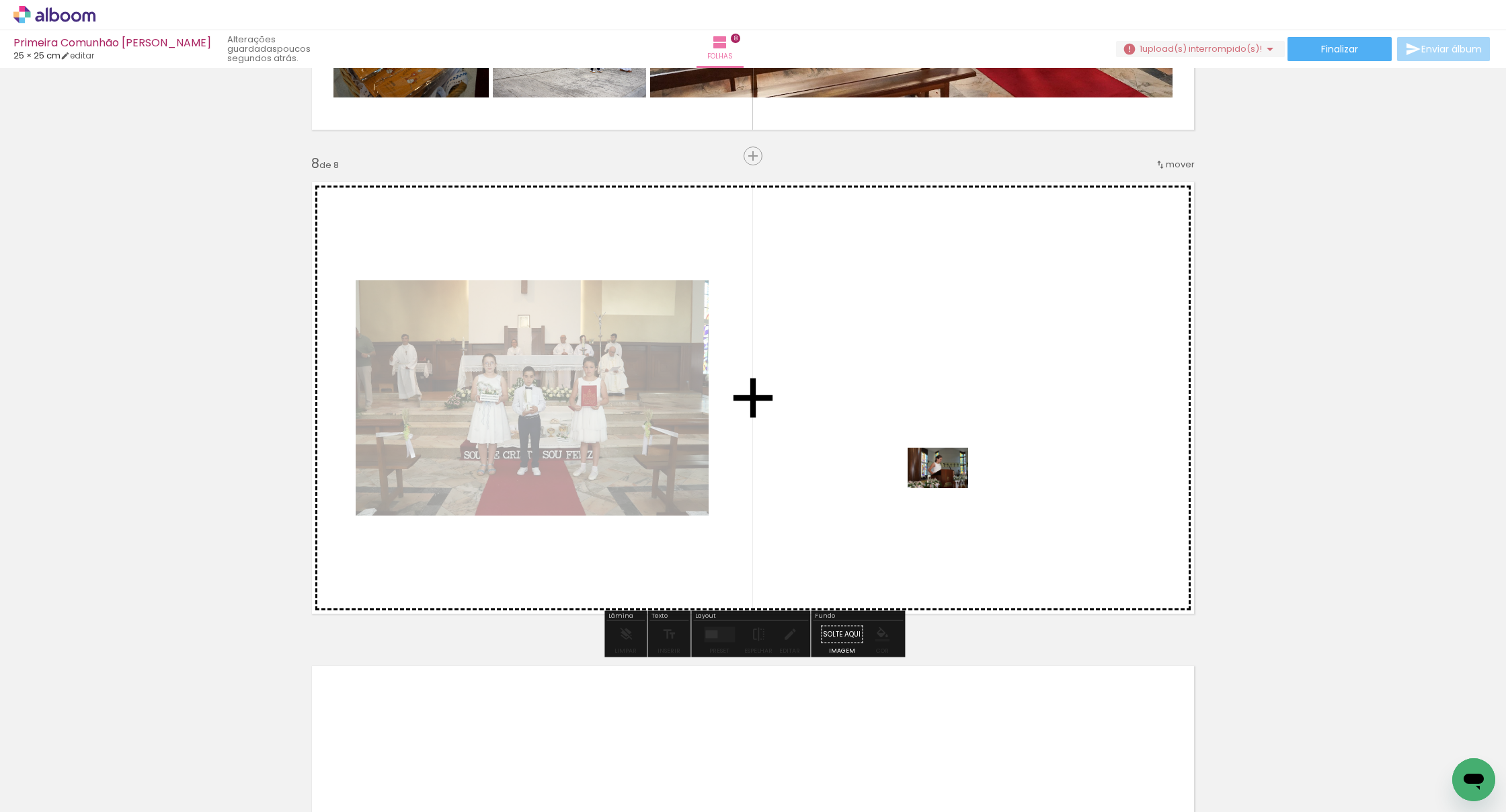
click at [947, 489] on quentale-workspace at bounding box center [753, 406] width 1506 height 812
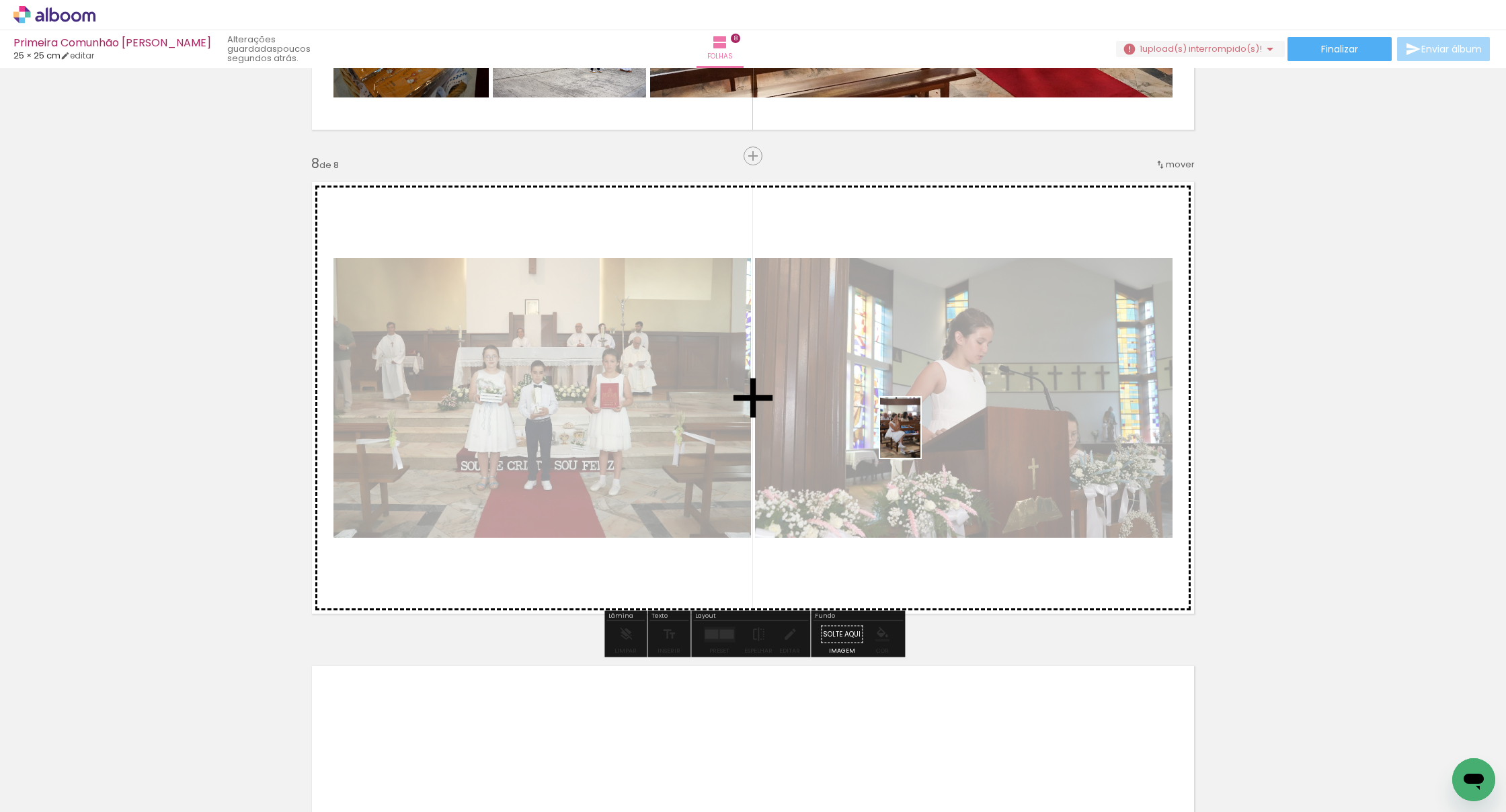
click at [922, 440] on quentale-workspace at bounding box center [753, 406] width 1506 height 812
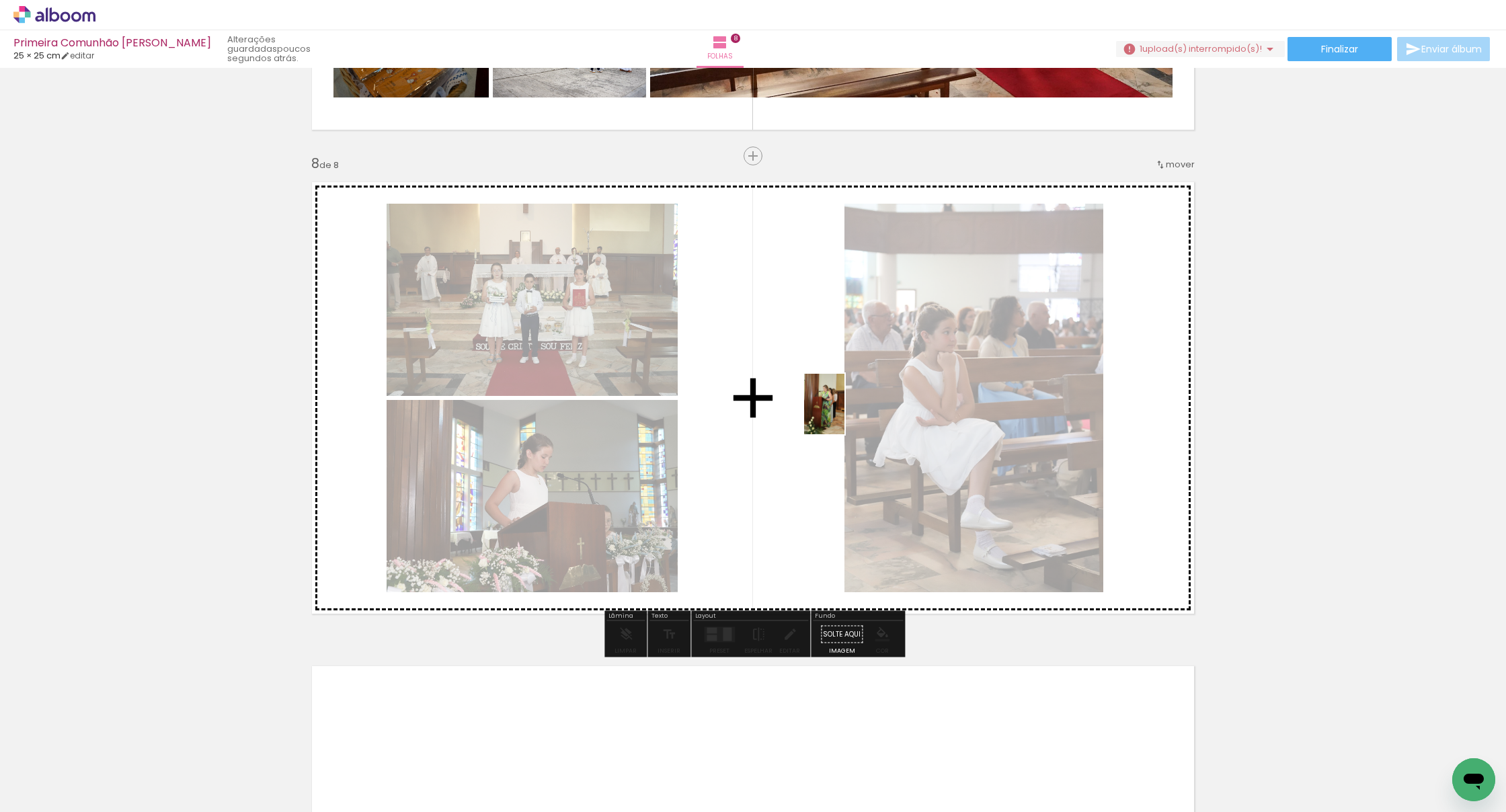
click at [845, 415] on quentale-workspace at bounding box center [753, 406] width 1506 height 812
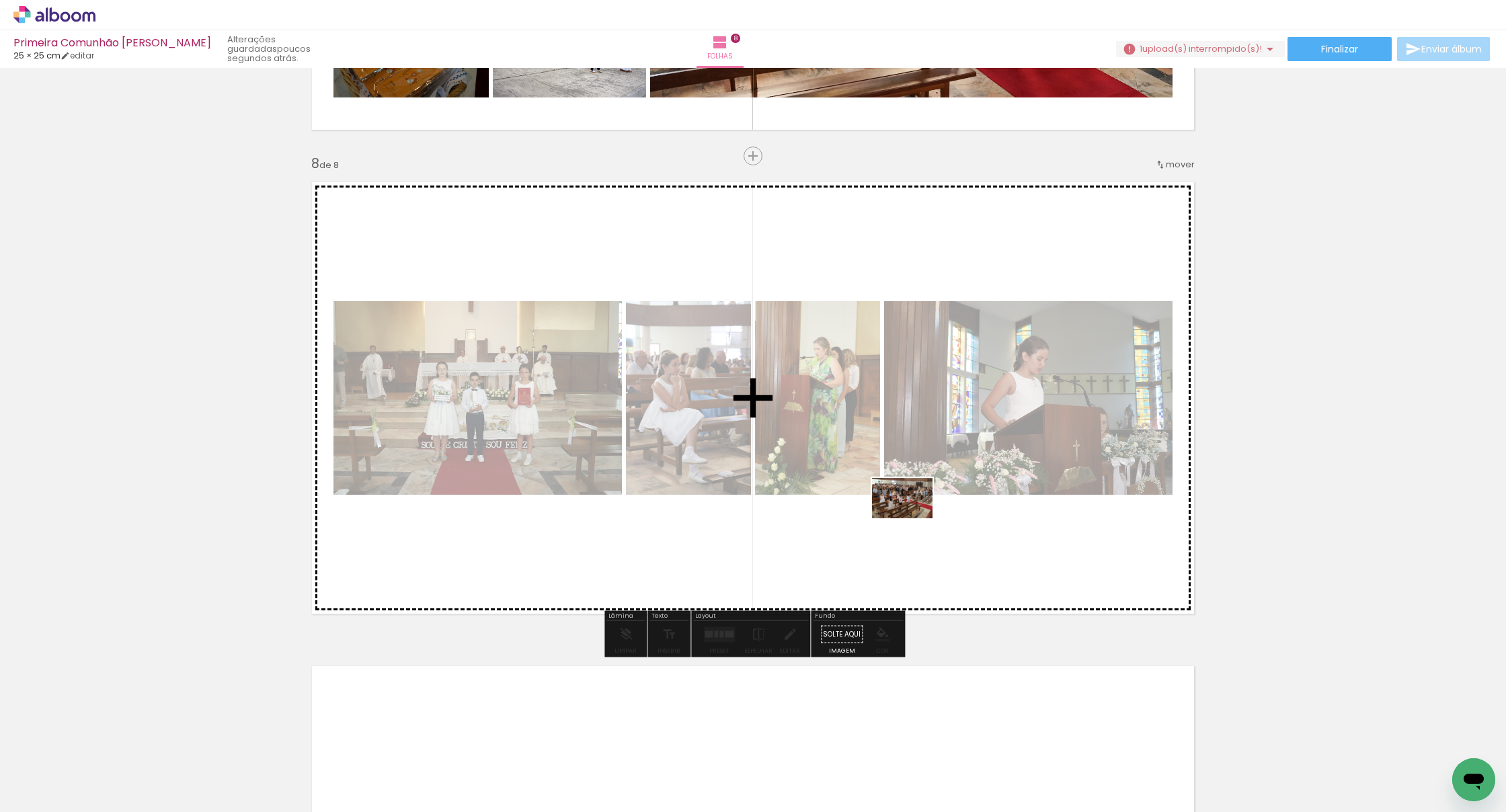
drag, startPoint x: 1274, startPoint y: 759, endPoint x: 912, endPoint y: 518, distance: 434.9
click at [912, 518] on quentale-workspace at bounding box center [753, 406] width 1506 height 812
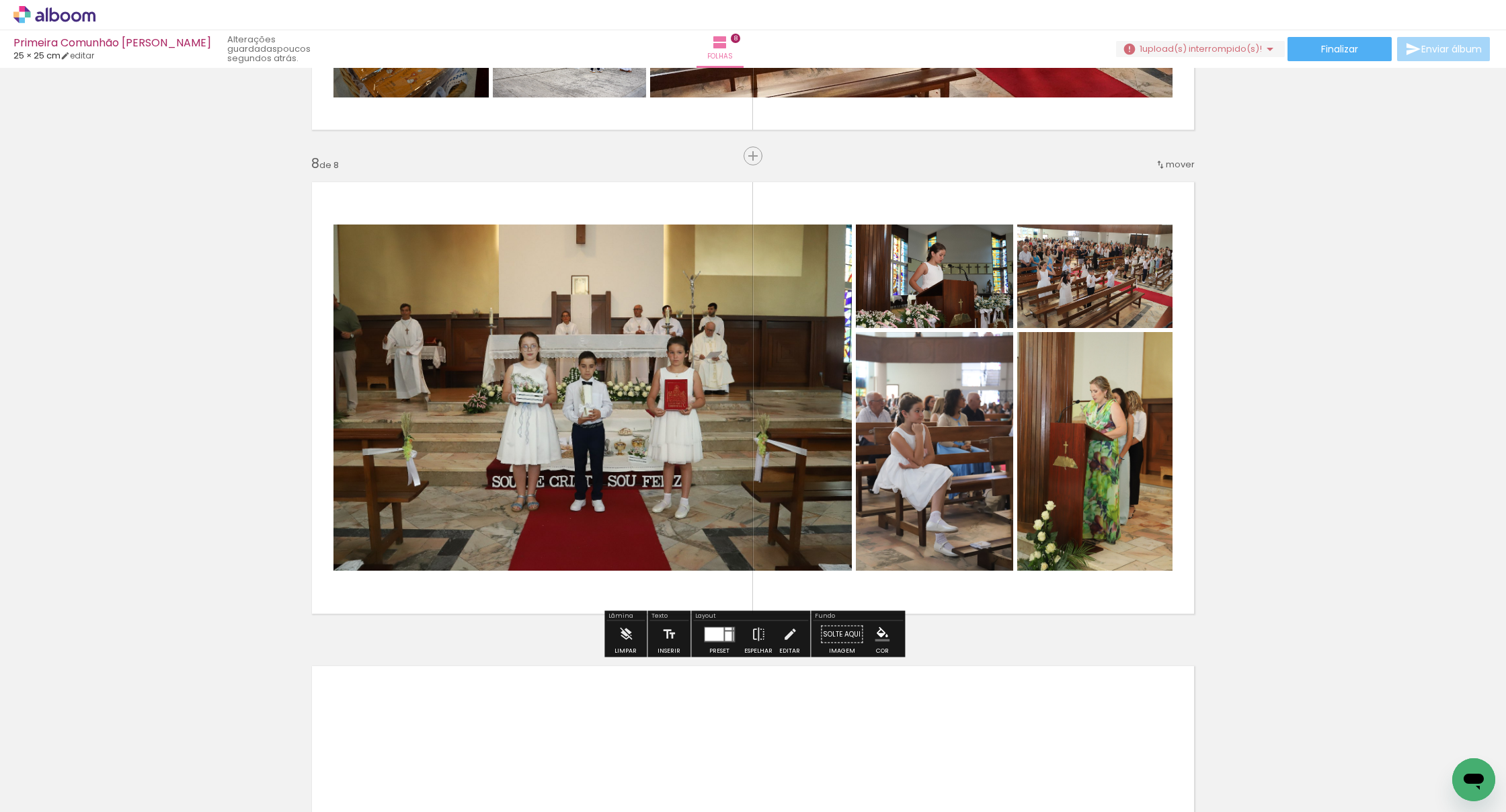
scroll to position [0, 696]
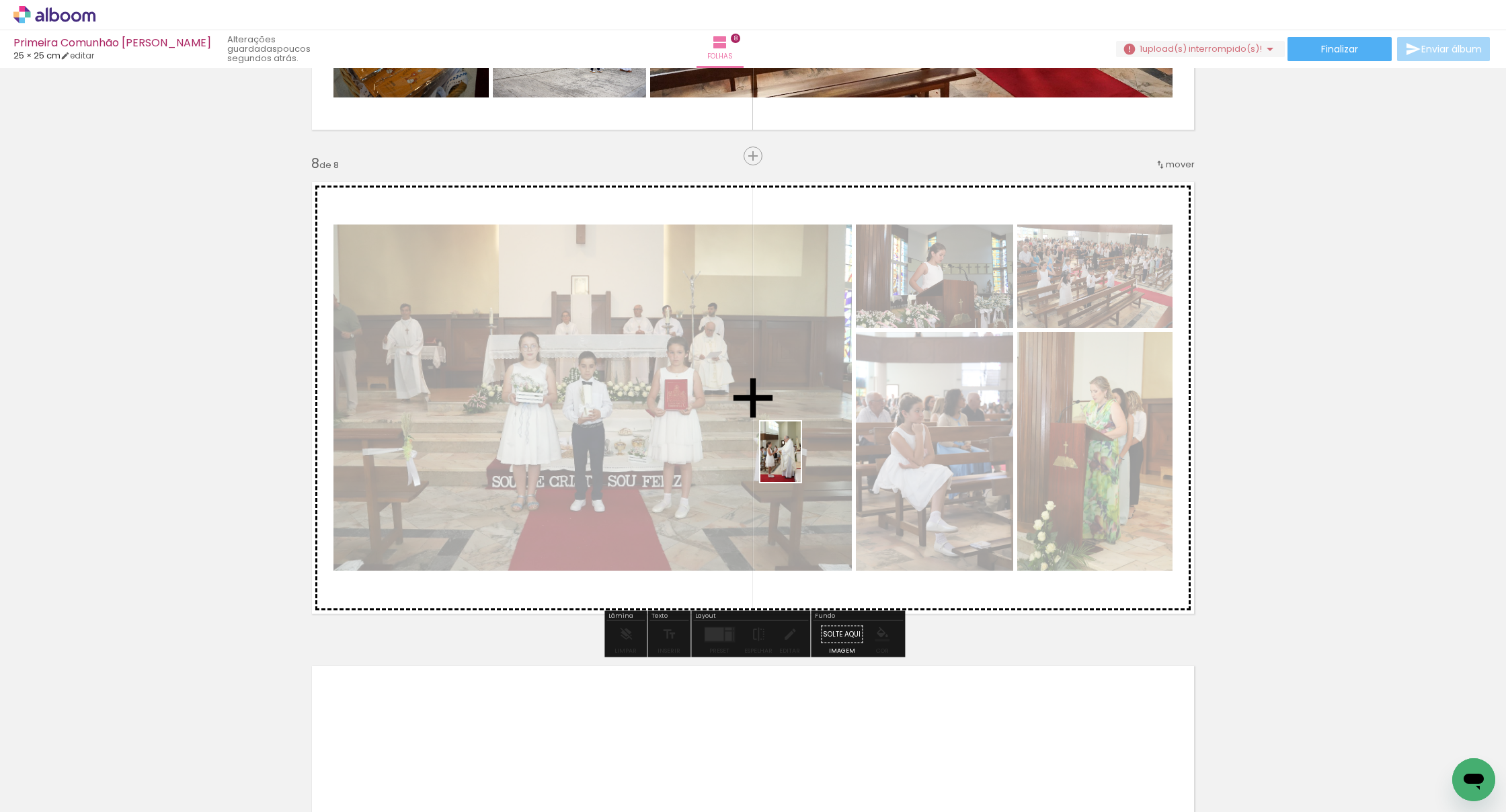
drag, startPoint x: 872, startPoint y: 778, endPoint x: 800, endPoint y: 462, distance: 324.1
click at [800, 462] on quentale-workspace at bounding box center [753, 406] width 1506 height 812
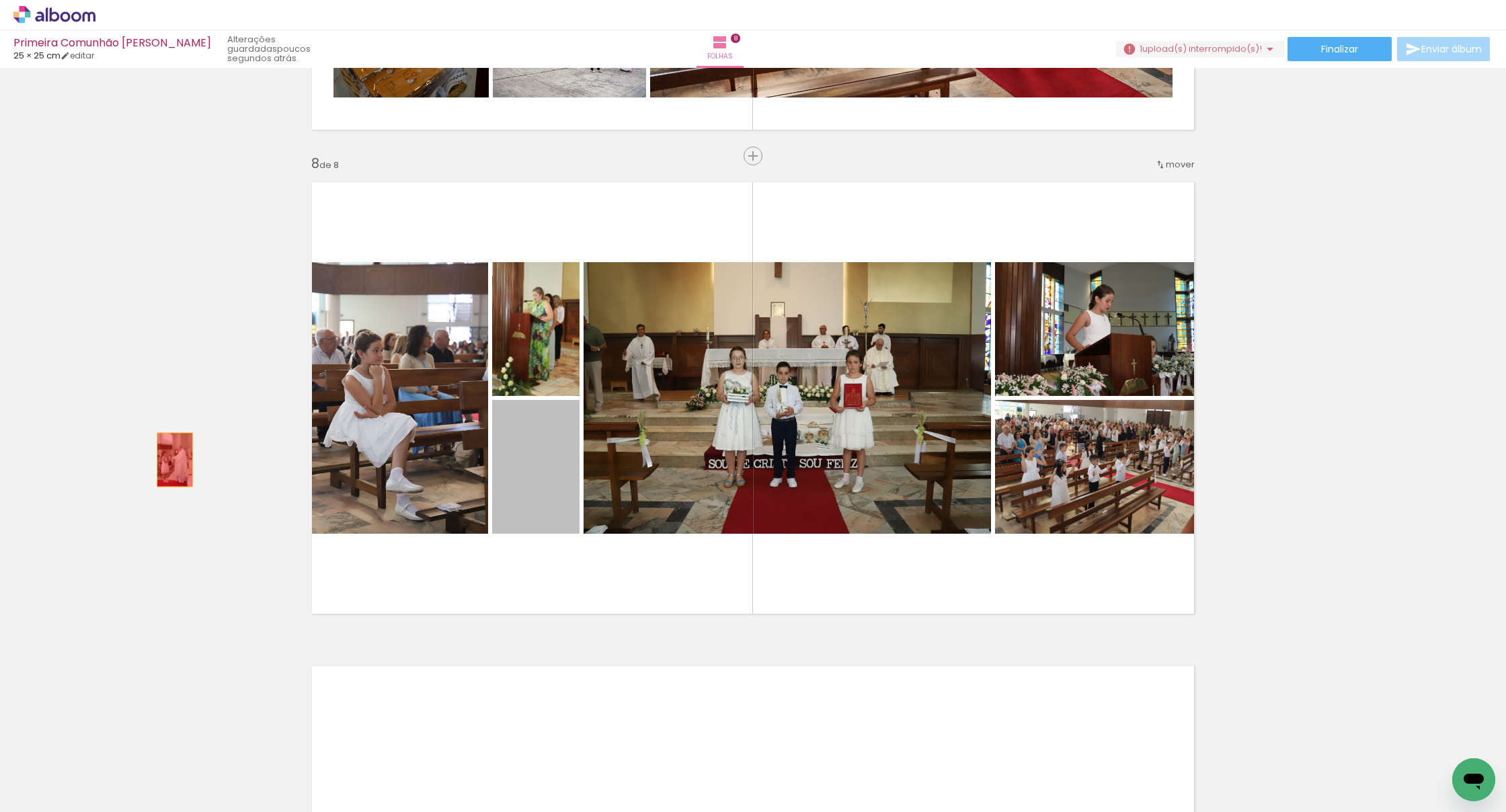
drag, startPoint x: 546, startPoint y: 485, endPoint x: 179, endPoint y: 460, distance: 367.9
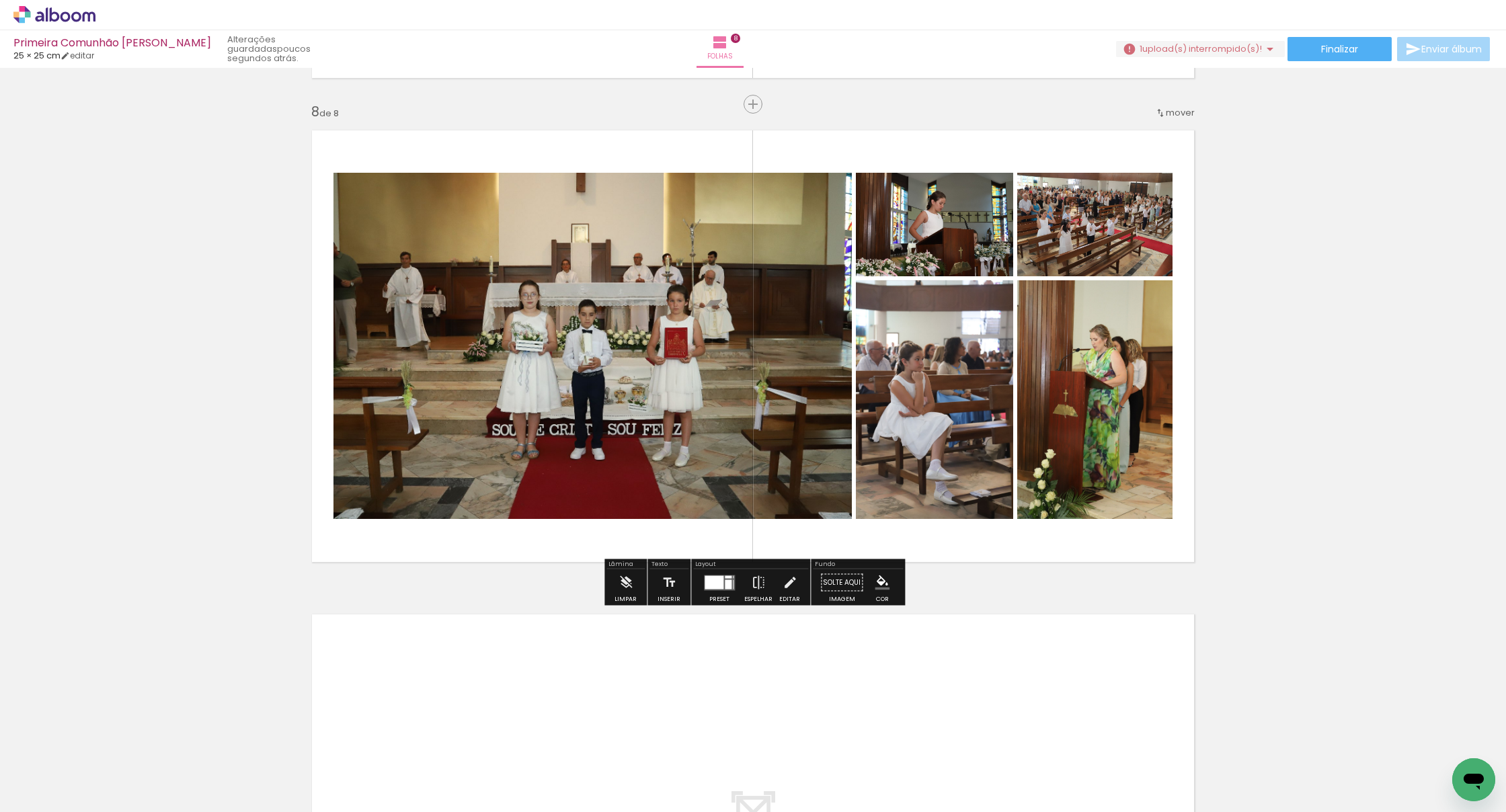
scroll to position [3350, 0]
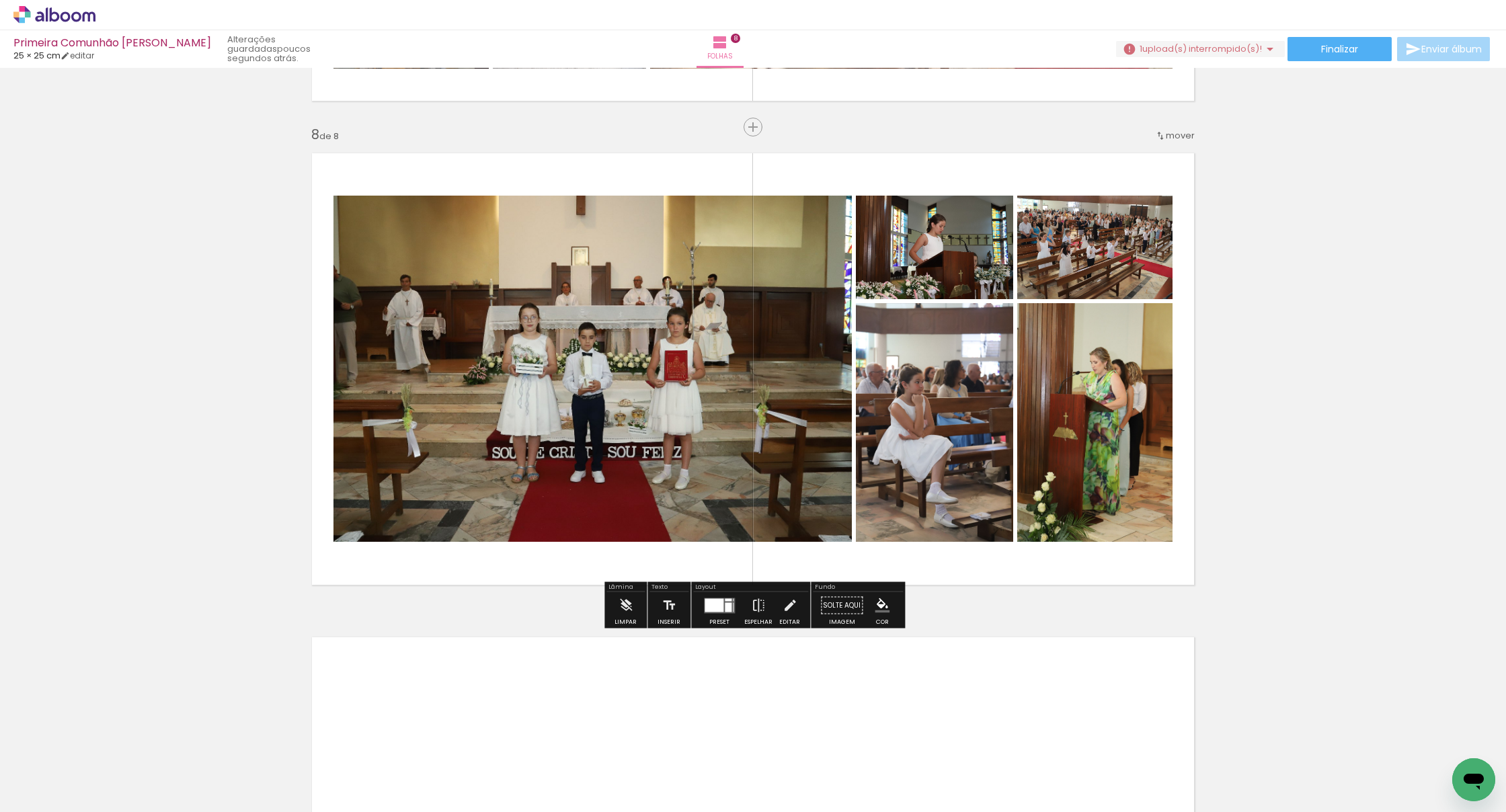
click at [721, 604] on quentale-layouter at bounding box center [718, 605] width 31 height 16
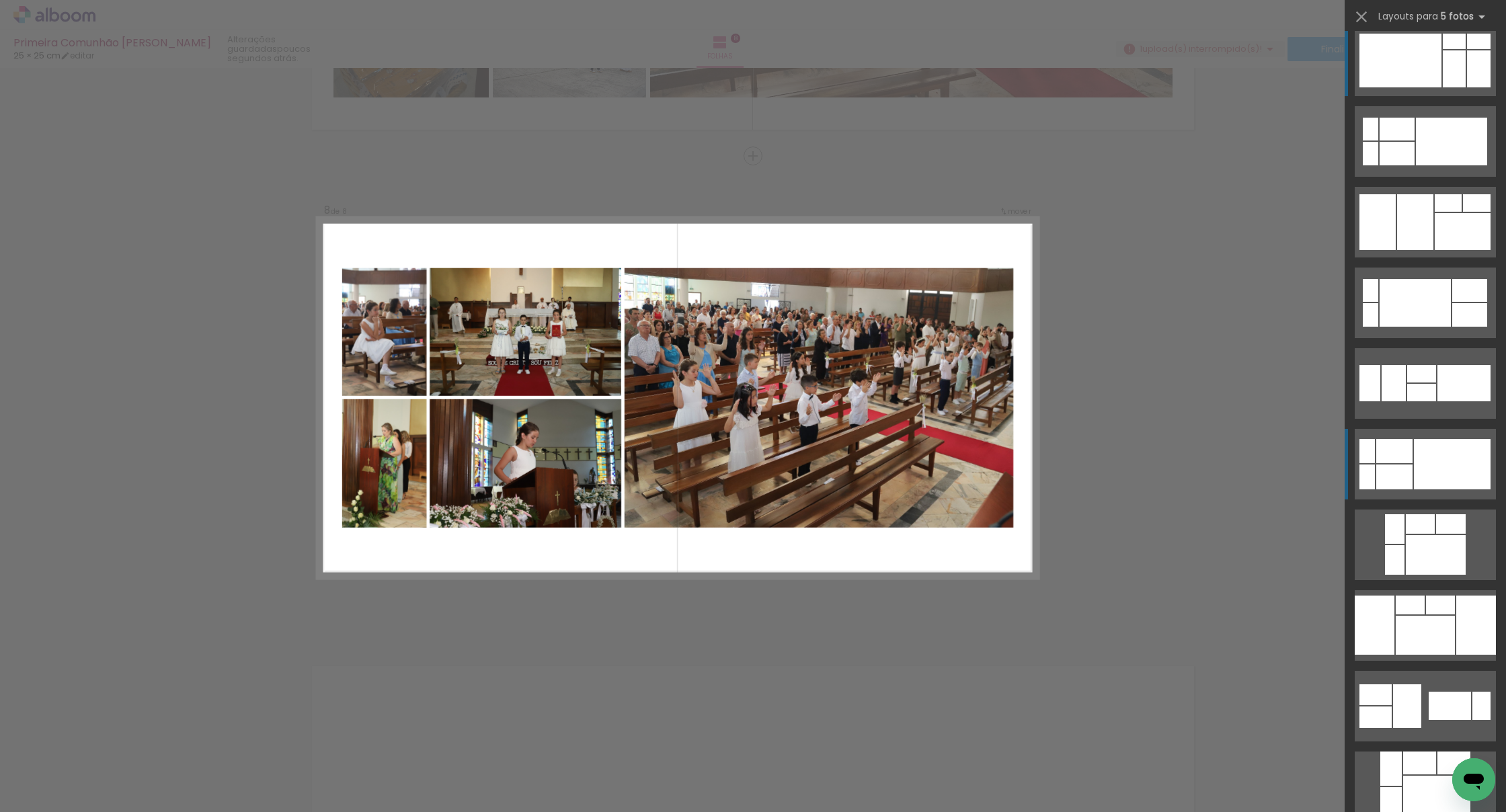
scroll to position [14, 0]
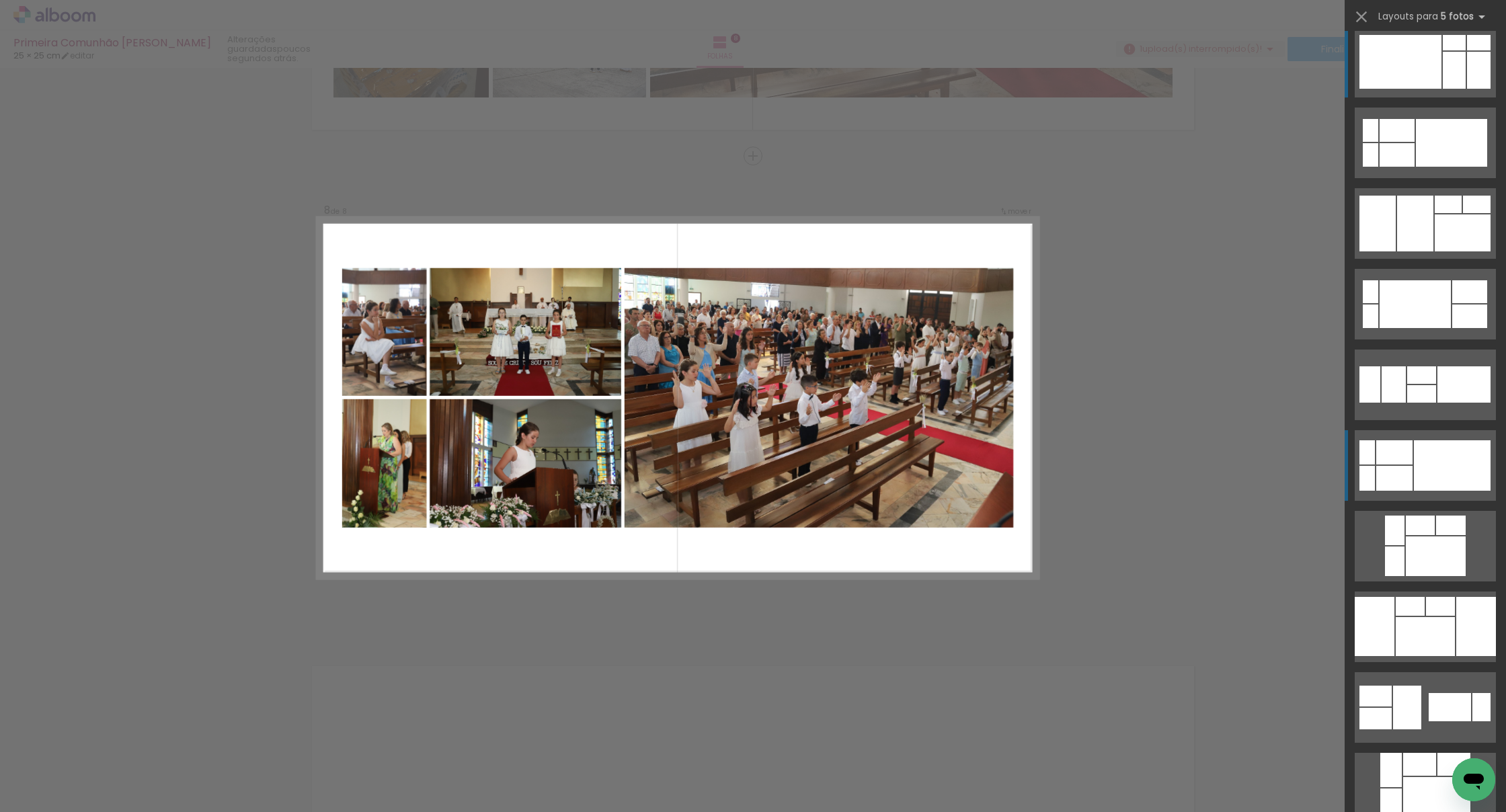
click at [1443, 167] on div at bounding box center [1451, 143] width 71 height 48
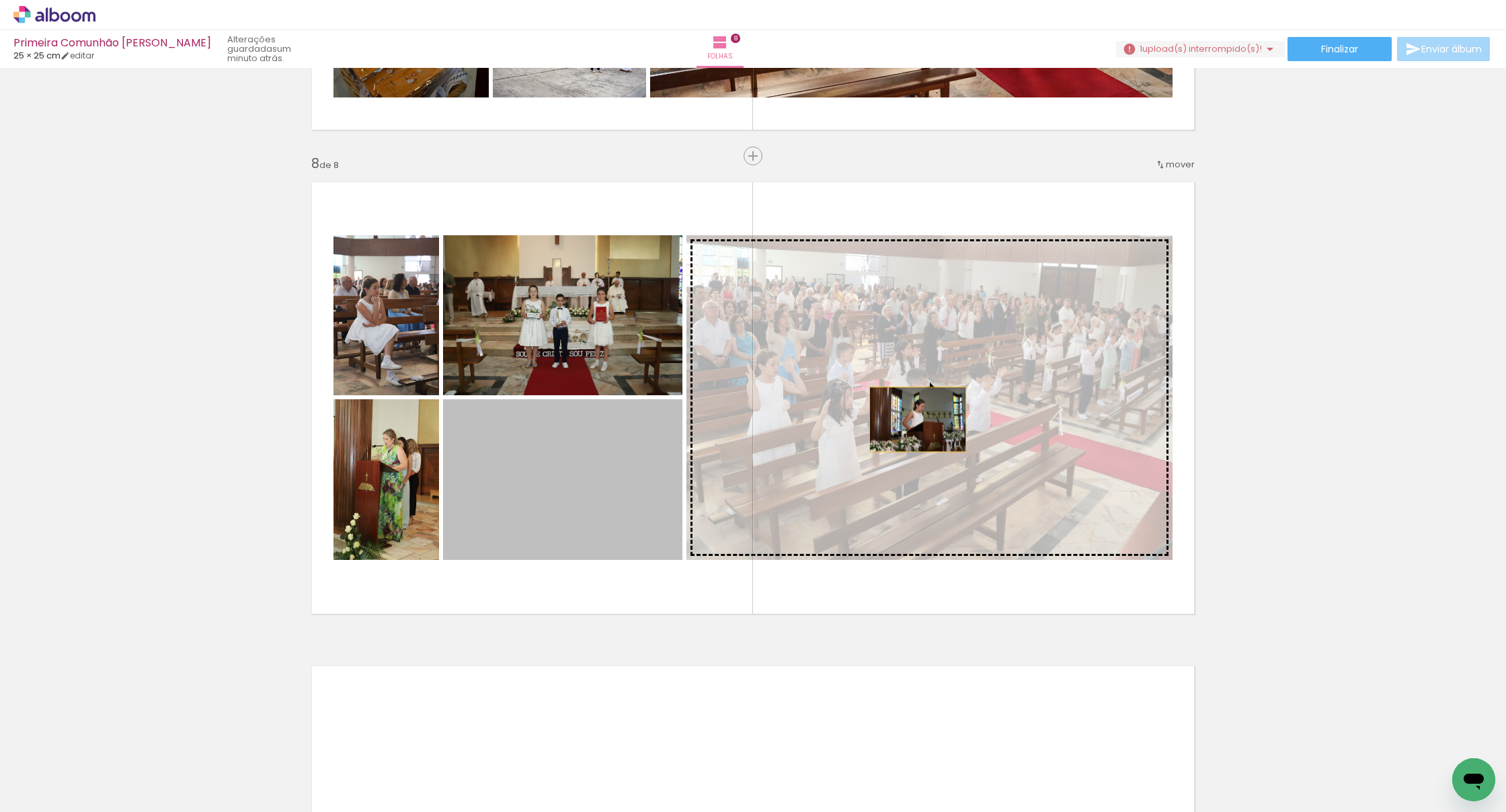
drag, startPoint x: 567, startPoint y: 478, endPoint x: 917, endPoint y: 420, distance: 354.8
click at [0, 0] on slot at bounding box center [0, 0] width 0 height 0
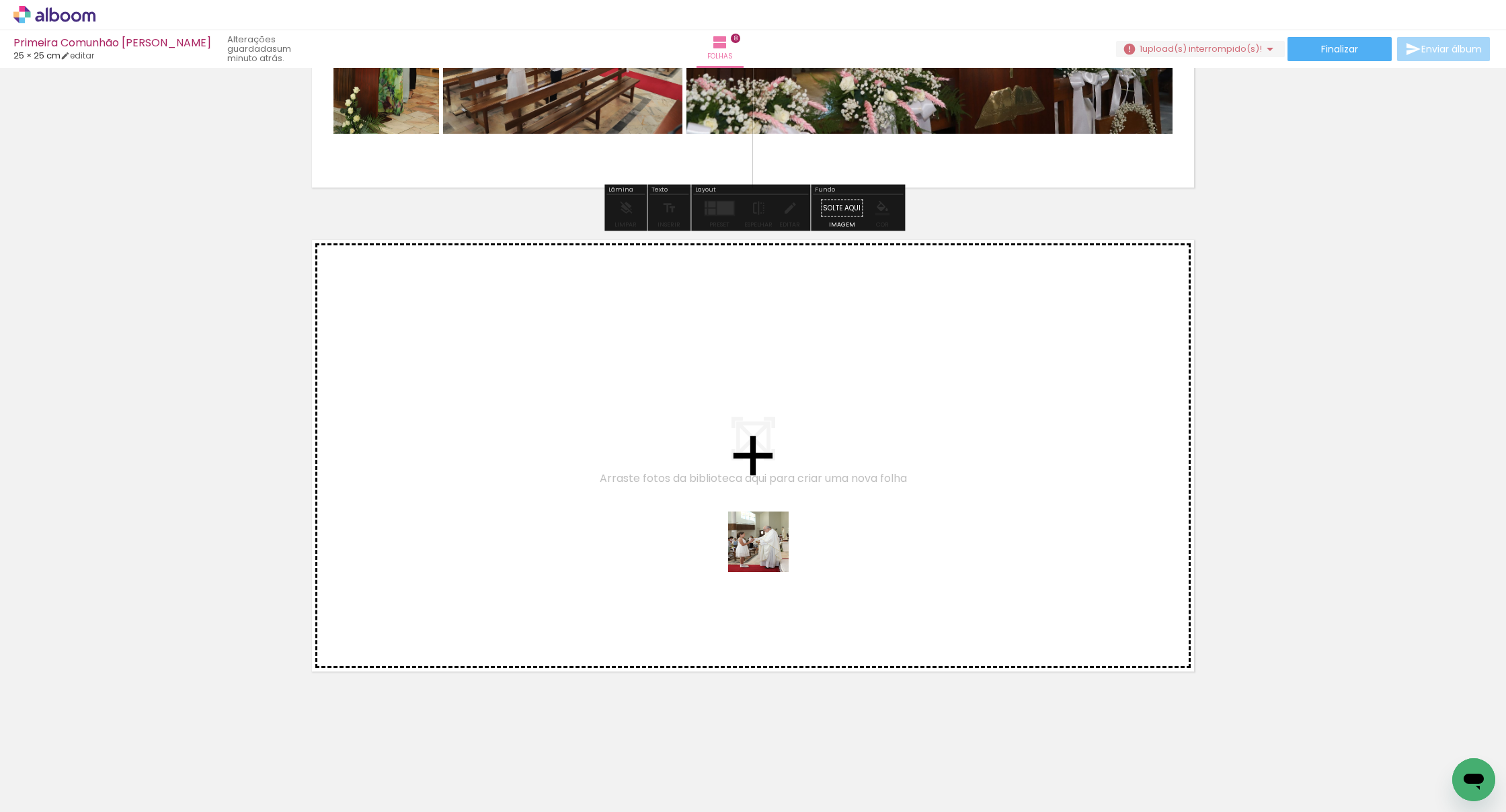
drag, startPoint x: 868, startPoint y: 761, endPoint x: 767, endPoint y: 549, distance: 234.8
click at [767, 549] on quentale-workspace at bounding box center [753, 406] width 1506 height 812
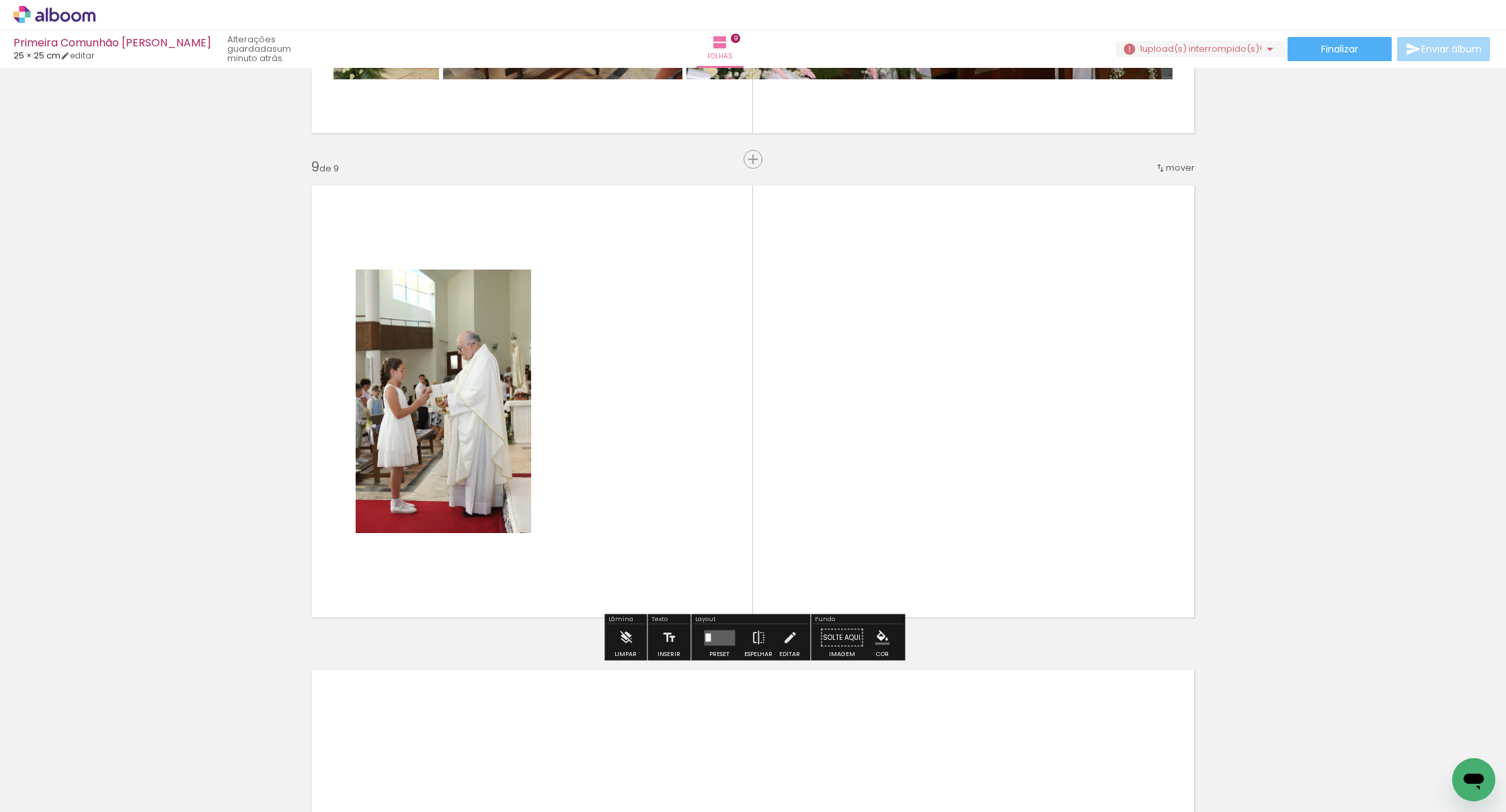
scroll to position [3805, 0]
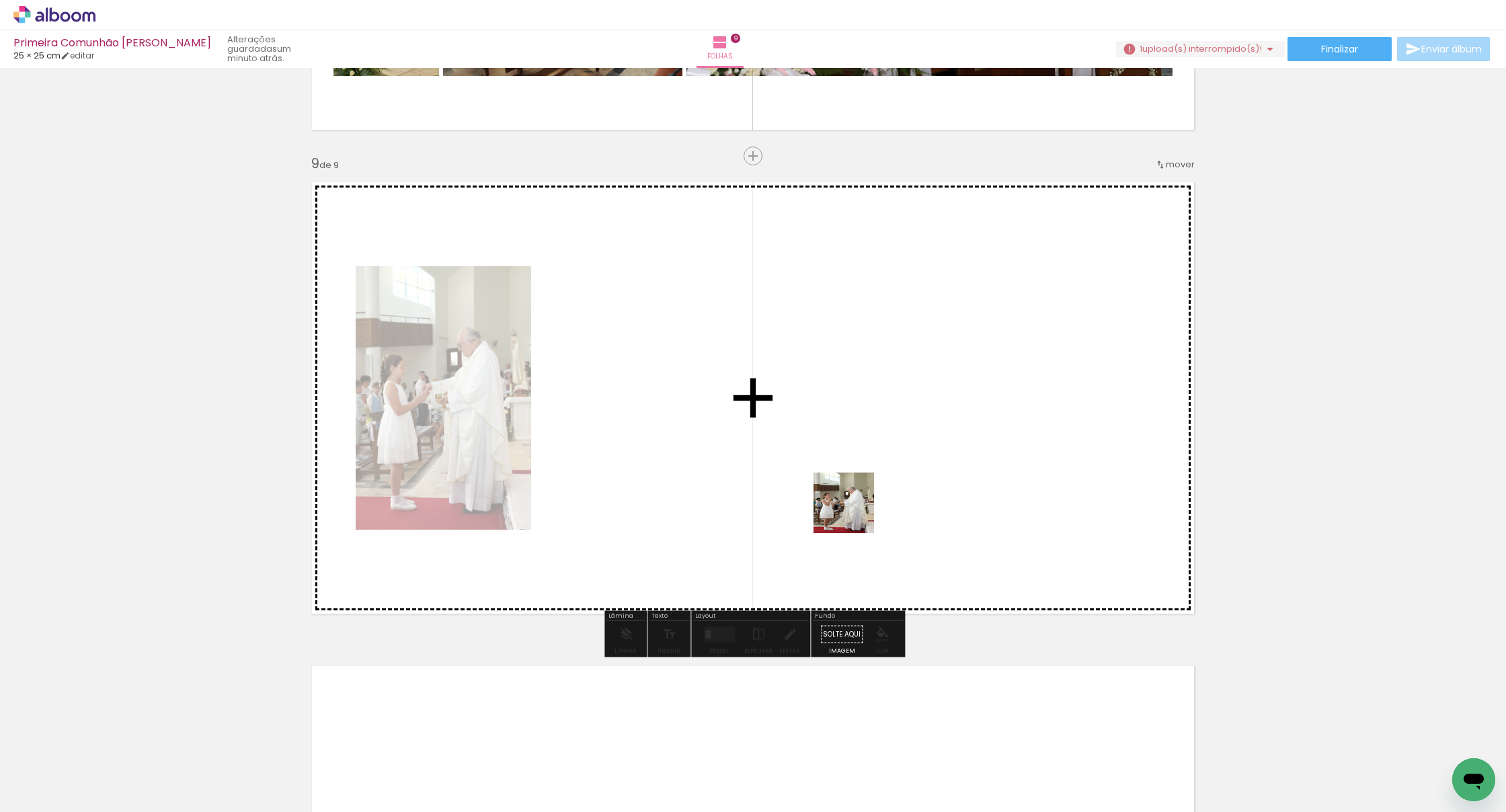
drag, startPoint x: 935, startPoint y: 738, endPoint x: 842, endPoint y: 493, distance: 262.1
click at [842, 495] on quentale-workspace at bounding box center [753, 406] width 1506 height 812
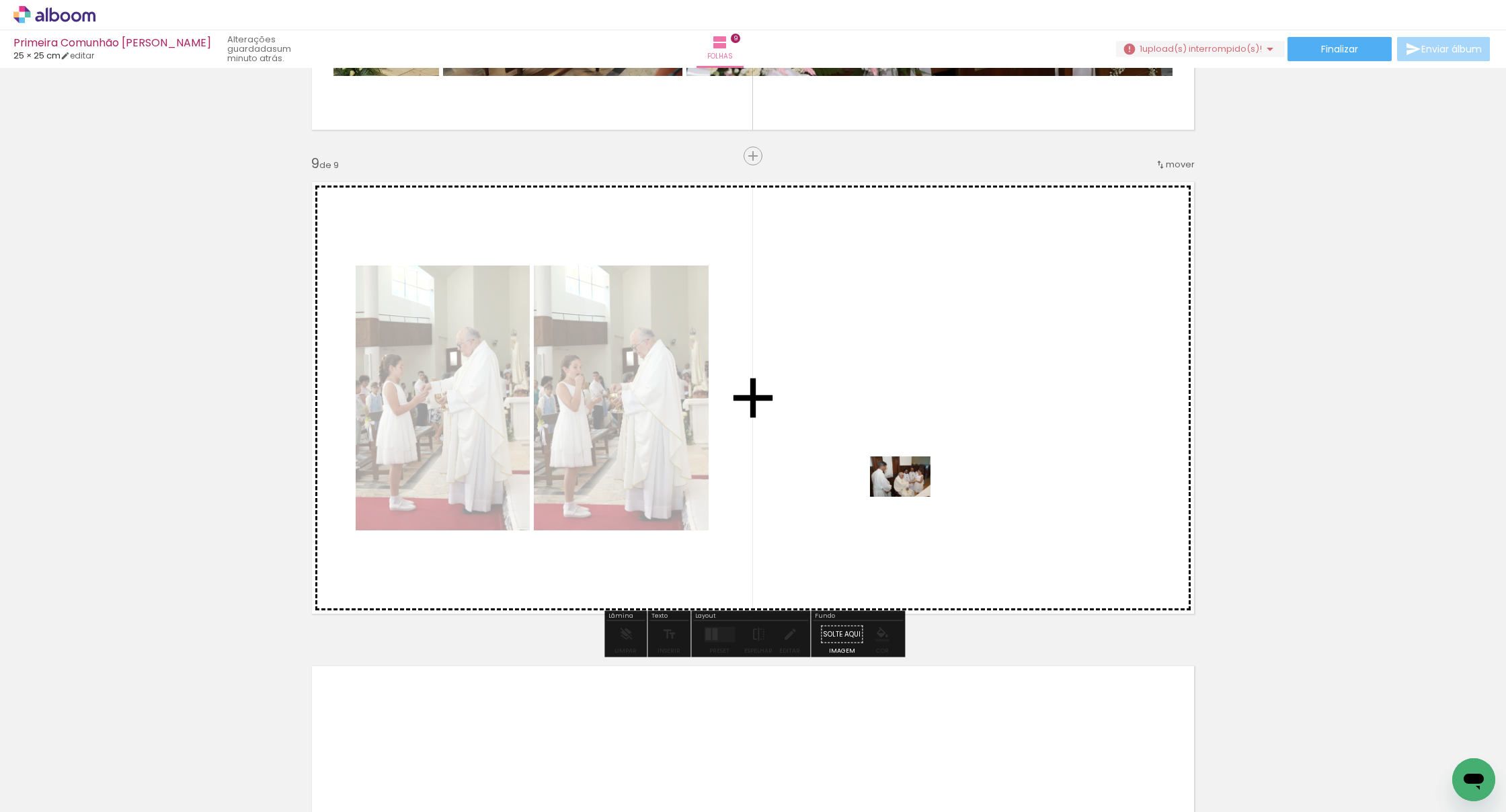
drag, startPoint x: 1034, startPoint y: 773, endPoint x: 900, endPoint y: 485, distance: 317.6
click at [900, 485] on quentale-workspace at bounding box center [753, 406] width 1506 height 812
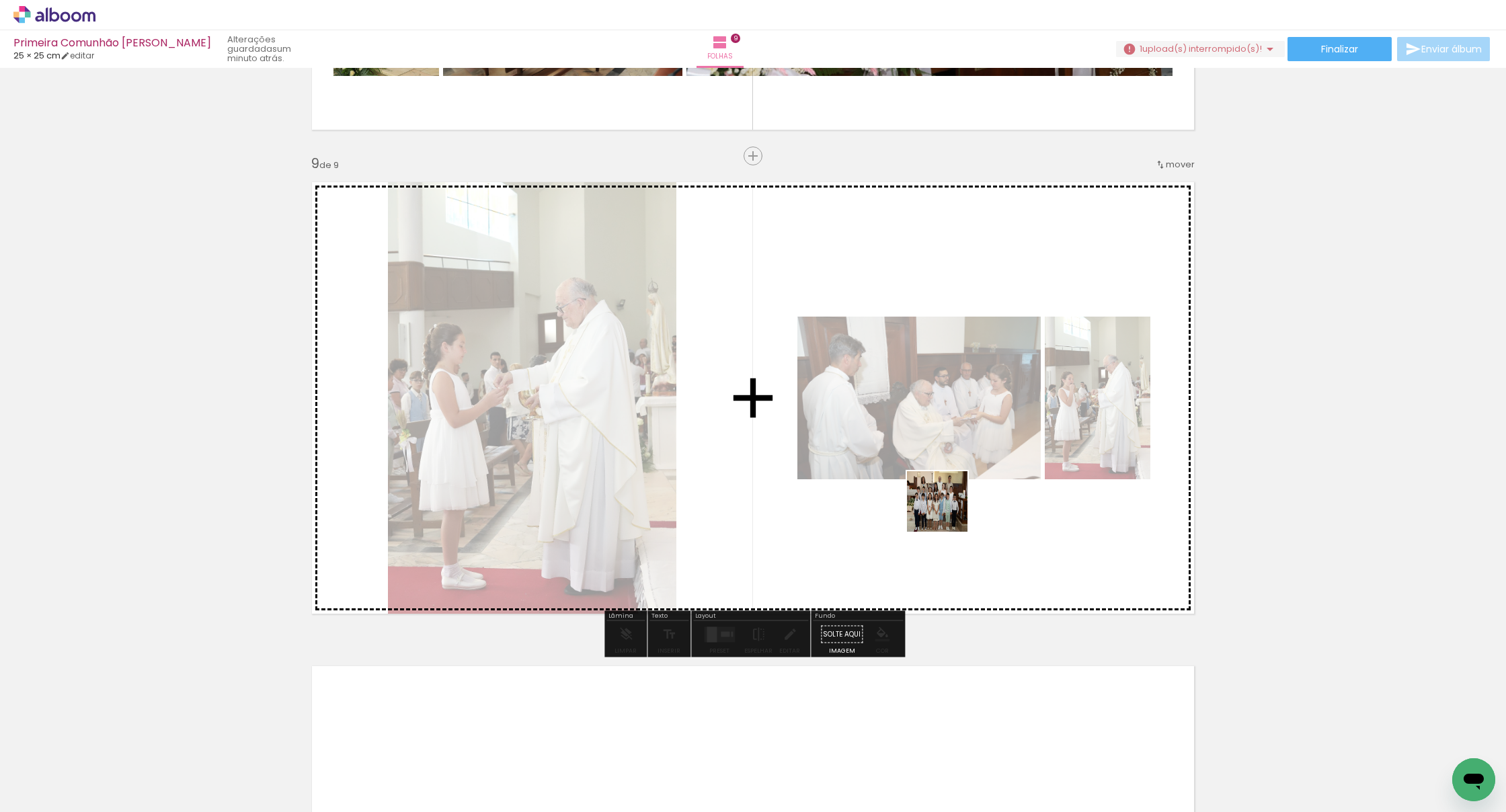
drag, startPoint x: 1028, startPoint y: 624, endPoint x: 948, endPoint y: 511, distance: 138.5
click at [948, 511] on quentale-workspace at bounding box center [753, 406] width 1506 height 812
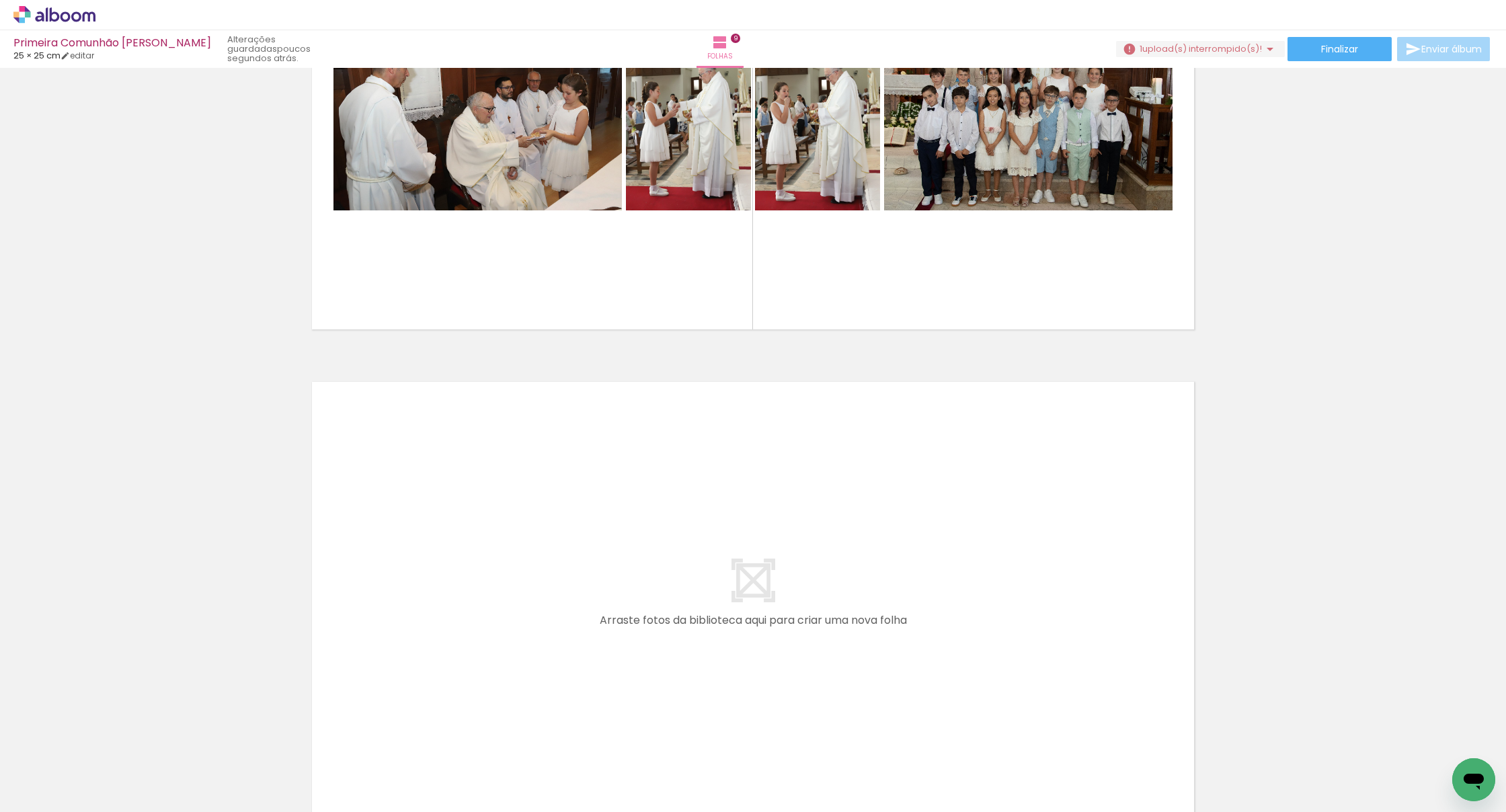
scroll to position [0, 0]
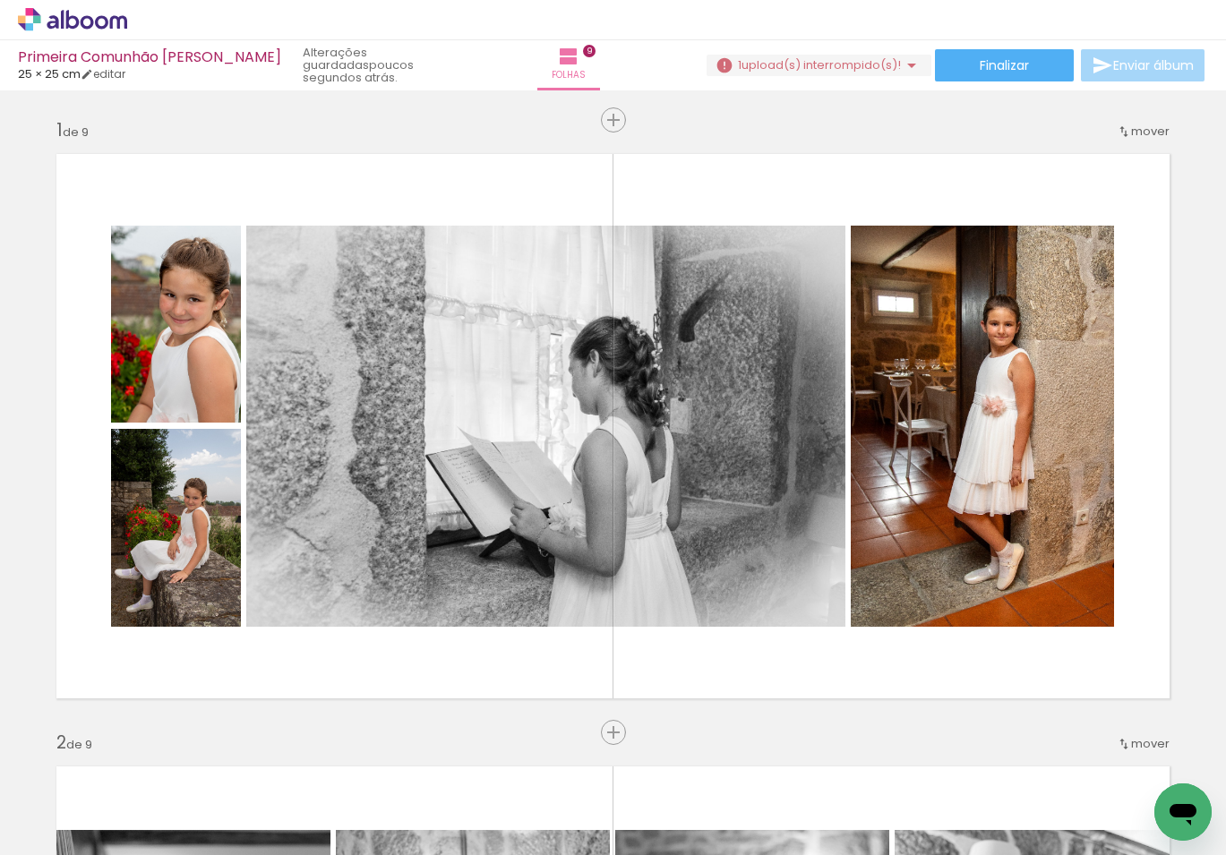
scroll to position [19, 0]
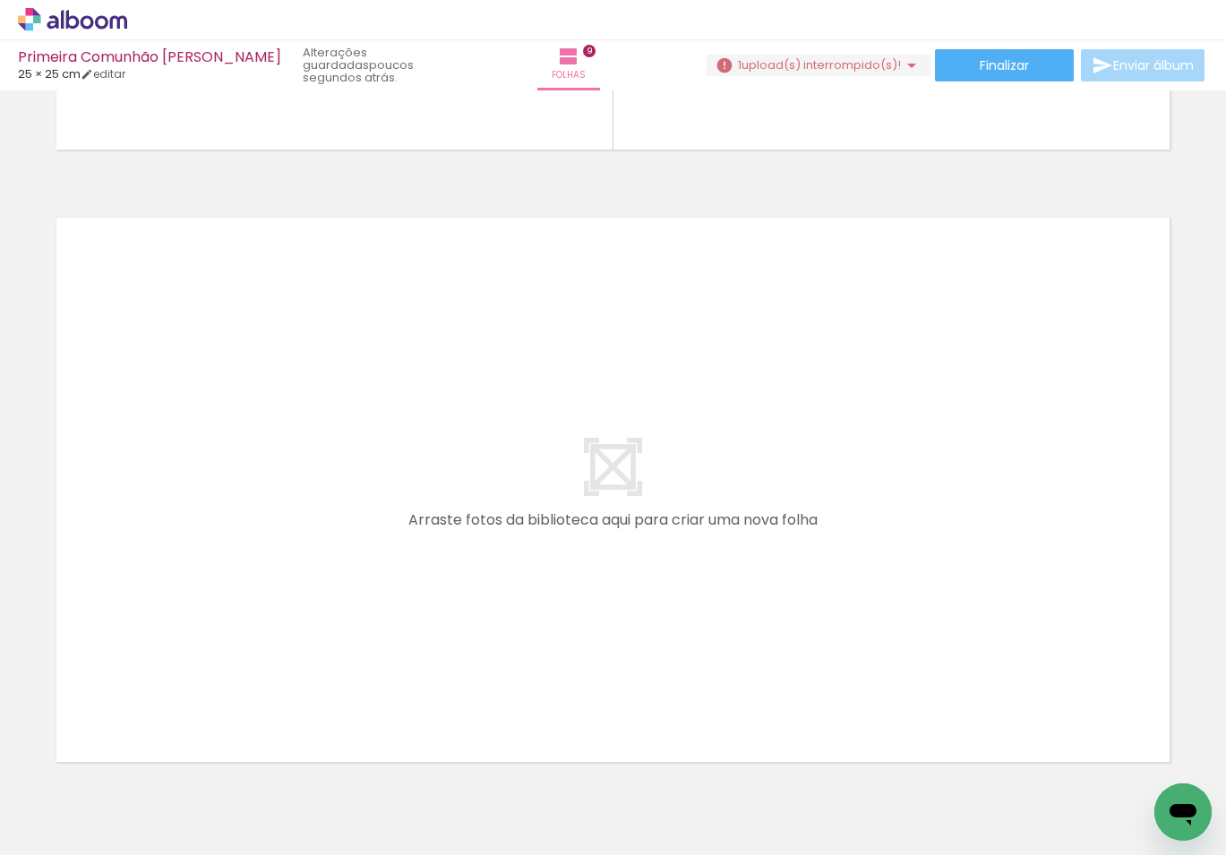
click at [82, 829] on span "Adicionar Fotos" at bounding box center [64, 831] width 54 height 20
click at [0, 0] on input "file" at bounding box center [0, 0] width 0 height 0
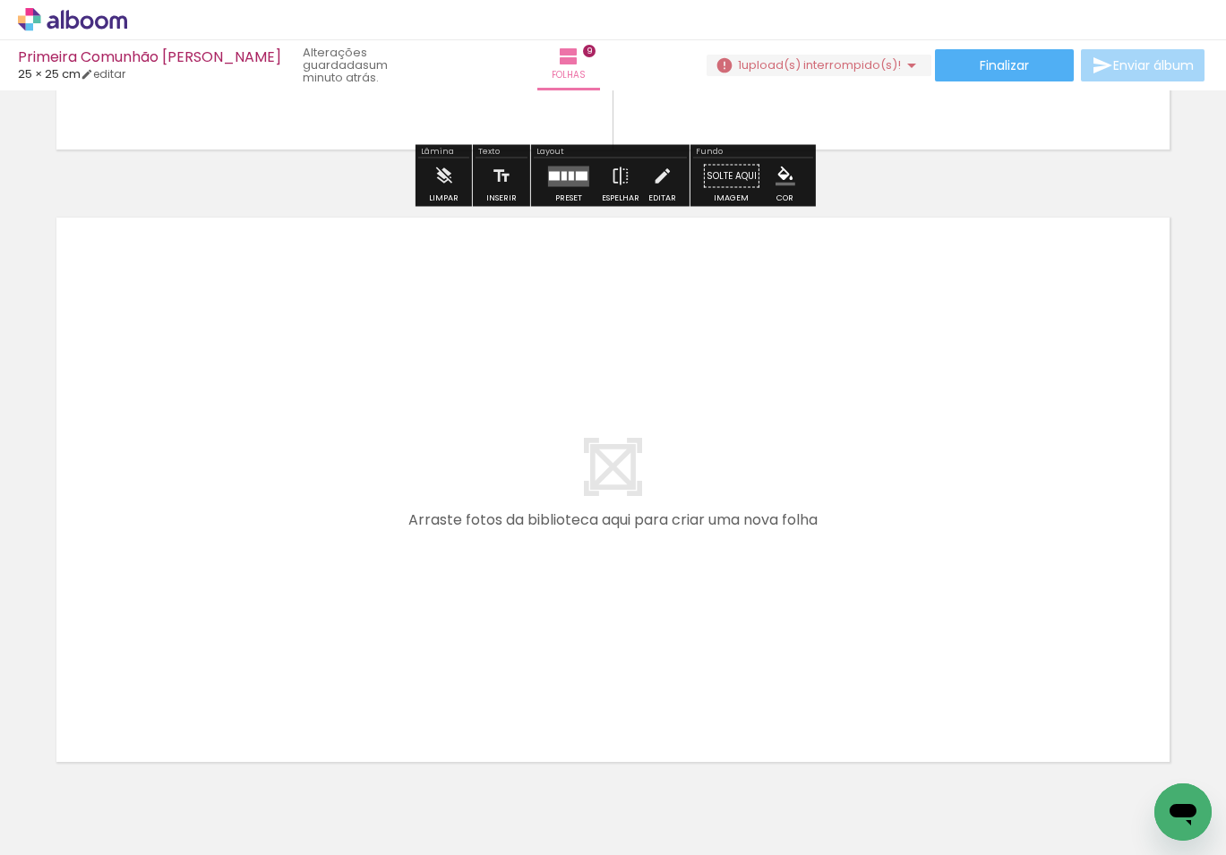
click at [840, 65] on span "upload(s) interrompido(s)!" at bounding box center [820, 64] width 159 height 17
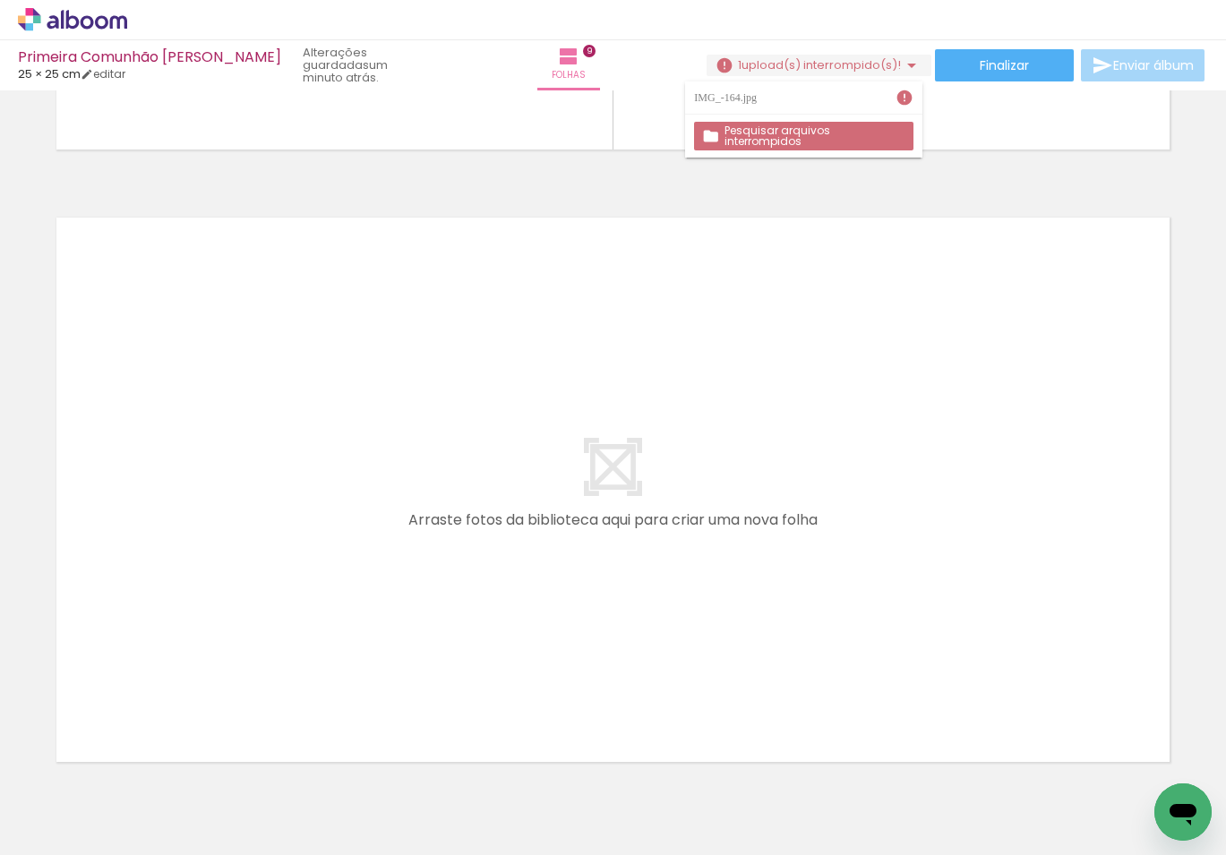
click at [0, 0] on slot "Pesquisar arquivos interrompidos" at bounding box center [0, 0] width 0 height 0
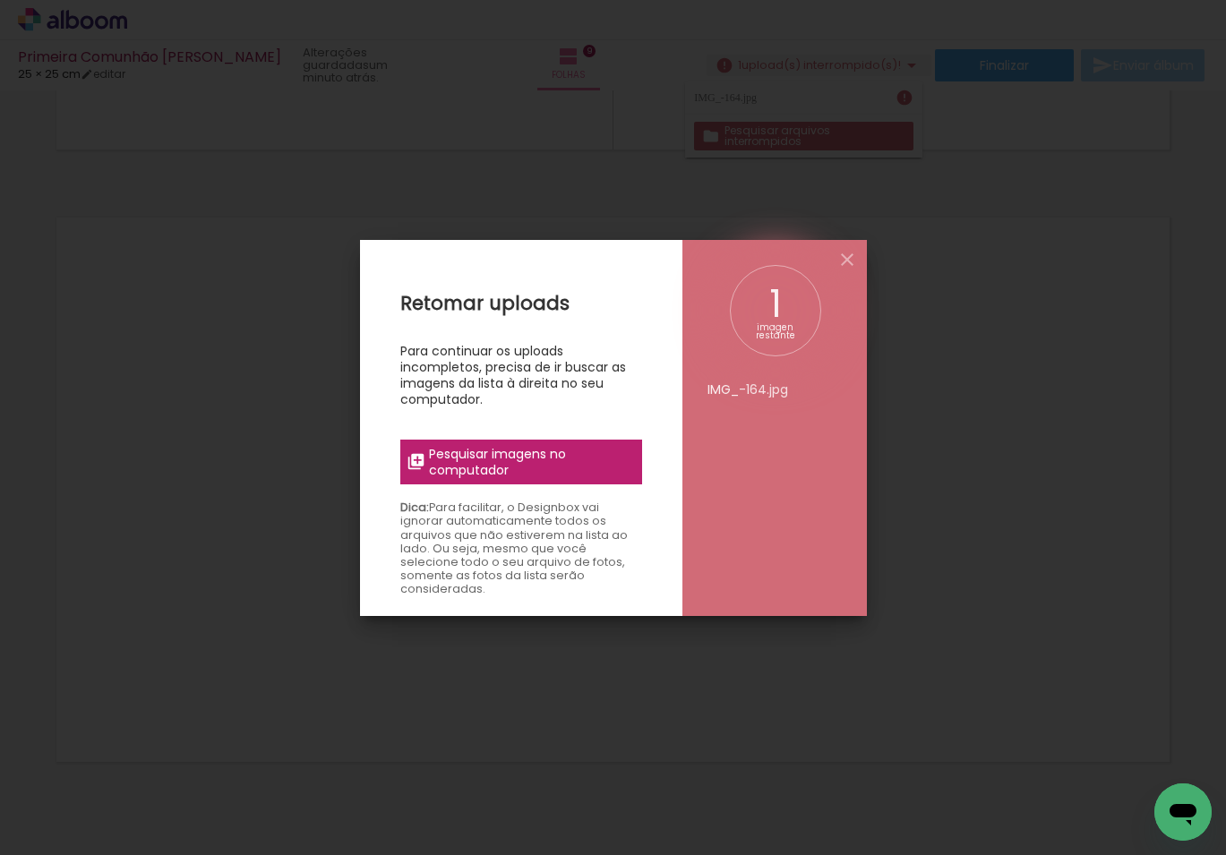
click at [502, 465] on span "Pesquisar imagens no computador" at bounding box center [529, 462] width 201 height 32
click at [0, 0] on input "file" at bounding box center [0, 0] width 0 height 0
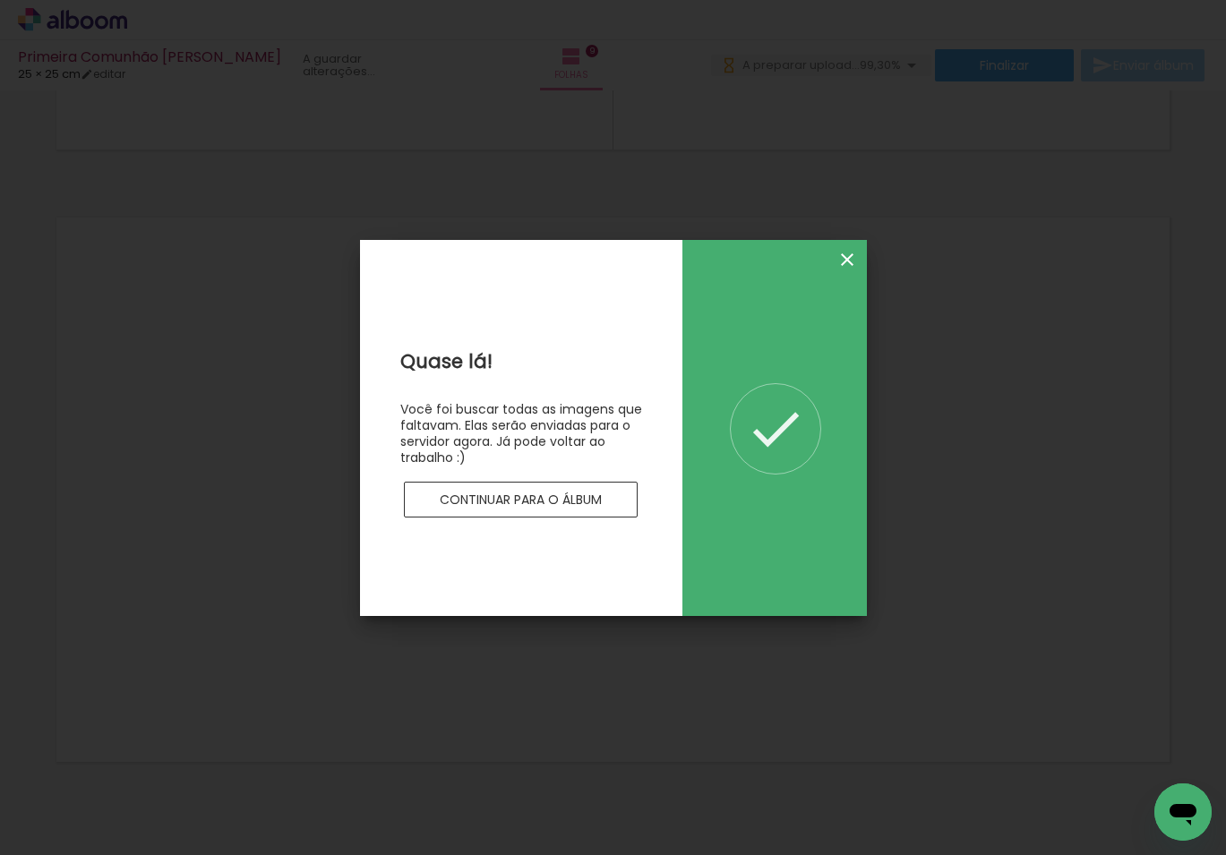
click at [844, 257] on iron-icon at bounding box center [846, 259] width 21 height 21
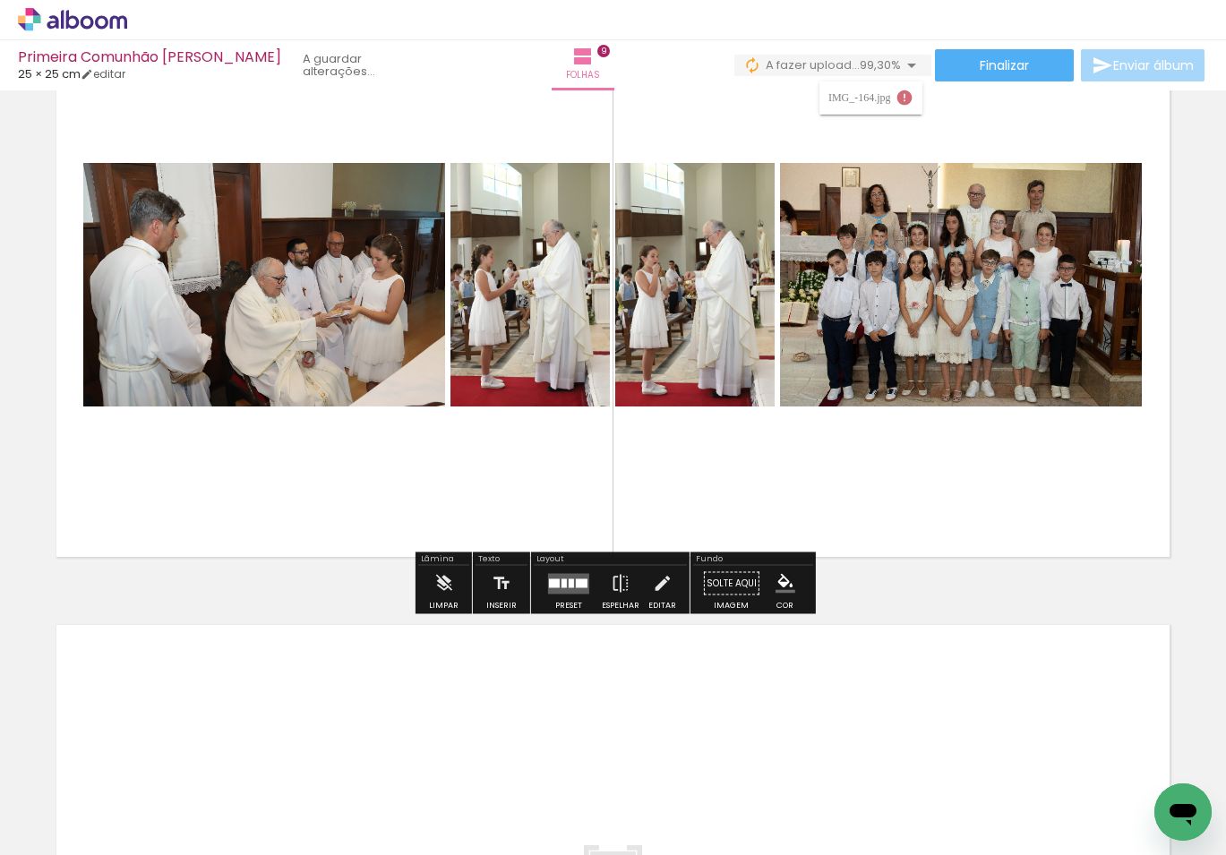
scroll to position [5049, 0]
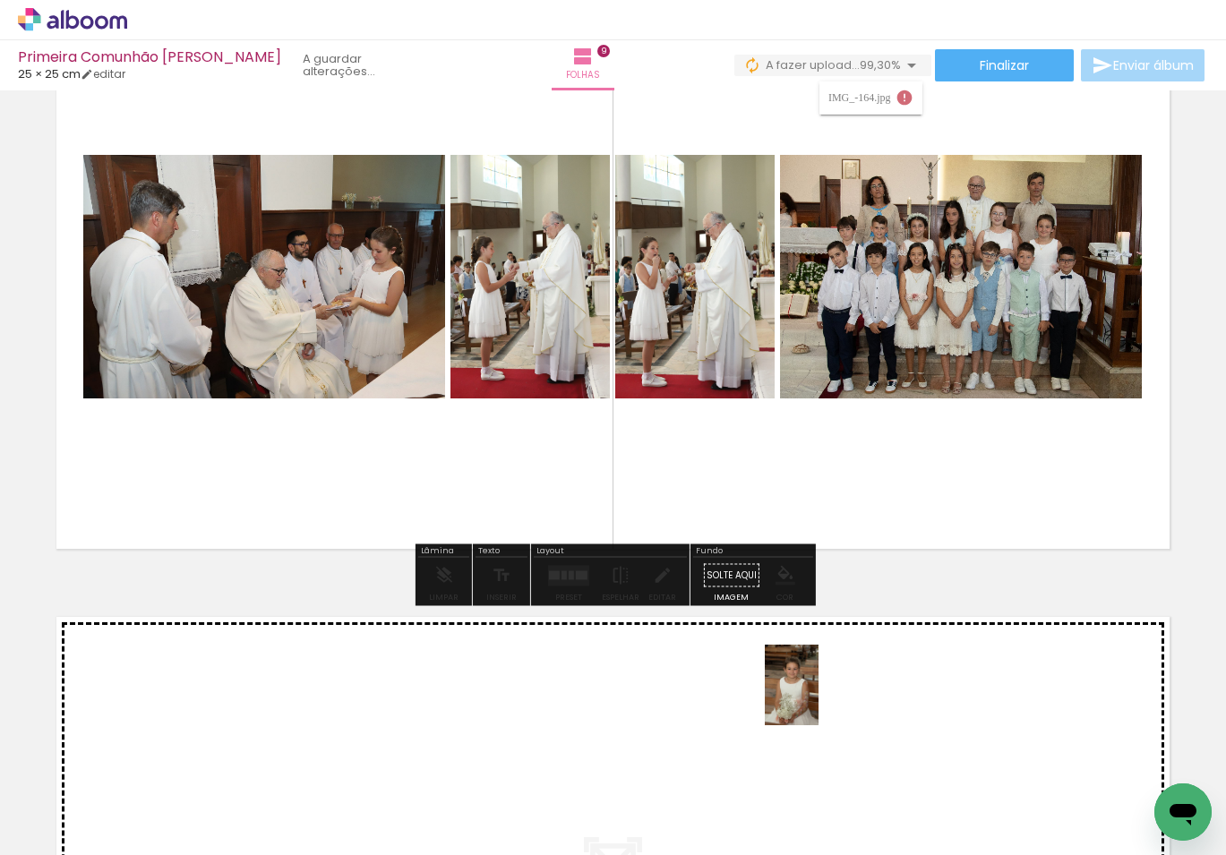
drag, startPoint x: 673, startPoint y: 806, endPoint x: 818, endPoint y: 698, distance: 180.5
click at [818, 698] on quentale-workspace at bounding box center [613, 427] width 1226 height 855
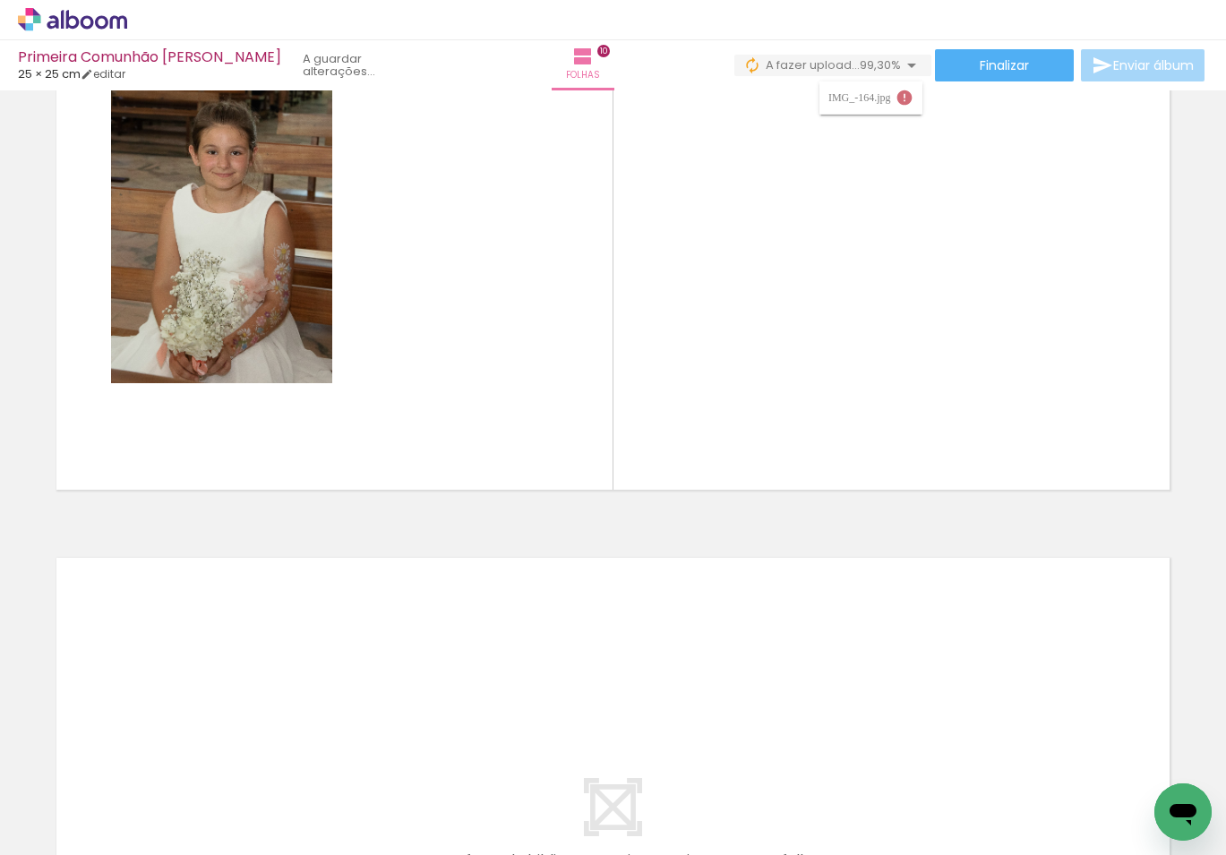
scroll to position [5718, 0]
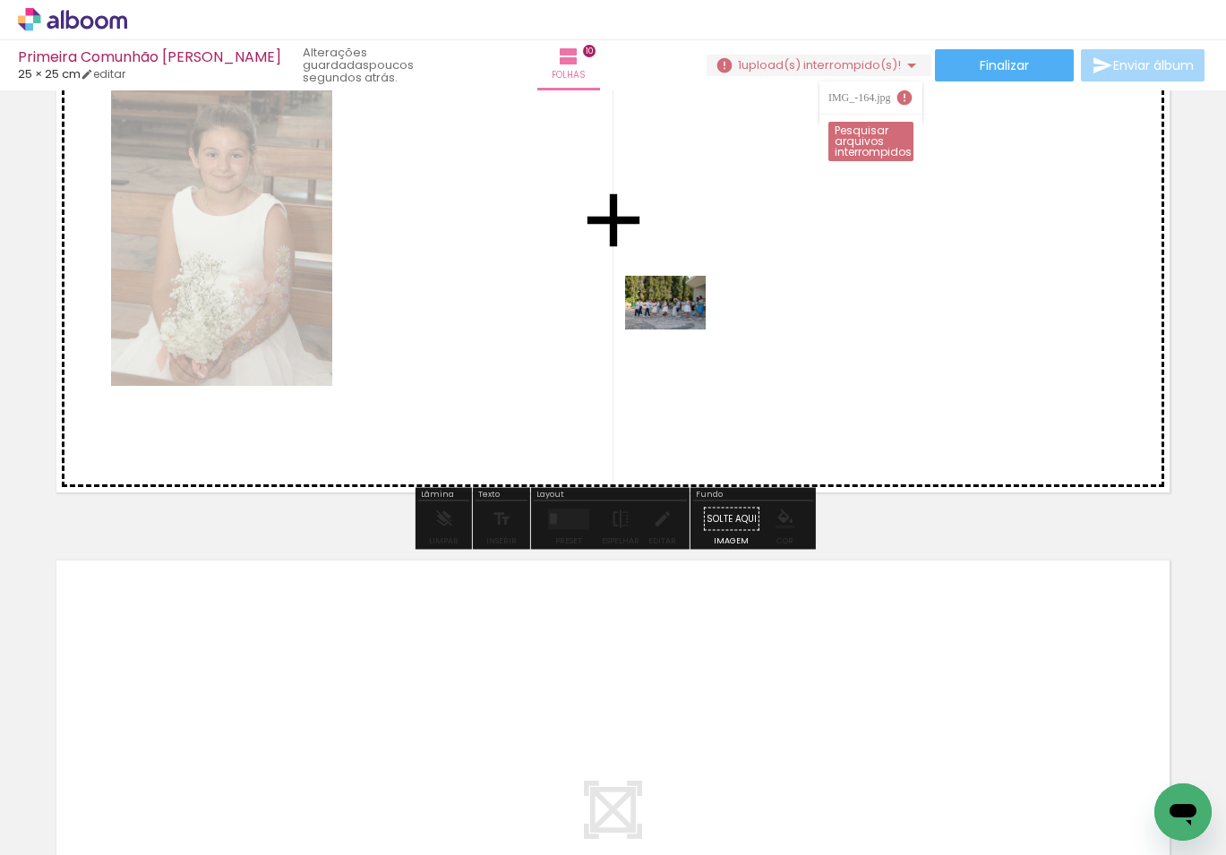
drag, startPoint x: 797, startPoint y: 799, endPoint x: 678, endPoint y: 330, distance: 484.1
click at [678, 330] on quentale-workspace at bounding box center [613, 427] width 1226 height 855
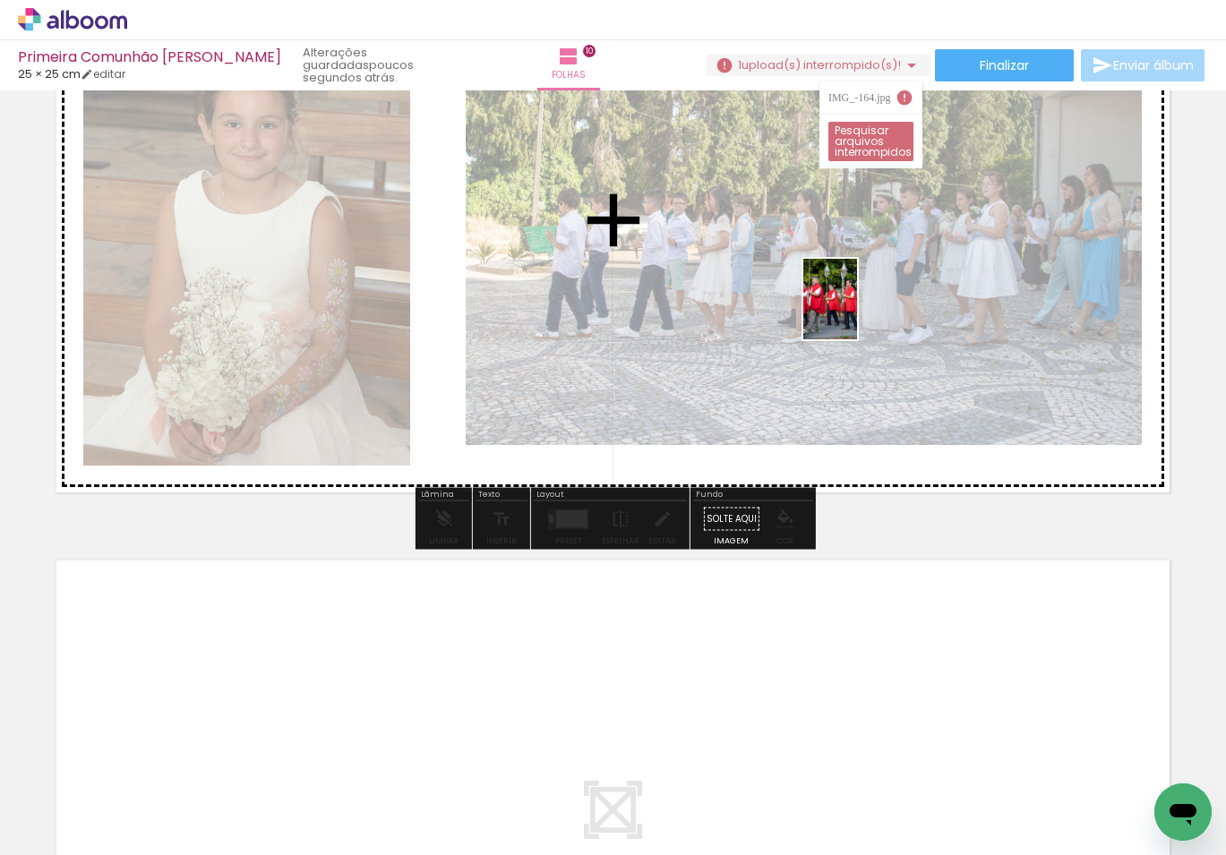
drag, startPoint x: 905, startPoint y: 629, endPoint x: 857, endPoint y: 312, distance: 319.8
click at [857, 312] on quentale-workspace at bounding box center [613, 427] width 1226 height 855
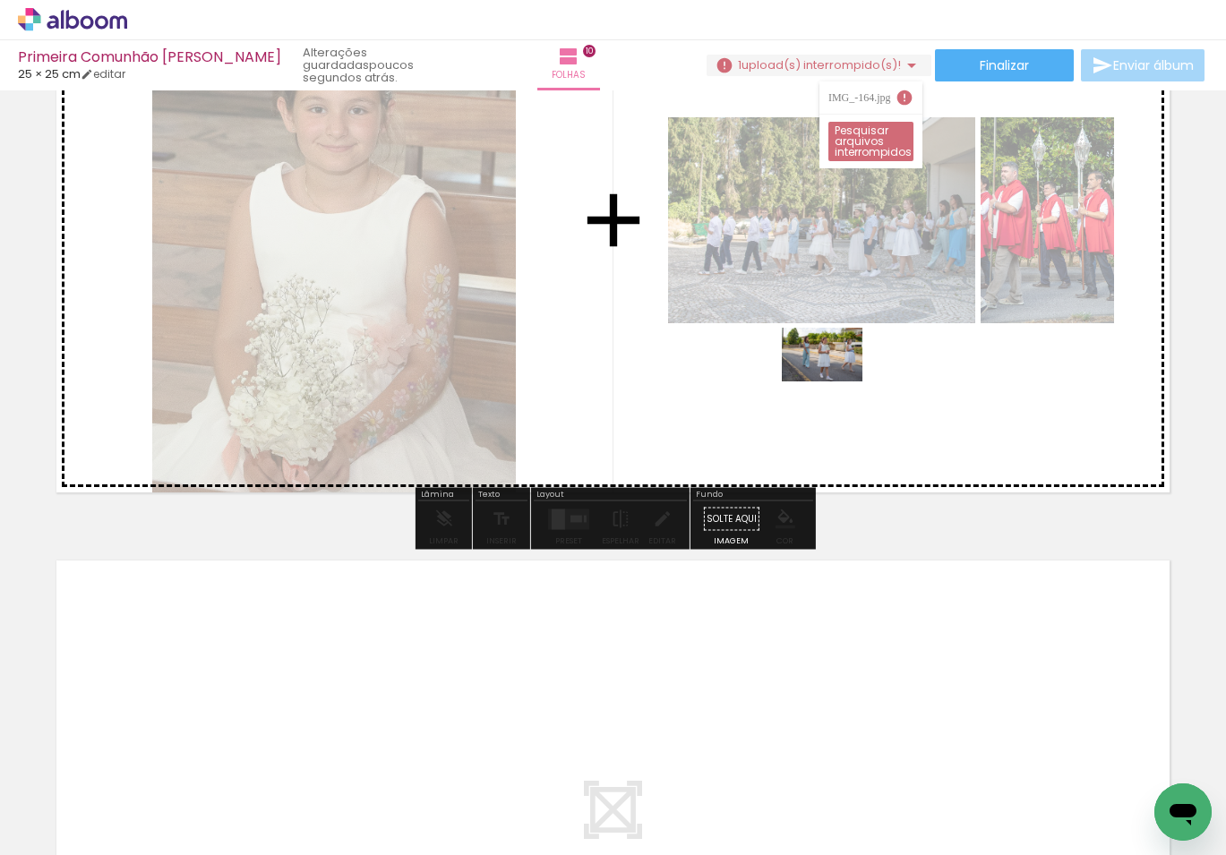
drag, startPoint x: 971, startPoint y: 711, endPoint x: 820, endPoint y: 363, distance: 379.4
click at [820, 363] on quentale-workspace at bounding box center [613, 427] width 1226 height 855
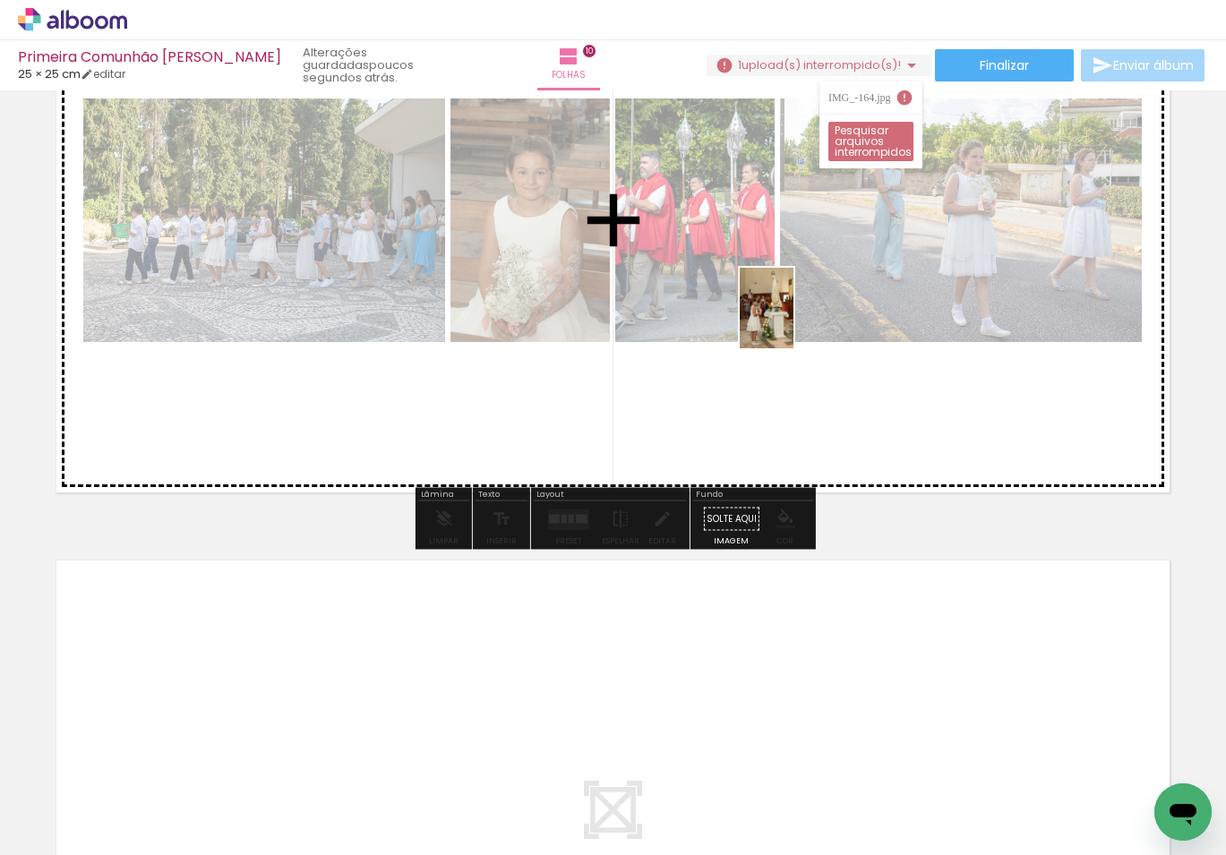
drag, startPoint x: 1009, startPoint y: 587, endPoint x: 794, endPoint y: 321, distance: 341.9
click at [794, 321] on quentale-workspace at bounding box center [613, 427] width 1226 height 855
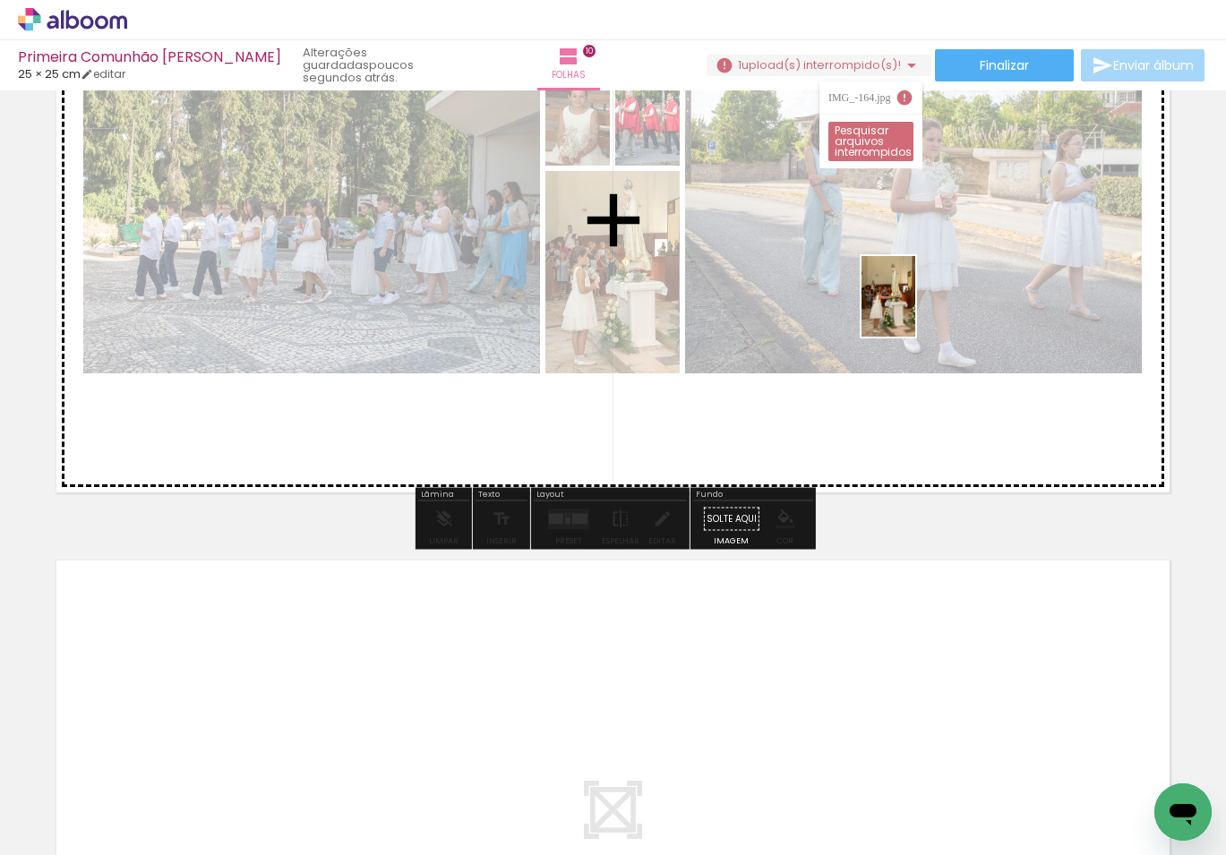
drag, startPoint x: 1049, startPoint y: 574, endPoint x: 915, endPoint y: 310, distance: 295.9
click at [915, 310] on quentale-workspace at bounding box center [613, 427] width 1226 height 855
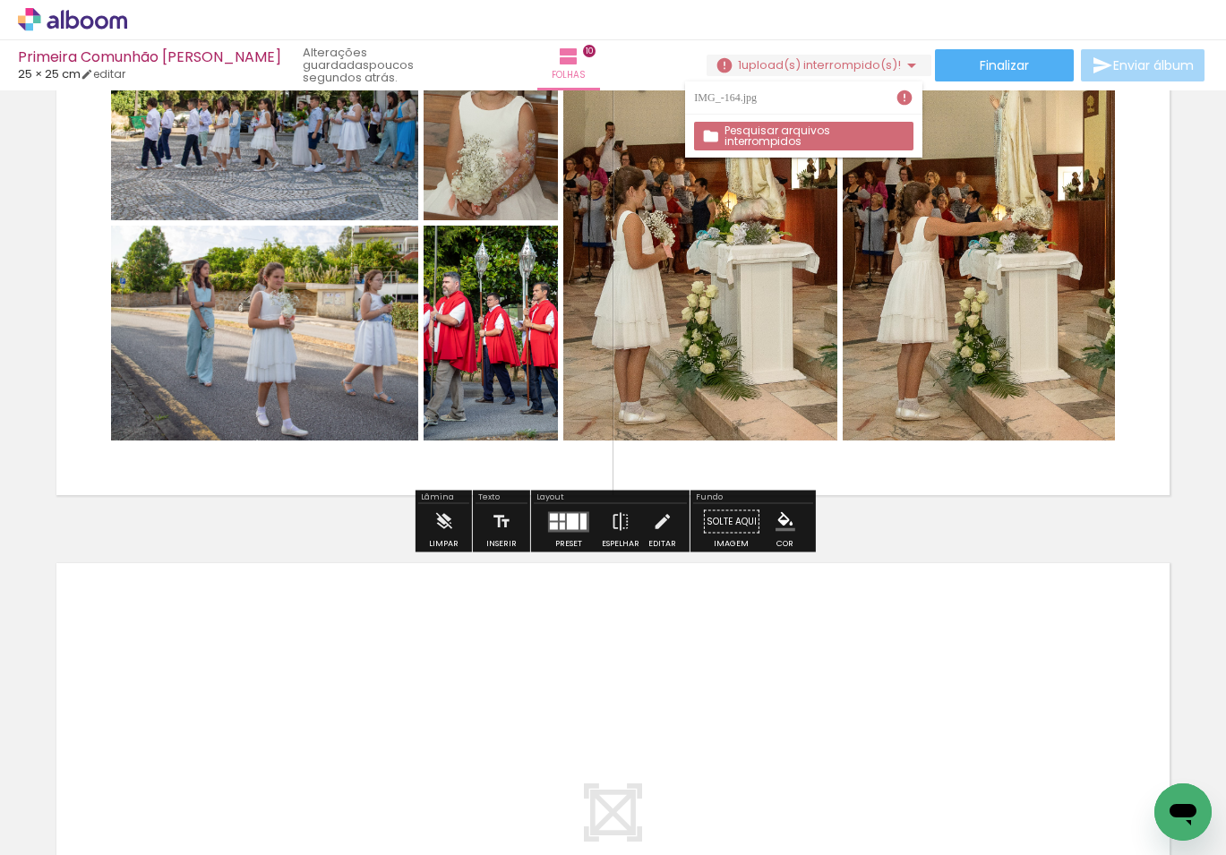
scroll to position [5719, 0]
